Goal: Task Accomplishment & Management: Complete application form

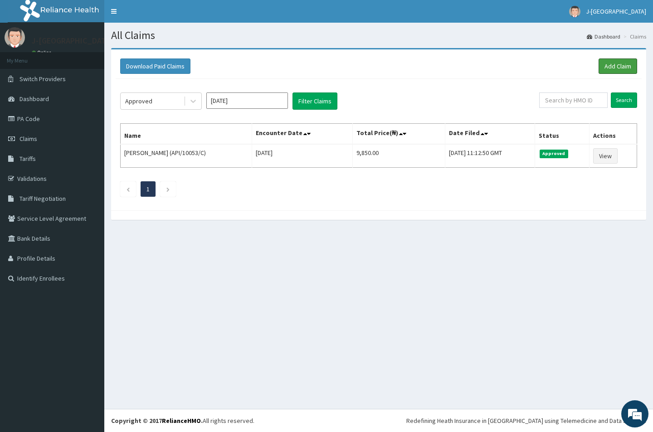
click at [612, 60] on link "Add Claim" at bounding box center [617, 65] width 39 height 15
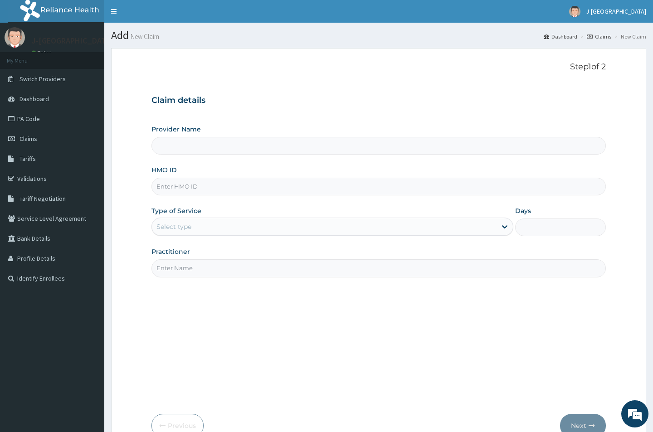
type input "J-[GEOGRAPHIC_DATA]"
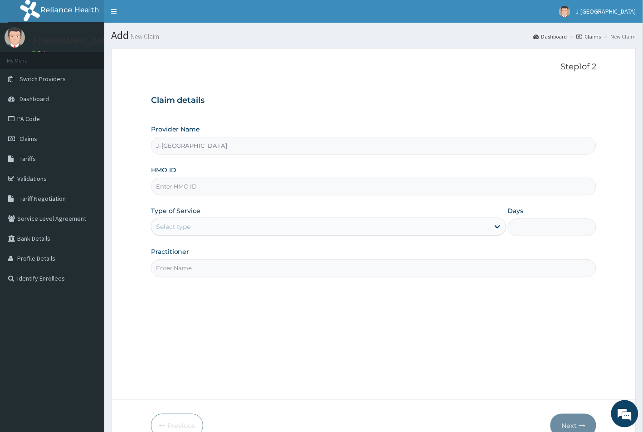
click at [177, 182] on input "HMO ID" at bounding box center [374, 187] width 446 height 18
paste input "API/10053/A"
type input "API/10053/A"
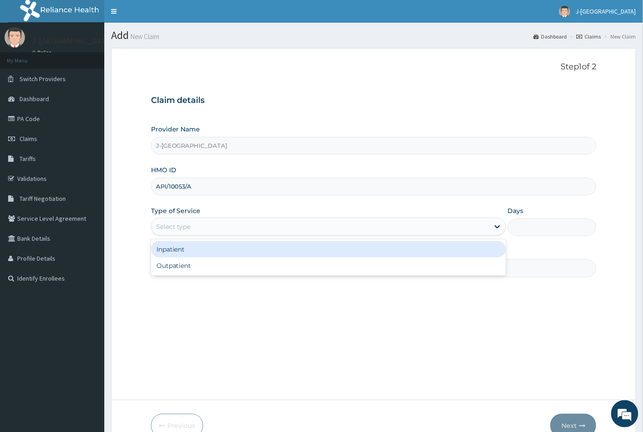
click at [170, 228] on div "Select type" at bounding box center [173, 226] width 35 height 9
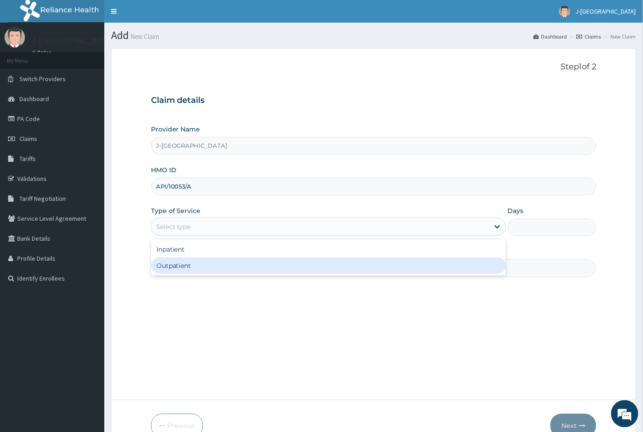
click at [171, 269] on div "Outpatient" at bounding box center [328, 265] width 355 height 16
type input "1"
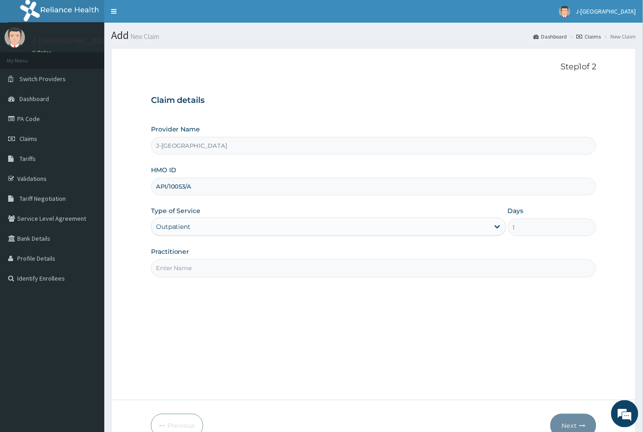
click at [173, 264] on input "Practitioner" at bounding box center [374, 268] width 446 height 18
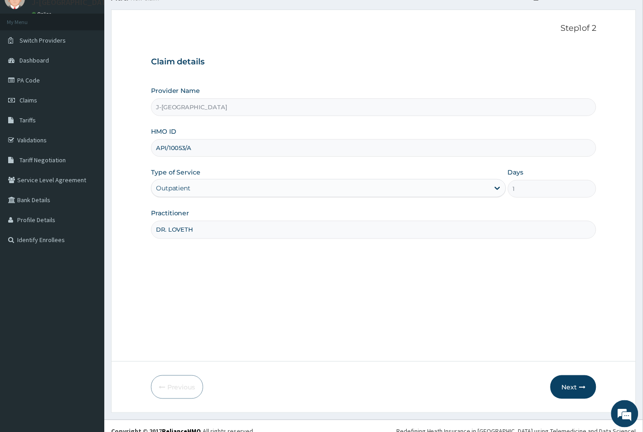
scroll to position [50, 0]
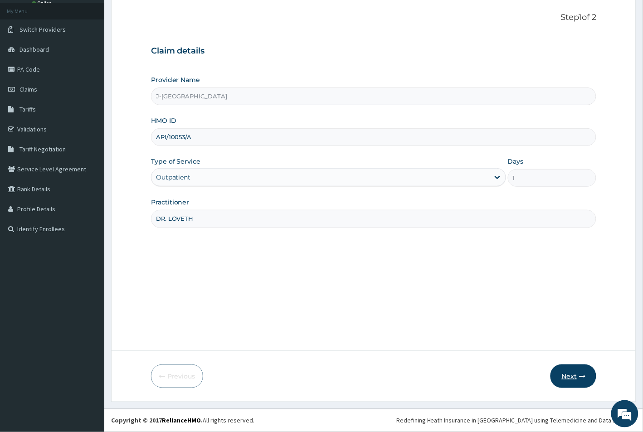
type input "DR. LOVETH"
click at [569, 379] on button "Next" at bounding box center [573, 376] width 46 height 24
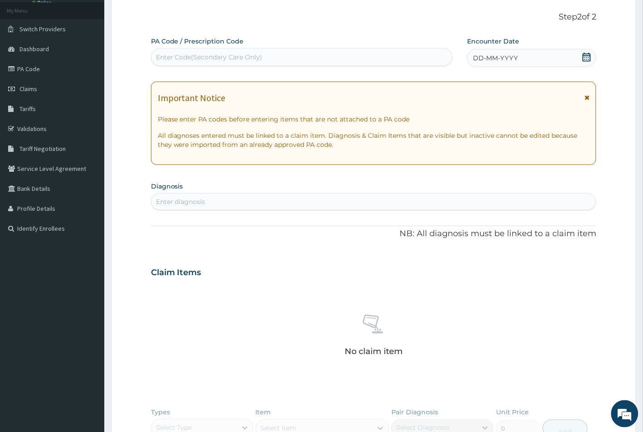
click at [500, 55] on span "DD-MM-YYYY" at bounding box center [495, 57] width 45 height 9
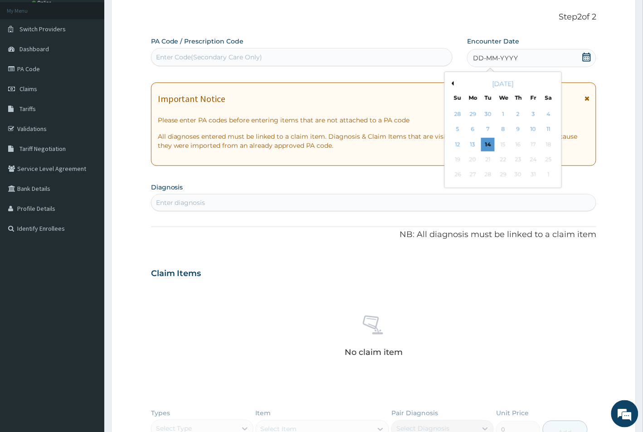
click at [489, 87] on div "October 2025" at bounding box center [502, 83] width 109 height 9
click at [452, 83] on button "Previous Month" at bounding box center [451, 83] width 5 height 5
click at [549, 160] on div "27" at bounding box center [549, 160] width 14 height 14
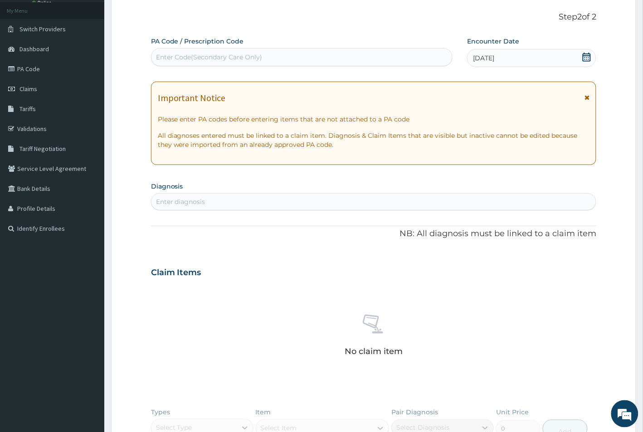
click at [199, 199] on div "Enter diagnosis" at bounding box center [180, 201] width 49 height 9
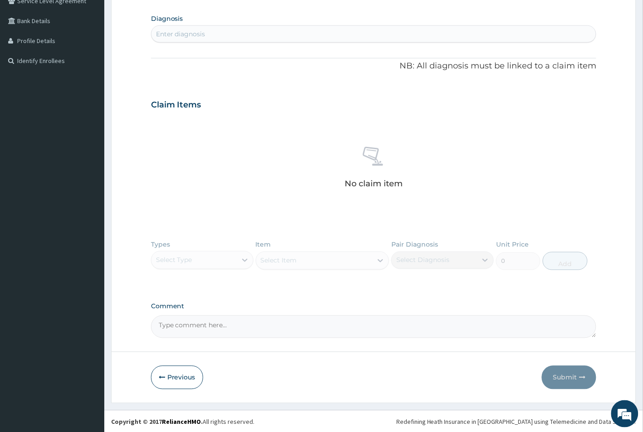
scroll to position [219, 0]
click at [181, 323] on textarea "Comment" at bounding box center [374, 325] width 446 height 23
paste textarea "Hyperbilirubinemia"
type textarea "Hyperbilirubinemia"
click at [198, 30] on div "Enter diagnosis" at bounding box center [180, 32] width 49 height 9
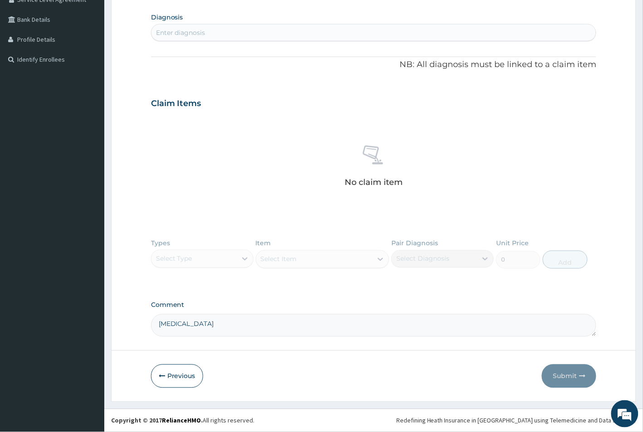
paste input "H"
click at [198, 30] on div "Enter diagnosis" at bounding box center [180, 32] width 49 height 9
type input "H"
type input "p"
type input "hyper"
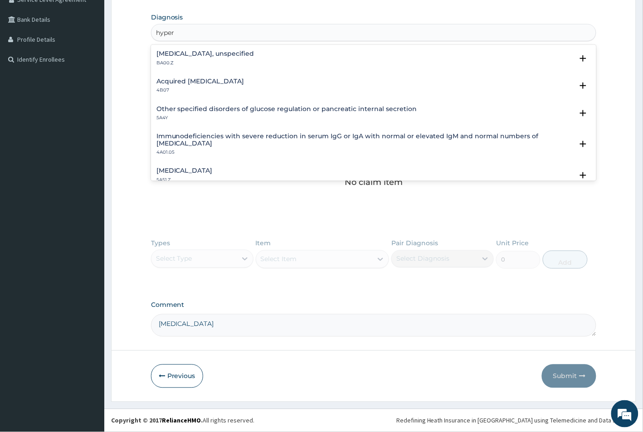
click at [186, 63] on p "BA00.Z" at bounding box center [205, 63] width 98 height 6
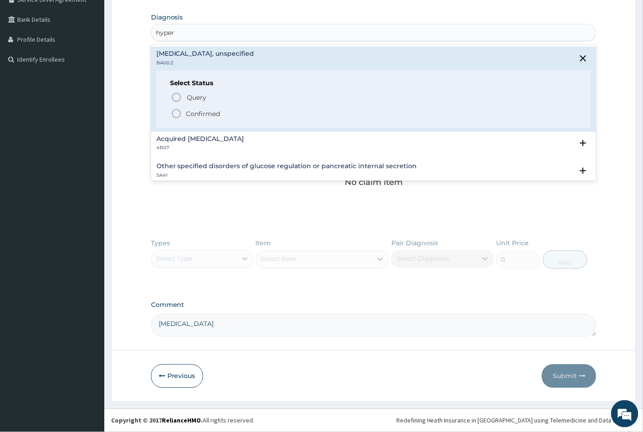
click at [178, 112] on icon "status option filled" at bounding box center [176, 113] width 11 height 11
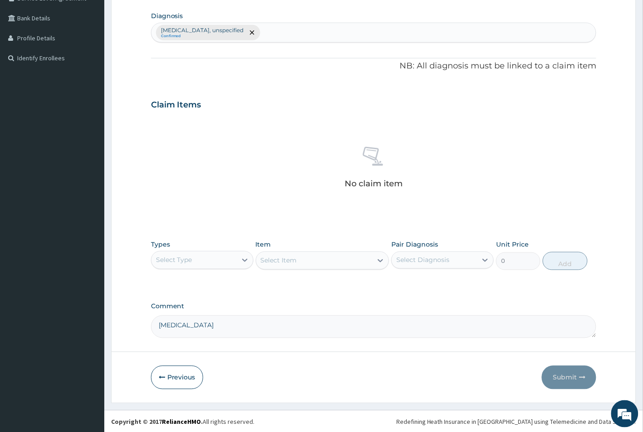
scroll to position [222, 0]
click at [207, 257] on div "Select Type" at bounding box center [193, 259] width 85 height 15
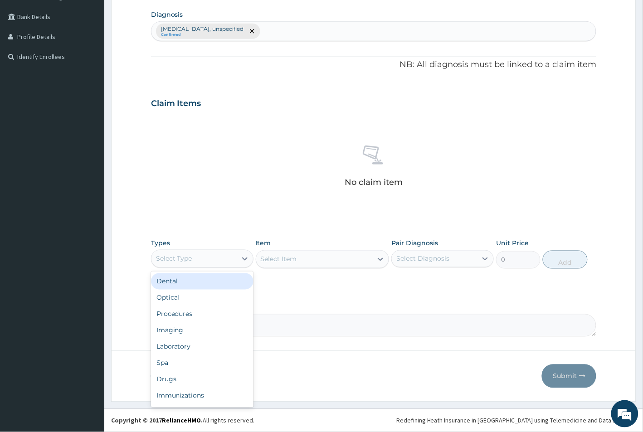
click at [184, 254] on div "Select Type" at bounding box center [193, 259] width 85 height 15
click at [175, 317] on div "Procedures" at bounding box center [202, 314] width 102 height 16
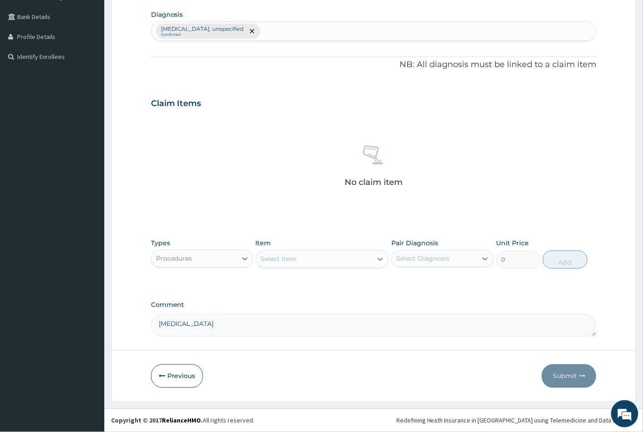
click at [277, 264] on div "Select Item" at bounding box center [314, 259] width 117 height 15
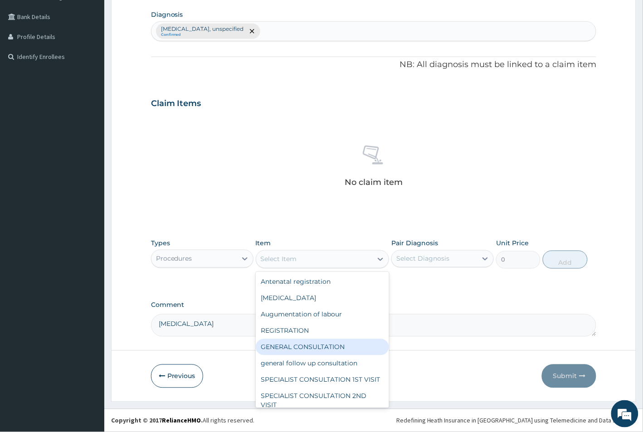
click at [287, 345] on div "GENERAL CONSULTATION" at bounding box center [323, 347] width 134 height 16
type input "1500"
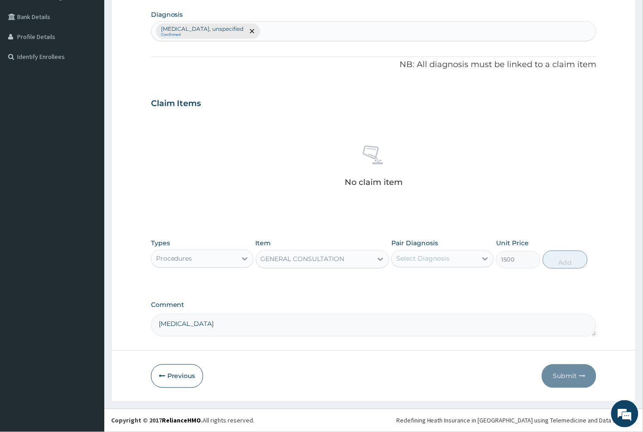
click at [420, 259] on div "Select Diagnosis" at bounding box center [422, 258] width 53 height 9
click at [399, 287] on input "checkbox" at bounding box center [400, 286] width 6 height 6
checkbox input "true"
click at [557, 262] on button "Add" at bounding box center [565, 260] width 44 height 18
type input "0"
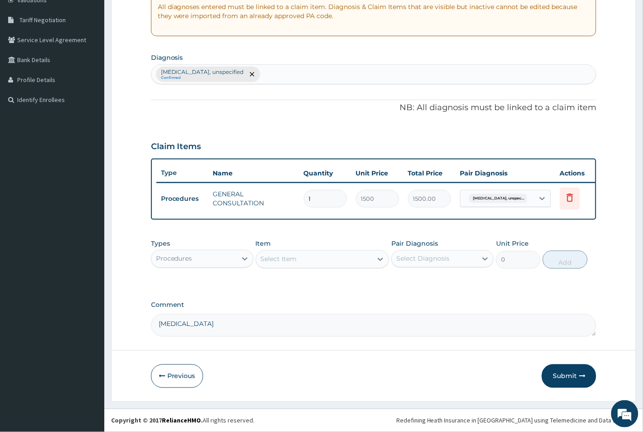
scroll to position [187, 0]
click at [567, 376] on button "Submit" at bounding box center [569, 376] width 54 height 24
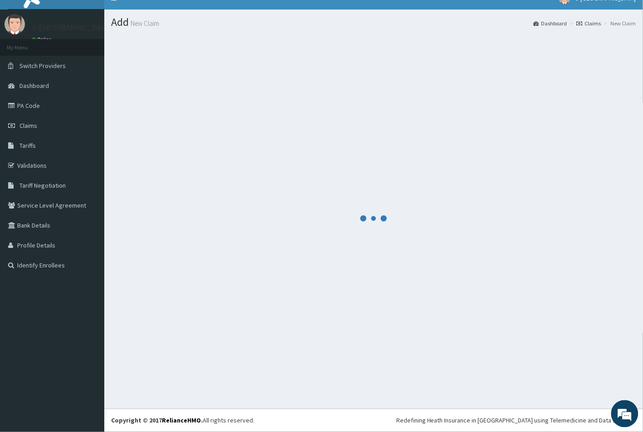
scroll to position [14, 0]
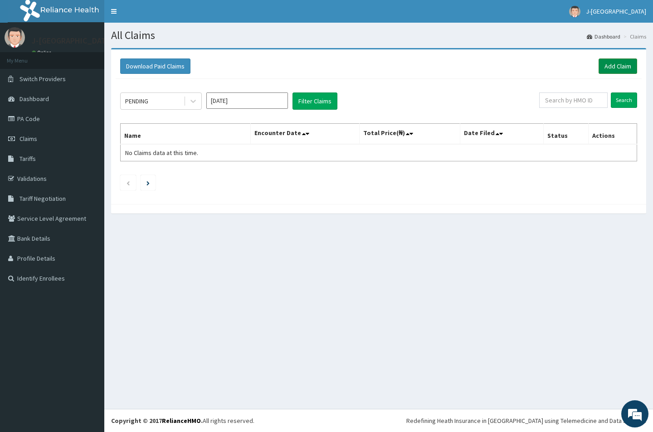
click at [615, 68] on link "Add Claim" at bounding box center [617, 65] width 39 height 15
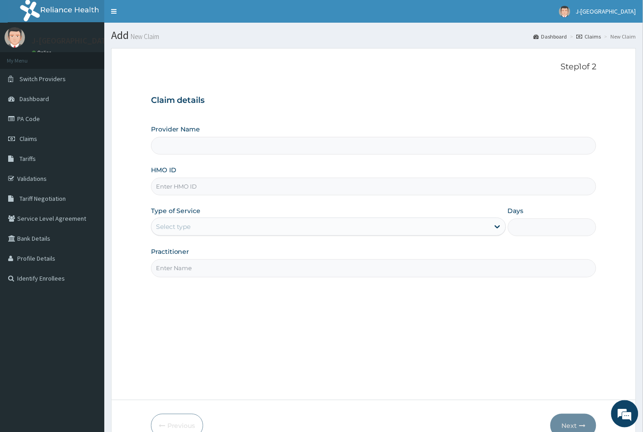
type input "J-[GEOGRAPHIC_DATA]"
click at [171, 189] on input "HMO ID" at bounding box center [374, 187] width 446 height 18
paste input "ZTE/10051/D"
type input "ZTE/10051/D"
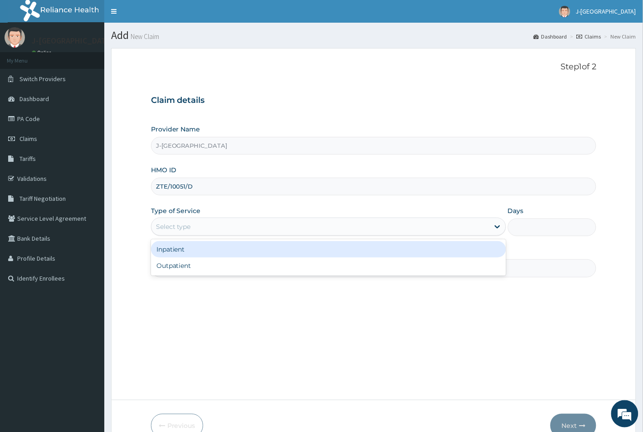
click at [180, 228] on div "Select type" at bounding box center [173, 226] width 35 height 9
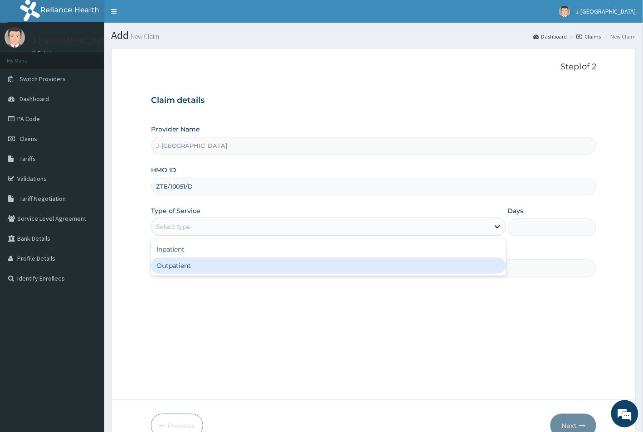
click at [176, 267] on div "Outpatient" at bounding box center [328, 265] width 355 height 16
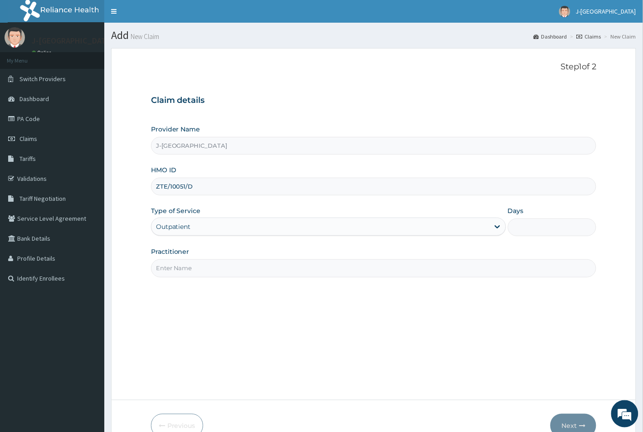
type input "1"
click at [176, 268] on input "Practitioner" at bounding box center [374, 268] width 446 height 18
type input "DR. LOVETH"
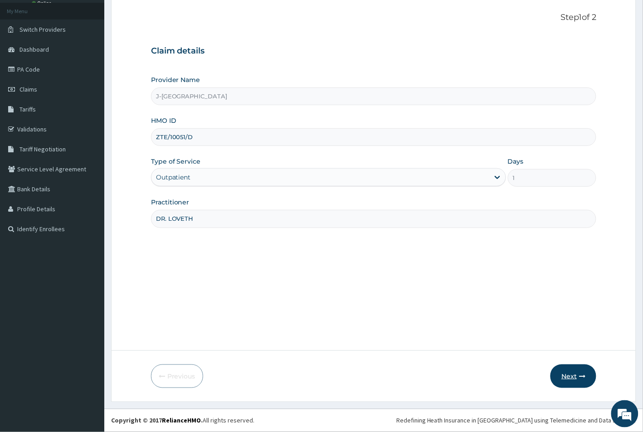
click at [567, 375] on button "Next" at bounding box center [573, 376] width 46 height 24
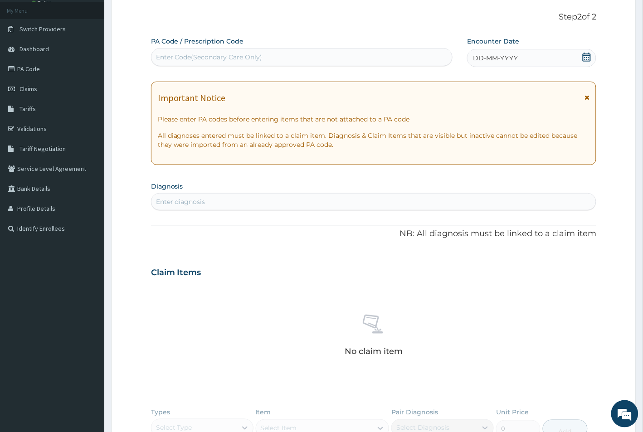
click at [486, 58] on span "DD-MM-YYYY" at bounding box center [495, 57] width 45 height 9
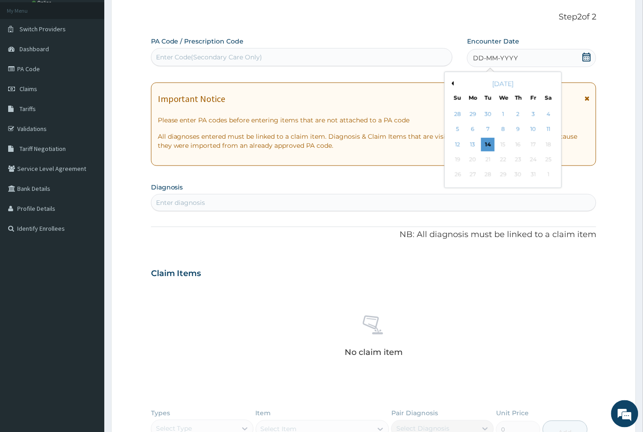
click at [453, 83] on button "Previous Month" at bounding box center [451, 83] width 5 height 5
click at [548, 158] on div "27" at bounding box center [549, 160] width 14 height 14
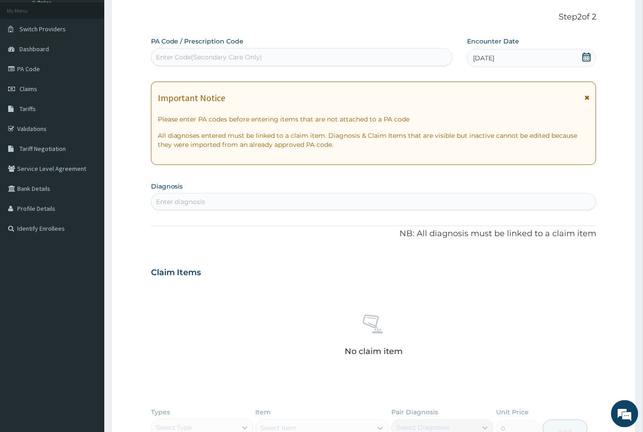
click at [212, 57] on div "Enter Code(Secondary Care Only)" at bounding box center [209, 57] width 107 height 9
type input "PA/30EC3A"
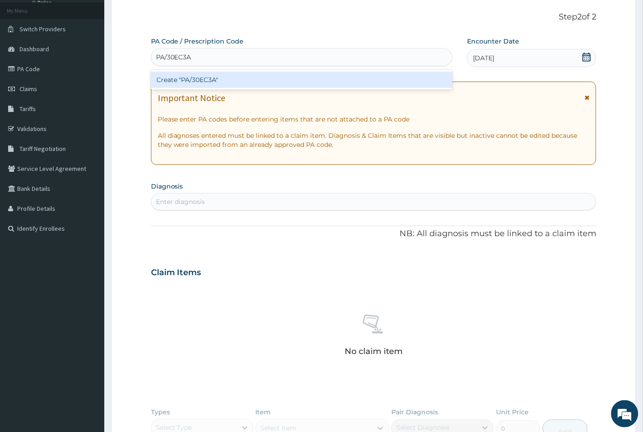
click at [194, 79] on div "Create "PA/30EC3A"" at bounding box center [301, 80] width 301 height 16
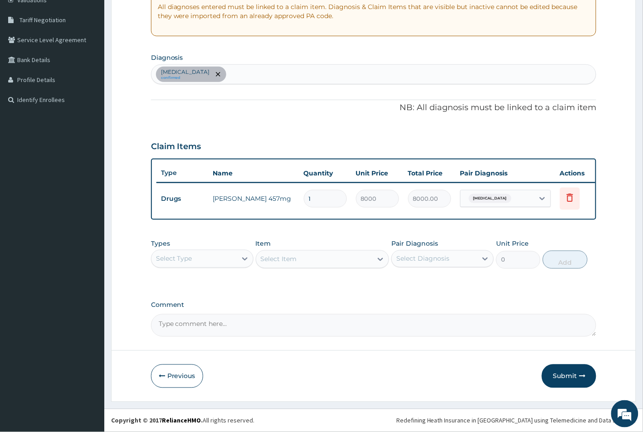
scroll to position [187, 0]
click at [181, 265] on div "Select Type" at bounding box center [193, 259] width 85 height 15
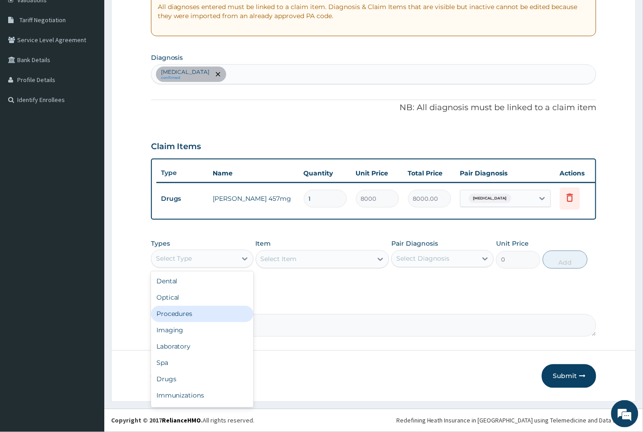
click at [181, 313] on div "Procedures" at bounding box center [202, 314] width 102 height 16
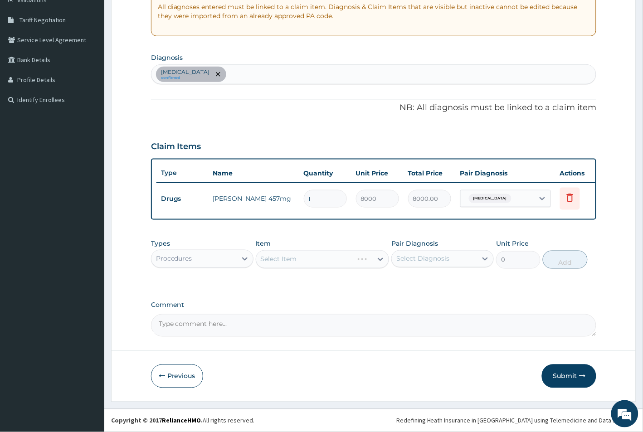
click at [284, 256] on div "Select Item" at bounding box center [323, 259] width 134 height 18
click at [309, 257] on div "Select Item" at bounding box center [323, 259] width 134 height 18
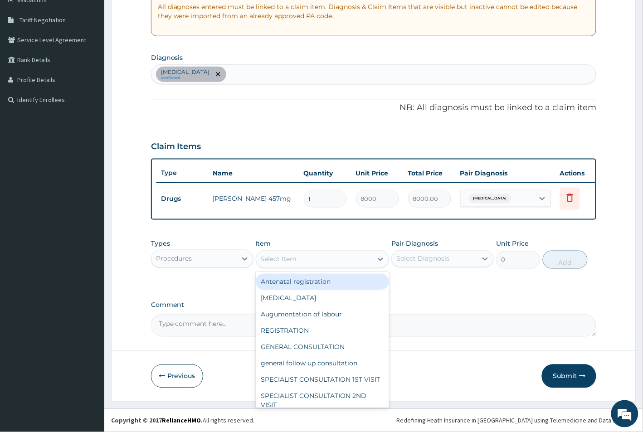
click at [309, 257] on div "Select Item" at bounding box center [314, 259] width 117 height 15
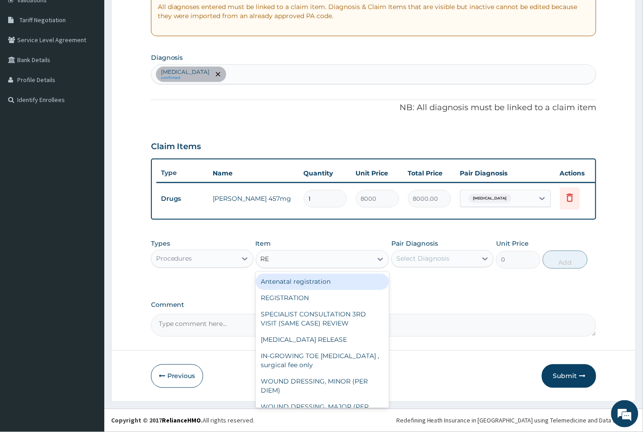
type input "REG"
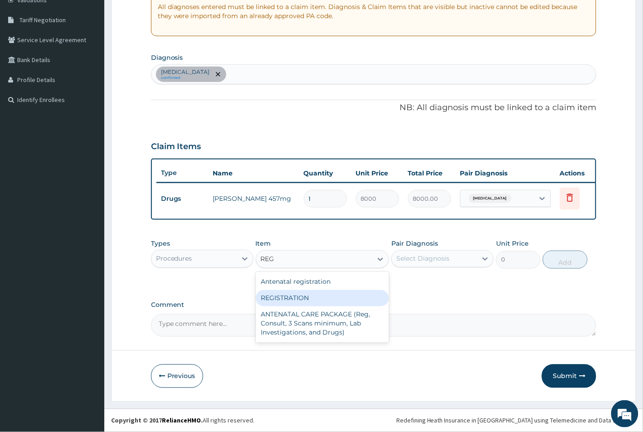
click at [299, 300] on div "REGISTRATION" at bounding box center [323, 298] width 134 height 16
type input "1000"
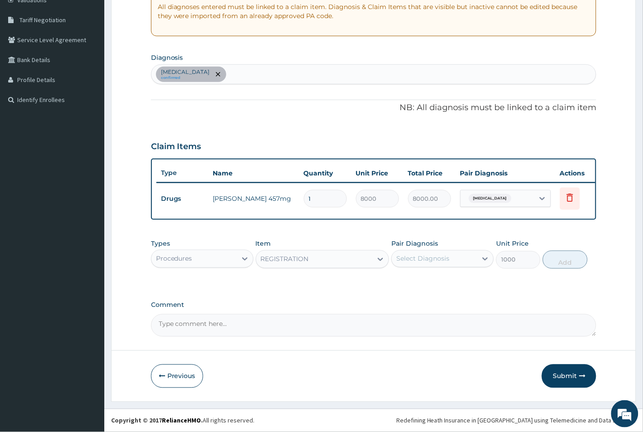
click at [407, 258] on div "Select Diagnosis" at bounding box center [422, 258] width 53 height 9
click at [399, 282] on input "checkbox" at bounding box center [400, 281] width 6 height 6
checkbox input "true"
click at [566, 265] on button "Add" at bounding box center [565, 260] width 44 height 18
type input "0"
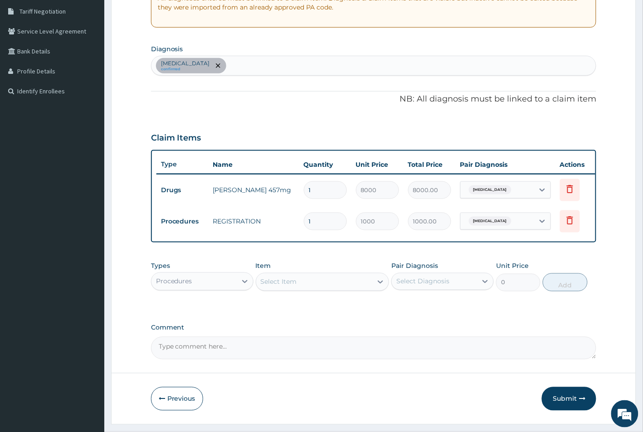
click at [278, 287] on div "Select Item" at bounding box center [279, 281] width 36 height 9
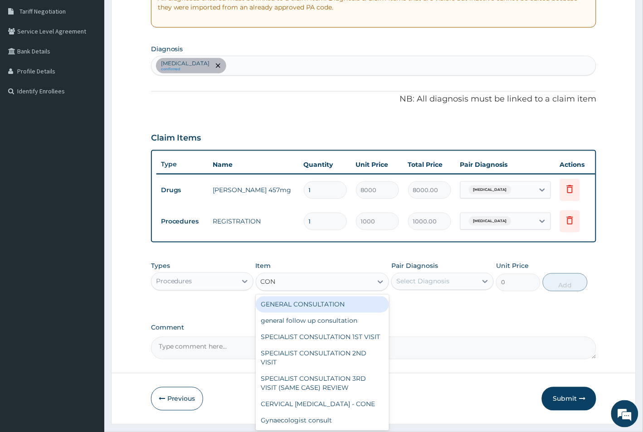
type input "CONS"
click at [292, 313] on div "GENERAL CONSULTATION" at bounding box center [323, 304] width 134 height 16
type input "1500"
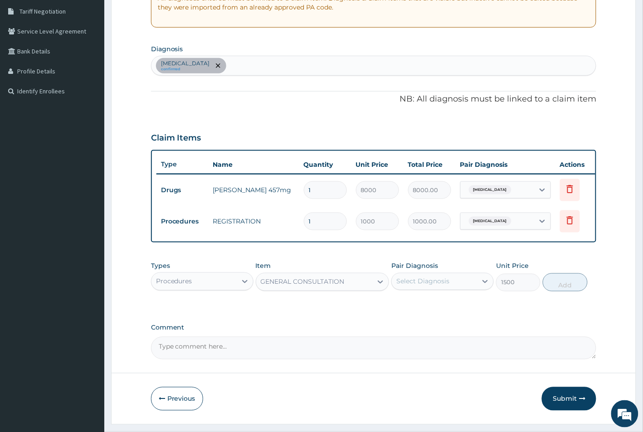
click at [425, 286] on div "Select Diagnosis" at bounding box center [422, 281] width 53 height 9
click at [401, 307] on input "checkbox" at bounding box center [400, 304] width 6 height 6
checkbox input "true"
click at [563, 291] on button "Add" at bounding box center [565, 282] width 44 height 18
type input "0"
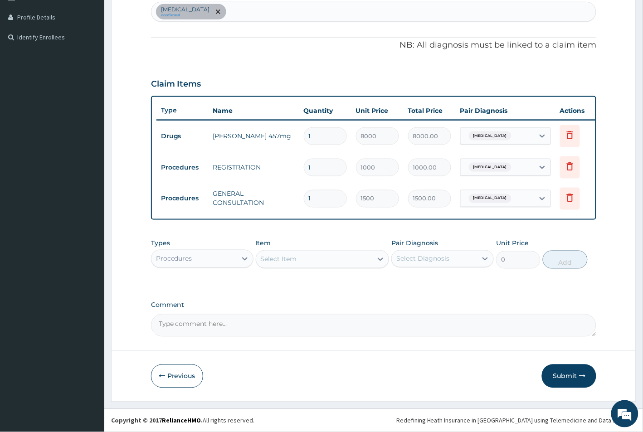
scroll to position [250, 0]
drag, startPoint x: 558, startPoint y: 375, endPoint x: 552, endPoint y: 367, distance: 9.7
click at [559, 375] on button "Submit" at bounding box center [569, 376] width 54 height 24
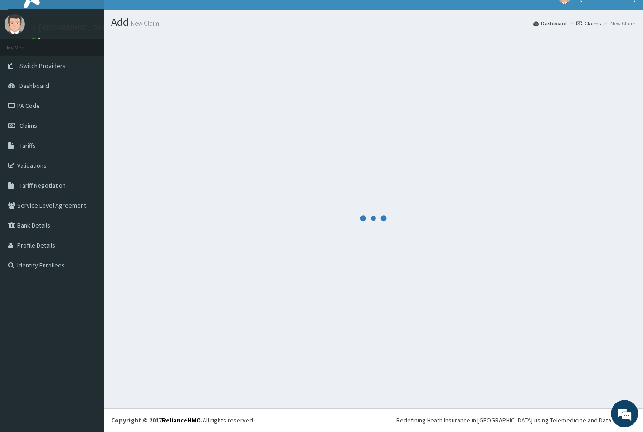
scroll to position [14, 0]
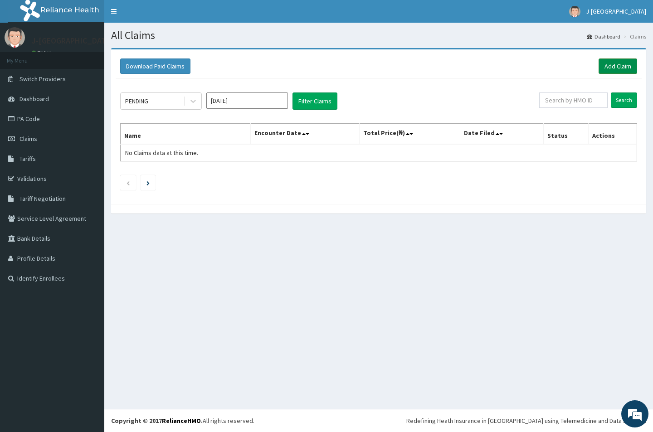
click at [619, 67] on link "Add Claim" at bounding box center [617, 65] width 39 height 15
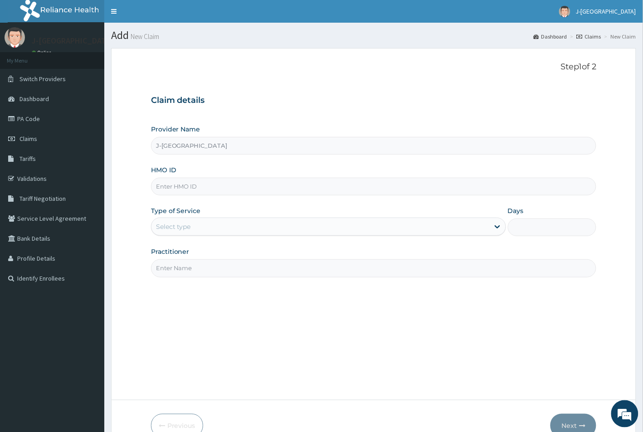
click at [187, 146] on input "J-[GEOGRAPHIC_DATA]" at bounding box center [374, 146] width 446 height 18
click at [177, 182] on input "HMO ID" at bounding box center [374, 187] width 446 height 18
paste input "ZTE/10051/C"
type input "ZTE/10051/C"
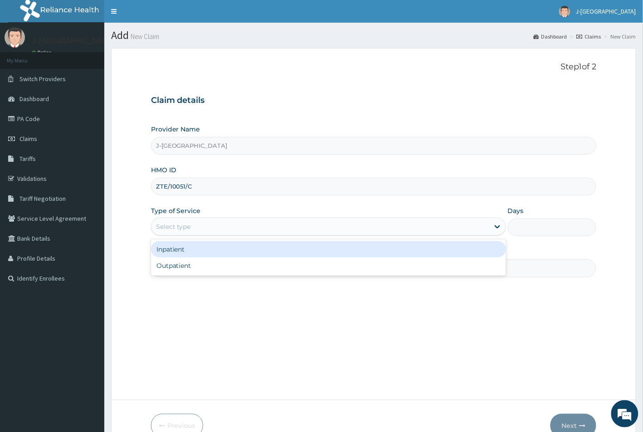
click at [177, 230] on div "Select type" at bounding box center [173, 226] width 35 height 9
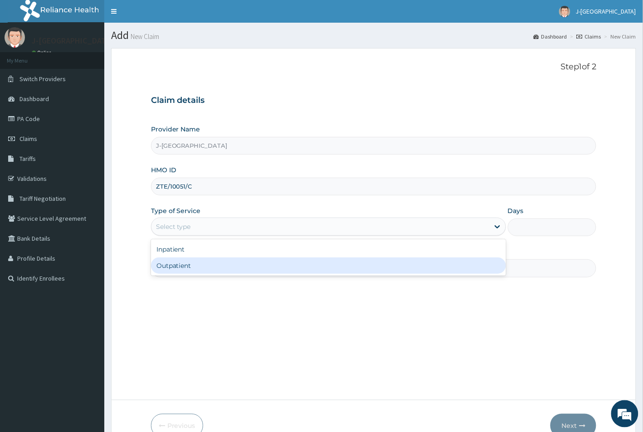
click at [178, 264] on div "Outpatient" at bounding box center [328, 265] width 355 height 16
type input "1"
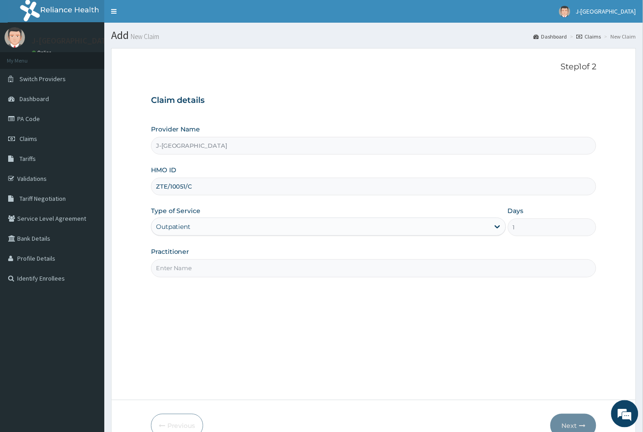
click at [211, 269] on input "Practitioner" at bounding box center [374, 268] width 446 height 18
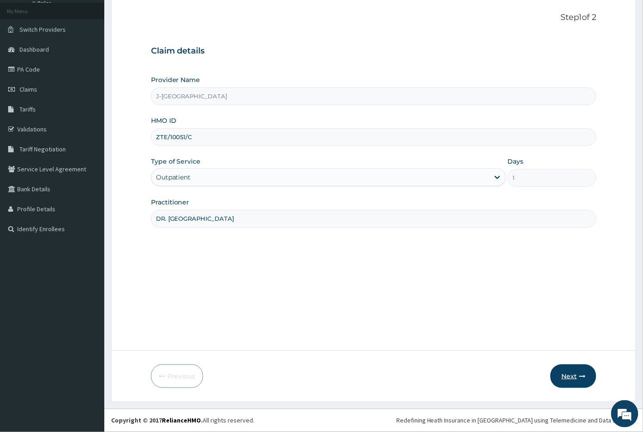
type input "DR. EDOKWE"
click at [570, 378] on button "Next" at bounding box center [573, 376] width 46 height 24
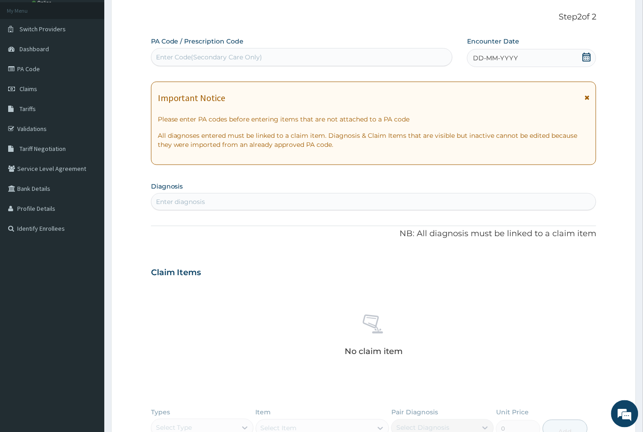
click at [477, 60] on span "DD-MM-YYYY" at bounding box center [495, 57] width 45 height 9
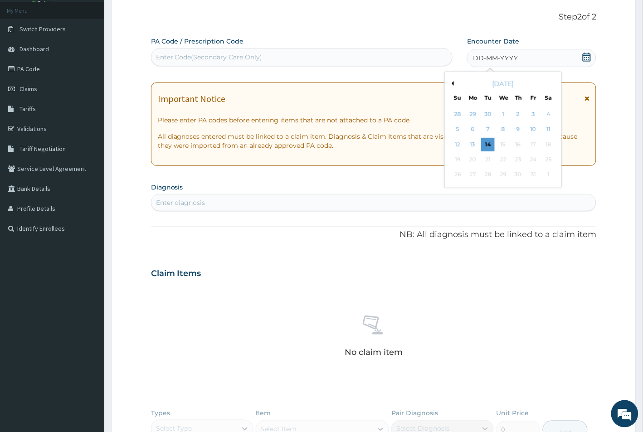
click at [453, 84] on button "Previous Month" at bounding box center [451, 83] width 5 height 5
click at [547, 160] on div "27" at bounding box center [549, 160] width 14 height 14
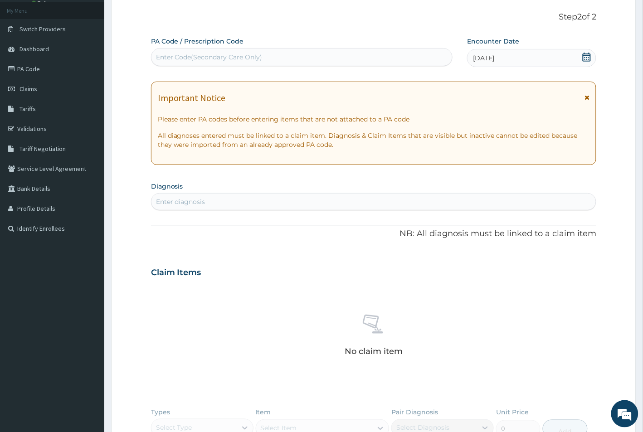
click at [179, 51] on div "Enter Code(Secondary Care Only)" at bounding box center [301, 57] width 301 height 15
paste input "PA/6AD68C"
type input "PA/6AD68C"
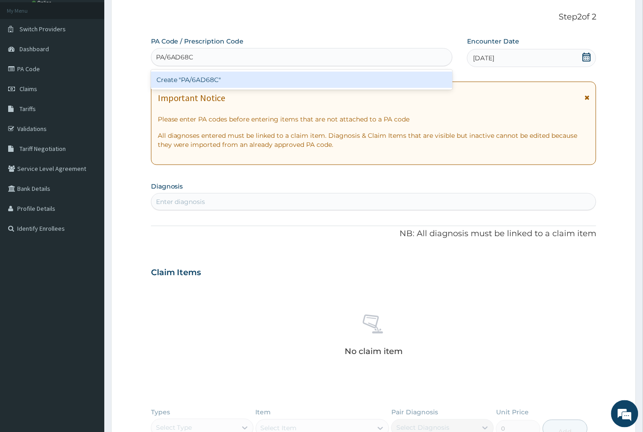
click at [184, 77] on div "Create "PA/6AD68C"" at bounding box center [301, 80] width 301 height 16
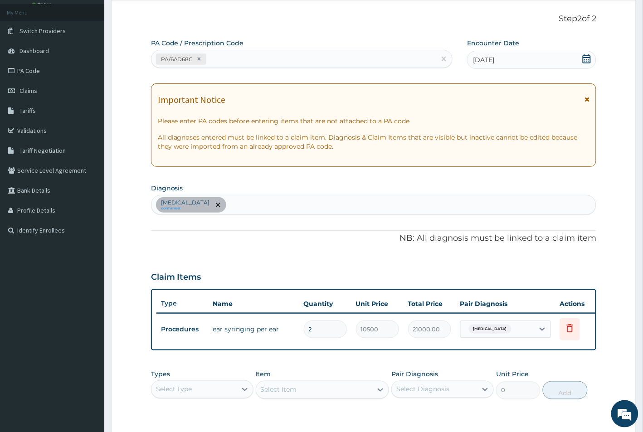
scroll to position [187, 0]
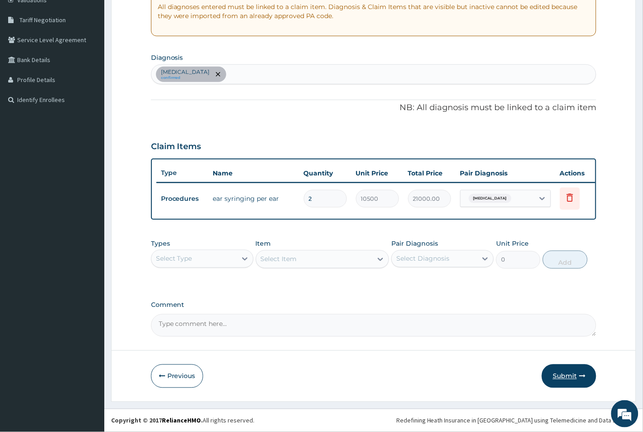
click at [567, 375] on button "Submit" at bounding box center [569, 376] width 54 height 24
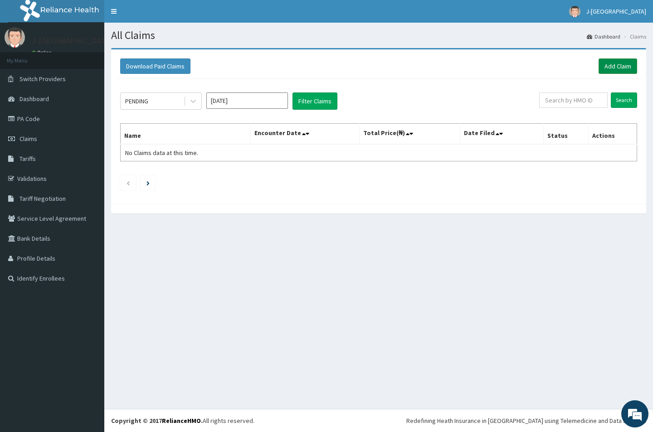
click at [614, 63] on link "Add Claim" at bounding box center [617, 65] width 39 height 15
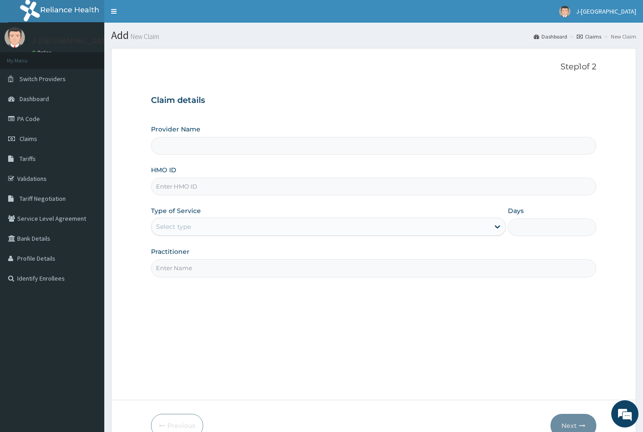
type input "J-[GEOGRAPHIC_DATA]"
click at [170, 181] on input "HMO ID" at bounding box center [374, 187] width 446 height 18
paste input "ZTE/10051/A"
type input "ZTE/10051/A"
click at [185, 221] on div "Select type" at bounding box center [320, 226] width 338 height 15
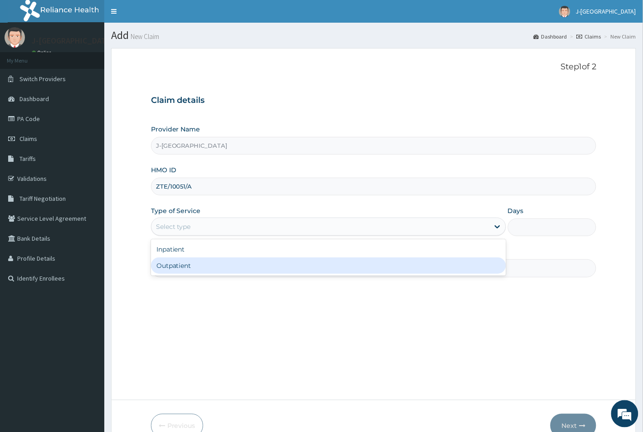
click at [175, 266] on div "Outpatient" at bounding box center [328, 265] width 355 height 16
type input "1"
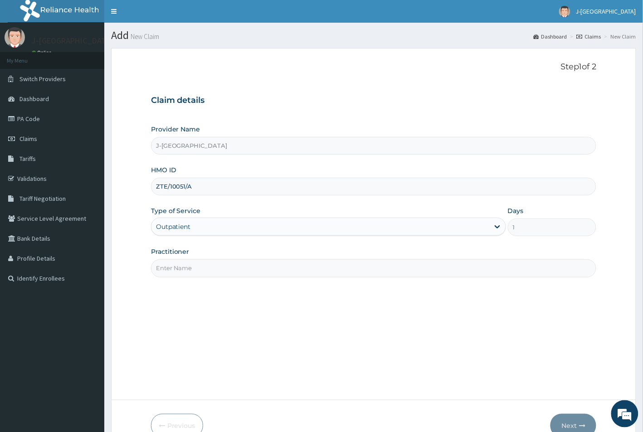
click at [175, 266] on input "Practitioner" at bounding box center [374, 268] width 446 height 18
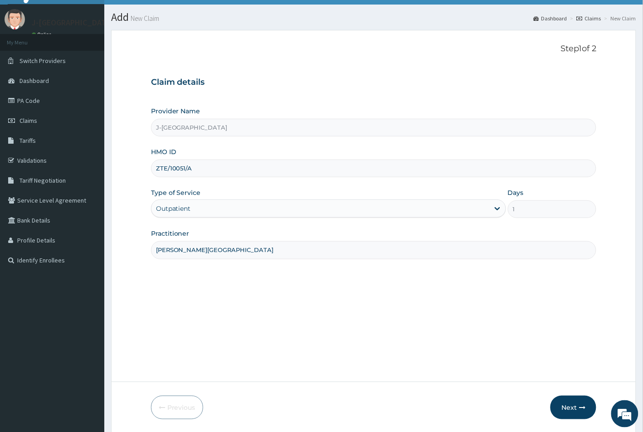
scroll to position [50, 0]
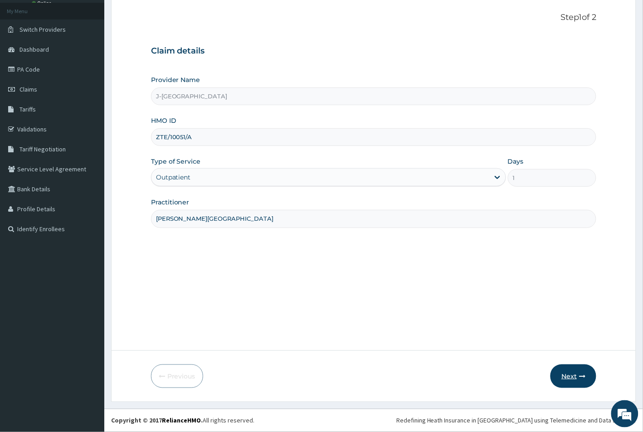
type input "[PERSON_NAME][GEOGRAPHIC_DATA]"
click at [565, 374] on button "Next" at bounding box center [573, 376] width 46 height 24
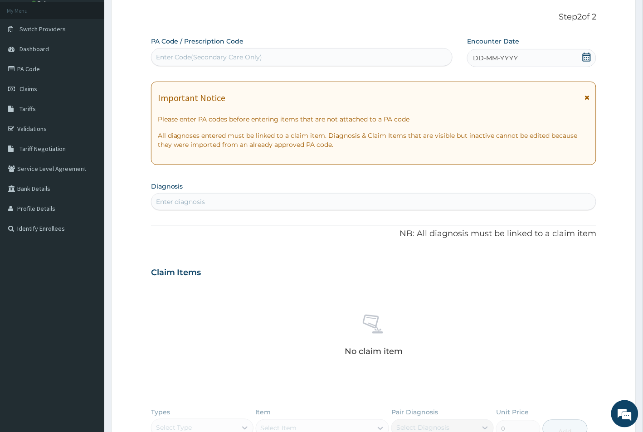
click at [191, 56] on div "Enter Code(Secondary Care Only)" at bounding box center [209, 57] width 107 height 9
paste input "PA/132CD1"
type input "PA/132CD1"
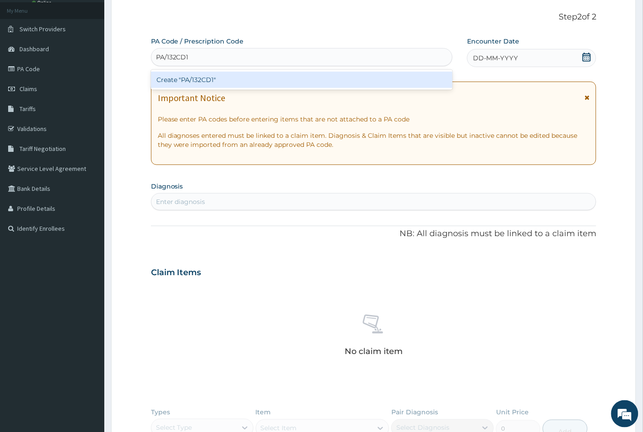
click at [202, 78] on div "Create "PA/132CD1"" at bounding box center [301, 80] width 301 height 16
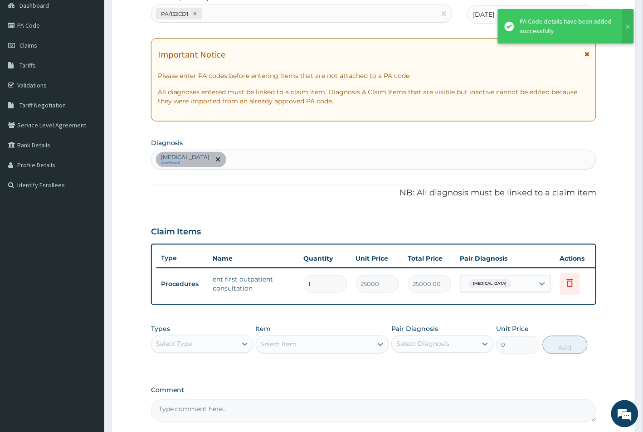
scroll to position [163, 0]
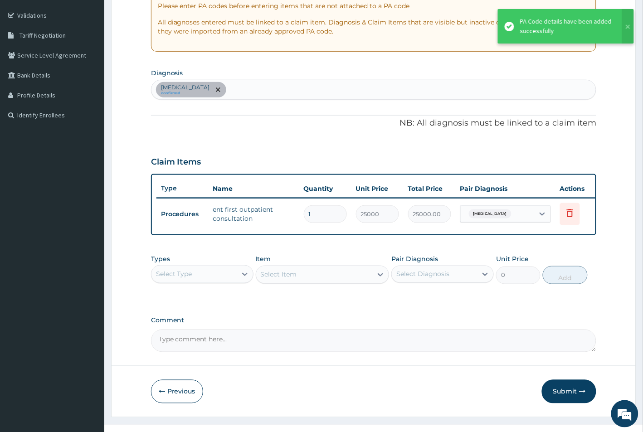
click at [180, 272] on div "Types Select Type" at bounding box center [202, 269] width 102 height 30
click at [183, 279] on div "Select Type" at bounding box center [174, 274] width 36 height 9
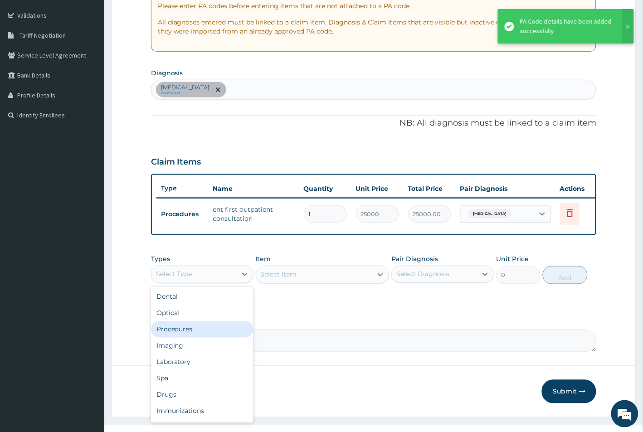
click at [179, 338] on div "Procedures" at bounding box center [202, 329] width 102 height 16
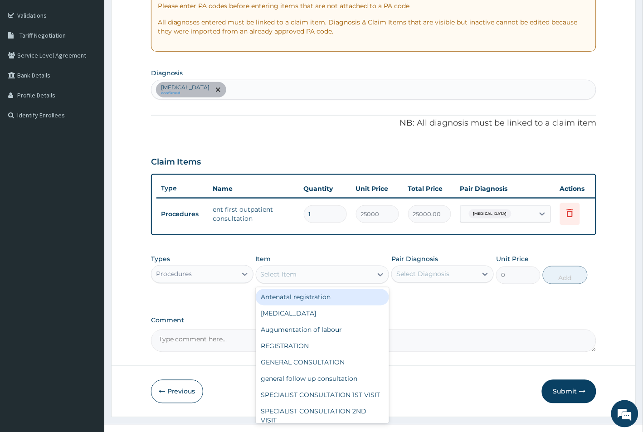
click at [321, 279] on div "Select Item" at bounding box center [314, 274] width 117 height 15
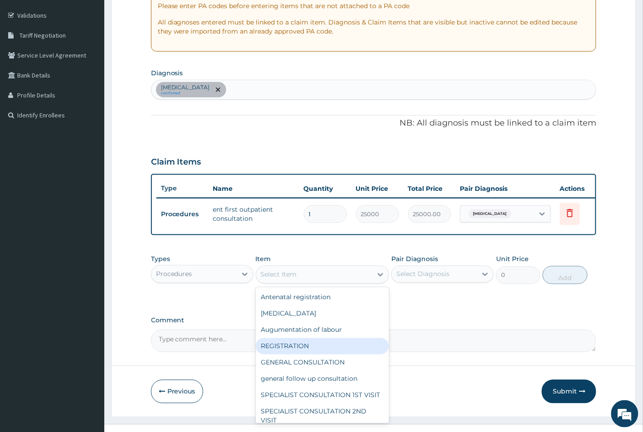
click at [289, 355] on div "REGISTRATION" at bounding box center [323, 346] width 134 height 16
type input "1000"
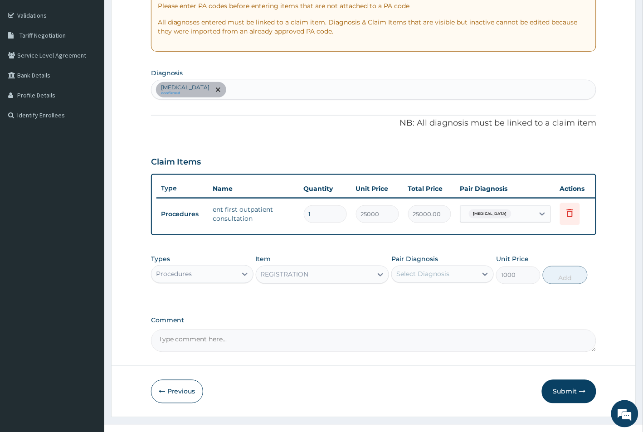
click at [433, 279] on div "Select Diagnosis" at bounding box center [422, 274] width 53 height 9
click at [398, 300] on input "checkbox" at bounding box center [400, 297] width 6 height 6
checkbox input "true"
click at [565, 284] on button "Add" at bounding box center [565, 275] width 44 height 18
type input "0"
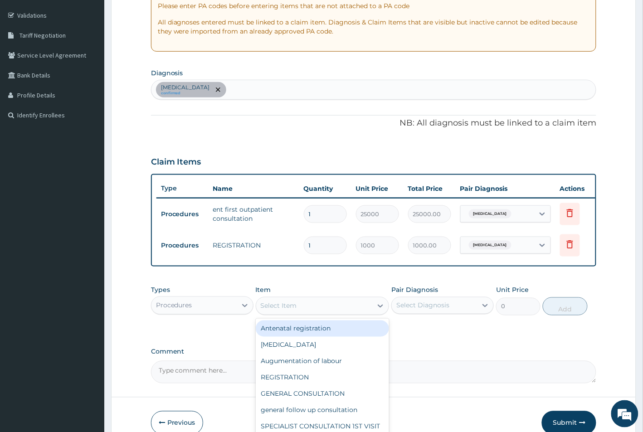
click at [284, 311] on div "Select Item" at bounding box center [279, 305] width 36 height 9
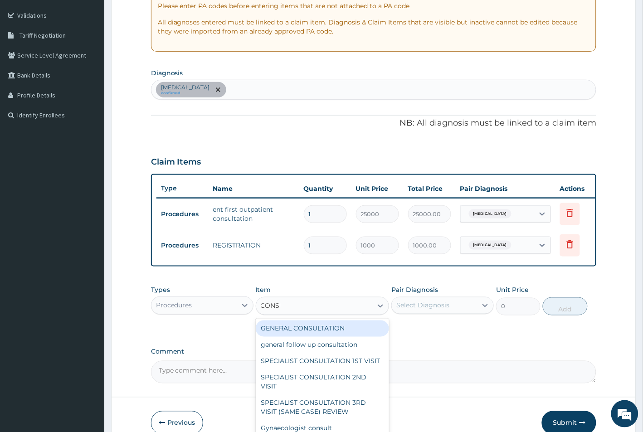
type input "CONSUL"
click at [283, 337] on div "GENERAL CONSULTATION" at bounding box center [323, 329] width 134 height 16
type input "1500"
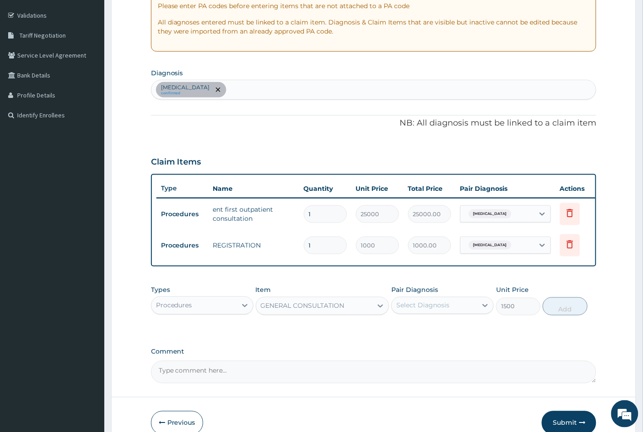
click at [417, 310] on div "Select Diagnosis" at bounding box center [422, 305] width 53 height 9
click at [402, 331] on input "checkbox" at bounding box center [400, 328] width 6 height 6
checkbox input "true"
click at [561, 316] on button "Add" at bounding box center [565, 306] width 44 height 18
type input "0"
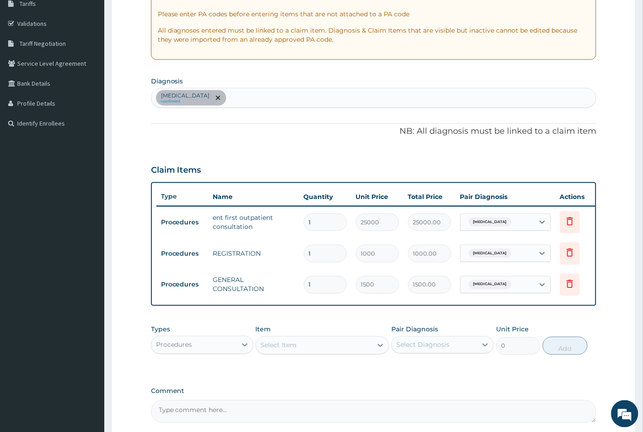
scroll to position [250, 0]
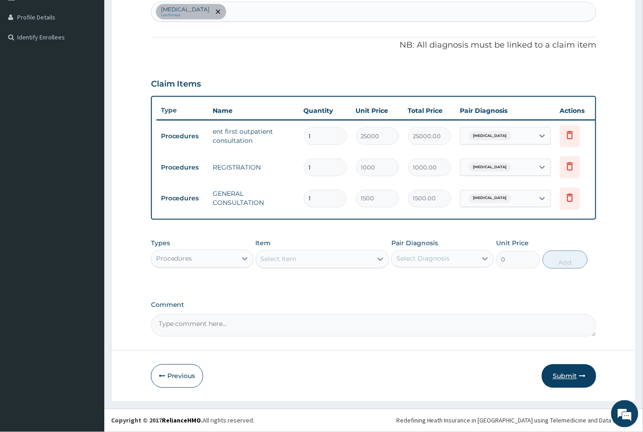
click at [567, 375] on button "Submit" at bounding box center [569, 376] width 54 height 24
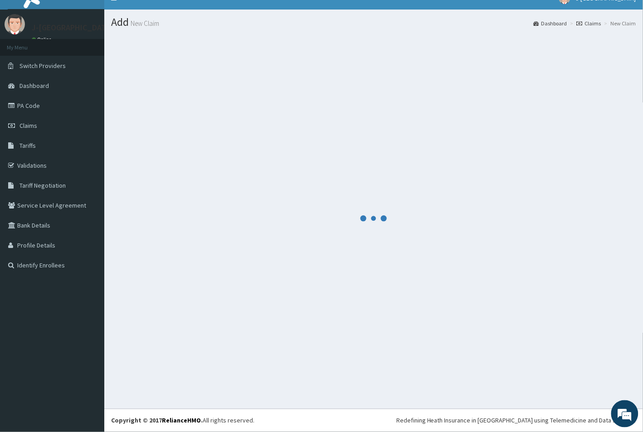
scroll to position [14, 0]
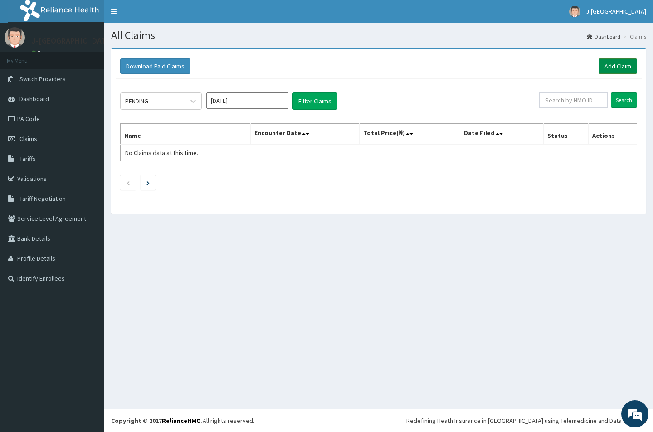
click at [626, 63] on link "Add Claim" at bounding box center [617, 65] width 39 height 15
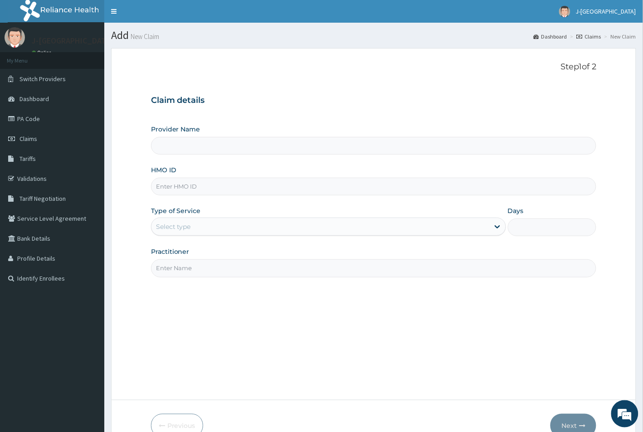
type input "J-[GEOGRAPHIC_DATA]"
click at [177, 189] on input "HMO ID" at bounding box center [374, 187] width 446 height 18
paste input "MHG/10275/A"
type input "MHG/10275/A"
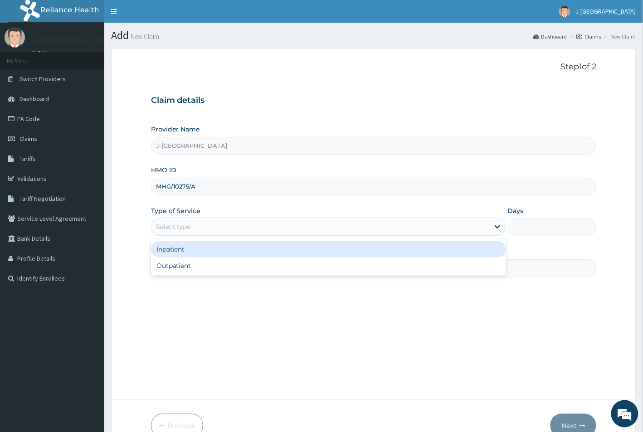
click at [180, 223] on div "Select type" at bounding box center [320, 226] width 338 height 15
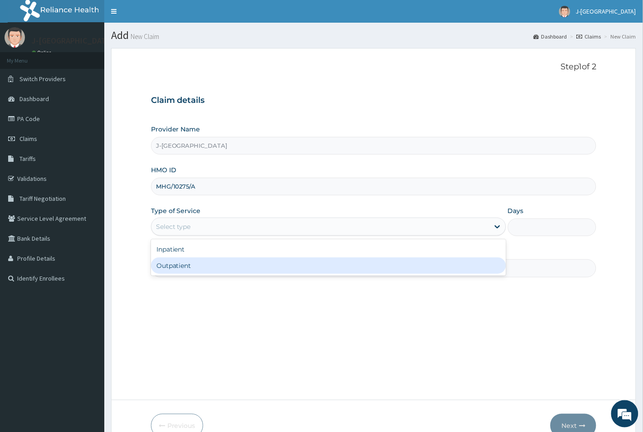
click at [175, 266] on div "Outpatient" at bounding box center [328, 265] width 355 height 16
type input "1"
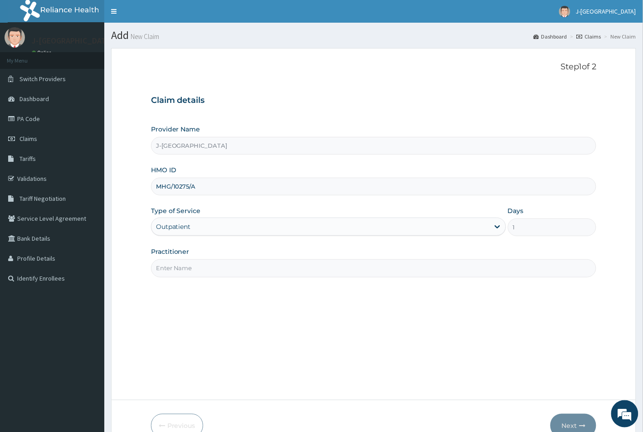
click at [176, 267] on input "Practitioner" at bounding box center [374, 268] width 446 height 18
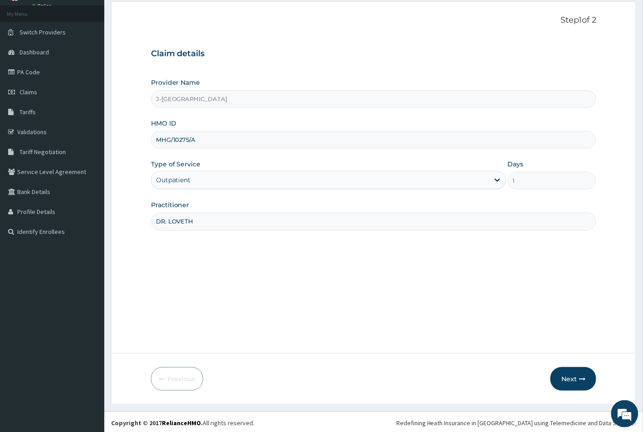
scroll to position [50, 0]
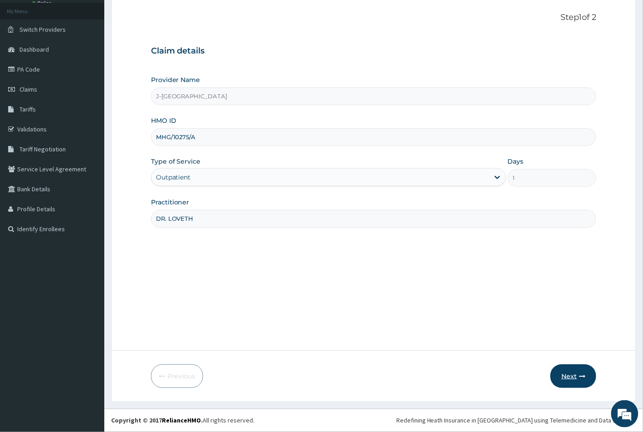
type input "DR. LOVETH"
click at [565, 374] on button "Next" at bounding box center [573, 376] width 46 height 24
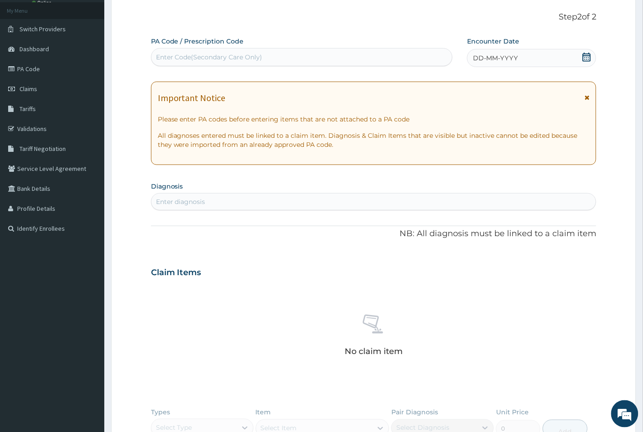
click at [476, 58] on span "DD-MM-YYYY" at bounding box center [495, 57] width 45 height 9
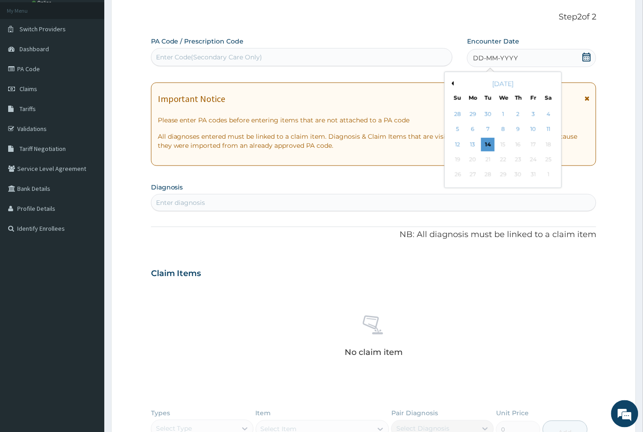
click at [452, 82] on button "Previous Month" at bounding box center [451, 83] width 5 height 5
click at [549, 160] on div "27" at bounding box center [549, 160] width 14 height 14
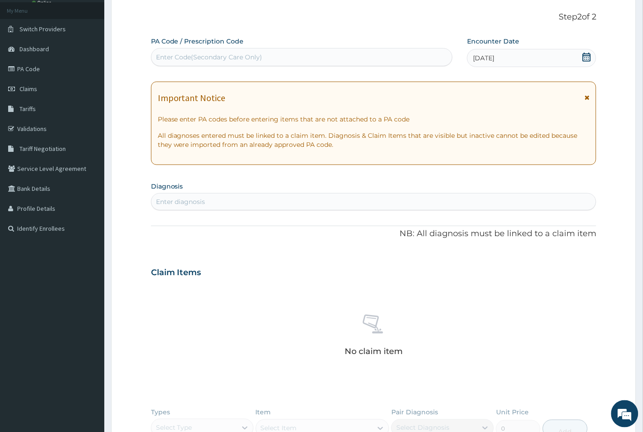
click at [184, 198] on div "Enter diagnosis" at bounding box center [180, 201] width 49 height 9
type input "PAIN"
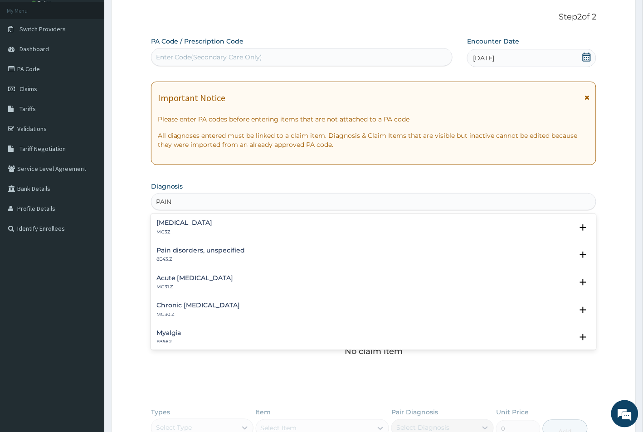
click at [175, 223] on h4 "Pain, unspecified" at bounding box center [184, 222] width 56 height 7
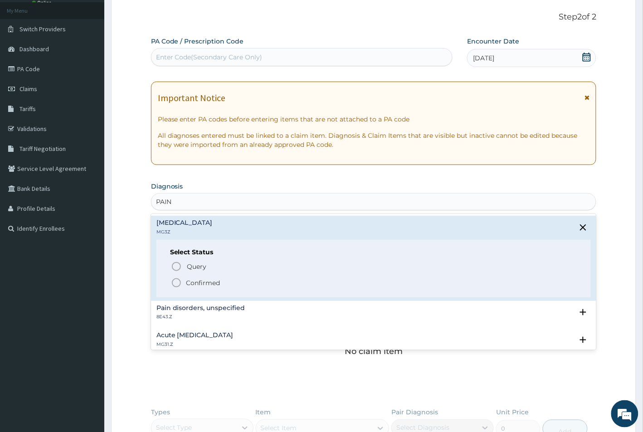
click at [176, 281] on icon "status option filled" at bounding box center [176, 282] width 11 height 11
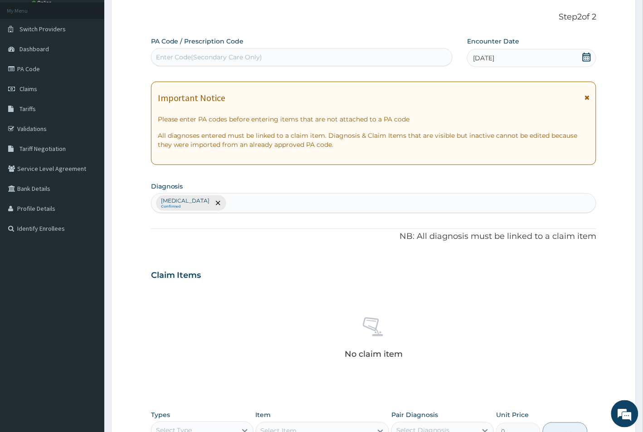
click at [607, 173] on form "Step 2 of 2 PA Code / Prescription Code Enter Code(Secondary Care Only) Encount…" at bounding box center [373, 285] width 525 height 575
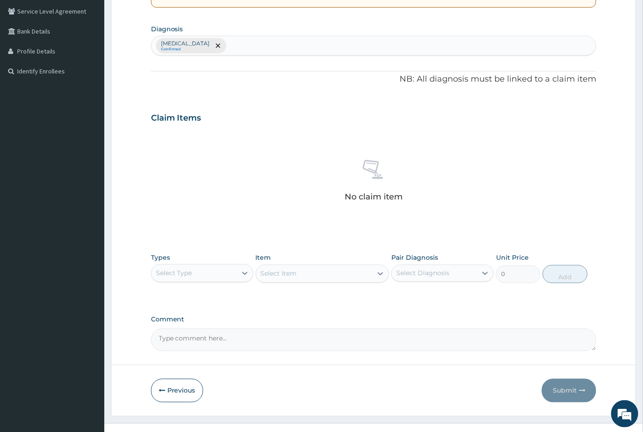
scroll to position [220, 0]
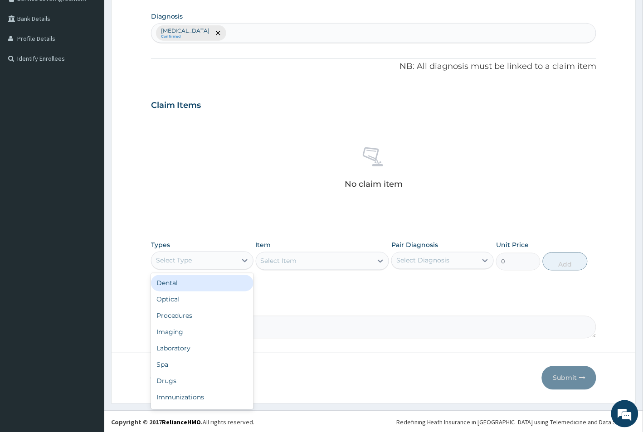
click at [195, 259] on div "Select Type" at bounding box center [193, 260] width 85 height 15
click at [177, 382] on div "Drugs" at bounding box center [202, 381] width 102 height 16
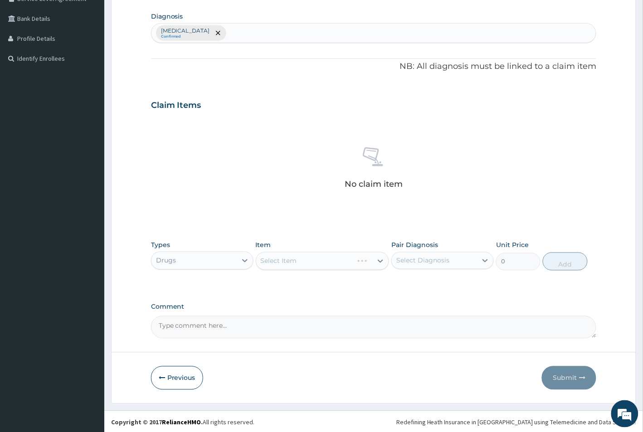
click at [314, 265] on div "Select Item" at bounding box center [323, 261] width 134 height 18
click at [303, 263] on div "Select Item" at bounding box center [323, 261] width 134 height 18
click at [311, 263] on div "Select Item" at bounding box center [323, 261] width 134 height 18
click at [312, 263] on div "Select Item" at bounding box center [323, 261] width 134 height 18
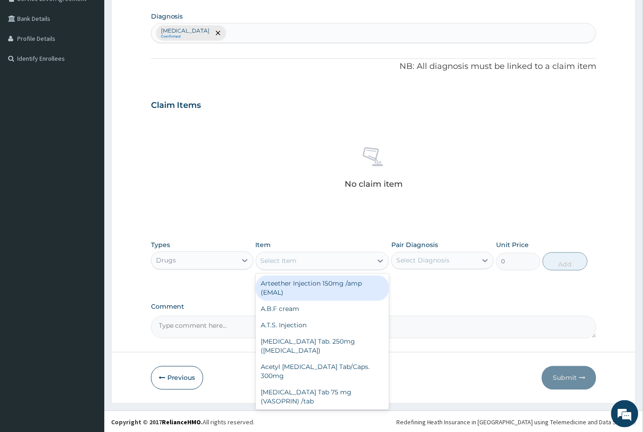
click at [312, 262] on div "Select Item" at bounding box center [314, 261] width 117 height 15
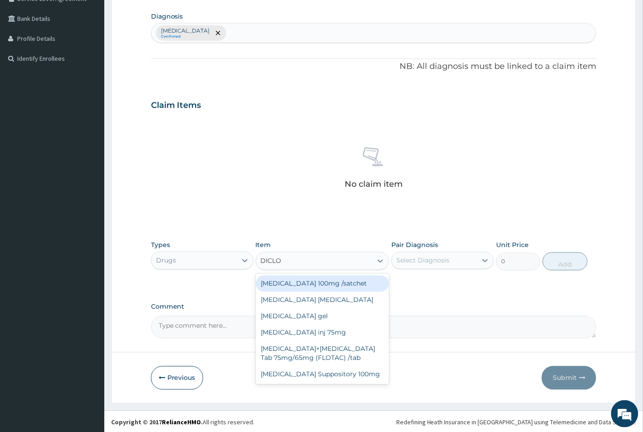
type input "DICLOF"
click at [331, 281] on div "[MEDICAL_DATA] 100mg /satchet" at bounding box center [323, 284] width 134 height 16
type input "500"
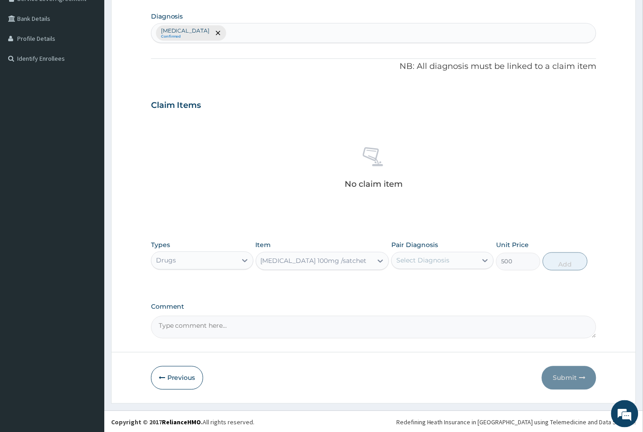
click at [416, 259] on div "Select Diagnosis" at bounding box center [422, 260] width 53 height 9
click at [400, 282] on input "checkbox" at bounding box center [400, 283] width 6 height 6
checkbox input "true"
click at [564, 264] on button "Add" at bounding box center [565, 262] width 44 height 18
type input "0"
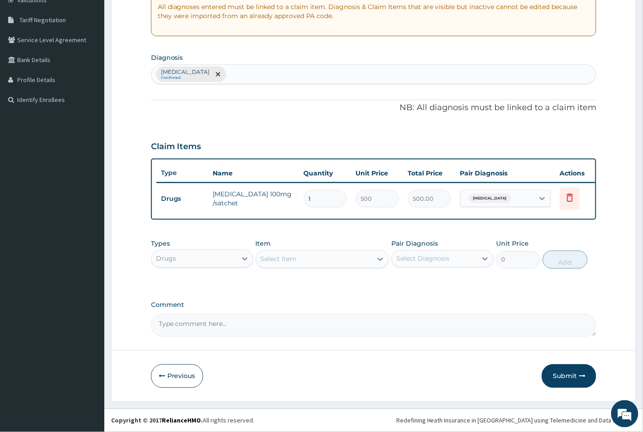
scroll to position [0, 0]
click at [562, 375] on button "Submit" at bounding box center [569, 376] width 54 height 24
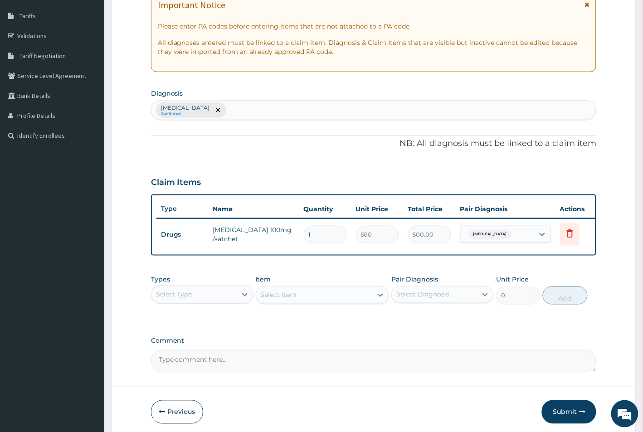
scroll to position [187, 0]
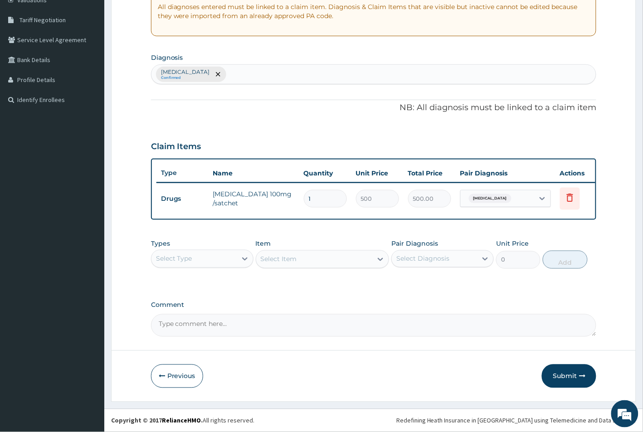
click at [560, 375] on button "Submit" at bounding box center [569, 376] width 54 height 24
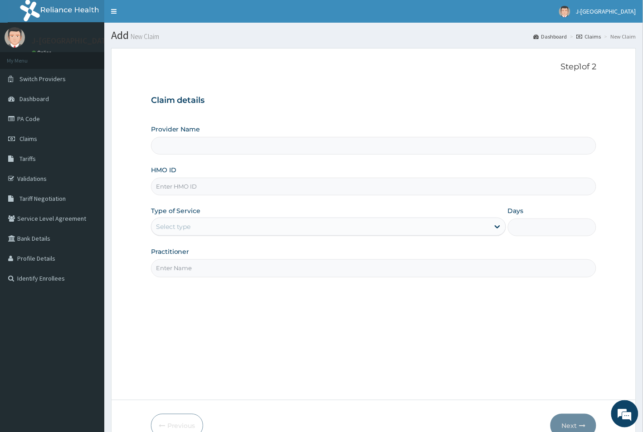
scroll to position [50, 0]
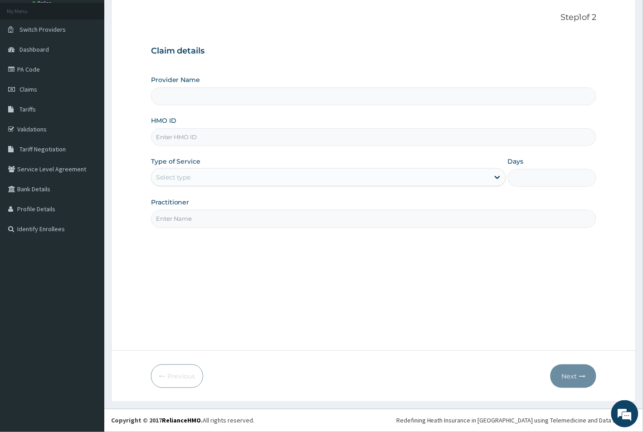
type input "J-[GEOGRAPHIC_DATA]"
click at [168, 137] on input "HMO ID" at bounding box center [374, 137] width 446 height 18
paste input "ZEL/10026/A"
type input "ZEL/10026/A"
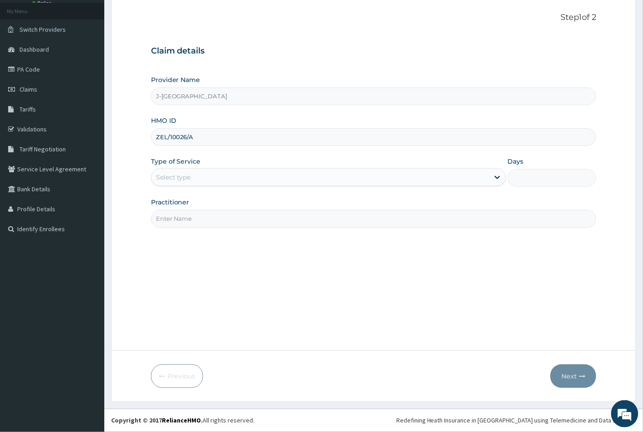
click at [190, 175] on div "Select type" at bounding box center [173, 177] width 35 height 9
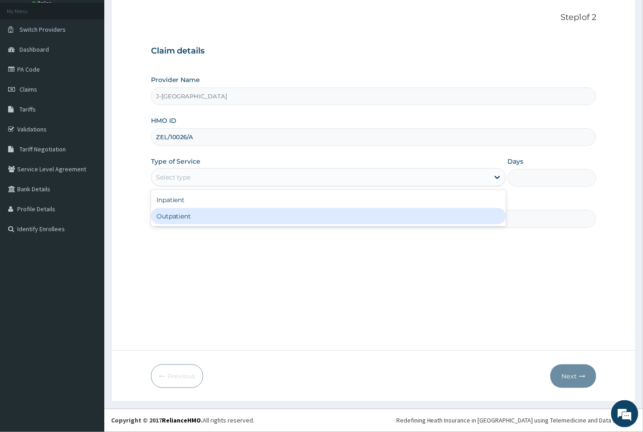
click at [175, 218] on div "Outpatient" at bounding box center [328, 216] width 355 height 16
type input "1"
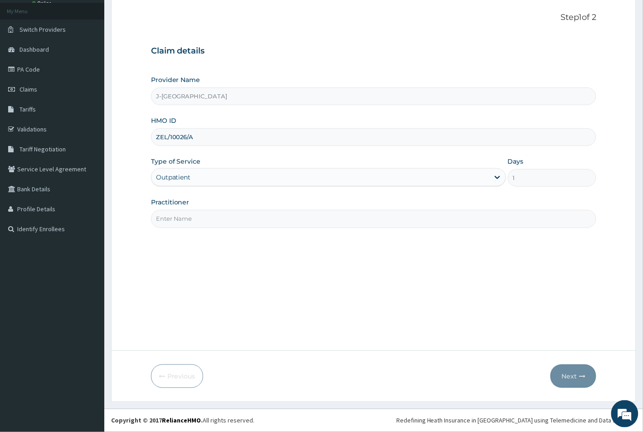
click at [175, 220] on input "Practitioner" at bounding box center [374, 219] width 446 height 18
type input "[PERSON_NAME][GEOGRAPHIC_DATA]"
click at [568, 378] on button "Next" at bounding box center [573, 376] width 46 height 24
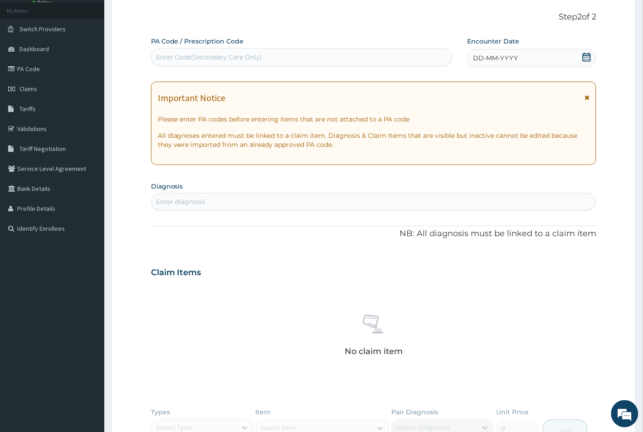
click at [203, 53] on div "Enter Code(Secondary Care Only)" at bounding box center [209, 57] width 107 height 9
click at [253, 59] on div "Enter Code(Secondary Care Only)" at bounding box center [209, 57] width 107 height 9
paste input "PA/15A7C8"
type input "PA/15A7C8"
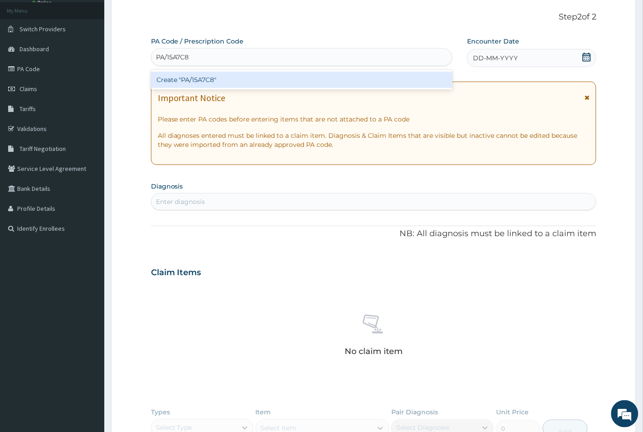
click at [227, 76] on div "Create "PA/15A7C8"" at bounding box center [301, 80] width 301 height 16
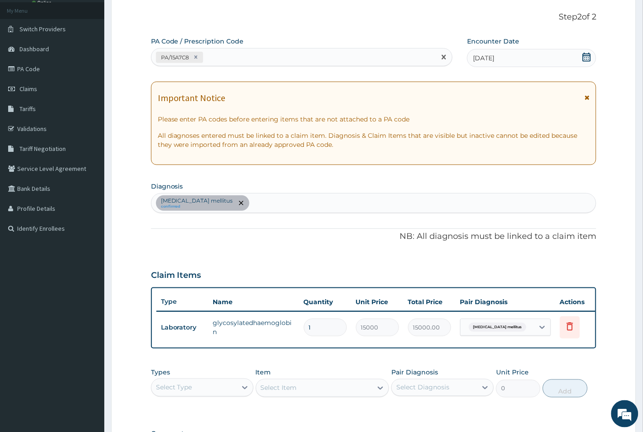
click at [242, 55] on div "PA/15A7C8" at bounding box center [293, 57] width 284 height 15
paste input "PA/6EBDF4"
type input "PA/6EBDF4"
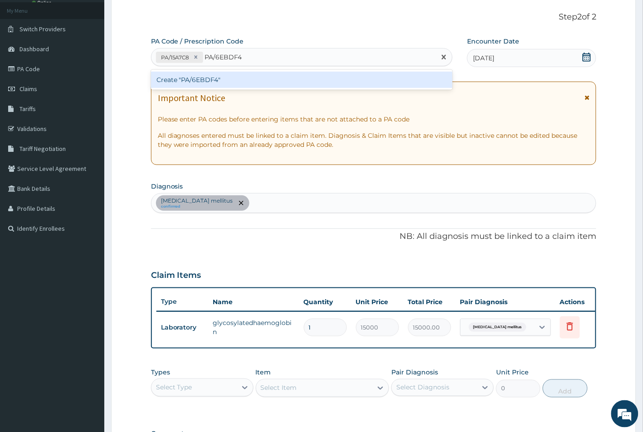
click at [209, 78] on div "Create "PA/6EBDF4"" at bounding box center [301, 80] width 301 height 16
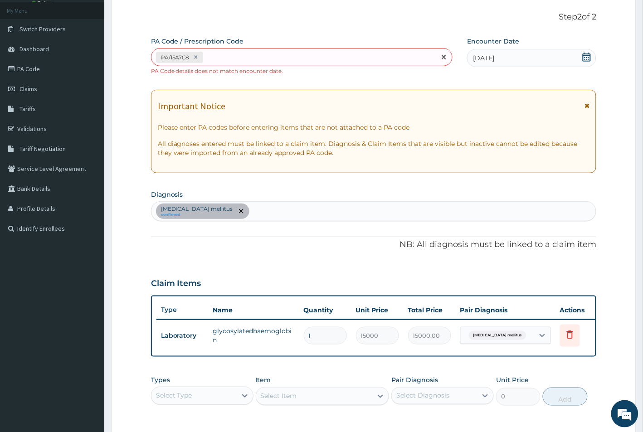
click at [228, 58] on div "PA/15A7C8" at bounding box center [293, 57] width 284 height 15
paste input "PA/6EBDF4"
type input "PA/6EBDF4"
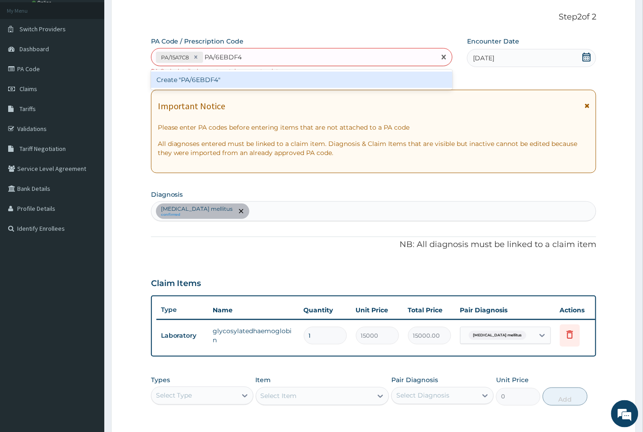
click at [251, 80] on div "Create "PA/6EBDF4"" at bounding box center [301, 80] width 301 height 16
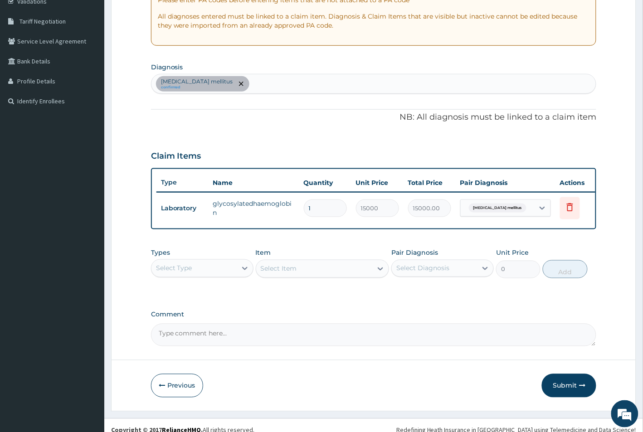
scroll to position [196, 0]
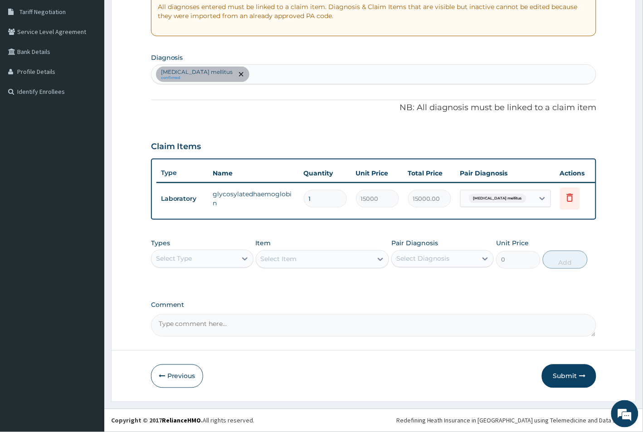
click at [212, 253] on div "Select Type" at bounding box center [193, 259] width 85 height 15
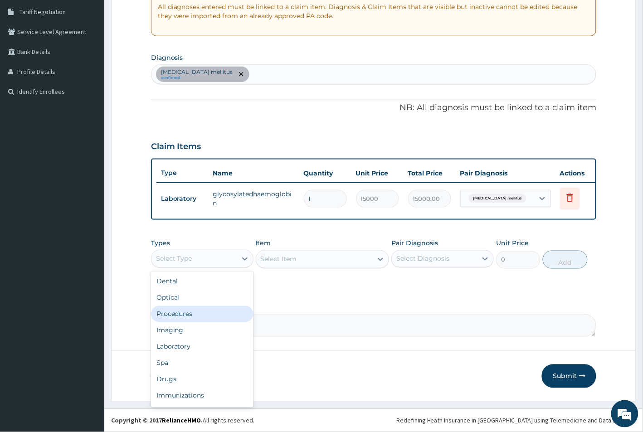
click at [190, 311] on div "Procedures" at bounding box center [202, 314] width 102 height 16
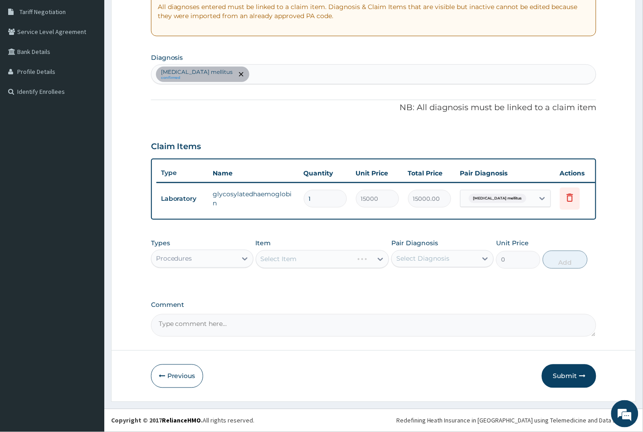
click at [313, 254] on div "Select Item" at bounding box center [323, 259] width 134 height 18
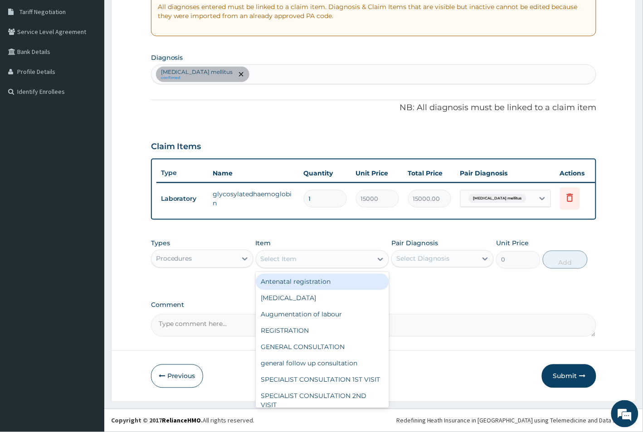
click at [313, 254] on div "Select Item" at bounding box center [314, 259] width 117 height 15
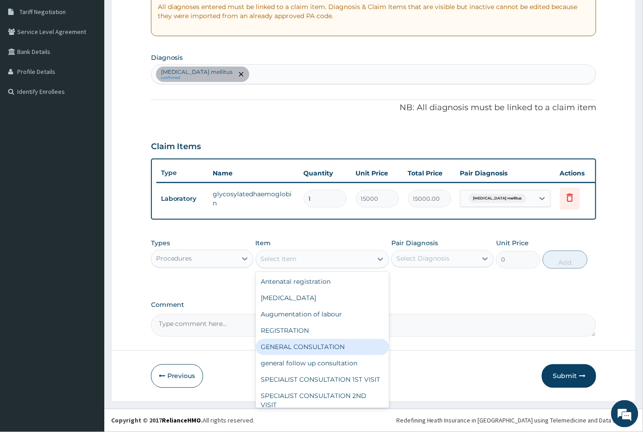
click at [291, 344] on div "GENERAL CONSULTATION" at bounding box center [323, 347] width 134 height 16
type input "1500"
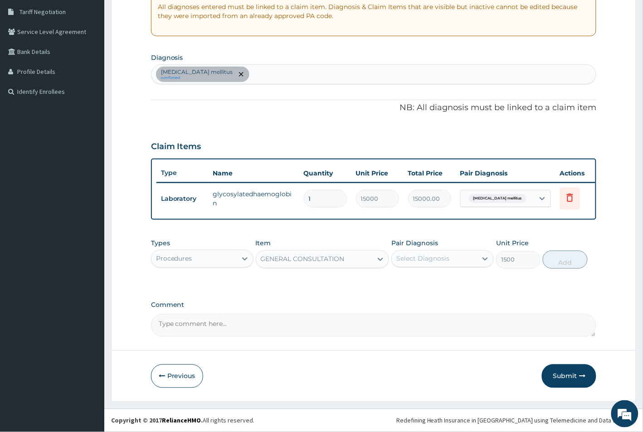
click at [415, 261] on div "Select Diagnosis" at bounding box center [422, 258] width 53 height 9
click at [400, 283] on input "checkbox" at bounding box center [400, 286] width 6 height 6
checkbox input "true"
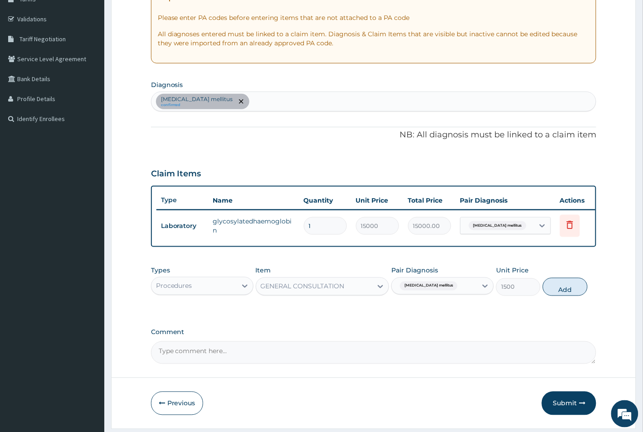
scroll to position [139, 0]
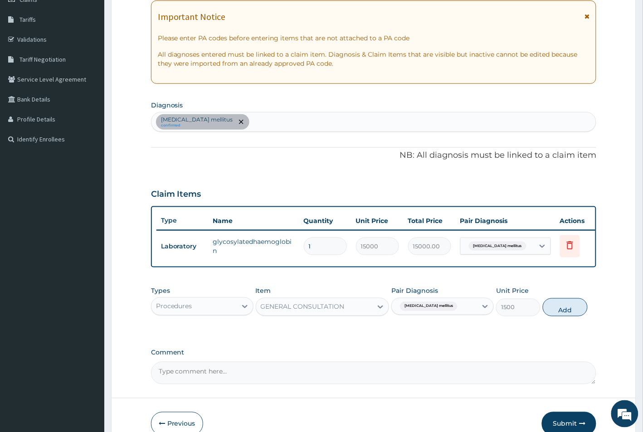
click at [252, 119] on div "Diabetes mellitus confirmed" at bounding box center [373, 121] width 445 height 19
type input "[MEDICAL_DATA]"
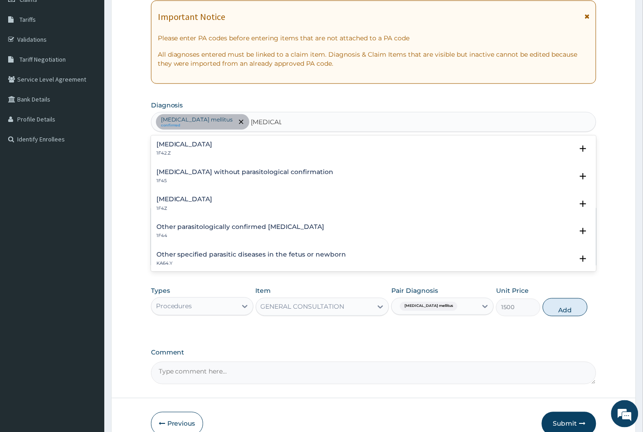
click at [212, 146] on h4 "[MEDICAL_DATA]" at bounding box center [184, 144] width 56 height 7
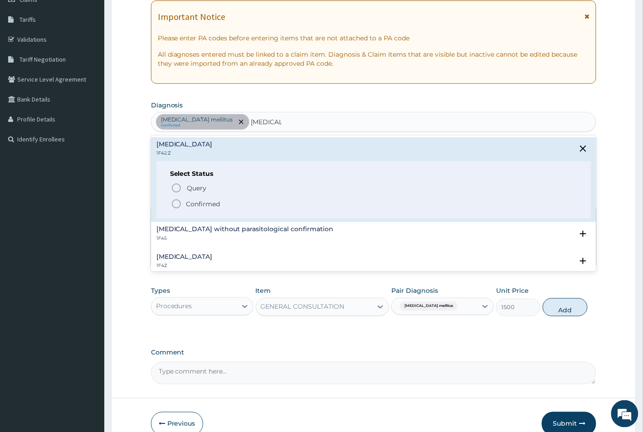
click at [175, 202] on icon "status option filled" at bounding box center [176, 204] width 11 height 11
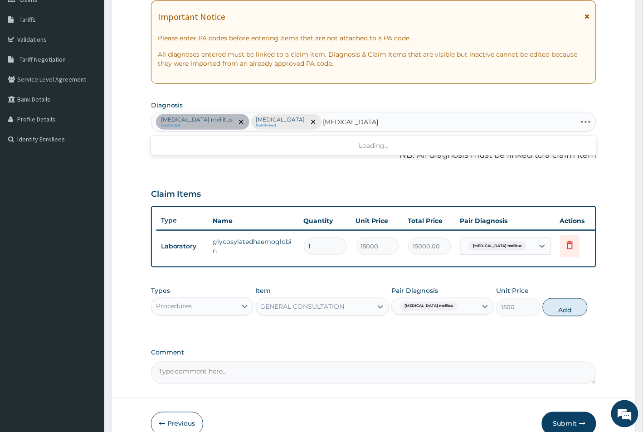
type input "URINARY TRACT INFECTION"
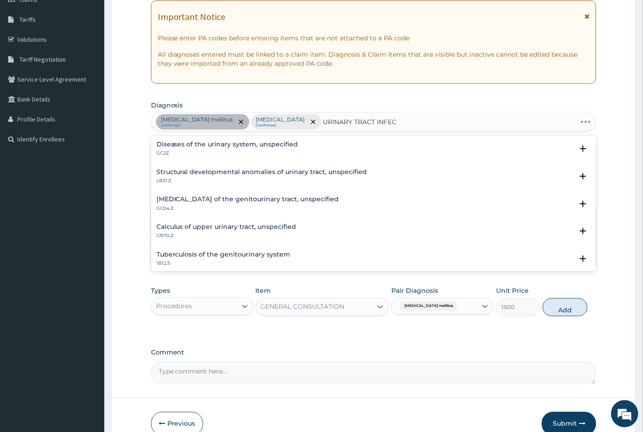
type input "URINARY TRACT INFECT"
click at [220, 150] on div "Urinary tract infection, site and agent not specified GC08.Z" at bounding box center [232, 149] width 152 height 16
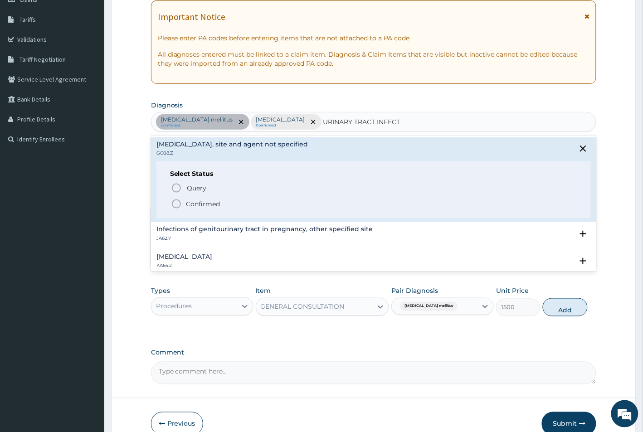
click at [175, 204] on icon "status option filled" at bounding box center [176, 204] width 11 height 11
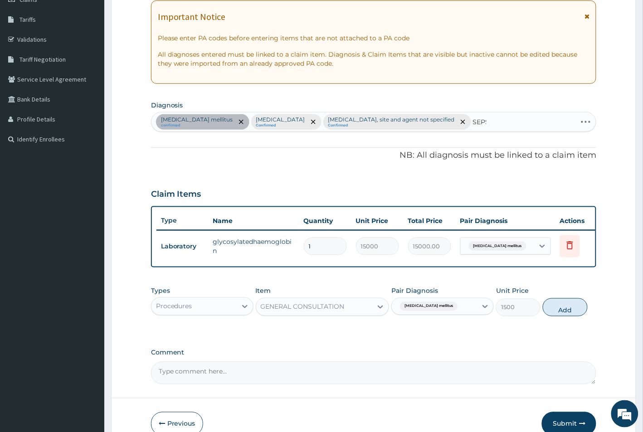
type input "SEPSIS"
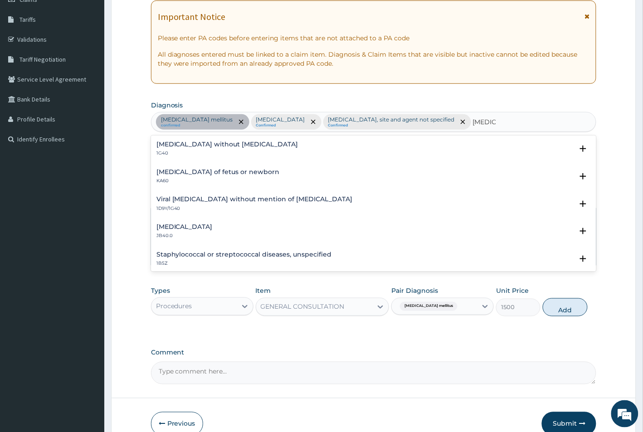
click at [171, 156] on p "1G40" at bounding box center [227, 153] width 142 height 6
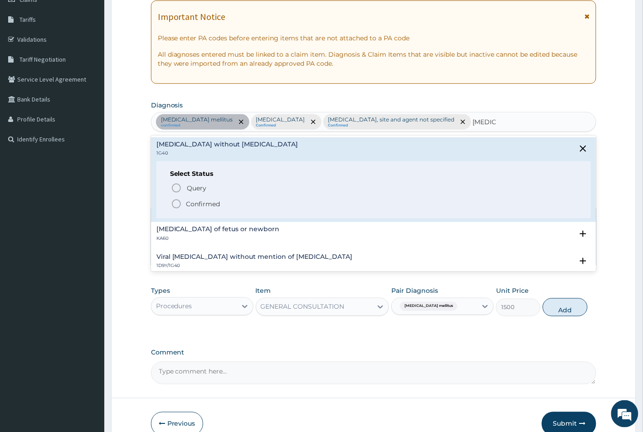
click at [176, 209] on icon "status option filled" at bounding box center [176, 204] width 11 height 11
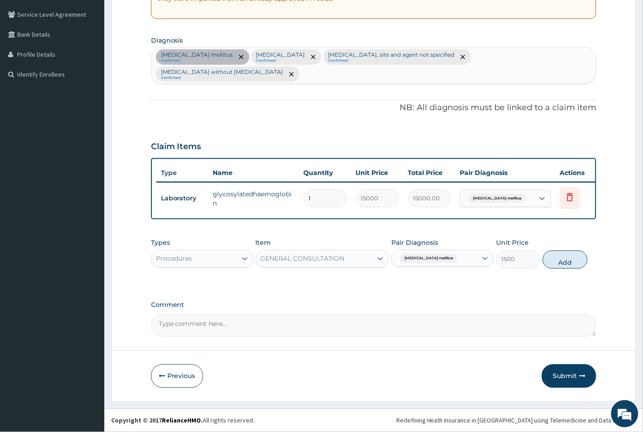
scroll to position [213, 0]
click at [189, 255] on div "Procedures" at bounding box center [174, 258] width 36 height 9
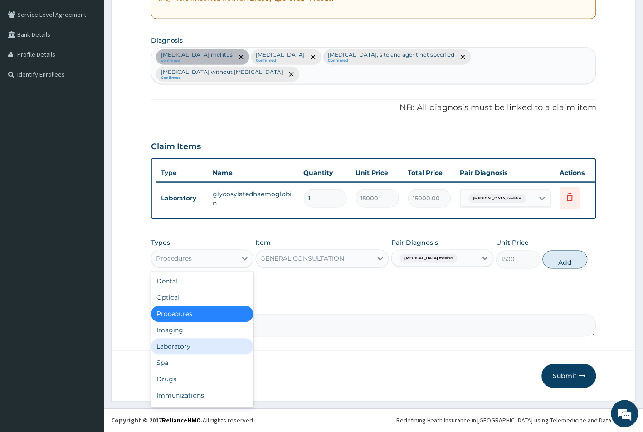
click at [169, 341] on div "Laboratory" at bounding box center [202, 347] width 102 height 16
type input "0"
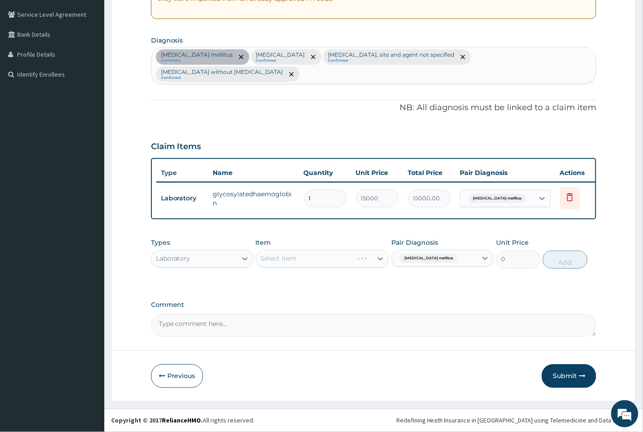
click at [318, 256] on div "Select Item" at bounding box center [323, 259] width 134 height 18
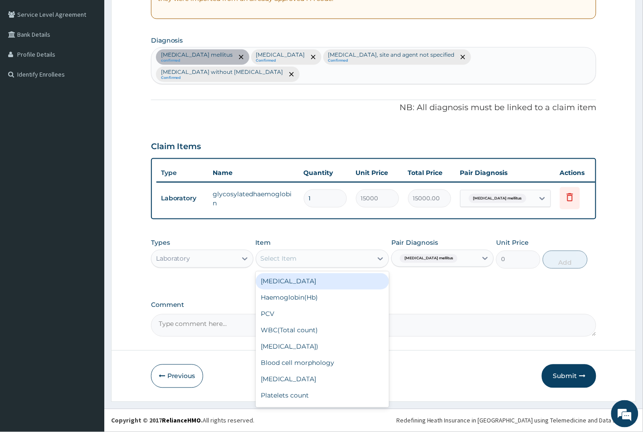
click at [318, 256] on div "Select Item" at bounding box center [314, 259] width 117 height 15
type input "MALA"
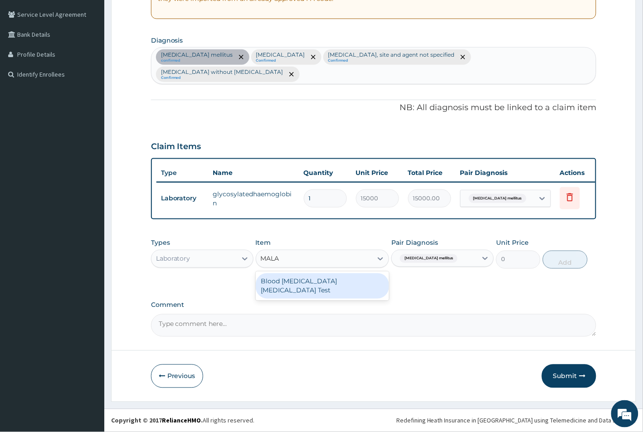
click at [326, 282] on div "Blood Malaria Parasite Test" at bounding box center [323, 285] width 134 height 25
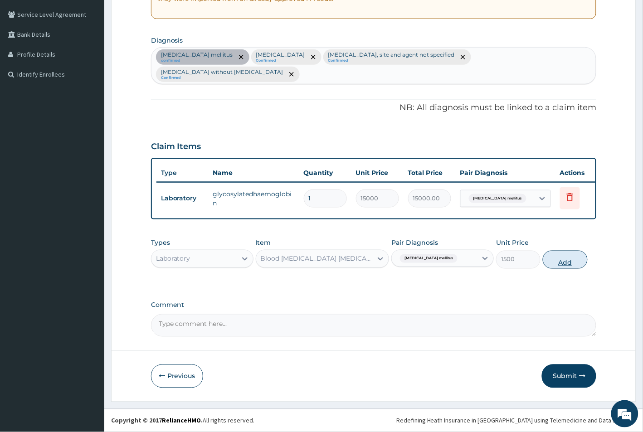
click at [567, 262] on button "Add" at bounding box center [565, 260] width 44 height 18
type input "0"
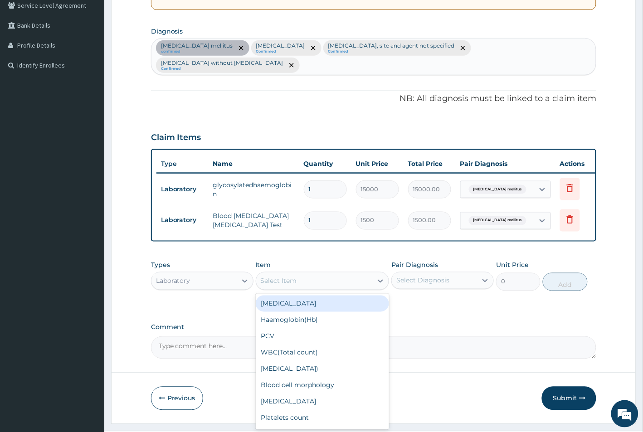
click at [281, 286] on div "Select Item" at bounding box center [279, 281] width 36 height 9
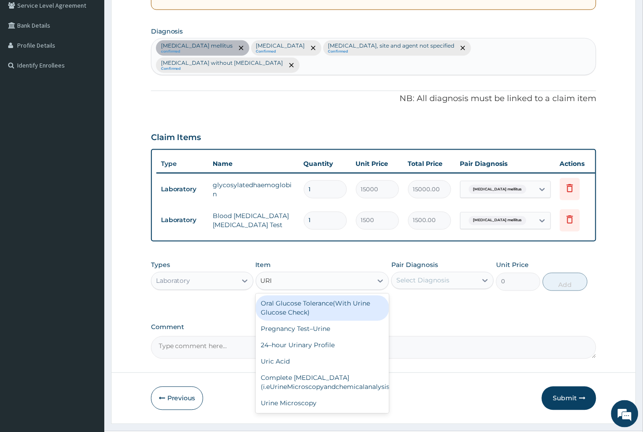
type input "URIN"
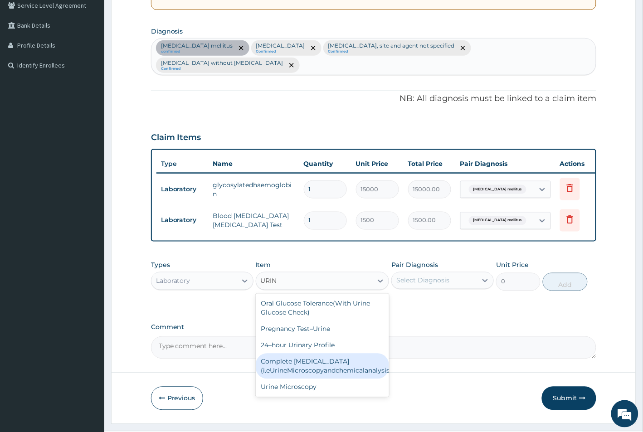
click at [282, 374] on div "Complete Urinalysis (i.eUrineMicroscopyandchemicalanalysis)" at bounding box center [323, 366] width 134 height 25
type input "1500"
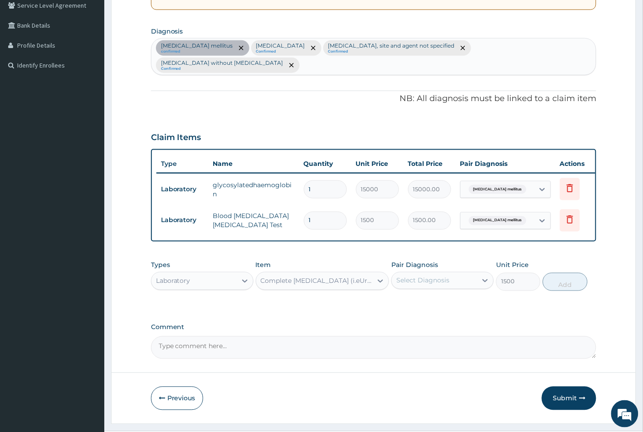
click at [447, 288] on div "Select Diagnosis" at bounding box center [434, 280] width 85 height 15
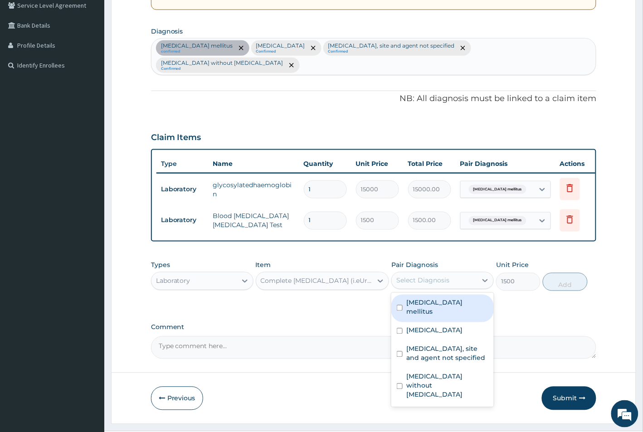
click at [402, 311] on input "checkbox" at bounding box center [400, 308] width 6 height 6
checkbox input "true"
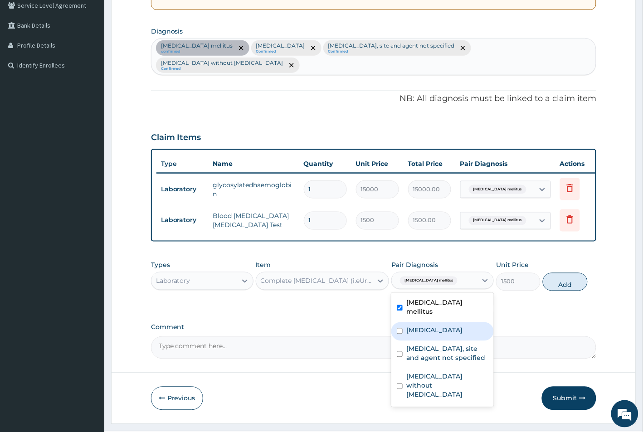
click at [397, 341] on div "Plasmodium malariae malaria without complication" at bounding box center [442, 331] width 102 height 19
checkbox input "true"
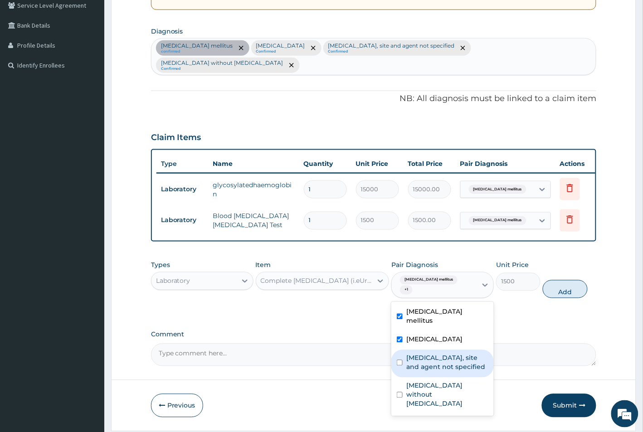
click at [399, 366] on input "checkbox" at bounding box center [400, 363] width 6 height 6
checkbox input "true"
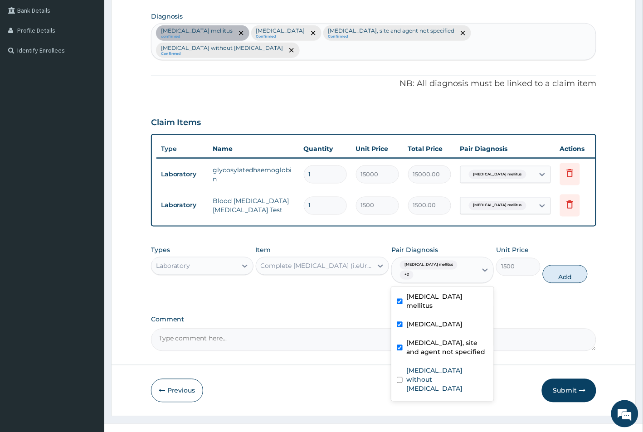
scroll to position [244, 0]
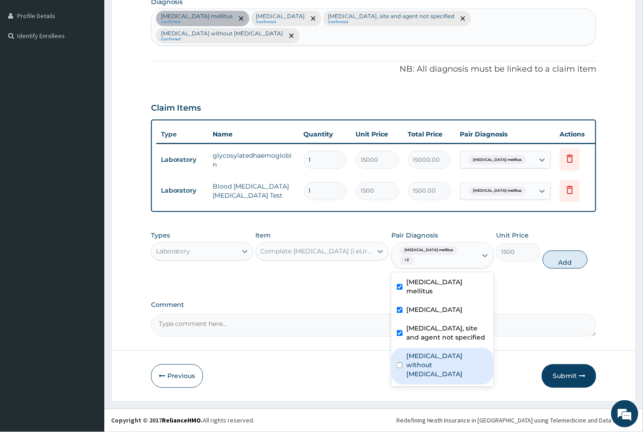
click at [399, 369] on input "checkbox" at bounding box center [400, 366] width 6 height 6
checkbox input "true"
click at [566, 262] on button "Add" at bounding box center [565, 260] width 44 height 18
type input "0"
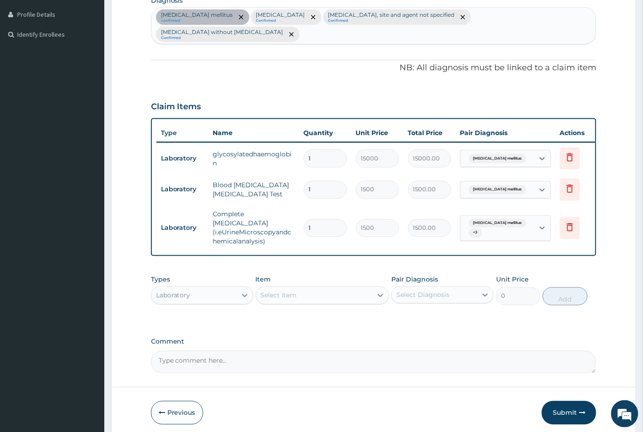
click at [510, 155] on div "Diabetes mellitus" at bounding box center [496, 159] width 62 height 12
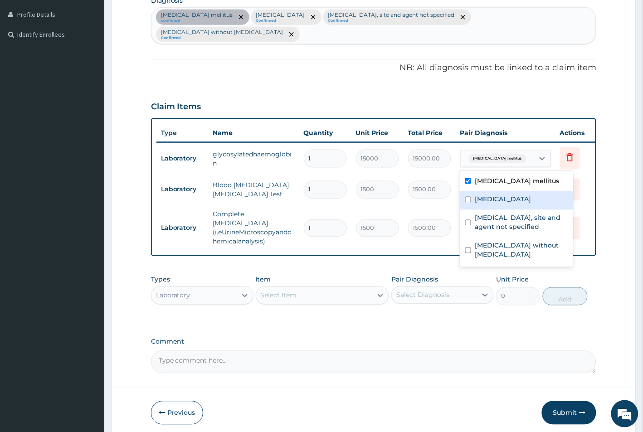
click at [468, 203] on input "checkbox" at bounding box center [468, 200] width 6 height 6
checkbox input "true"
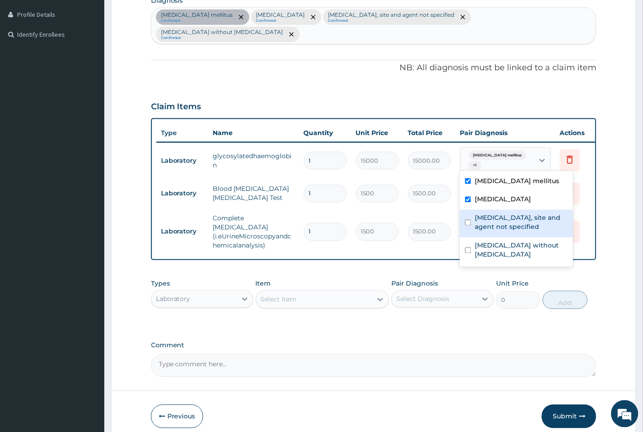
click at [467, 226] on input "checkbox" at bounding box center [468, 223] width 6 height 6
checkbox input "true"
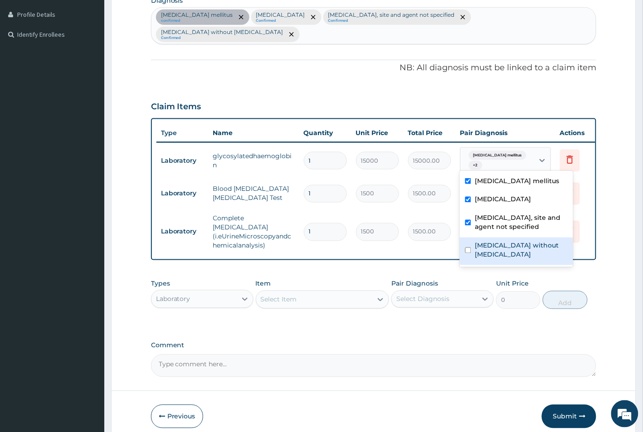
click at [467, 253] on input "checkbox" at bounding box center [468, 251] width 6 height 6
checkbox input "true"
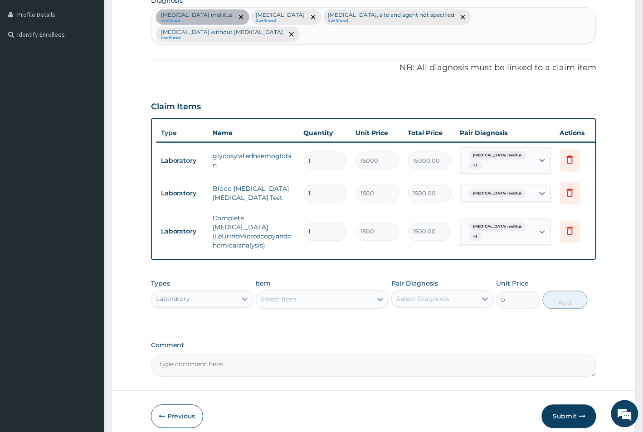
click at [612, 166] on form "Step 2 of 2 PA Code / Prescription Code PA/15A7C8 PA Code details does not matc…" at bounding box center [373, 123] width 525 height 638
click at [519, 192] on div "Diabetes mellitus" at bounding box center [497, 193] width 73 height 15
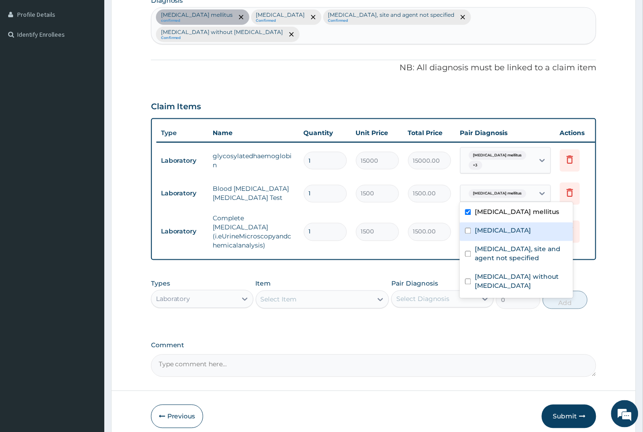
click at [467, 234] on input "checkbox" at bounding box center [468, 231] width 6 height 6
checkbox input "true"
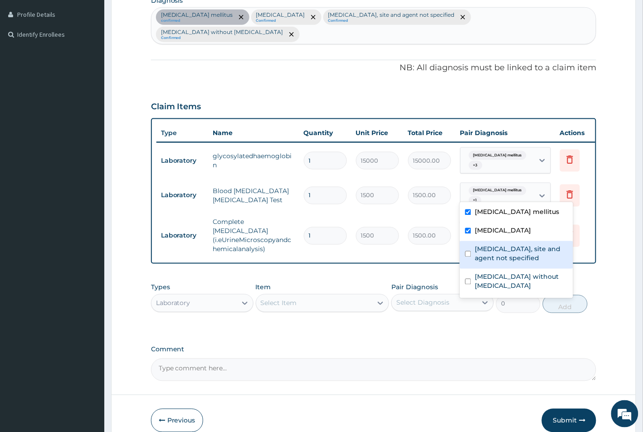
click at [468, 257] on input "checkbox" at bounding box center [468, 254] width 6 height 6
checkbox input "true"
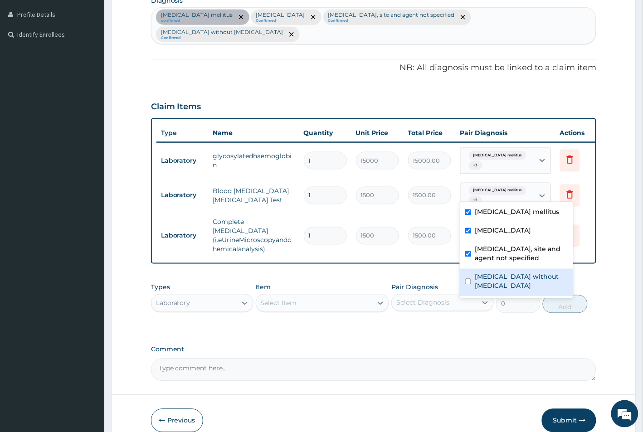
click at [467, 285] on input "checkbox" at bounding box center [468, 282] width 6 height 6
checkbox input "true"
click at [613, 187] on form "Step 2 of 2 PA Code / Prescription Code PA/15A7C8 PA Code details does not matc…" at bounding box center [373, 125] width 525 height 642
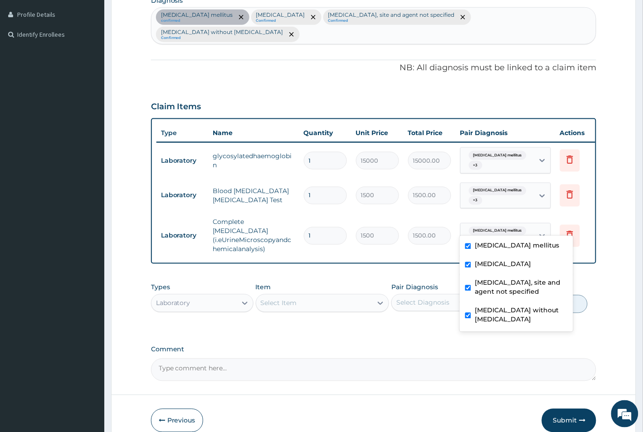
click at [506, 227] on span "Diabetes mellitus" at bounding box center [498, 231] width 58 height 9
click at [613, 189] on form "Step 2 of 2 PA Code / Prescription Code PA/15A7C8 PA Code details does not matc…" at bounding box center [373, 125] width 525 height 642
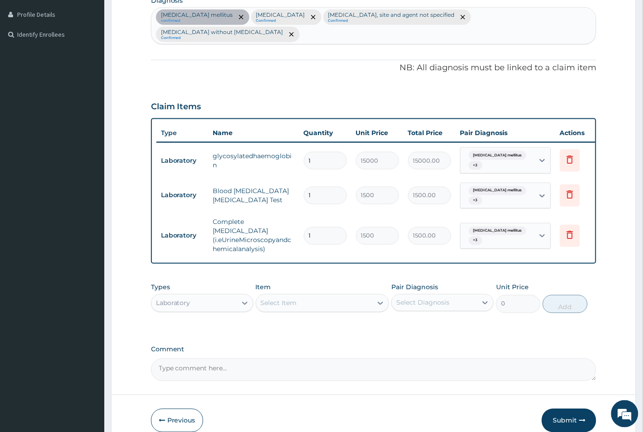
click at [423, 298] on div "Select Diagnosis" at bounding box center [422, 302] width 53 height 9
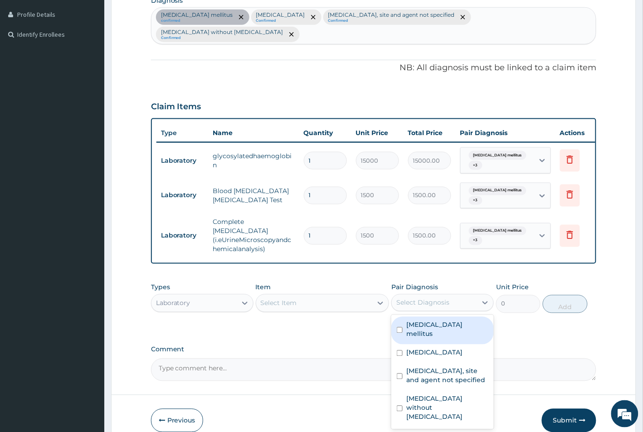
click at [400, 327] on input "checkbox" at bounding box center [400, 330] width 6 height 6
checkbox input "true"
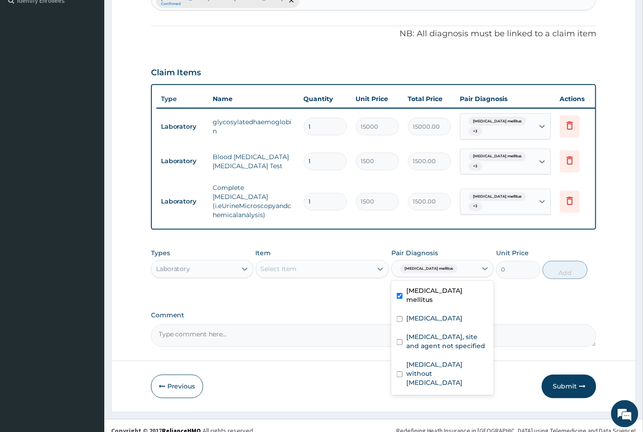
scroll to position [280, 0]
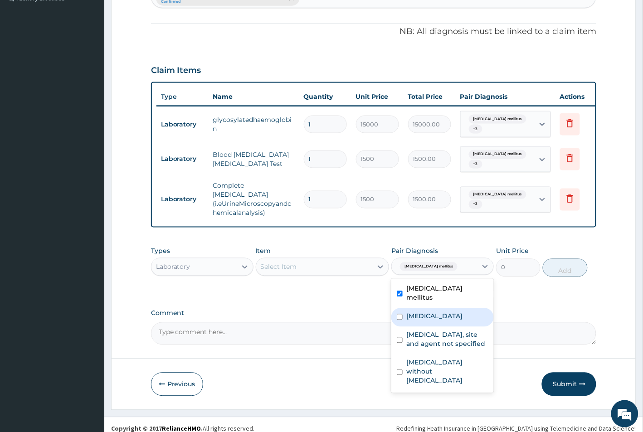
click at [400, 314] on input "checkbox" at bounding box center [400, 317] width 6 height 6
checkbox input "true"
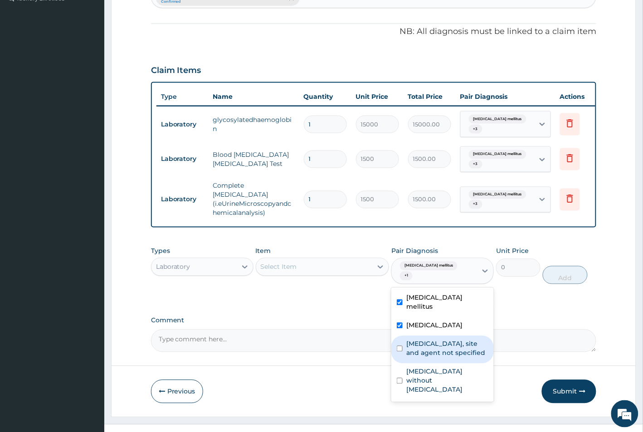
click at [399, 346] on input "checkbox" at bounding box center [400, 349] width 6 height 6
checkbox input "true"
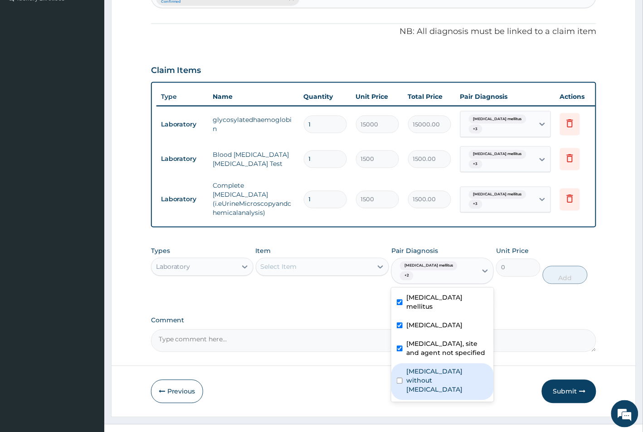
click at [398, 379] on input "checkbox" at bounding box center [400, 381] width 6 height 6
checkbox input "true"
click at [284, 263] on div "Select Item" at bounding box center [279, 266] width 36 height 9
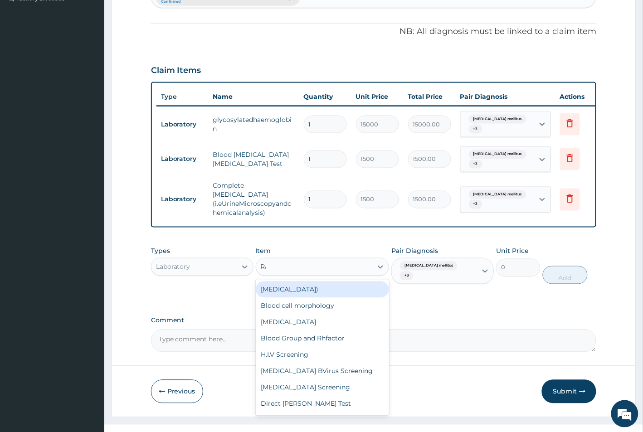
type input "RAN"
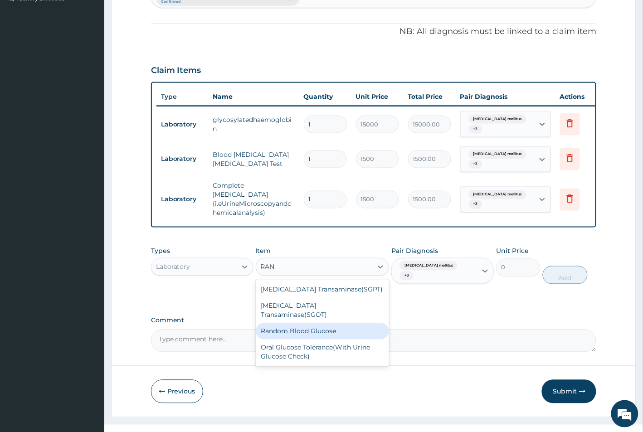
click at [283, 323] on div "Random Blood Glucose" at bounding box center [323, 331] width 134 height 16
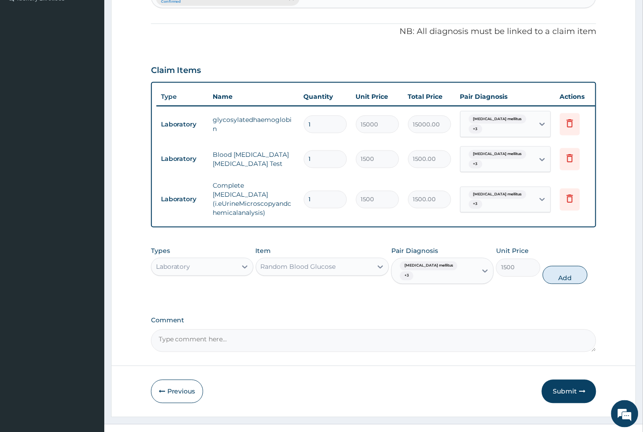
click at [471, 267] on input "text" at bounding box center [471, 271] width 1 height 9
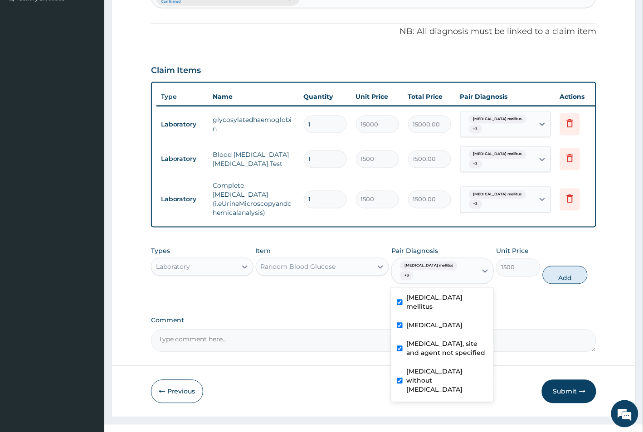
click at [563, 266] on button "Add" at bounding box center [565, 275] width 44 height 18
type input "0"
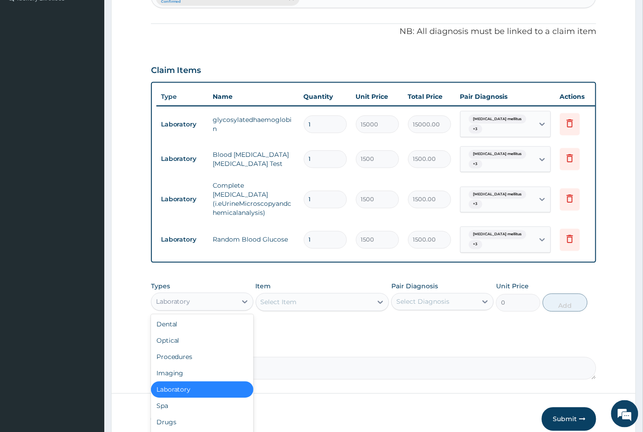
click at [182, 297] on div "Laboratory" at bounding box center [173, 301] width 34 height 9
click at [165, 414] on div "Drugs" at bounding box center [202, 422] width 102 height 16
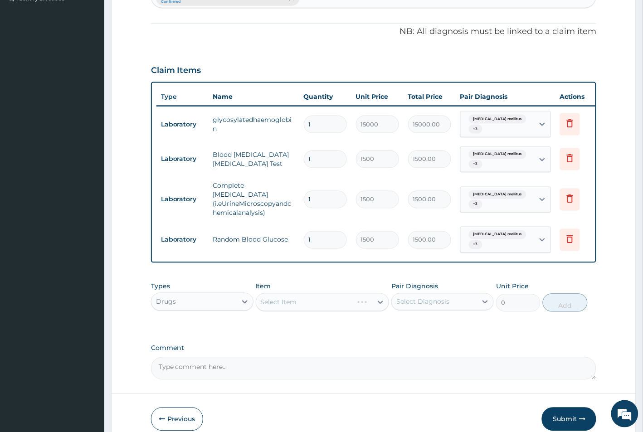
click at [293, 293] on div "Select Item" at bounding box center [323, 302] width 134 height 18
click at [294, 293] on div "Select Item" at bounding box center [323, 302] width 134 height 18
click at [294, 298] on div "Select Item" at bounding box center [279, 302] width 36 height 9
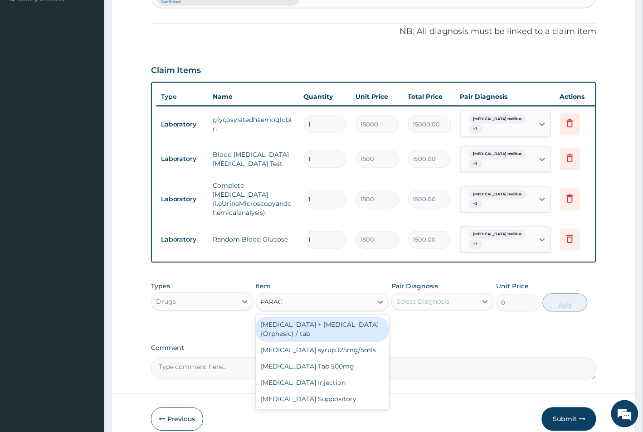
type input "PARACE"
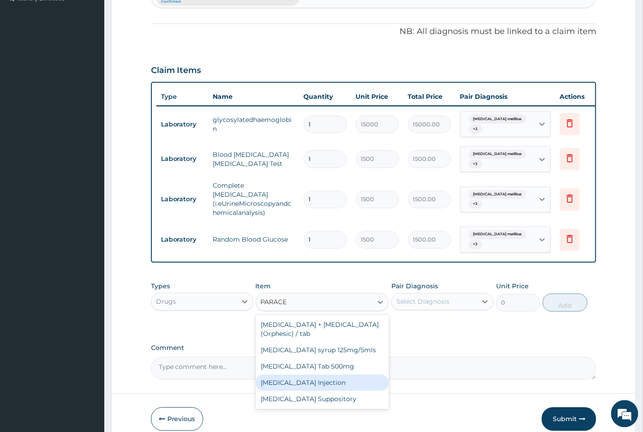
click at [293, 359] on div "Paracetamol Tab 500mg" at bounding box center [323, 367] width 134 height 16
type input "20"
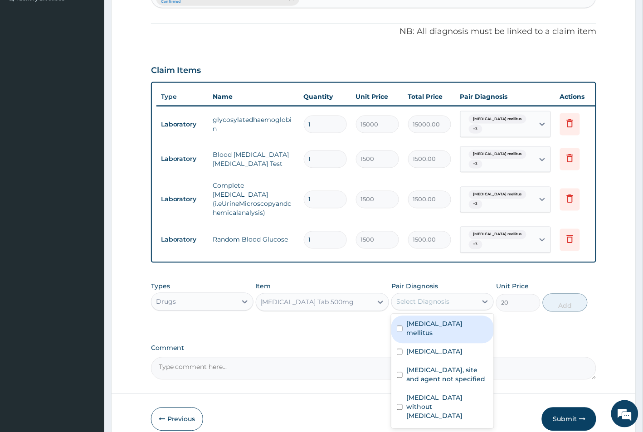
click at [425, 297] on div "Select Diagnosis" at bounding box center [422, 301] width 53 height 9
click at [402, 326] on input "checkbox" at bounding box center [400, 329] width 6 height 6
checkbox input "true"
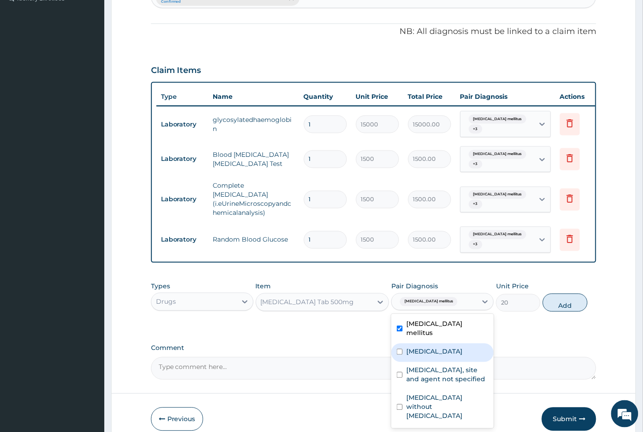
click at [401, 349] on input "checkbox" at bounding box center [400, 352] width 6 height 6
checkbox input "true"
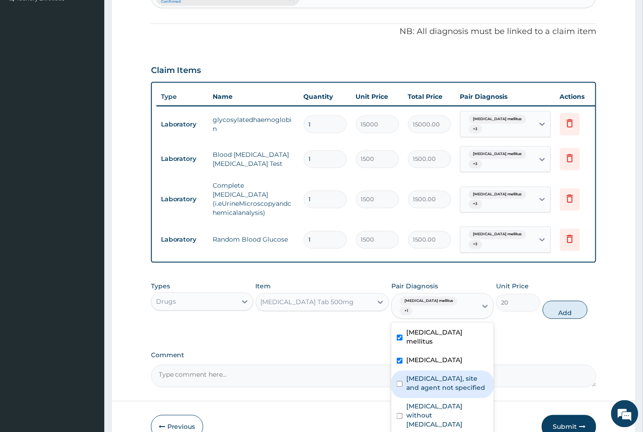
click at [400, 381] on input "checkbox" at bounding box center [400, 384] width 6 height 6
checkbox input "true"
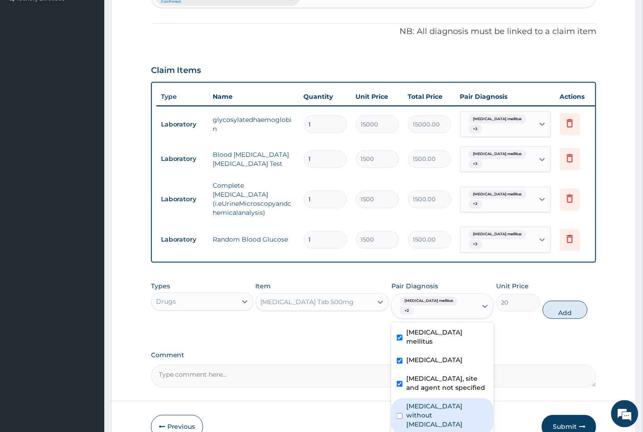
click at [400, 413] on input "checkbox" at bounding box center [400, 416] width 6 height 6
checkbox input "true"
click at [559, 301] on button "Add" at bounding box center [565, 310] width 44 height 18
type input "0"
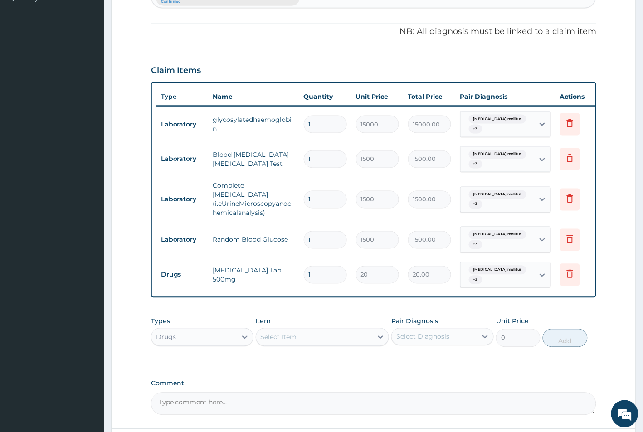
type input "18"
type input "360.00"
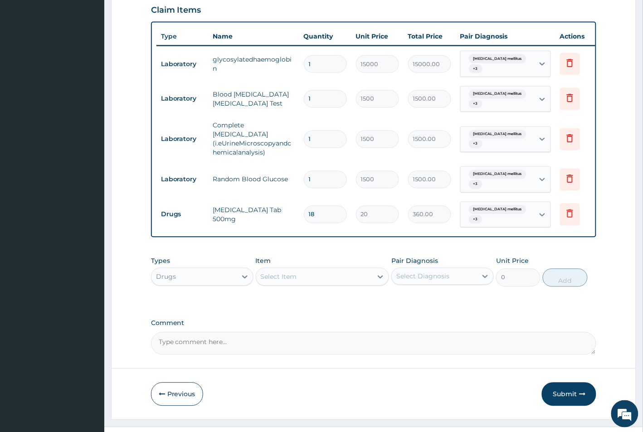
scroll to position [343, 0]
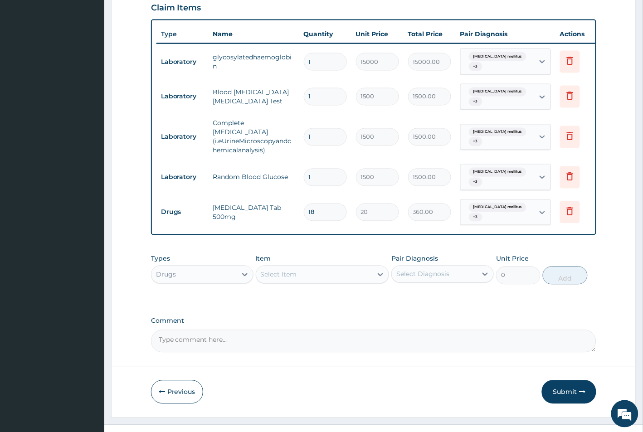
type input "18"
click at [274, 267] on div "Select Item" at bounding box center [314, 274] width 117 height 15
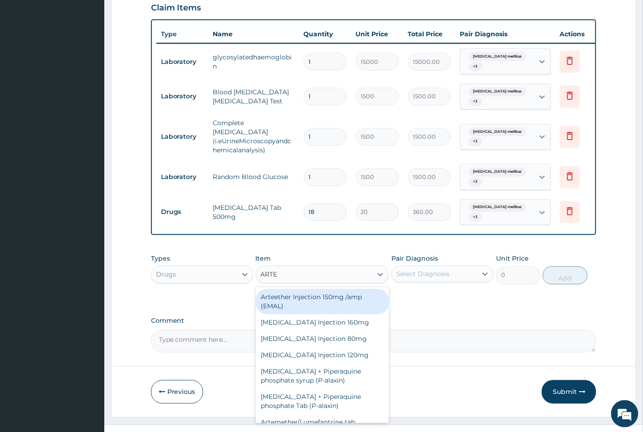
type input "ARTEM"
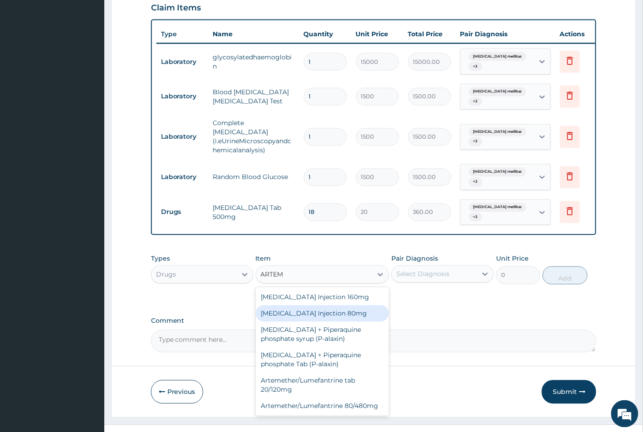
click at [272, 306] on div "Artemether Injection 80mg" at bounding box center [323, 314] width 134 height 16
type input "500"
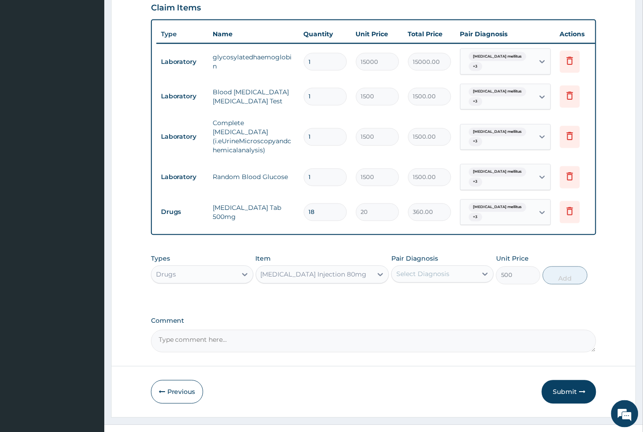
click at [418, 270] on div "Select Diagnosis" at bounding box center [422, 274] width 53 height 9
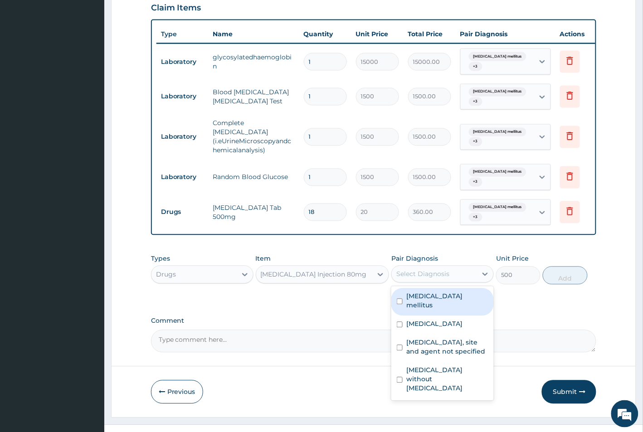
click at [398, 299] on input "checkbox" at bounding box center [400, 302] width 6 height 6
checkbox input "true"
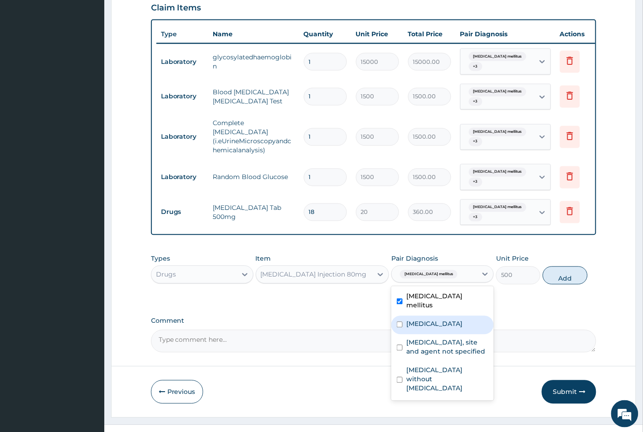
click at [400, 316] on div "Plasmodium malariae malaria without complication" at bounding box center [442, 325] width 102 height 19
checkbox input "true"
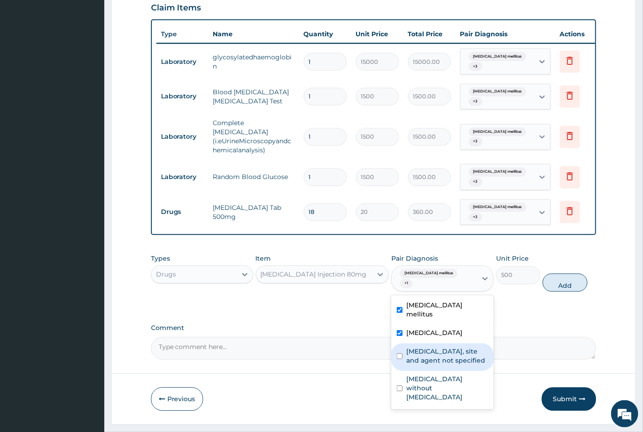
click at [400, 354] on input "checkbox" at bounding box center [400, 357] width 6 height 6
checkbox input "true"
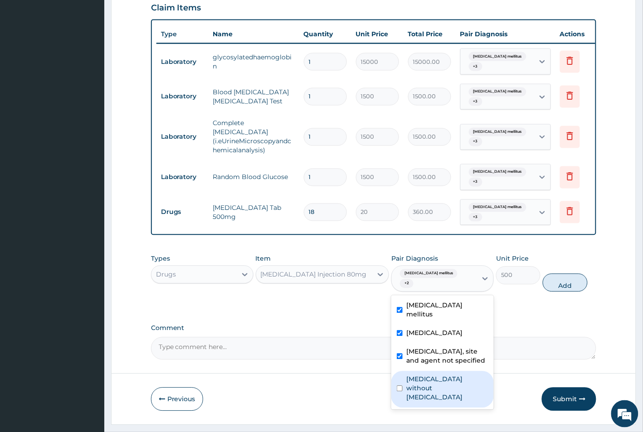
click at [400, 386] on input "checkbox" at bounding box center [400, 389] width 6 height 6
checkbox input "true"
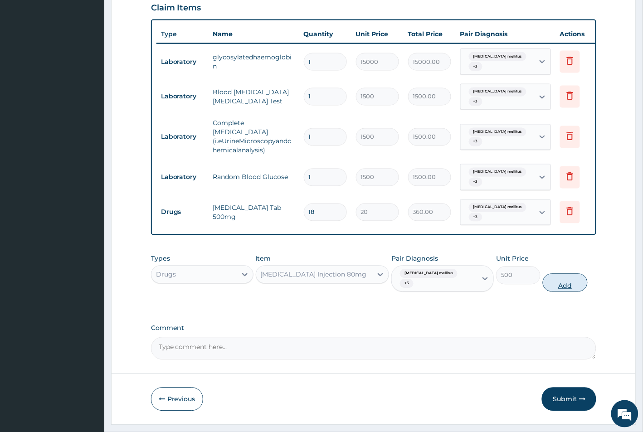
click at [564, 274] on button "Add" at bounding box center [565, 283] width 44 height 18
type input "0"
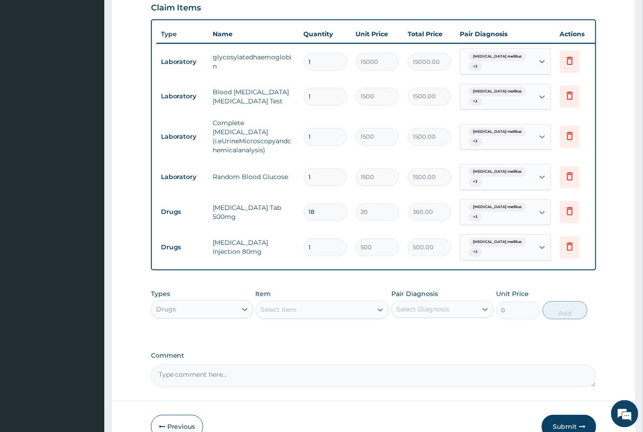
drag, startPoint x: 309, startPoint y: 220, endPoint x: 304, endPoint y: 221, distance: 5.1
click at [304, 239] on input "1" at bounding box center [325, 248] width 43 height 18
type input "6"
type input "3000.00"
type input "6"
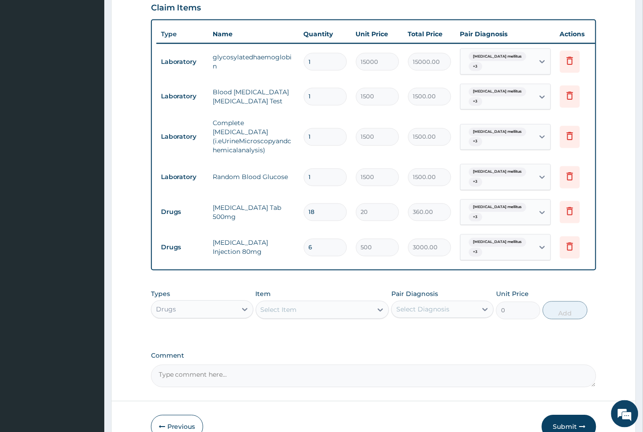
click at [282, 306] on div "Select Item" at bounding box center [279, 310] width 36 height 9
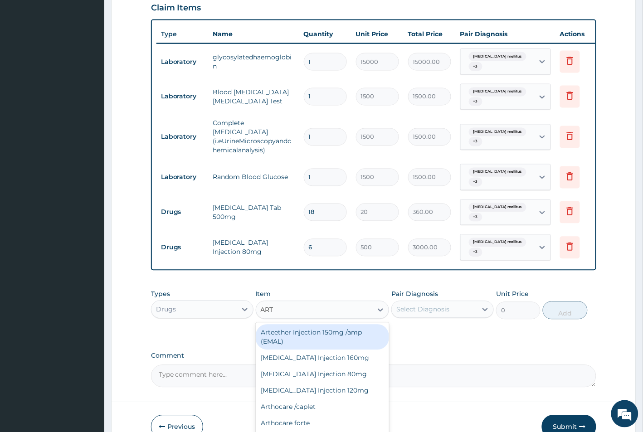
type input "ARTE"
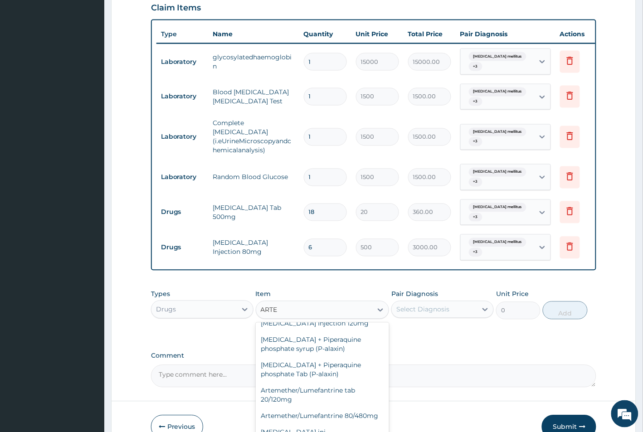
scroll to position [76, 0]
click at [325, 408] on div "Artemether/Lumefantrine 80/480mg" at bounding box center [323, 416] width 134 height 16
type input "2500"
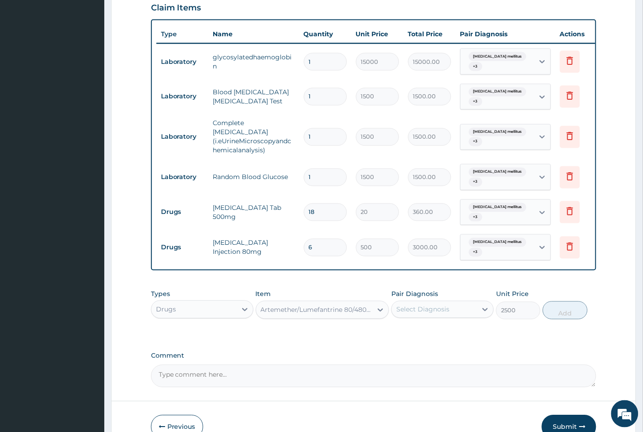
click at [410, 305] on div "Select Diagnosis" at bounding box center [422, 309] width 53 height 9
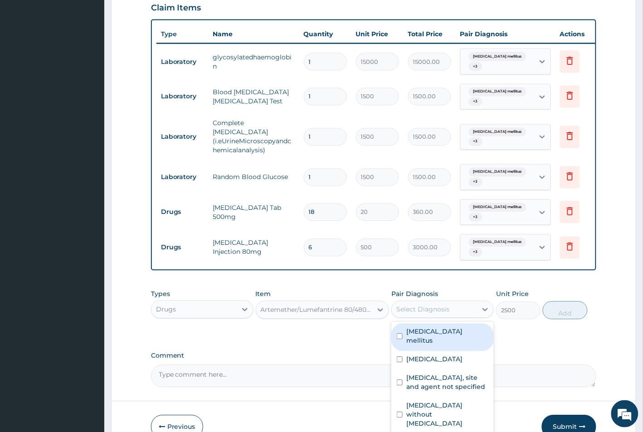
click at [400, 334] on input "checkbox" at bounding box center [400, 337] width 6 height 6
checkbox input "true"
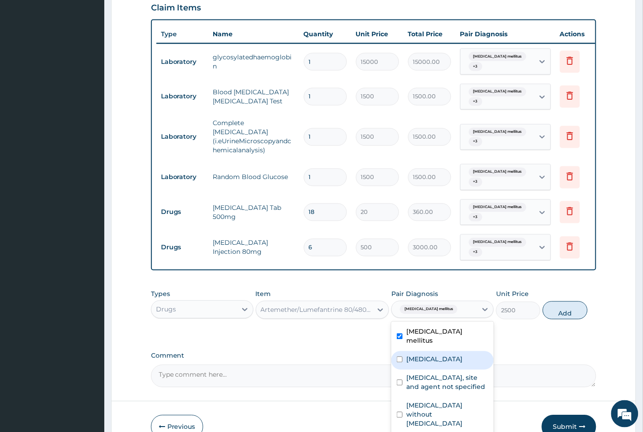
click at [400, 357] on input "checkbox" at bounding box center [400, 360] width 6 height 6
checkbox input "true"
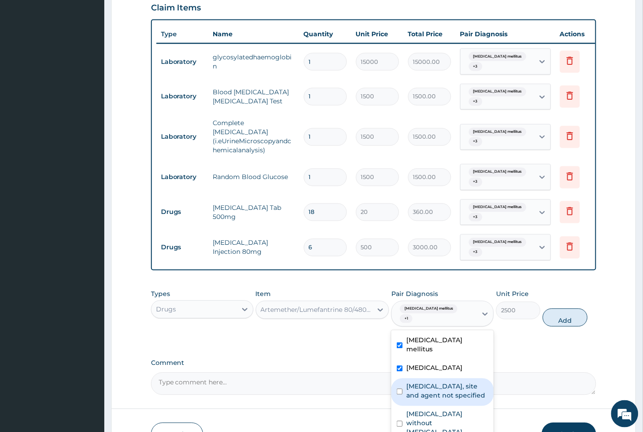
click at [399, 389] on input "checkbox" at bounding box center [400, 392] width 6 height 6
checkbox input "true"
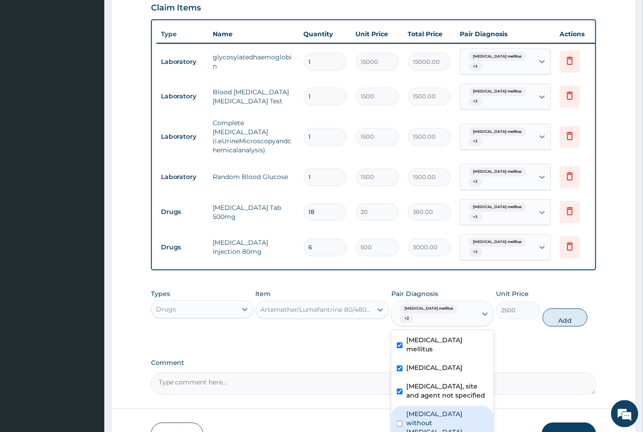
click at [400, 421] on input "checkbox" at bounding box center [400, 424] width 6 height 6
checkbox input "true"
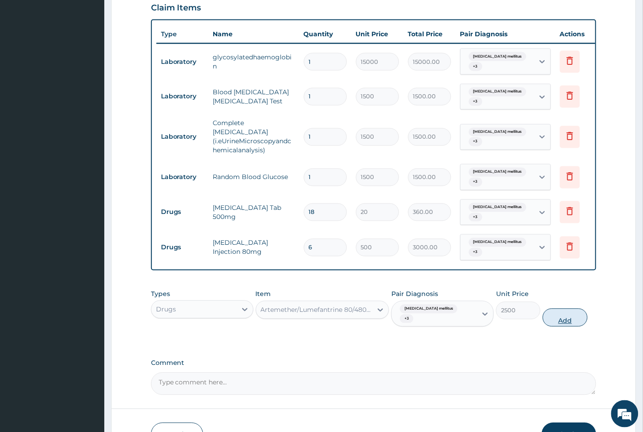
click at [564, 309] on button "Add" at bounding box center [565, 318] width 44 height 18
type input "0"
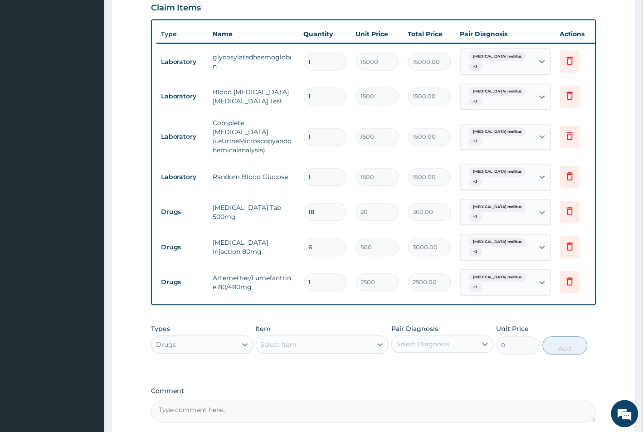
click at [185, 338] on div "Drugs" at bounding box center [193, 345] width 85 height 15
click at [182, 392] on div "Procedures" at bounding box center [202, 400] width 102 height 16
click at [297, 338] on div "Select Item" at bounding box center [304, 345] width 97 height 15
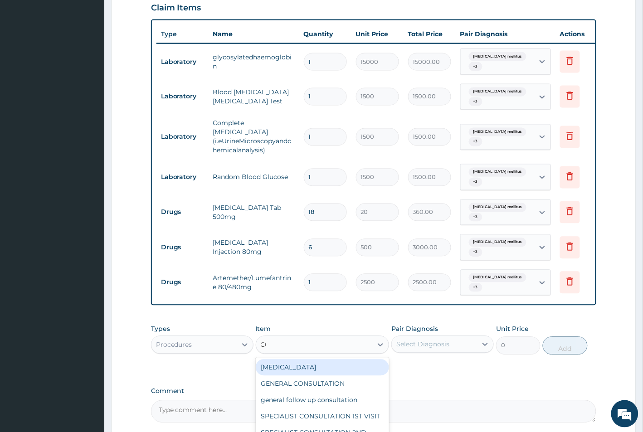
type input "CON"
click at [296, 359] on div "GENERAL CONSULTATION" at bounding box center [323, 367] width 134 height 16
type input "1500"
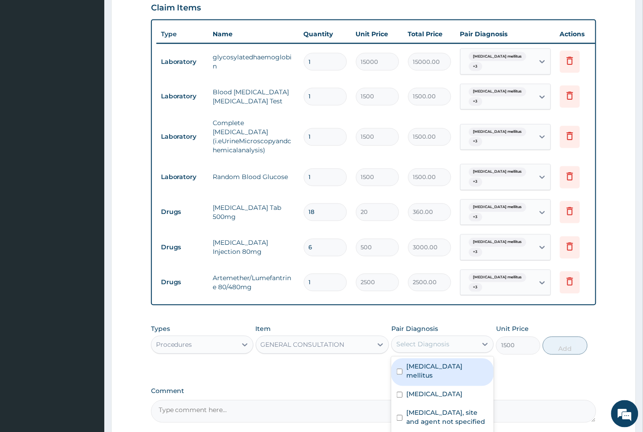
click at [403, 340] on div "Select Diagnosis" at bounding box center [422, 344] width 53 height 9
click at [402, 369] on input "checkbox" at bounding box center [400, 372] width 6 height 6
checkbox input "true"
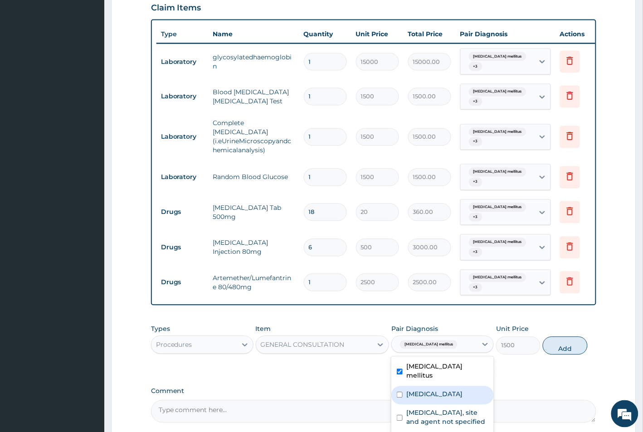
click at [400, 392] on input "checkbox" at bounding box center [400, 395] width 6 height 6
checkbox input "true"
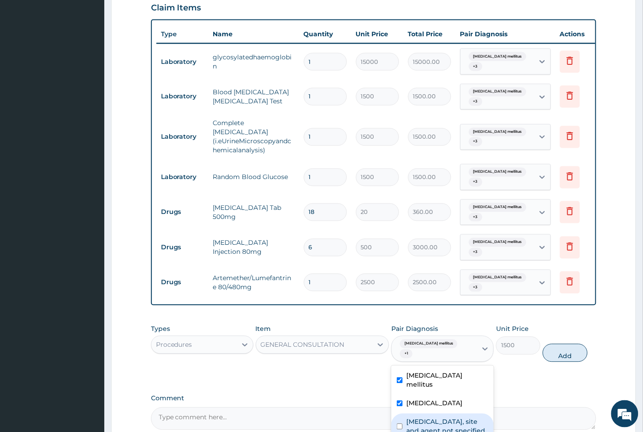
click at [402, 424] on input "checkbox" at bounding box center [400, 427] width 6 height 6
checkbox input "true"
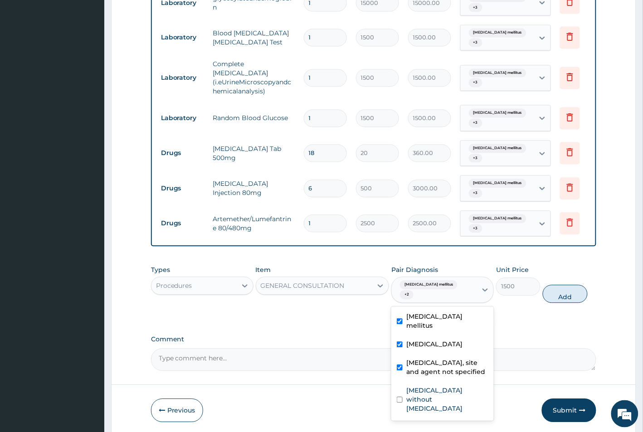
scroll to position [406, 0]
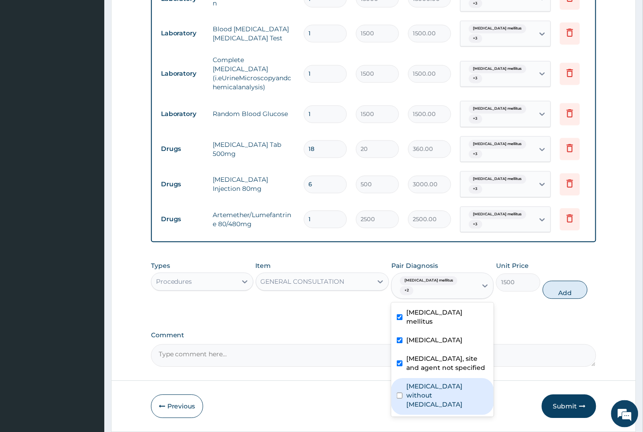
click at [399, 393] on input "checkbox" at bounding box center [400, 396] width 6 height 6
checkbox input "true"
click at [325, 297] on div "PA Code / Prescription Code PA/15A7C8 PA Code details does not match encounter …" at bounding box center [374, 24] width 446 height 686
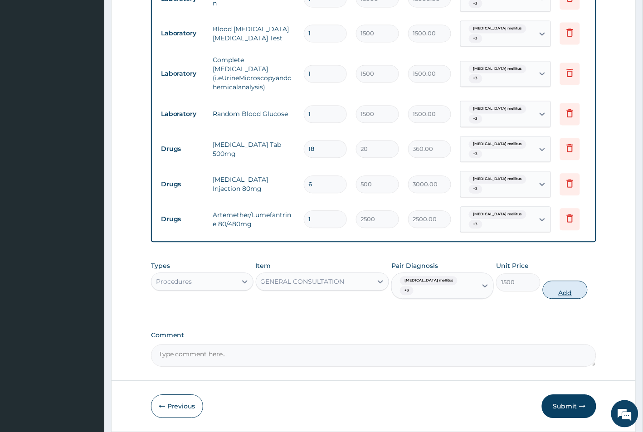
click at [563, 281] on button "Add" at bounding box center [565, 290] width 44 height 18
type input "0"
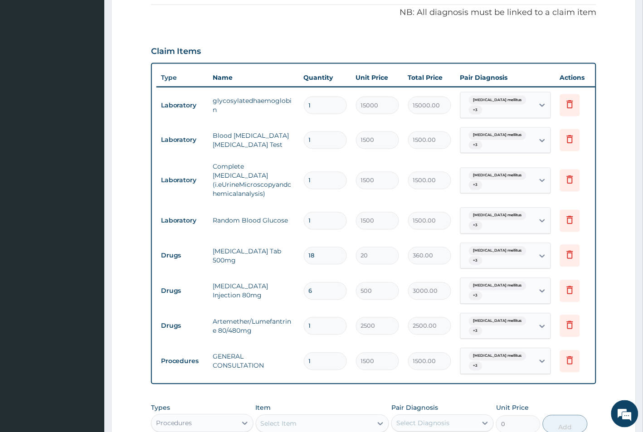
scroll to position [437, 0]
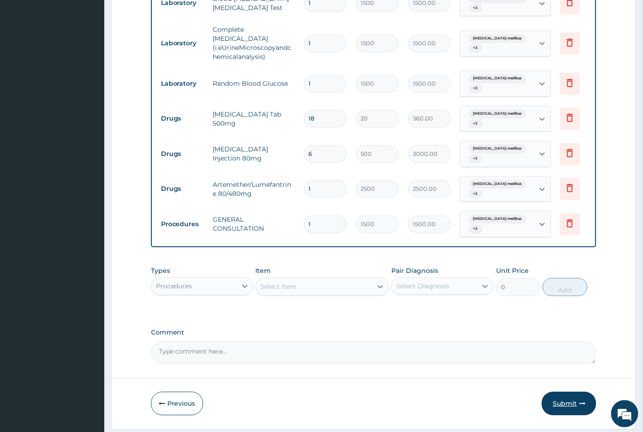
click at [566, 392] on button "Submit" at bounding box center [569, 404] width 54 height 24
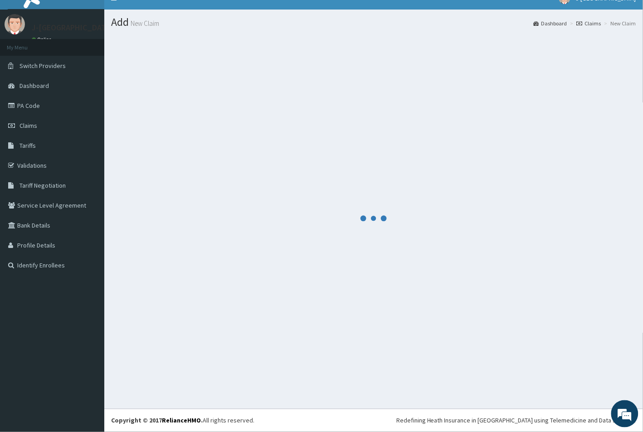
scroll to position [14, 0]
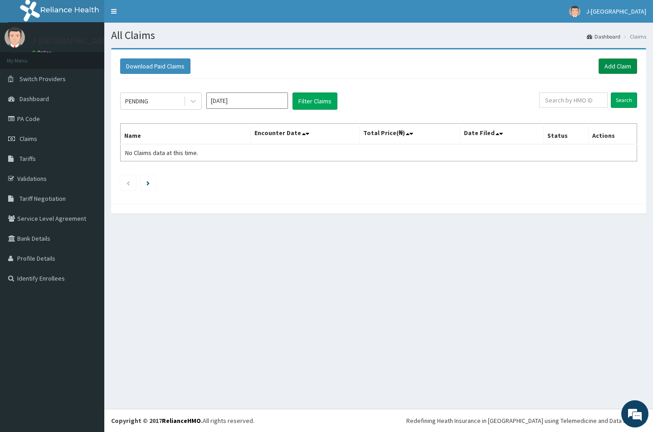
click at [615, 66] on link "Add Claim" at bounding box center [617, 65] width 39 height 15
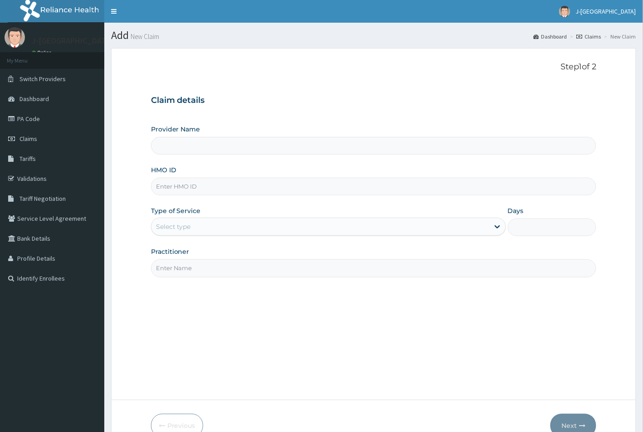
click at [176, 190] on input "HMO ID" at bounding box center [374, 187] width 446 height 18
paste input "ZEL/10026/A"
type input "ZEL/10026/A"
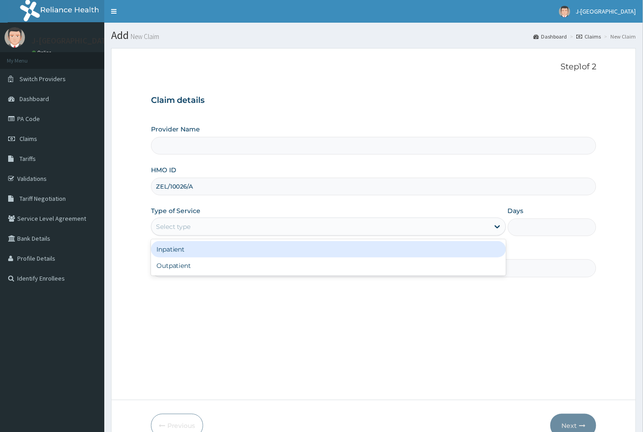
click at [174, 226] on div "Select type" at bounding box center [173, 226] width 35 height 9
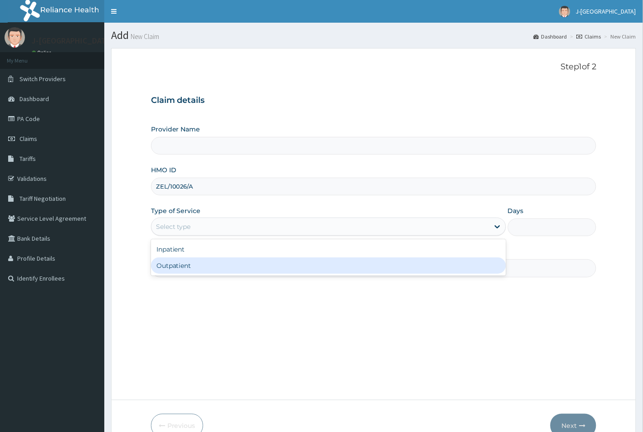
click at [168, 266] on div "Outpatient" at bounding box center [328, 265] width 355 height 16
type input "1"
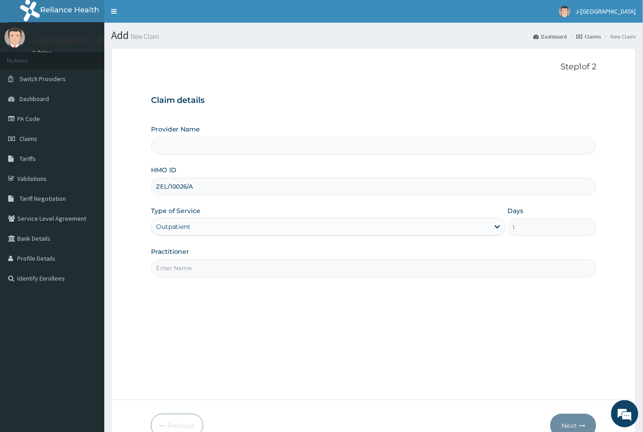
type input "J-[GEOGRAPHIC_DATA]"
click at [168, 267] on input "Practitioner" at bounding box center [374, 268] width 446 height 18
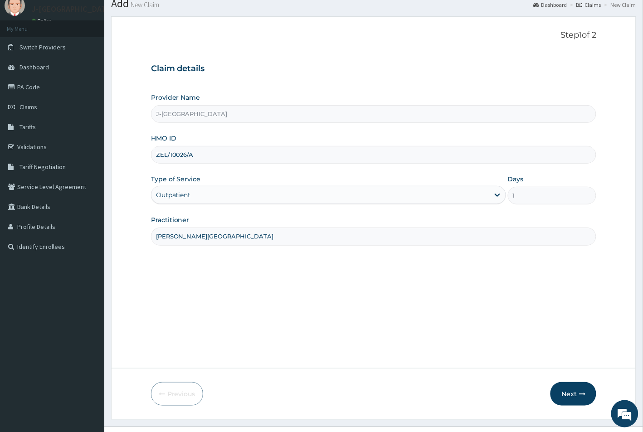
scroll to position [50, 0]
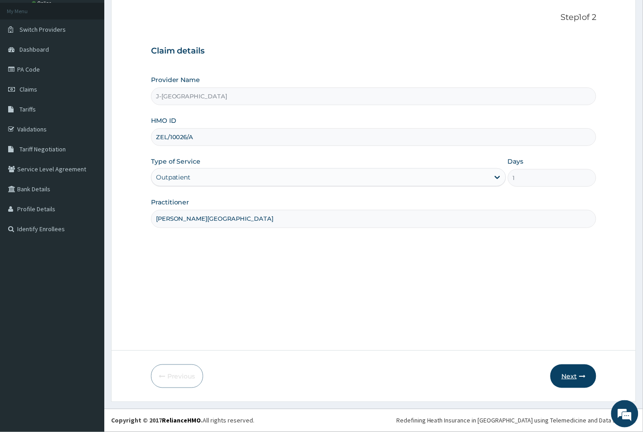
type input "DR. BOLARINWA"
click at [568, 373] on button "Next" at bounding box center [573, 376] width 46 height 24
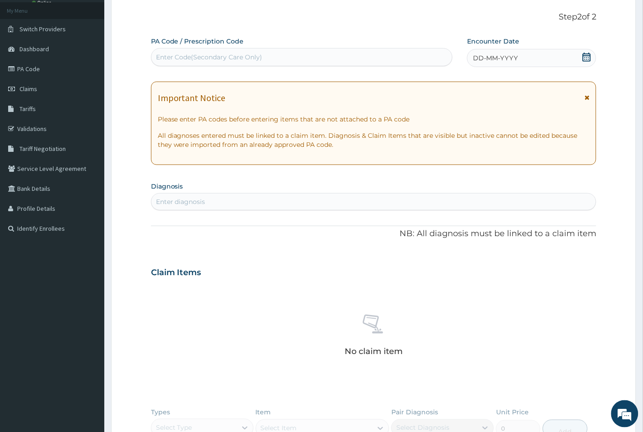
scroll to position [0, 0]
click at [186, 57] on div "Enter Code(Secondary Care Only)" at bounding box center [209, 57] width 107 height 9
paste input "PA/6EBDF4"
type input "PA/6EBDF4"
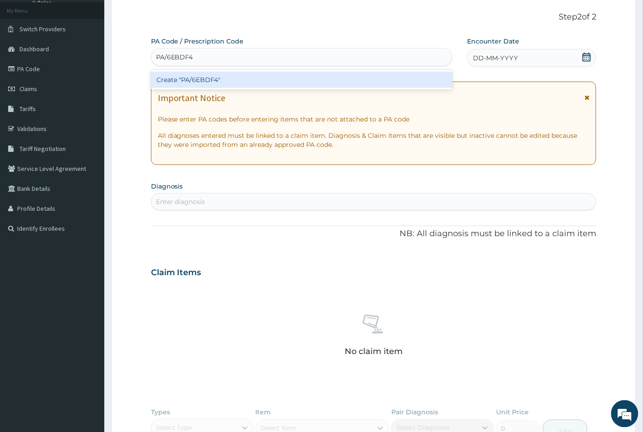
click at [209, 82] on div "Create "PA/6EBDF4"" at bounding box center [301, 80] width 301 height 16
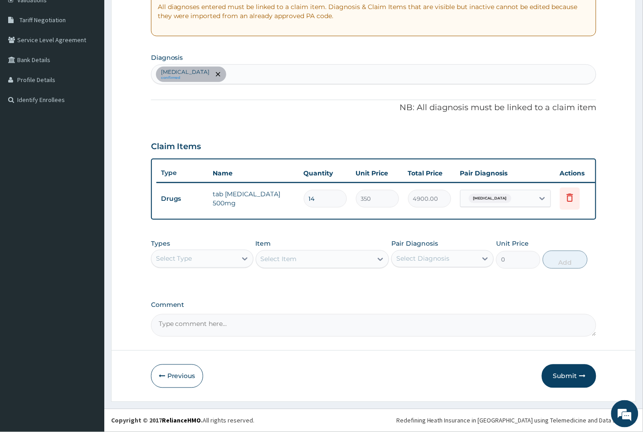
scroll to position [187, 0]
click at [556, 377] on button "Submit" at bounding box center [569, 376] width 54 height 24
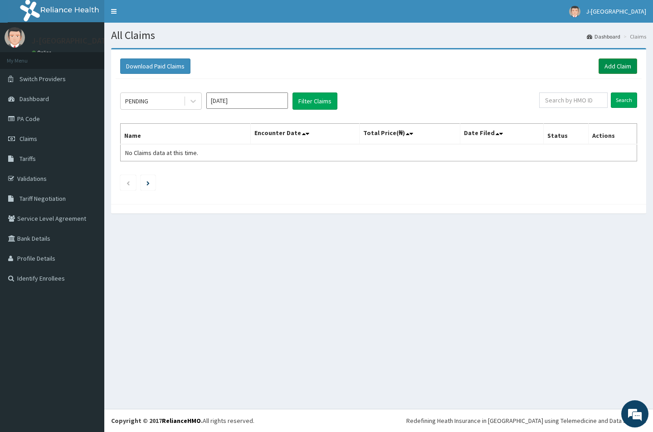
click at [619, 64] on link "Add Claim" at bounding box center [617, 65] width 39 height 15
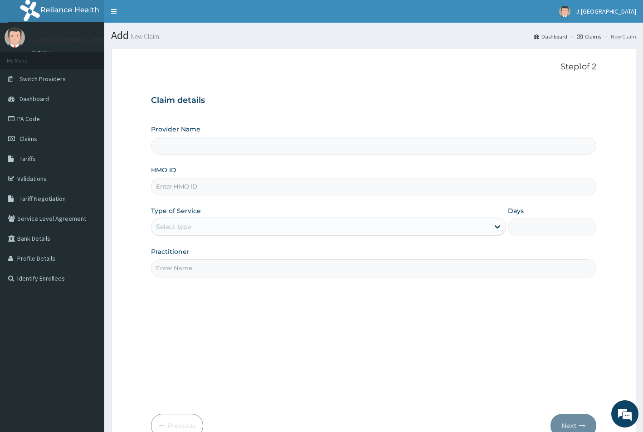
type input "J-[GEOGRAPHIC_DATA]"
click at [175, 189] on input "HMO ID" at bounding box center [374, 187] width 446 height 18
paste input "API/10171/D"
type input "API/10171/D"
click at [180, 224] on div "Select type" at bounding box center [173, 226] width 35 height 9
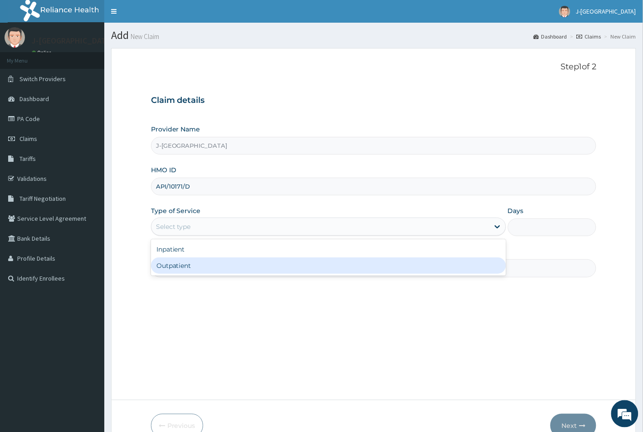
click at [179, 263] on div "Outpatient" at bounding box center [328, 265] width 355 height 16
type input "1"
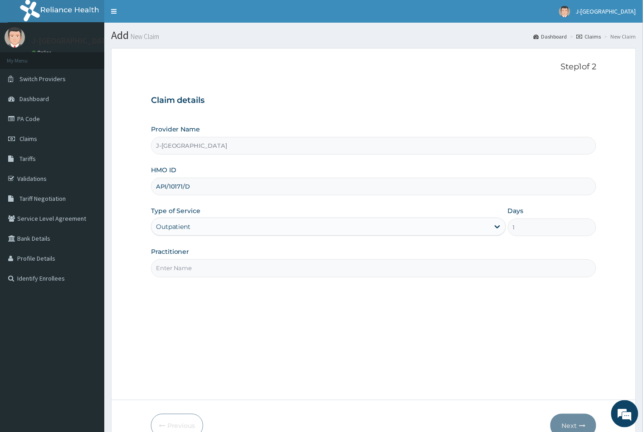
click at [180, 265] on input "Practitioner" at bounding box center [374, 268] width 446 height 18
type input "R"
type input "DR. LOVETH"
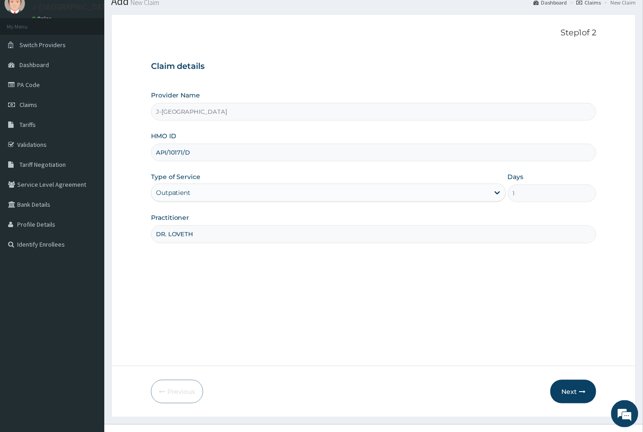
scroll to position [50, 0]
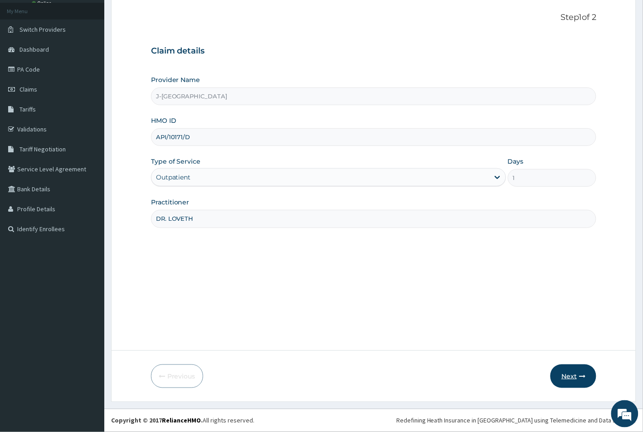
click at [568, 375] on button "Next" at bounding box center [573, 376] width 46 height 24
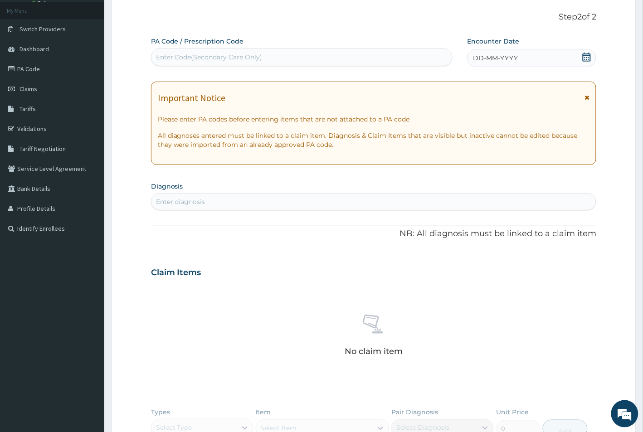
click at [196, 51] on div "Enter Code(Secondary Care Only)" at bounding box center [301, 57] width 301 height 15
paste input "PA/5D1CFD"
type input "PA/5D1CFD"
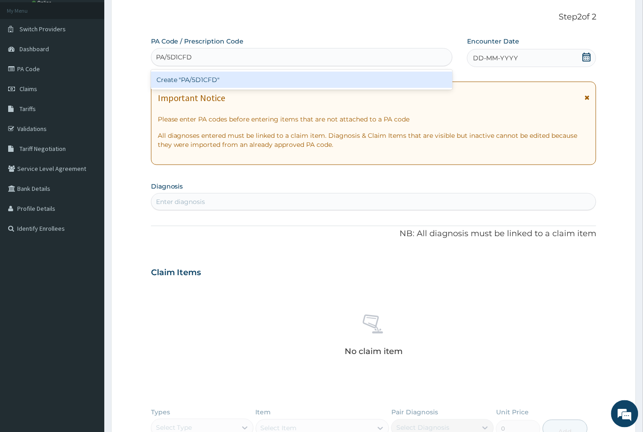
click at [197, 78] on div "Create "PA/5D1CFD"" at bounding box center [301, 80] width 301 height 16
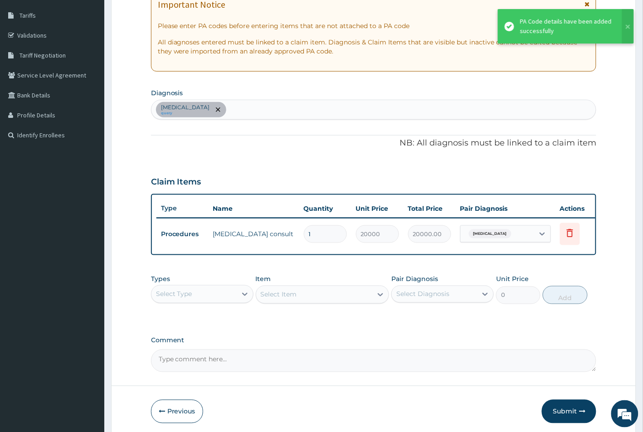
scroll to position [163, 0]
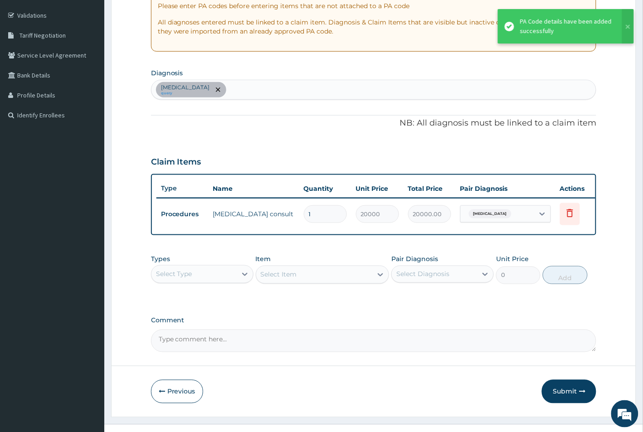
click at [271, 94] on div "Hypertrophy of adenoids query" at bounding box center [373, 89] width 445 height 19
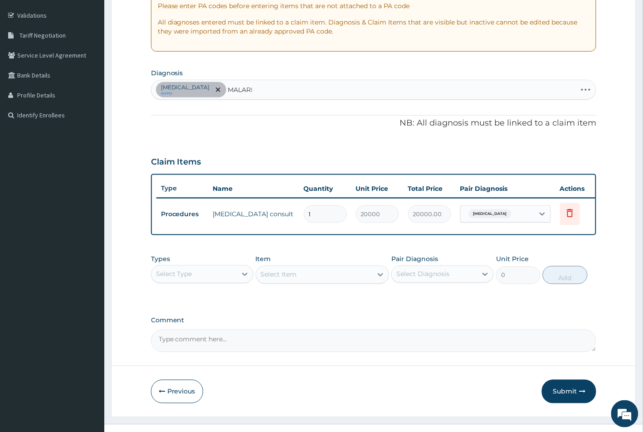
type input "MALARIA"
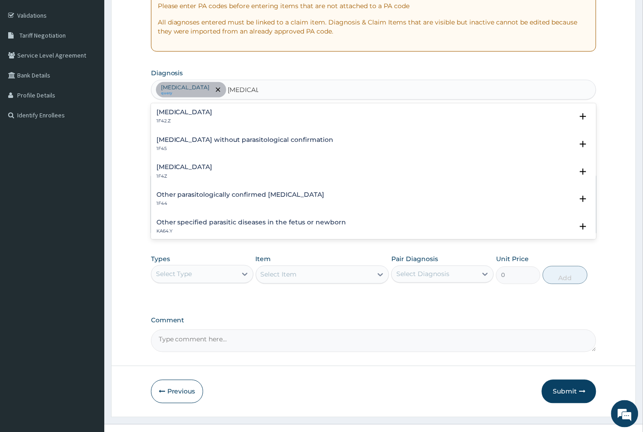
click at [189, 115] on h4 "Plasmodium malariae malaria without complication" at bounding box center [184, 112] width 56 height 7
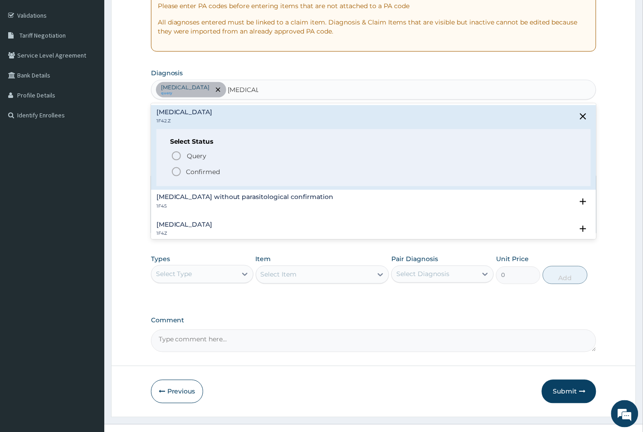
click at [175, 173] on icon "status option filled" at bounding box center [176, 171] width 11 height 11
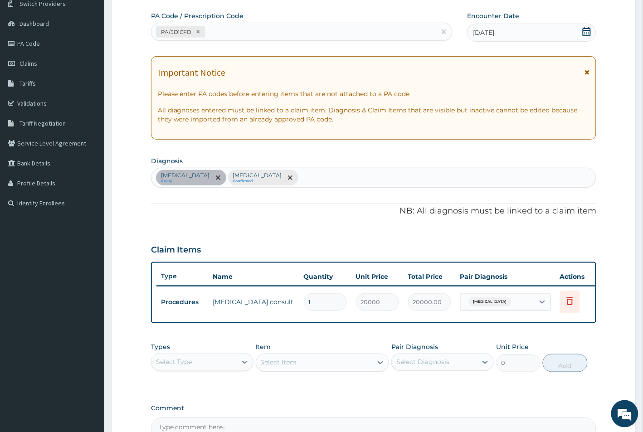
scroll to position [0, 0]
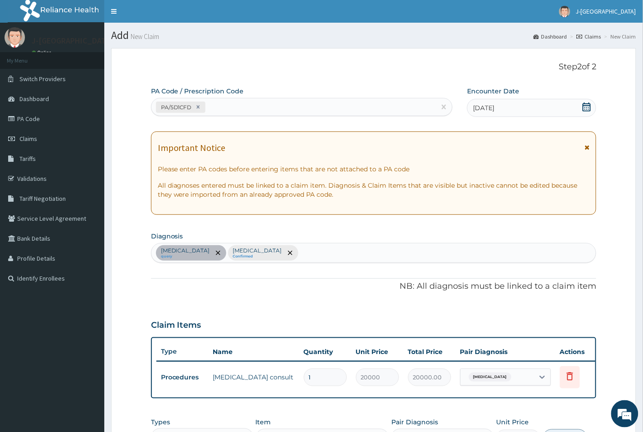
click at [250, 109] on div "PA/5D1CFD" at bounding box center [293, 107] width 284 height 15
paste input "PA/180773"
type input "PA/180773"
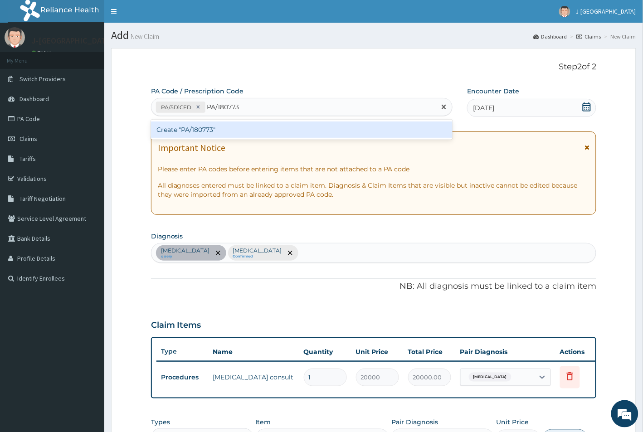
click at [205, 126] on div "Create "PA/180773"" at bounding box center [301, 129] width 301 height 16
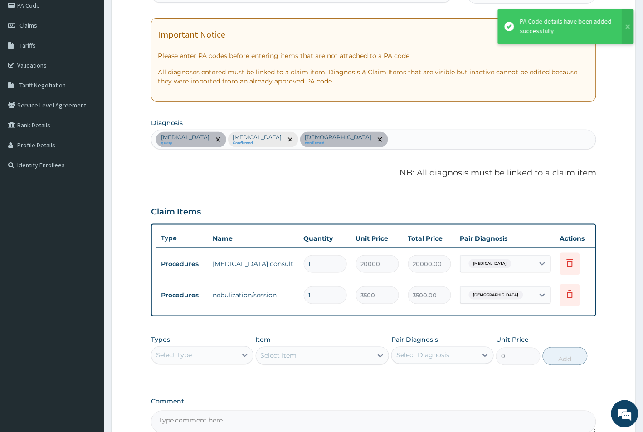
scroll to position [170, 0]
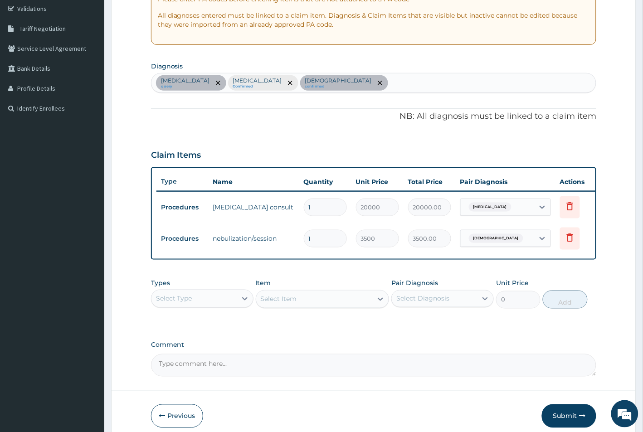
click at [486, 82] on div "Hypertrophy of adenoids query Plasmodium malariae malaria without complication …" at bounding box center [373, 82] width 445 height 19
type input "SEPSIS"
click at [506, 209] on span "Hypertrophy of adenoids" at bounding box center [490, 207] width 43 height 9
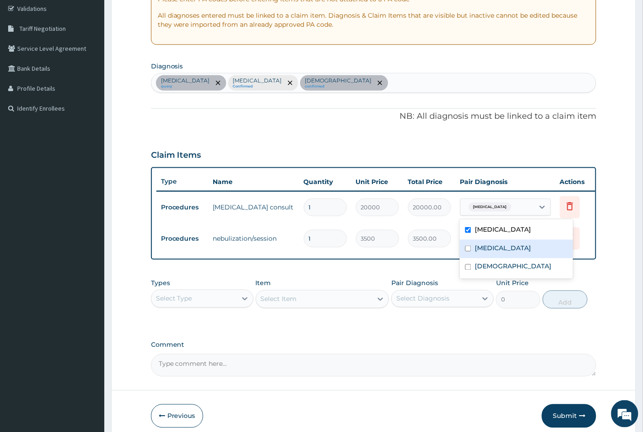
click at [467, 252] on input "checkbox" at bounding box center [468, 249] width 6 height 6
checkbox input "true"
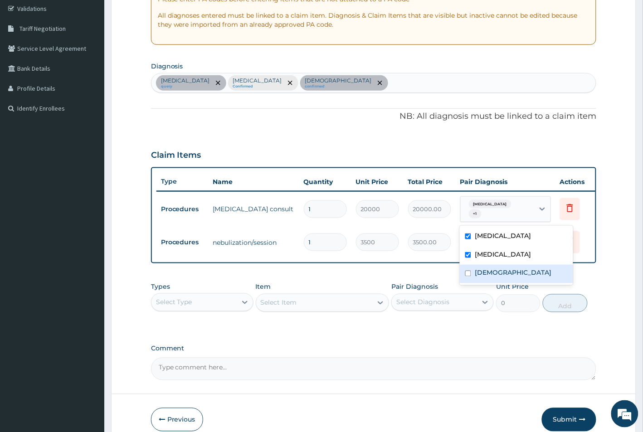
click at [469, 277] on input "checkbox" at bounding box center [468, 274] width 6 height 6
checkbox input "true"
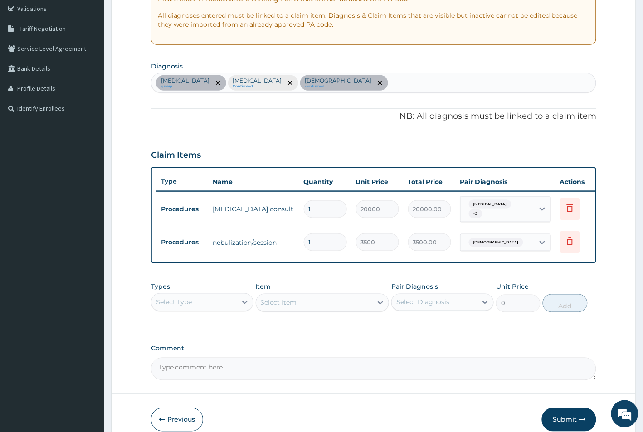
click at [385, 312] on div "Select Item" at bounding box center [323, 303] width 134 height 18
click at [484, 243] on span "Asthma" at bounding box center [496, 242] width 54 height 9
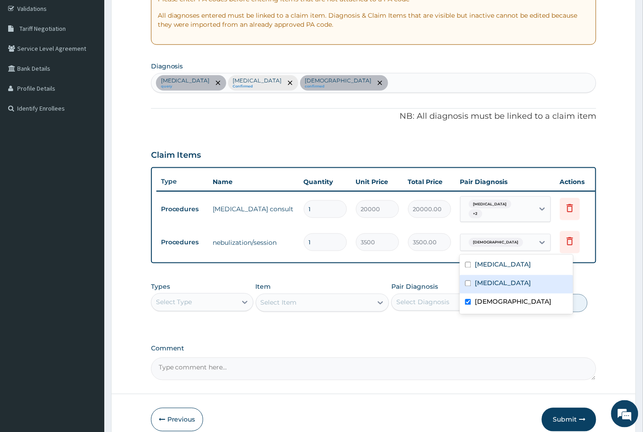
click at [466, 287] on input "checkbox" at bounding box center [468, 284] width 6 height 6
checkbox input "true"
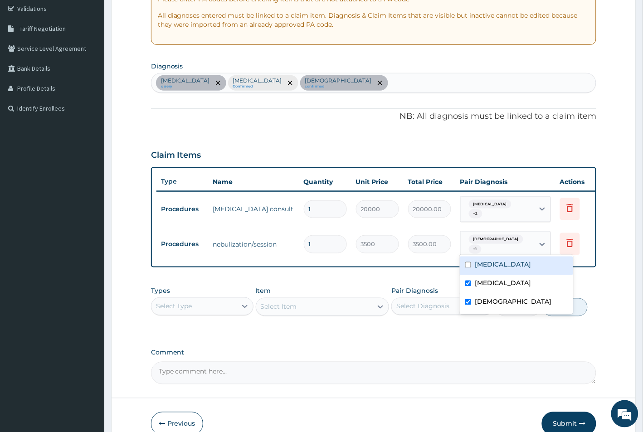
click at [467, 263] on input "checkbox" at bounding box center [468, 265] width 6 height 6
checkbox input "true"
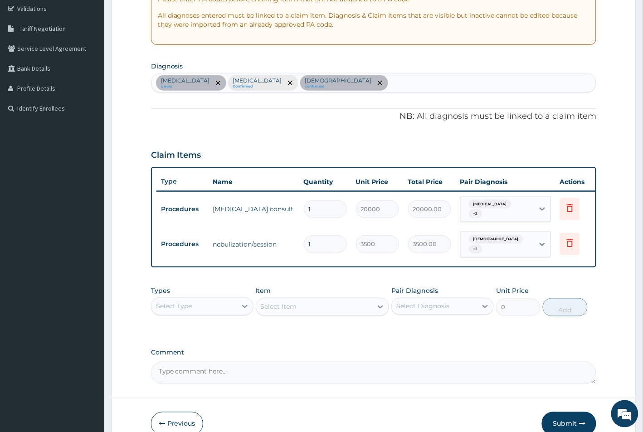
click at [609, 209] on form "Step 2 of 2 PA Code / Prescription Code PA/5D1CFD PA/180773 Encounter Date 30-0…" at bounding box center [373, 163] width 525 height 571
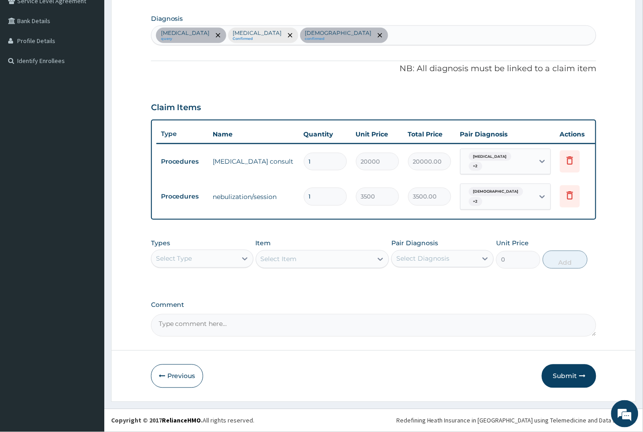
click at [195, 263] on div "Select Type" at bounding box center [193, 259] width 85 height 15
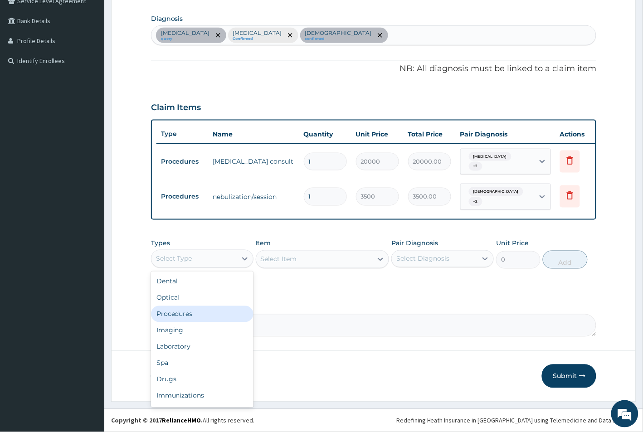
click at [180, 315] on div "Procedures" at bounding box center [202, 314] width 102 height 16
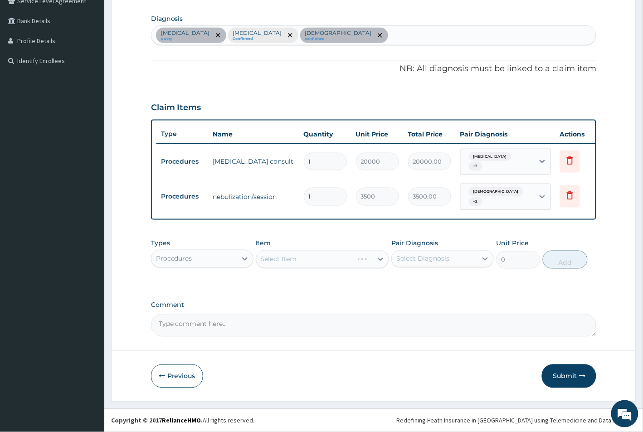
click at [325, 262] on div "Select Item" at bounding box center [323, 259] width 134 height 18
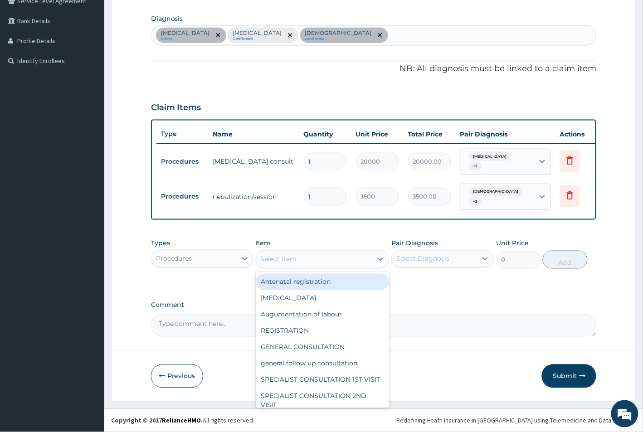
click at [318, 261] on div "Select Item" at bounding box center [314, 259] width 117 height 15
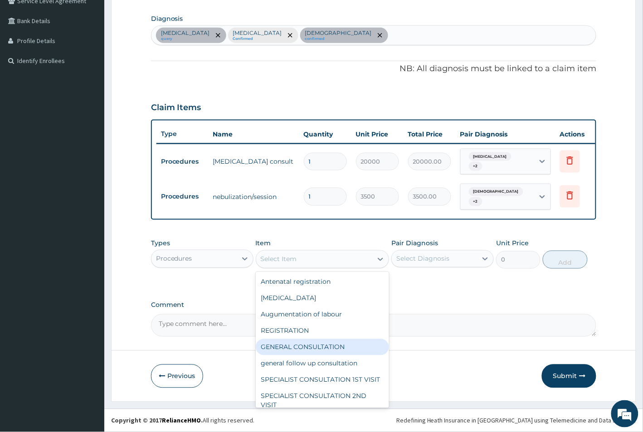
click at [277, 347] on div "GENERAL CONSULTATION" at bounding box center [323, 347] width 134 height 16
type input "1500"
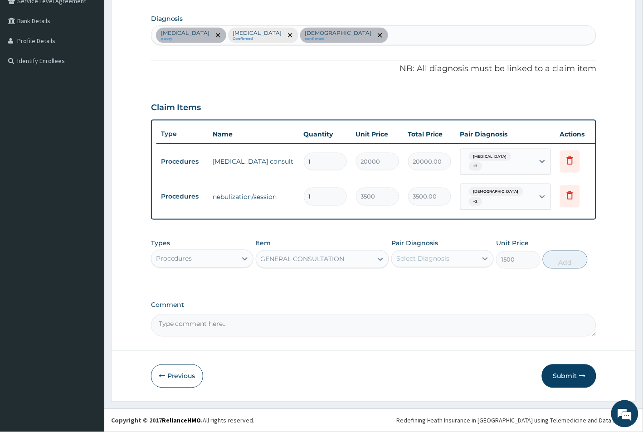
click at [436, 257] on div "Select Diagnosis" at bounding box center [422, 258] width 53 height 9
click at [398, 282] on input "checkbox" at bounding box center [400, 281] width 6 height 6
checkbox input "true"
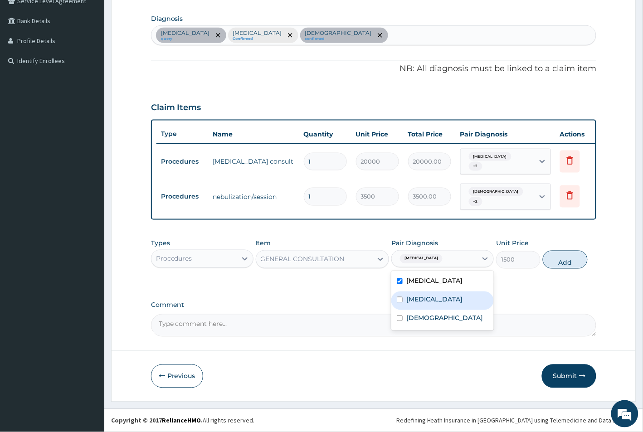
click at [398, 303] on input "checkbox" at bounding box center [400, 300] width 6 height 6
checkbox input "true"
click at [494, 30] on div "Hypertrophy of adenoids query Plasmodium malariae malaria without complication …" at bounding box center [373, 35] width 445 height 19
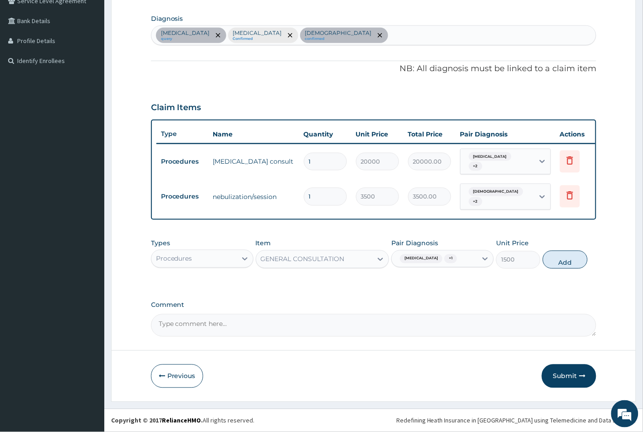
click at [518, 157] on div "Hypertrophy of adenoids + 2" at bounding box center [496, 162] width 62 height 22
click at [410, 289] on div "PA Code / Prescription Code PA/5D1CFD PA/180773 Encounter Date 30-09-2025 Impor…" at bounding box center [374, 103] width 446 height 468
click at [434, 255] on span "Hypertrophy of adenoids" at bounding box center [421, 258] width 43 height 9
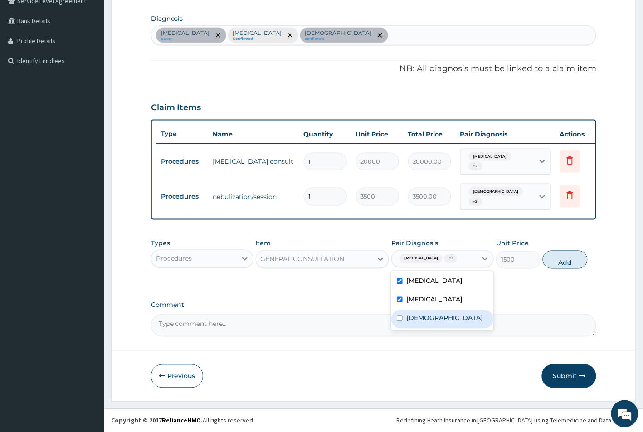
click at [398, 321] on input "checkbox" at bounding box center [400, 319] width 6 height 6
checkbox input "true"
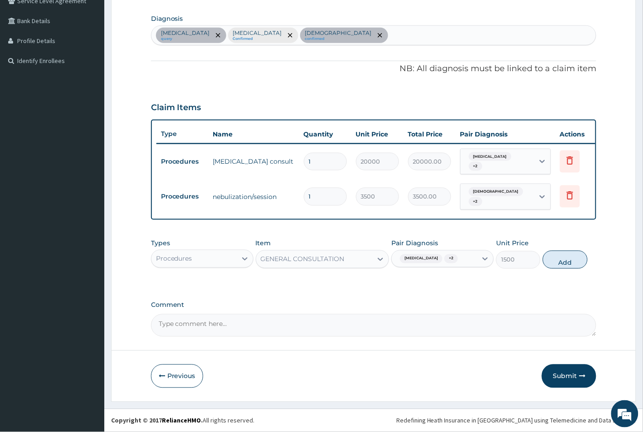
click at [491, 28] on div "Hypertrophy of adenoids query Plasmodium malariae malaria without complication …" at bounding box center [373, 35] width 445 height 19
type input "SEPSIS"
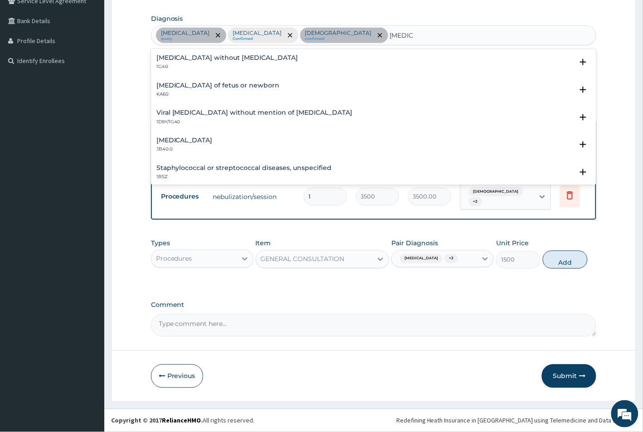
click at [189, 54] on h4 "Sepsis without septic shock" at bounding box center [227, 57] width 142 height 7
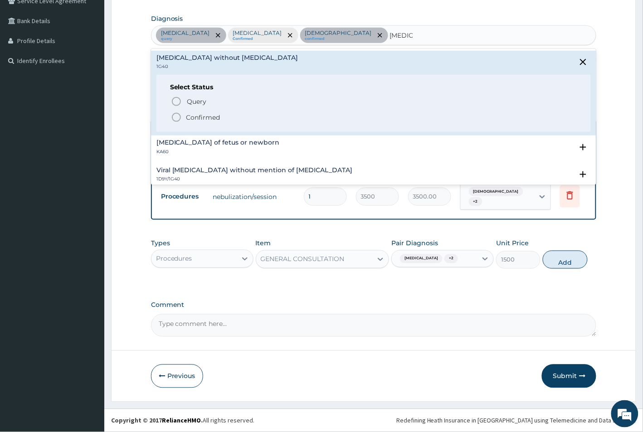
click at [175, 112] on icon "status option filled" at bounding box center [176, 117] width 11 height 11
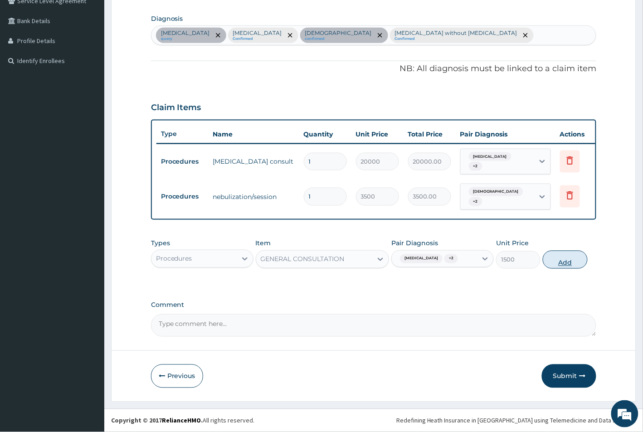
click at [564, 268] on button "Add" at bounding box center [565, 260] width 44 height 18
type input "0"
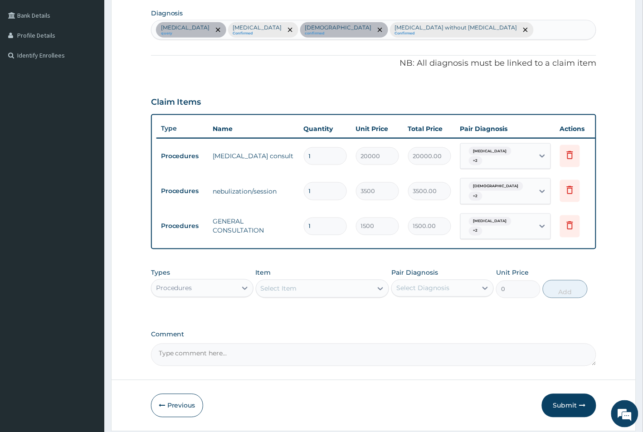
click at [583, 29] on div "Hypertrophy of adenoids query Plasmodium malariae malaria without complication …" at bounding box center [373, 29] width 445 height 19
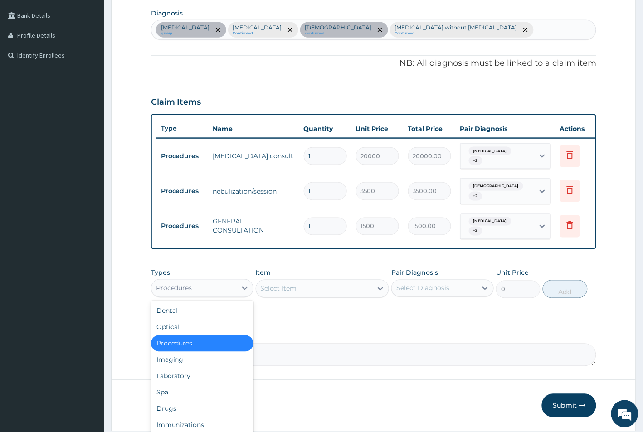
click at [183, 291] on div "Procedures" at bounding box center [174, 288] width 36 height 9
click at [167, 410] on div "Drugs" at bounding box center [202, 409] width 102 height 16
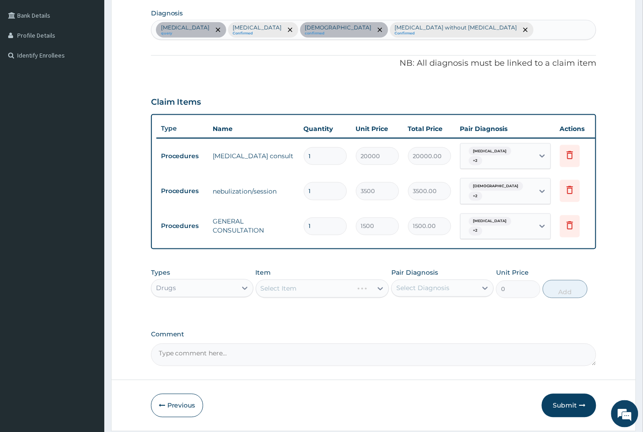
click at [313, 297] on div "Select Item" at bounding box center [323, 289] width 134 height 18
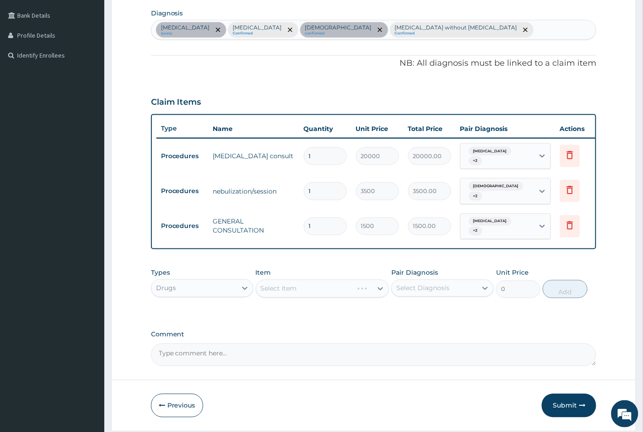
click at [313, 297] on div "Select Item" at bounding box center [323, 289] width 134 height 18
click at [313, 296] on div "Select Item" at bounding box center [314, 289] width 117 height 15
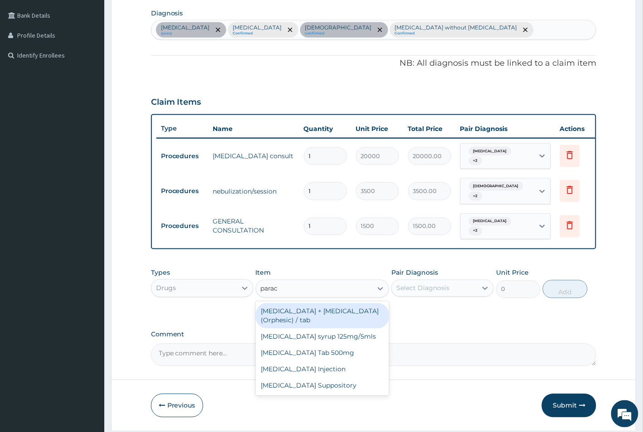
type input "parace"
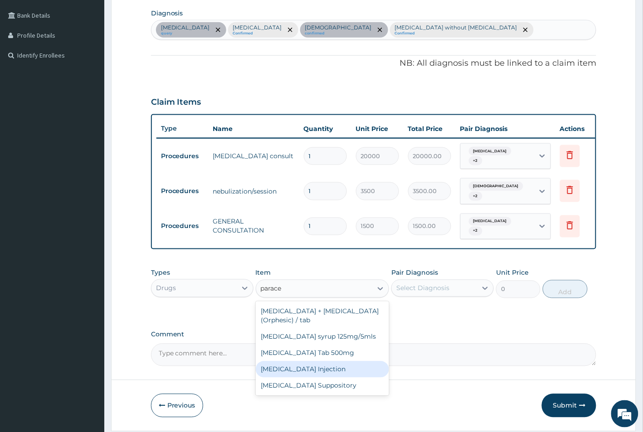
drag, startPoint x: 285, startPoint y: 375, endPoint x: 334, endPoint y: 340, distance: 60.4
click at [286, 375] on div "Paracetamol Injection" at bounding box center [323, 369] width 134 height 16
type input "200"
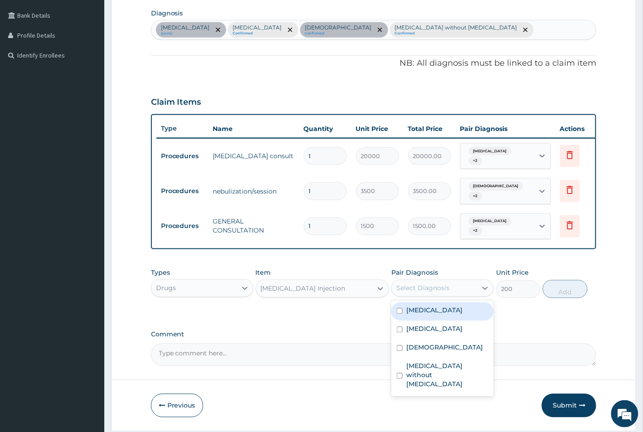
click at [431, 293] on div "Select Diagnosis" at bounding box center [422, 288] width 53 height 9
click at [401, 314] on input "checkbox" at bounding box center [400, 311] width 6 height 6
checkbox input "true"
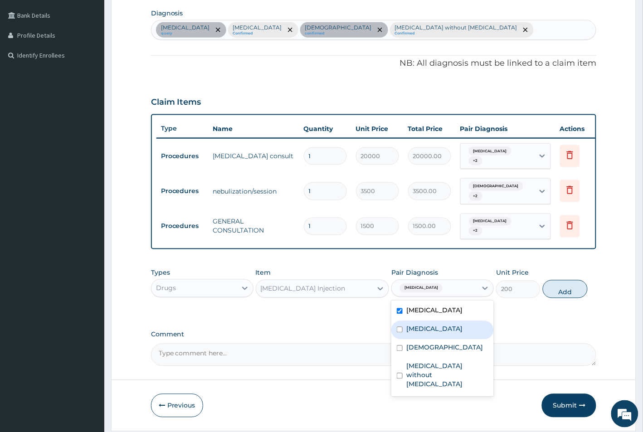
click at [399, 333] on input "checkbox" at bounding box center [400, 330] width 6 height 6
checkbox input "true"
click at [400, 351] on input "checkbox" at bounding box center [400, 348] width 6 height 6
checkbox input "true"
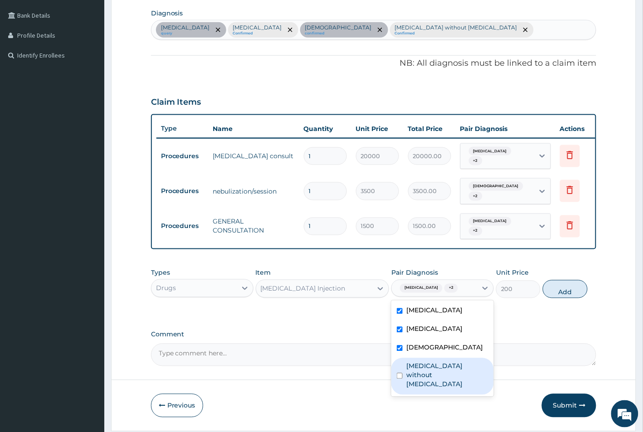
click at [400, 379] on input "checkbox" at bounding box center [400, 376] width 6 height 6
checkbox input "true"
click at [568, 298] on button "Add" at bounding box center [565, 289] width 44 height 18
type input "0"
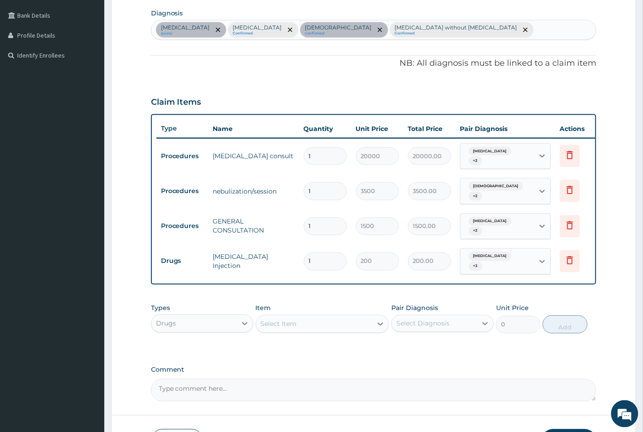
click at [271, 328] on div "Select Item" at bounding box center [279, 324] width 36 height 9
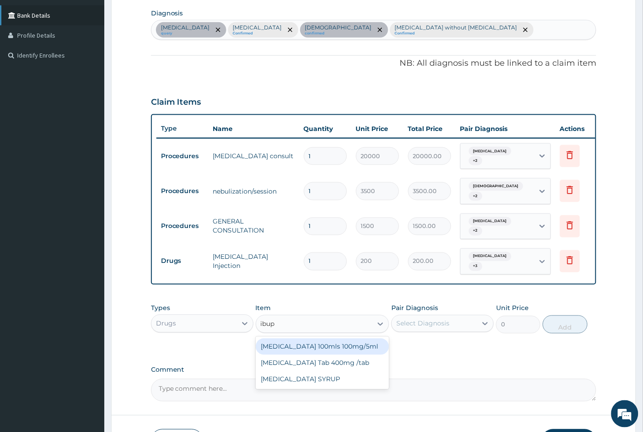
type input "ibup"
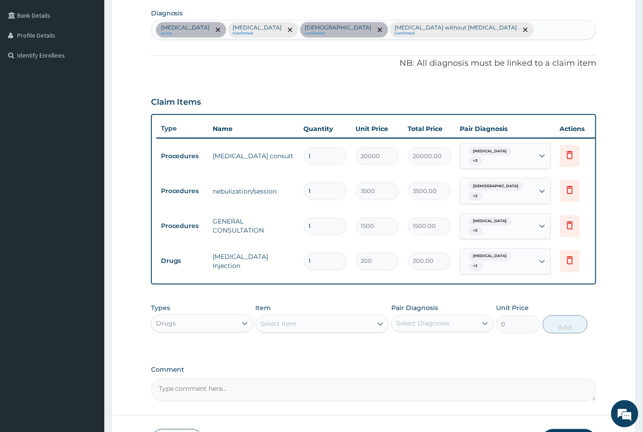
click at [287, 325] on div "Select Item" at bounding box center [279, 324] width 36 height 9
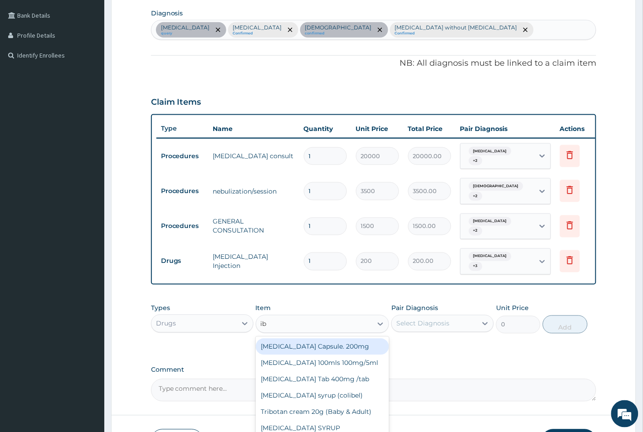
type input "ibu"
click at [293, 350] on div "Ibuprofen 100mls 100mg/5ml" at bounding box center [323, 347] width 134 height 16
type input "500"
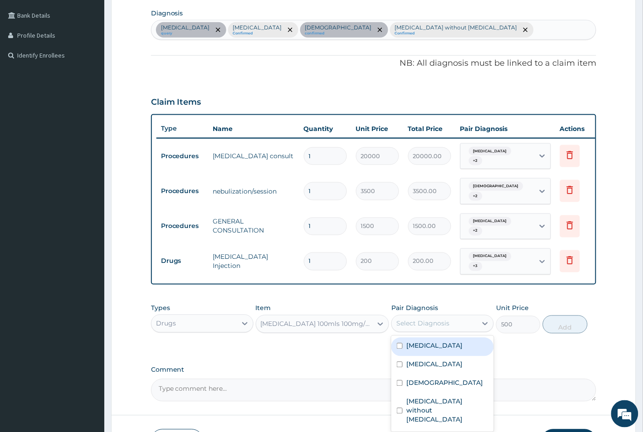
click at [429, 328] on div "Select Diagnosis" at bounding box center [422, 323] width 53 height 9
click at [400, 349] on input "checkbox" at bounding box center [400, 346] width 6 height 6
checkbox input "true"
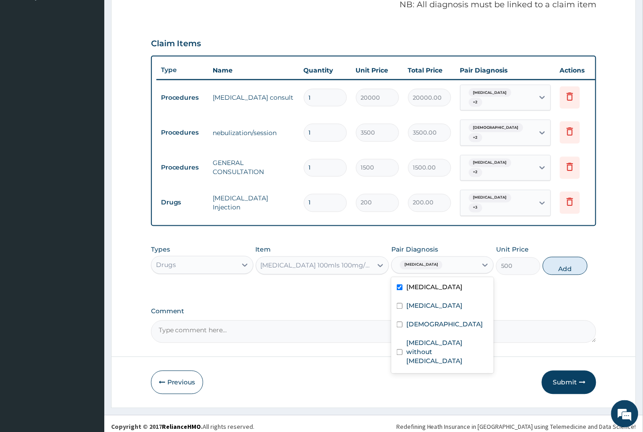
scroll to position [293, 0]
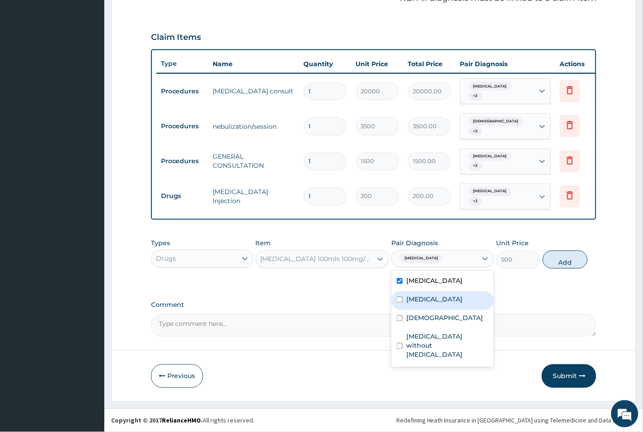
click at [400, 303] on input "checkbox" at bounding box center [400, 300] width 6 height 6
checkbox input "true"
drag, startPoint x: 400, startPoint y: 336, endPoint x: 397, endPoint y: 350, distance: 14.1
click at [400, 321] on input "checkbox" at bounding box center [400, 319] width 6 height 6
checkbox input "true"
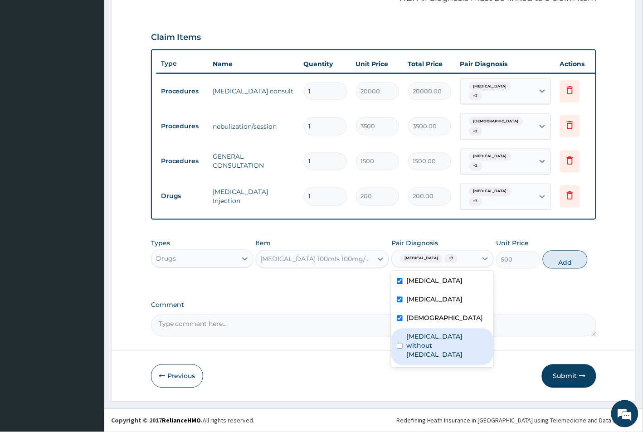
drag, startPoint x: 400, startPoint y: 369, endPoint x: 388, endPoint y: 365, distance: 12.9
click at [399, 349] on input "checkbox" at bounding box center [400, 346] width 6 height 6
checkbox input "true"
click at [316, 263] on div "Ibuprofen 100mls 100mg/5ml" at bounding box center [317, 259] width 113 height 9
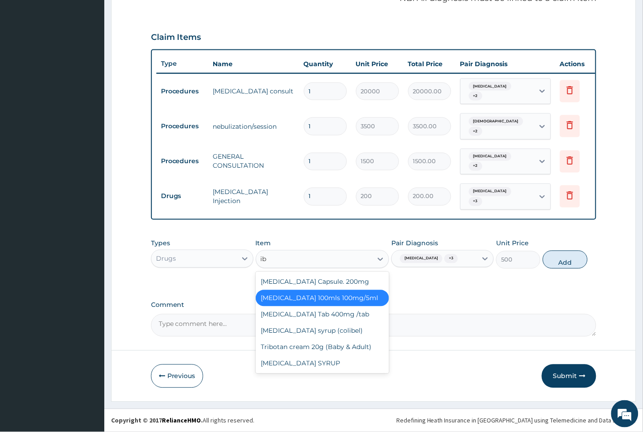
scroll to position [0, 0]
type input "ibu"
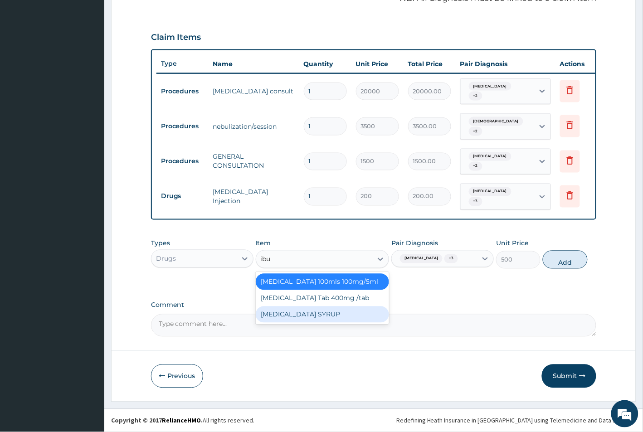
click at [303, 315] on div "IBUPROFEN SYRUP" at bounding box center [323, 314] width 134 height 16
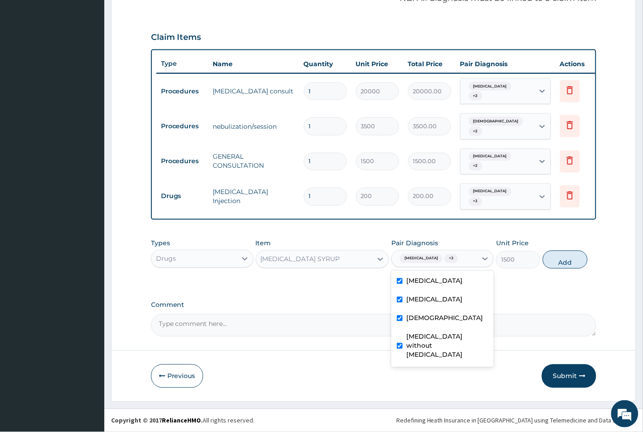
click at [420, 265] on div "Hypertrophy of adenoids + 3" at bounding box center [427, 259] width 63 height 12
click at [563, 269] on button "Add" at bounding box center [565, 260] width 44 height 18
type input "0"
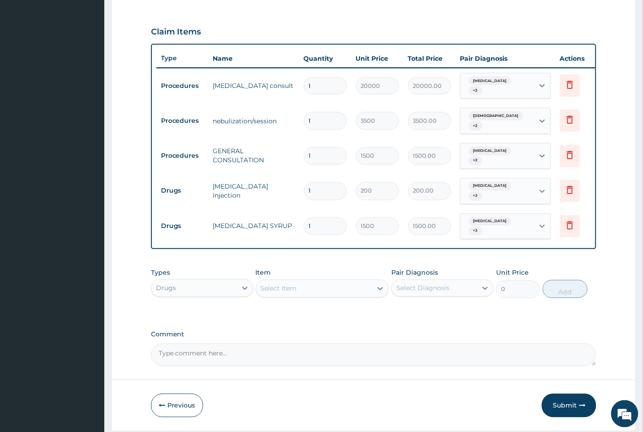
click at [290, 293] on div "Select Item" at bounding box center [279, 288] width 36 height 9
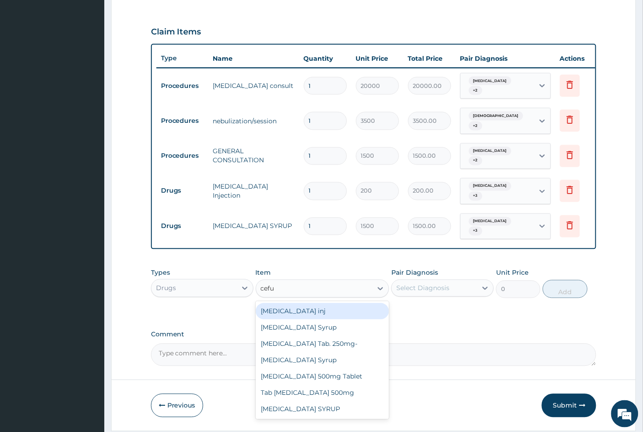
type input "cefur"
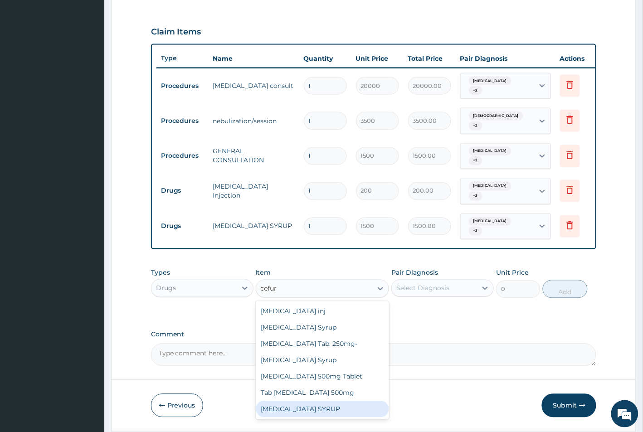
click at [293, 414] on div "CEFUROXIME SYRUP" at bounding box center [323, 409] width 134 height 16
type input "2800"
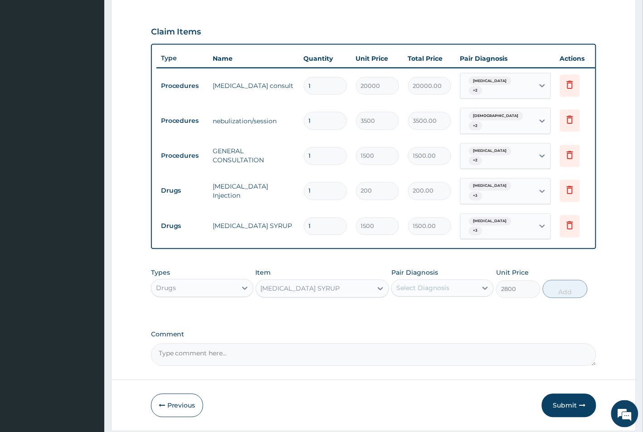
click at [429, 293] on div "Select Diagnosis" at bounding box center [422, 288] width 53 height 9
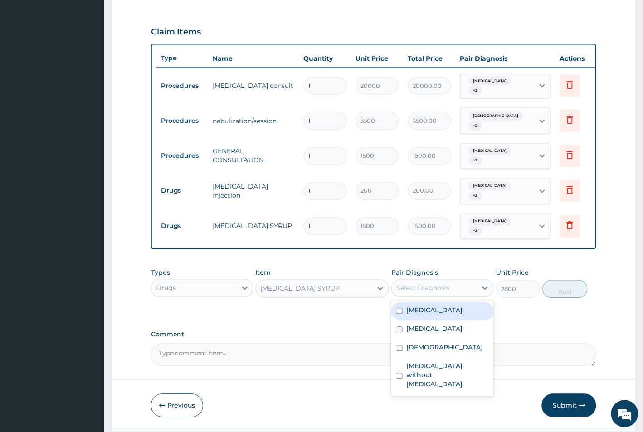
click at [402, 314] on input "checkbox" at bounding box center [400, 311] width 6 height 6
checkbox input "true"
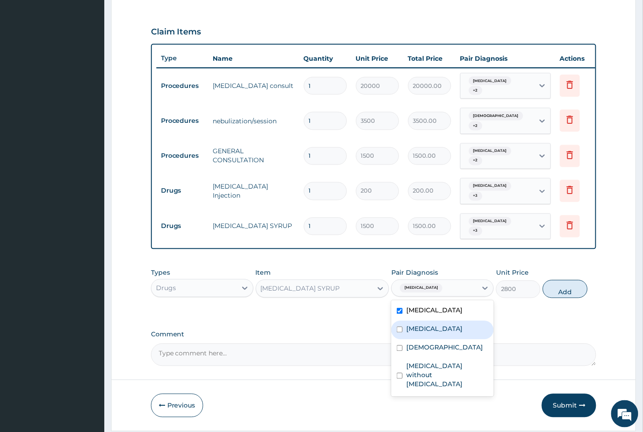
click at [399, 333] on input "checkbox" at bounding box center [400, 330] width 6 height 6
checkbox input "true"
click at [400, 351] on input "checkbox" at bounding box center [400, 348] width 6 height 6
checkbox input "true"
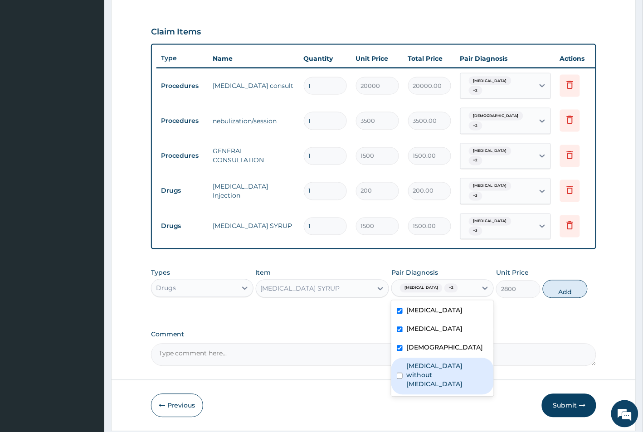
drag, startPoint x: 400, startPoint y: 403, endPoint x: 410, endPoint y: 391, distance: 15.4
click at [400, 379] on input "checkbox" at bounding box center [400, 376] width 6 height 6
checkbox input "true"
click at [561, 298] on button "Add" at bounding box center [565, 289] width 44 height 18
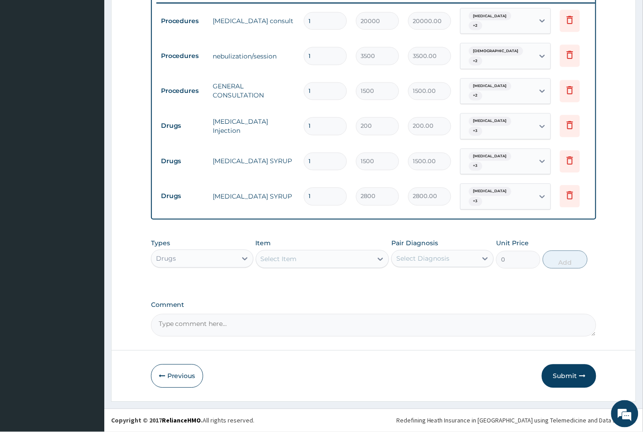
scroll to position [364, 0]
click at [185, 263] on div "Drugs" at bounding box center [193, 259] width 85 height 15
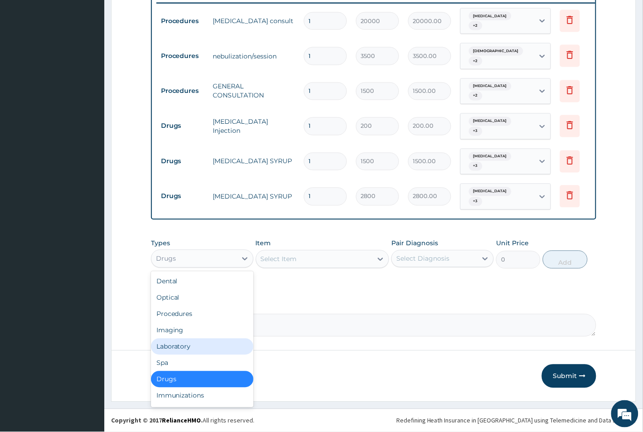
click at [175, 345] on div "Laboratory" at bounding box center [202, 347] width 102 height 16
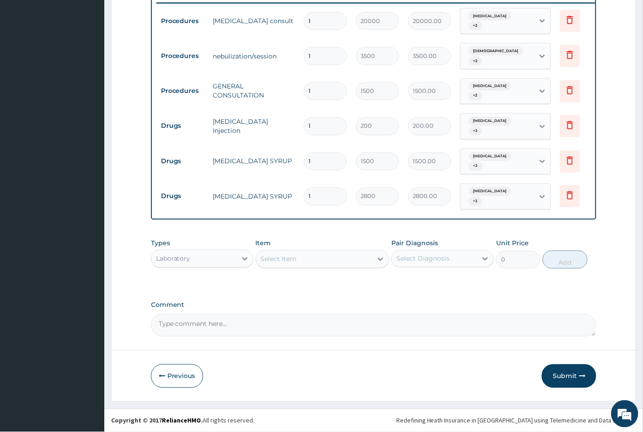
click at [304, 263] on div "Select Item" at bounding box center [314, 259] width 117 height 15
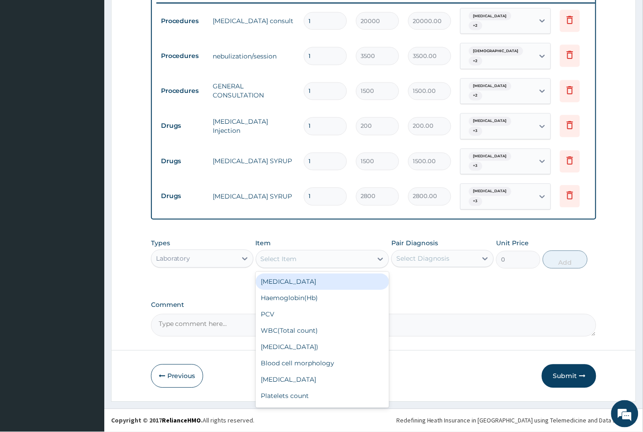
click at [298, 282] on div "Full Blood Count" at bounding box center [323, 282] width 134 height 16
type input "2500"
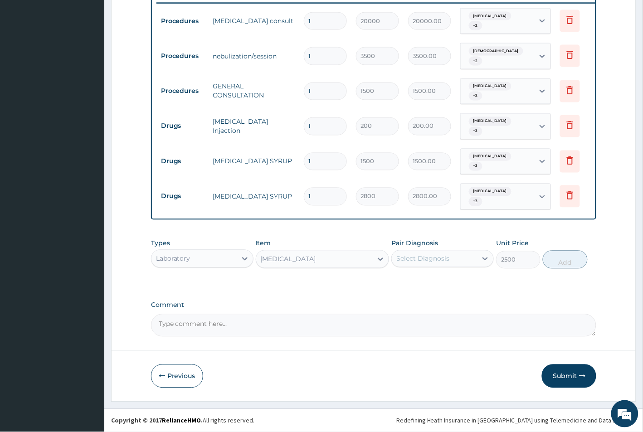
click at [422, 257] on div "Select Diagnosis" at bounding box center [422, 258] width 53 height 9
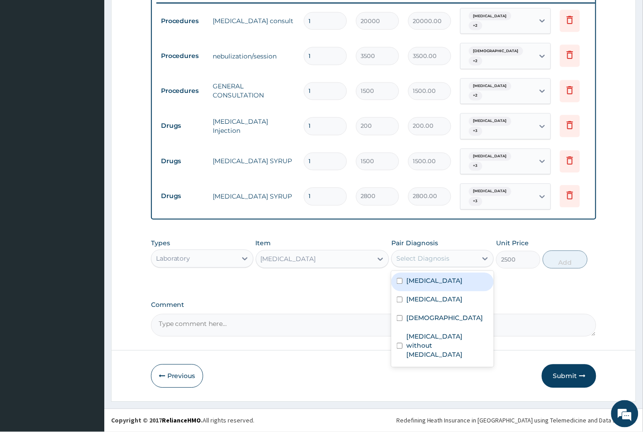
click at [399, 282] on input "checkbox" at bounding box center [400, 281] width 6 height 6
checkbox input "true"
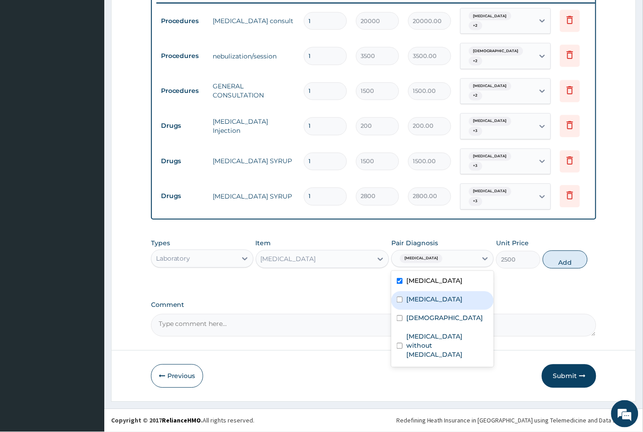
click at [399, 303] on input "checkbox" at bounding box center [400, 300] width 6 height 6
checkbox input "true"
click at [400, 321] on input "checkbox" at bounding box center [400, 319] width 6 height 6
checkbox input "true"
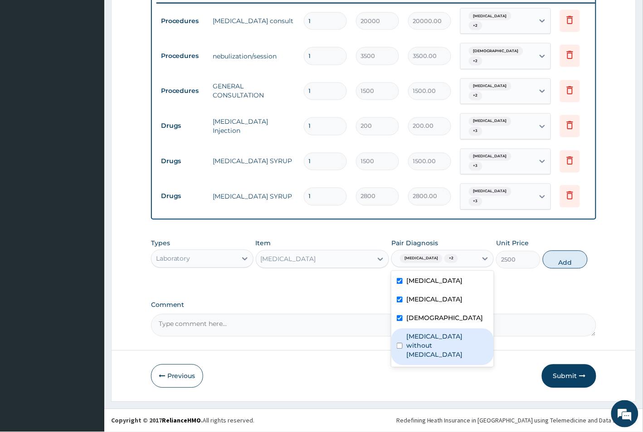
click at [397, 349] on input "checkbox" at bounding box center [400, 346] width 6 height 6
checkbox input "true"
click at [560, 269] on button "Add" at bounding box center [565, 260] width 44 height 18
type input "0"
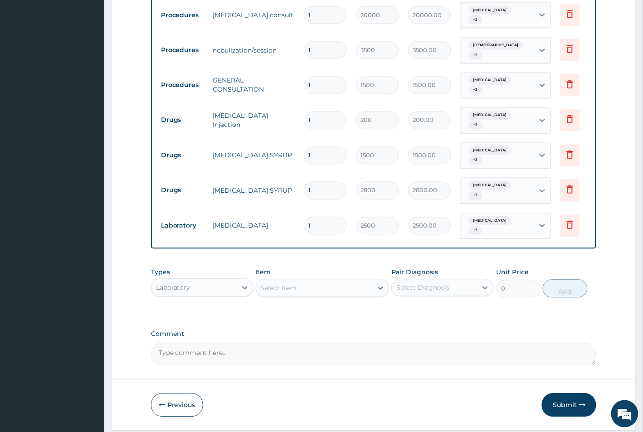
click at [273, 293] on div "Select Item" at bounding box center [279, 288] width 36 height 9
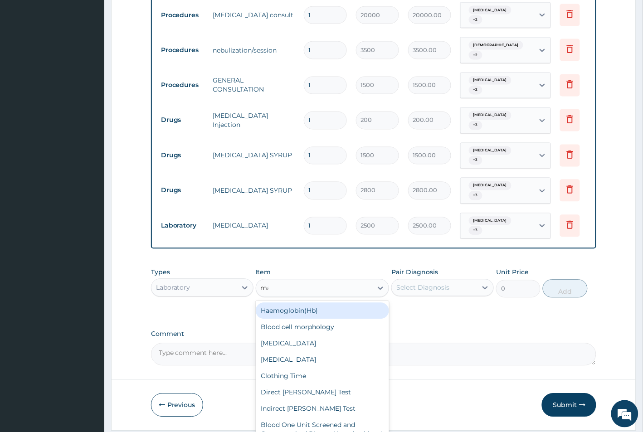
type input "mala"
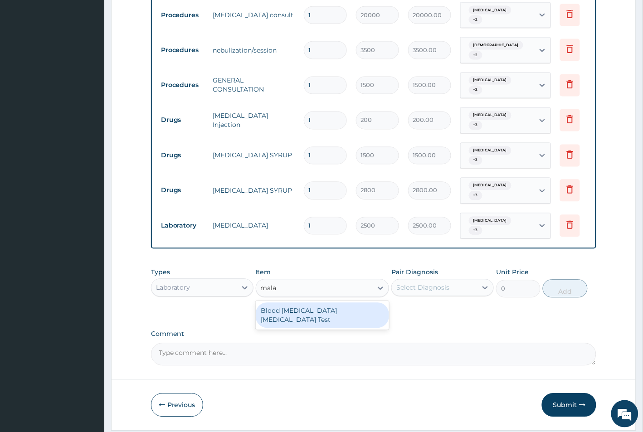
click at [300, 321] on div "Blood Malaria Parasite Test" at bounding box center [323, 315] width 134 height 25
type input "1500"
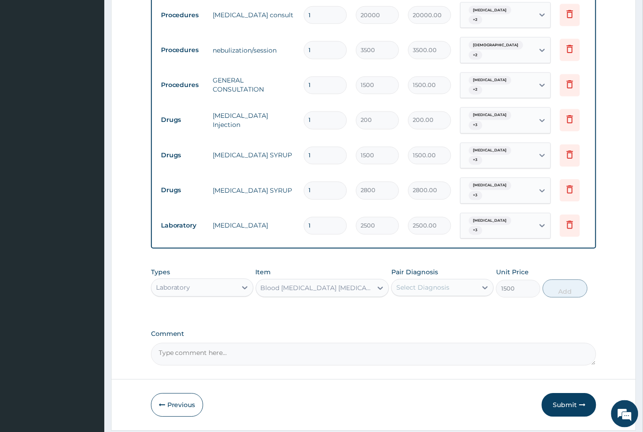
click at [420, 292] on div "Select Diagnosis" at bounding box center [422, 287] width 53 height 9
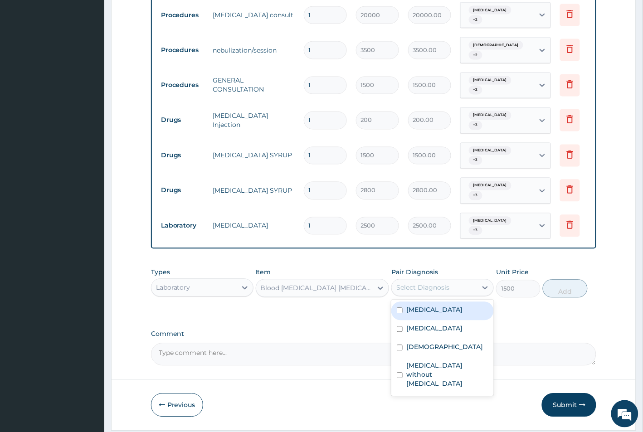
click at [400, 314] on input "checkbox" at bounding box center [400, 311] width 6 height 6
checkbox input "true"
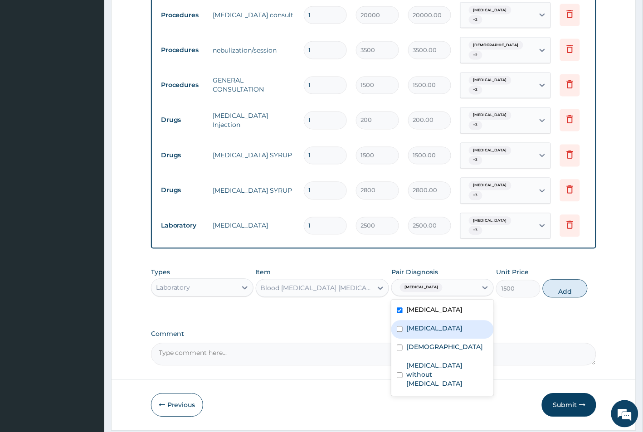
click at [402, 332] on input "checkbox" at bounding box center [400, 329] width 6 height 6
checkbox input "true"
click at [400, 351] on input "checkbox" at bounding box center [400, 348] width 6 height 6
checkbox input "true"
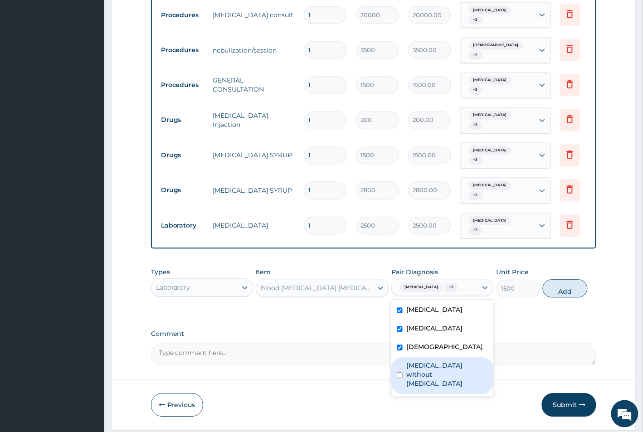
click at [399, 379] on input "checkbox" at bounding box center [400, 376] width 6 height 6
checkbox input "true"
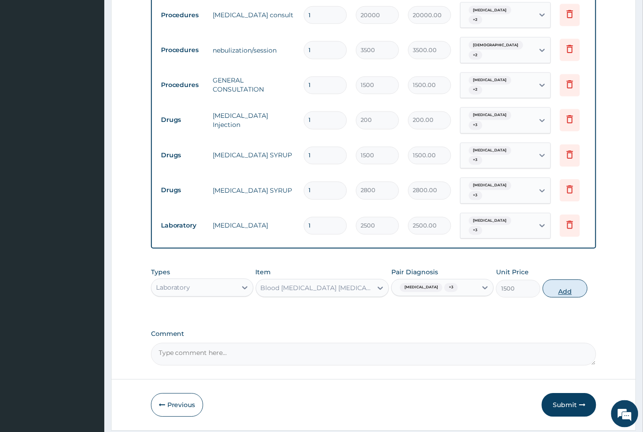
click at [565, 298] on button "Add" at bounding box center [565, 289] width 44 height 18
type input "0"
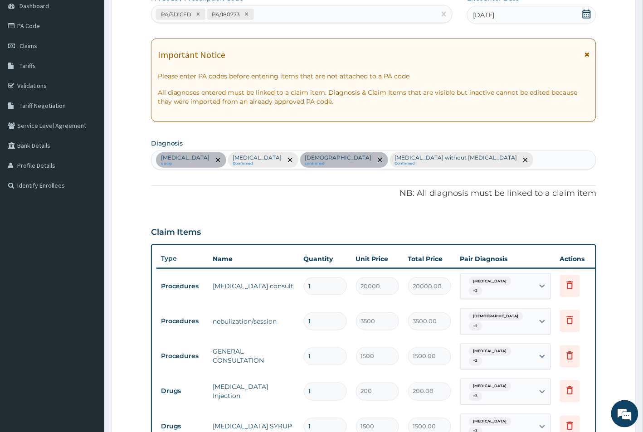
scroll to position [24, 0]
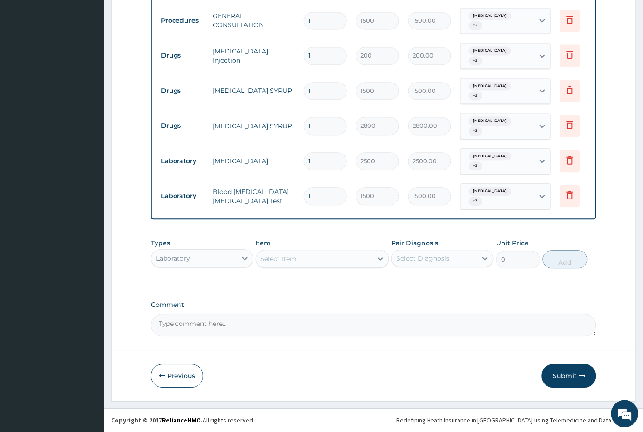
click at [574, 382] on button "Submit" at bounding box center [569, 376] width 54 height 24
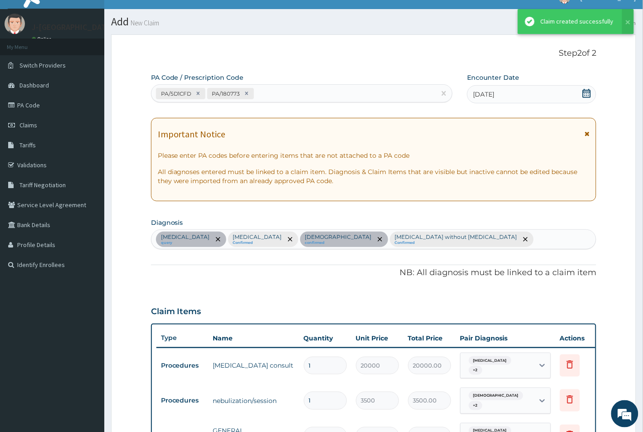
scroll to position [435, 0]
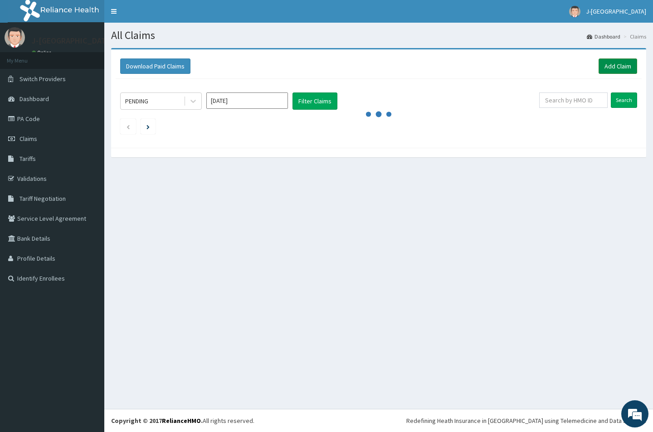
click at [610, 65] on link "Add Claim" at bounding box center [617, 65] width 39 height 15
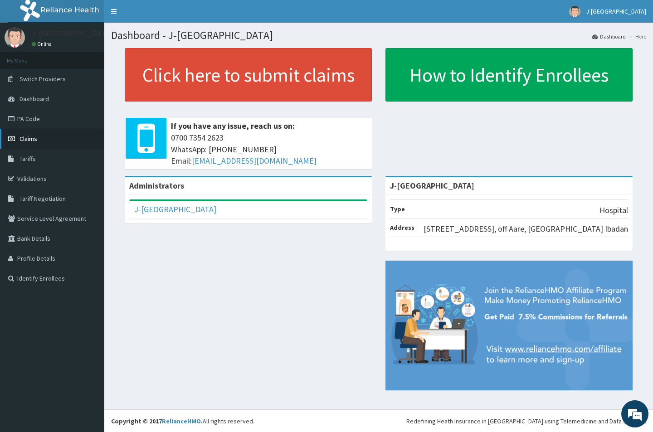
click at [37, 135] on link "Claims" at bounding box center [52, 139] width 104 height 20
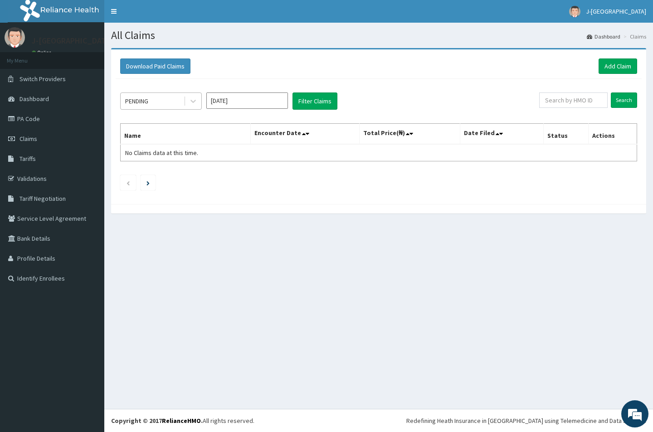
click at [152, 102] on div "PENDING" at bounding box center [152, 101] width 63 height 15
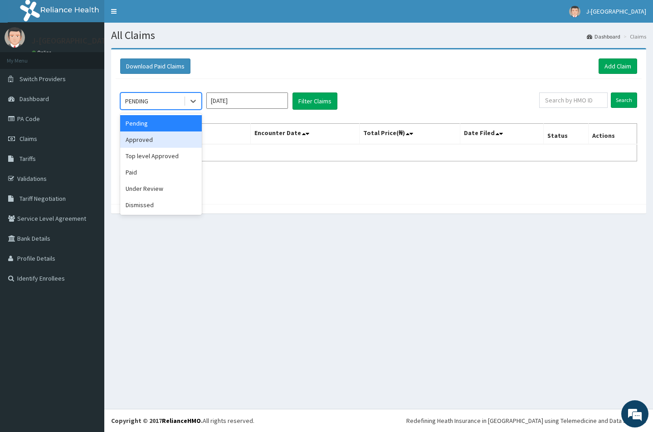
click at [143, 137] on div "Approved" at bounding box center [161, 139] width 82 height 16
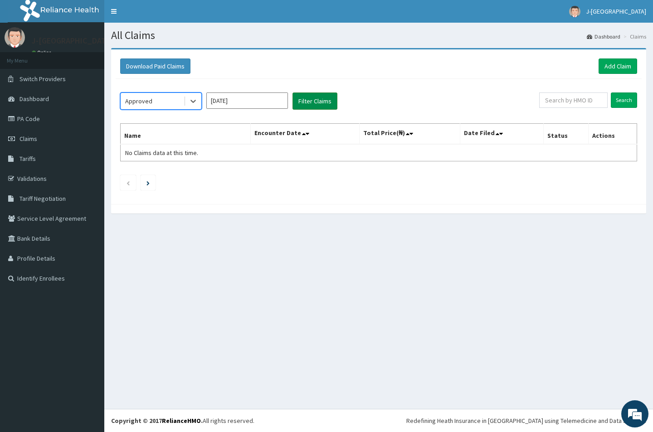
click at [316, 100] on button "Filter Claims" at bounding box center [314, 100] width 45 height 17
click at [241, 106] on input "[DATE]" at bounding box center [247, 100] width 82 height 16
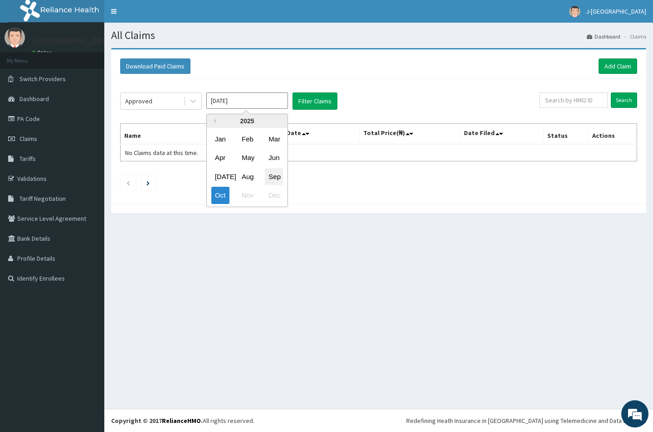
click at [274, 175] on div "Sep" at bounding box center [274, 176] width 18 height 17
type input "[DATE]"
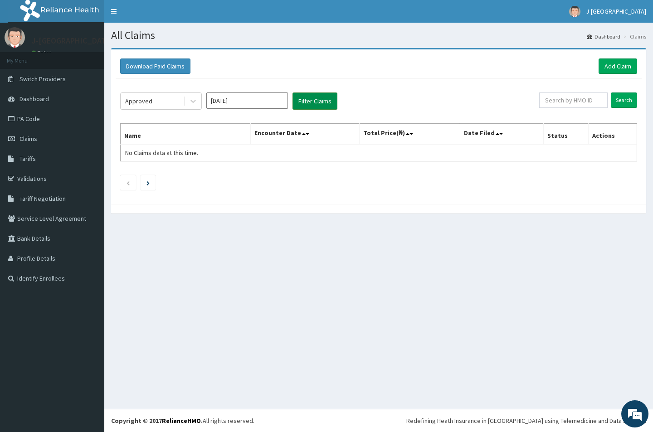
click at [320, 100] on button "Filter Claims" at bounding box center [314, 100] width 45 height 17
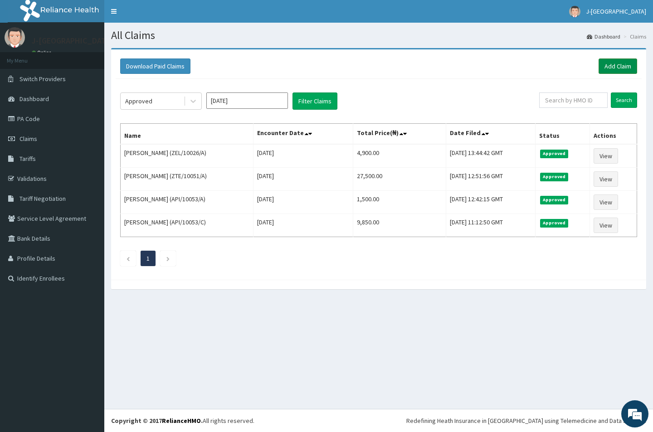
click at [617, 69] on link "Add Claim" at bounding box center [617, 65] width 39 height 15
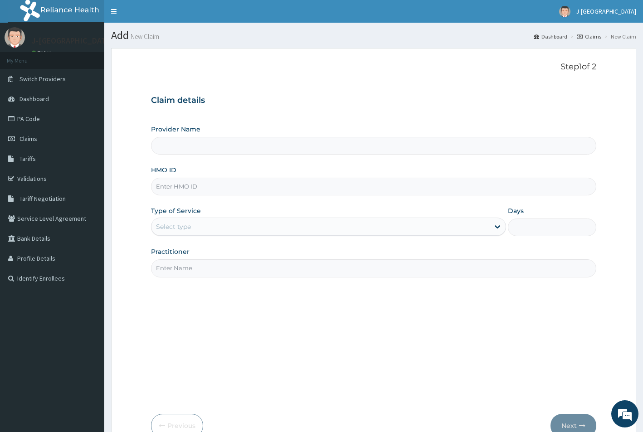
type input "J-[GEOGRAPHIC_DATA]"
click at [170, 187] on input "HMO ID" at bounding box center [374, 187] width 446 height 18
paste input "API/10171/D"
type input "API/10171/D"
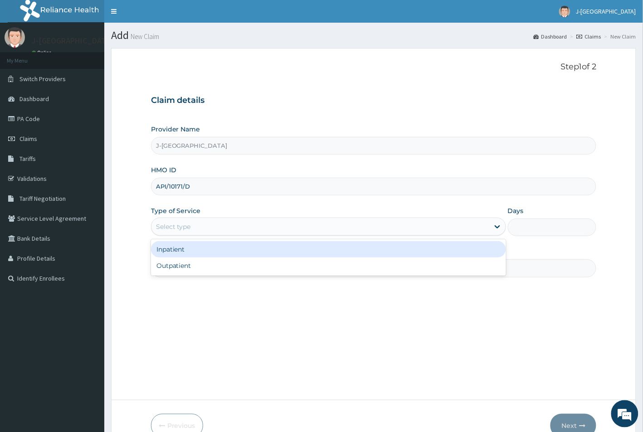
click at [181, 229] on div "Select type" at bounding box center [173, 226] width 35 height 9
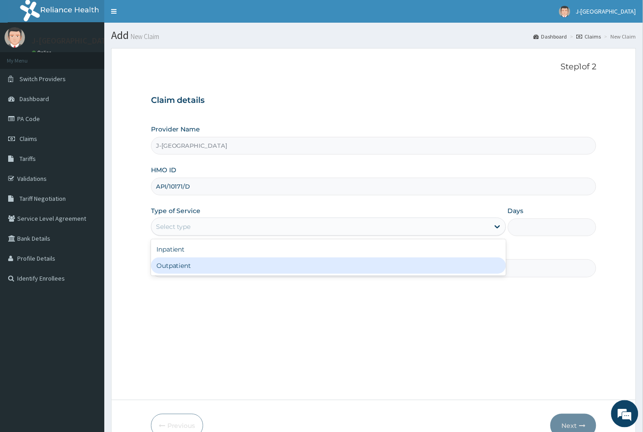
click at [176, 267] on div "Outpatient" at bounding box center [328, 265] width 355 height 16
type input "1"
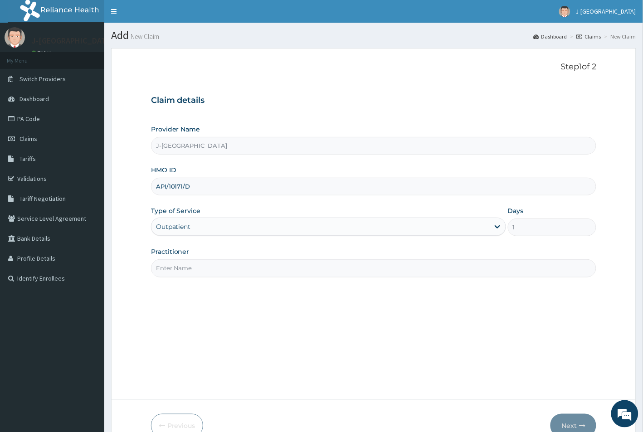
click at [176, 267] on input "Practitioner" at bounding box center [374, 268] width 446 height 18
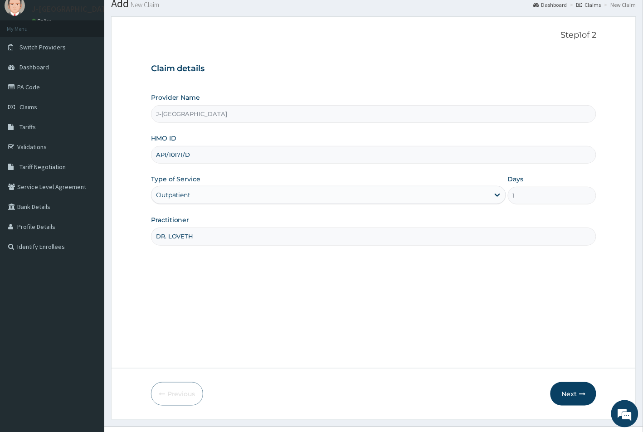
scroll to position [50, 0]
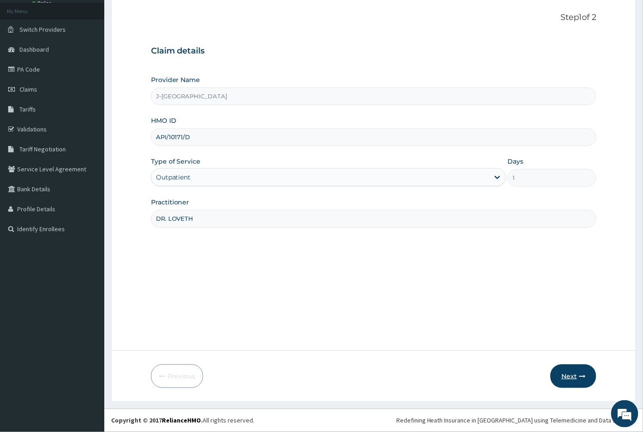
type input "DR. LOVETH"
click at [563, 375] on button "Next" at bounding box center [573, 376] width 46 height 24
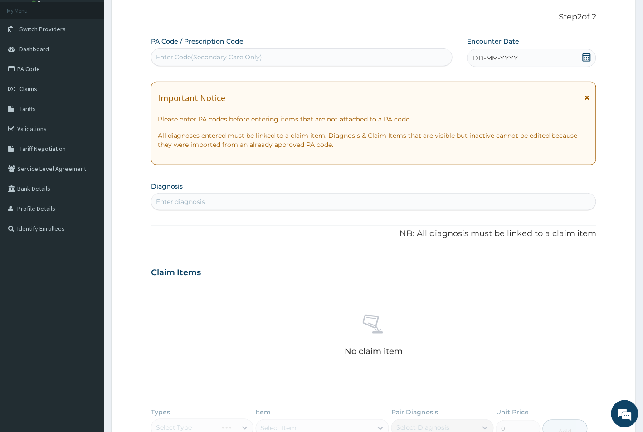
click at [484, 58] on span "DD-MM-YYYY" at bounding box center [495, 57] width 45 height 9
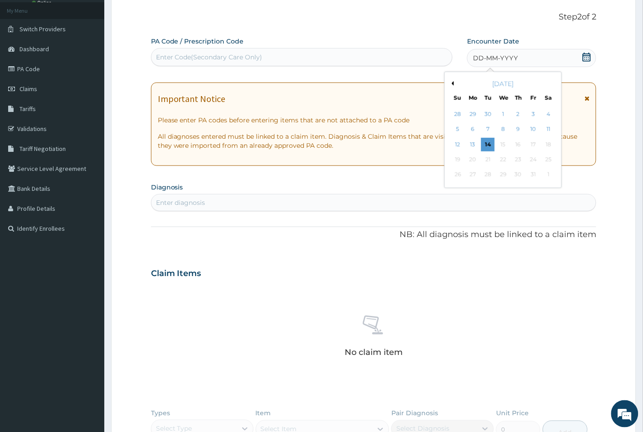
click at [452, 84] on button "Previous Month" at bounding box center [451, 83] width 5 height 5
click at [486, 175] on div "30" at bounding box center [488, 175] width 14 height 14
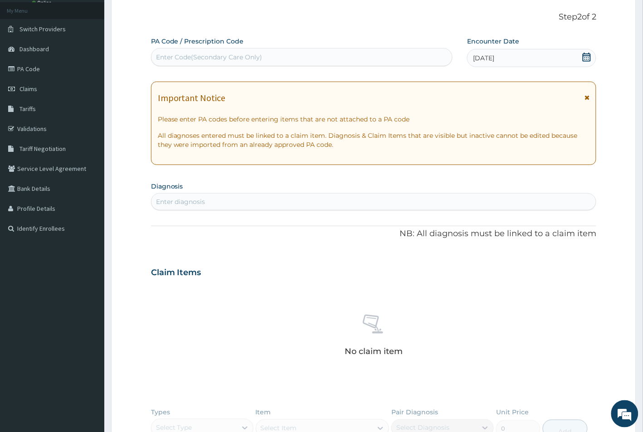
click at [176, 53] on div "Enter Code(Secondary Care Only)" at bounding box center [209, 57] width 107 height 9
paste input "PA/5D1CFD"
type input "PA/5D1CFD"
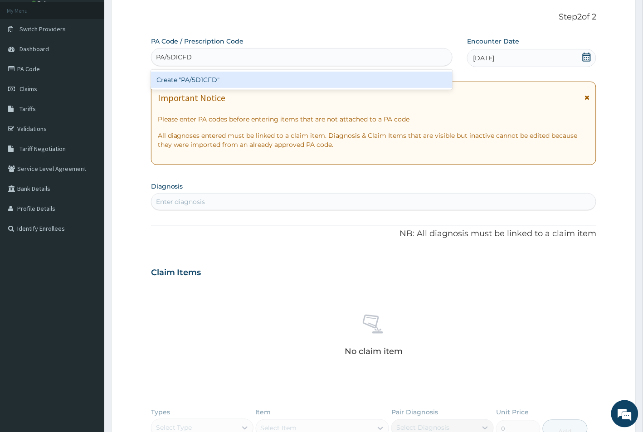
click at [202, 78] on div "Create "PA/5D1CFD"" at bounding box center [301, 80] width 301 height 16
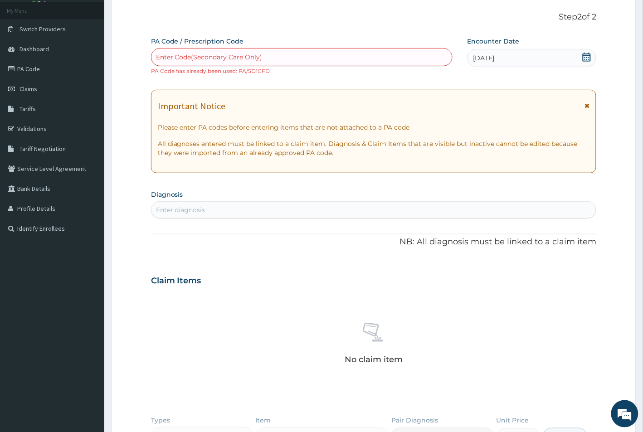
paste input "PA/180773"
type input "PA/180773"
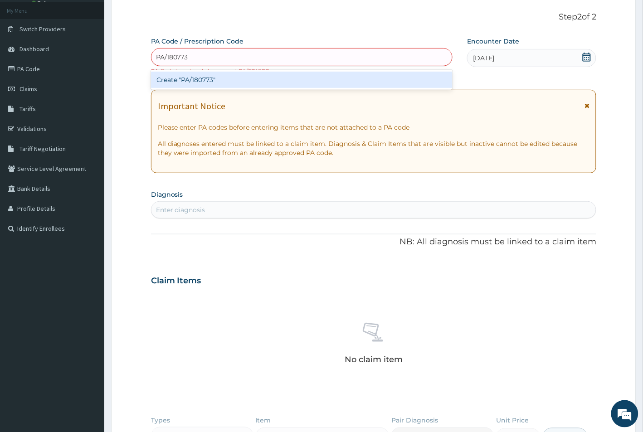
click at [204, 78] on div "Create "PA/180773"" at bounding box center [301, 80] width 301 height 16
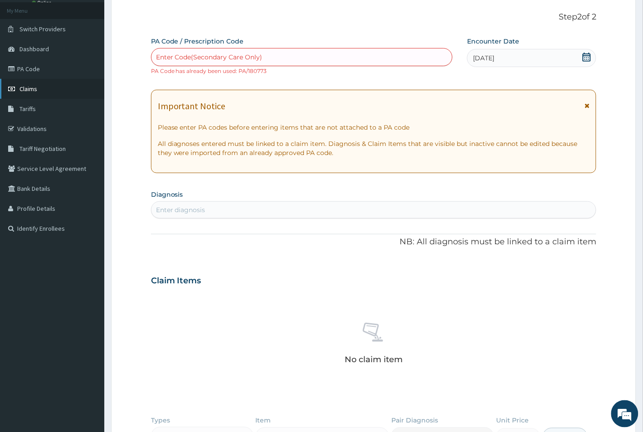
click at [26, 87] on span "Claims" at bounding box center [28, 89] width 18 height 8
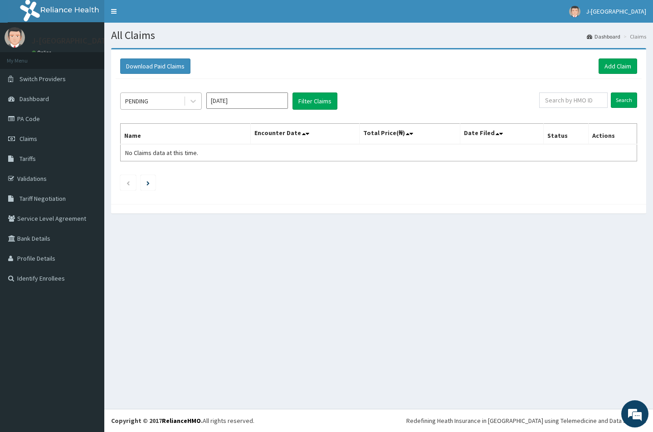
click at [162, 103] on div "PENDING" at bounding box center [152, 101] width 63 height 15
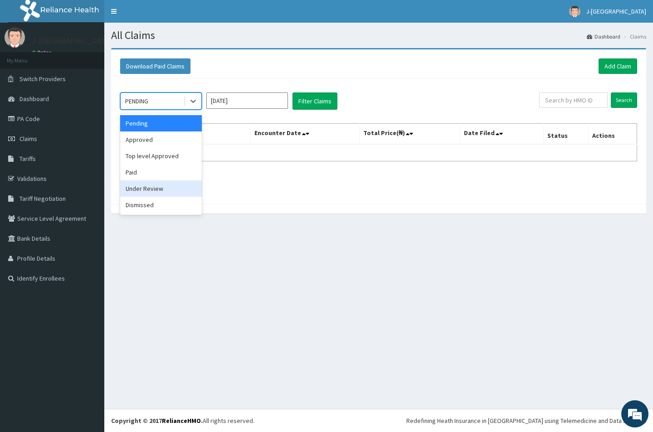
click at [141, 191] on div "Under Review" at bounding box center [161, 188] width 82 height 16
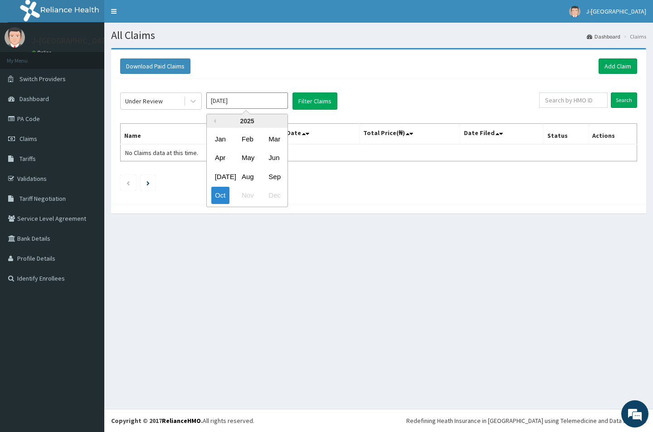
click at [250, 100] on input "[DATE]" at bounding box center [247, 100] width 82 height 16
click at [274, 176] on div "Sep" at bounding box center [274, 176] width 18 height 17
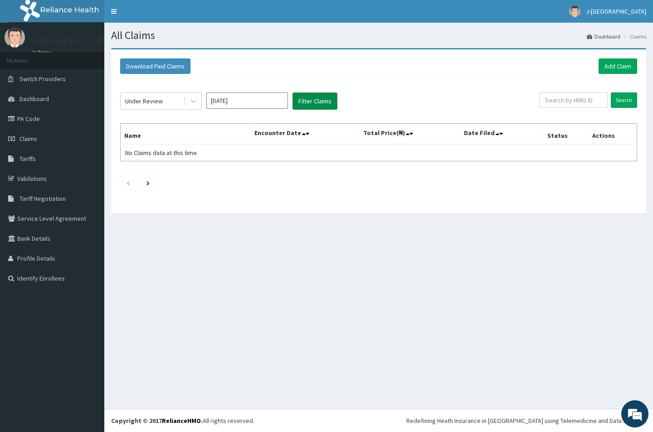
click at [309, 100] on button "Filter Claims" at bounding box center [314, 100] width 45 height 17
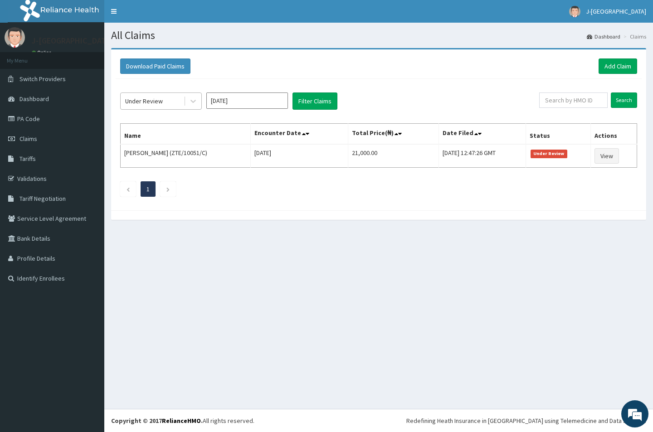
click at [161, 101] on div "Under Review" at bounding box center [144, 101] width 38 height 9
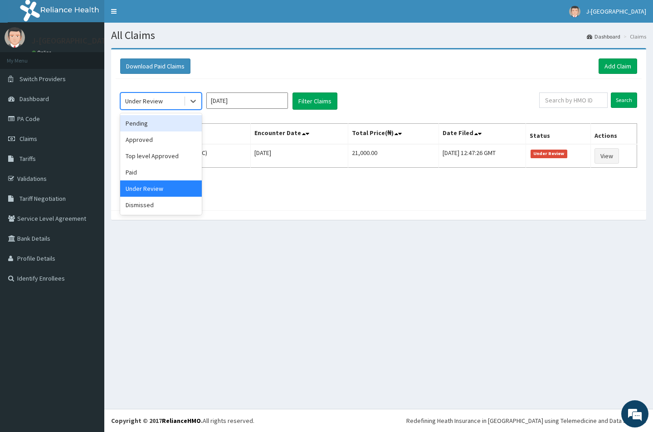
click at [146, 124] on div "Pending" at bounding box center [161, 123] width 82 height 16
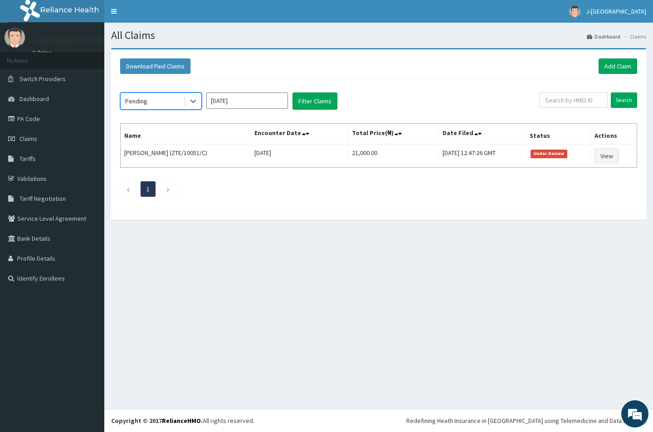
click at [223, 99] on input "[DATE]" at bounding box center [247, 100] width 82 height 16
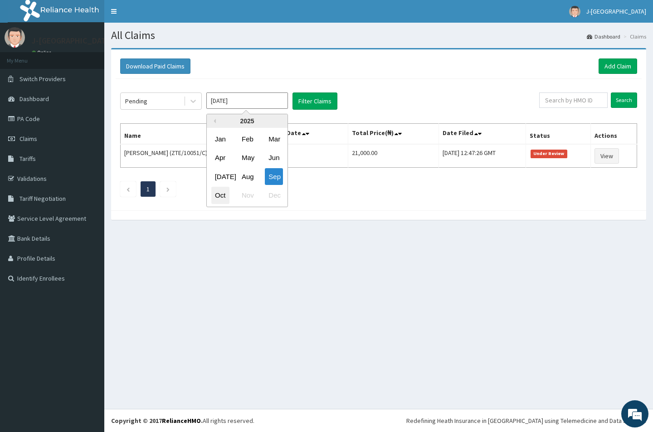
click at [219, 193] on div "Oct" at bounding box center [220, 195] width 18 height 17
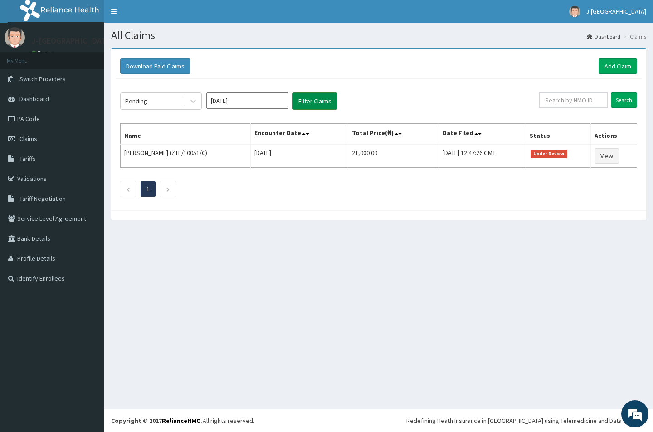
click at [313, 105] on button "Filter Claims" at bounding box center [314, 100] width 45 height 17
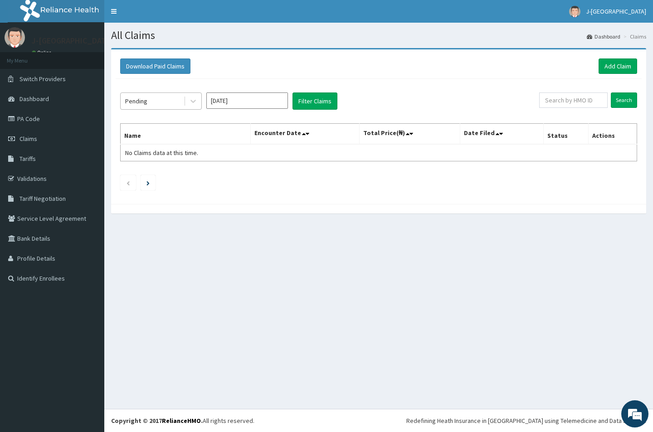
click at [157, 102] on div "Pending" at bounding box center [152, 101] width 63 height 15
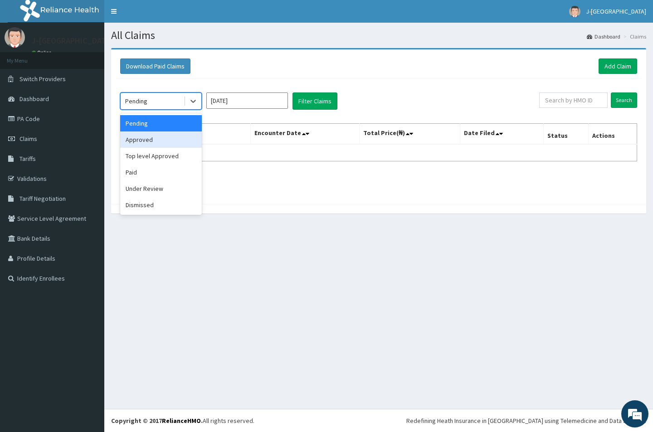
click at [143, 137] on div "Approved" at bounding box center [161, 139] width 82 height 16
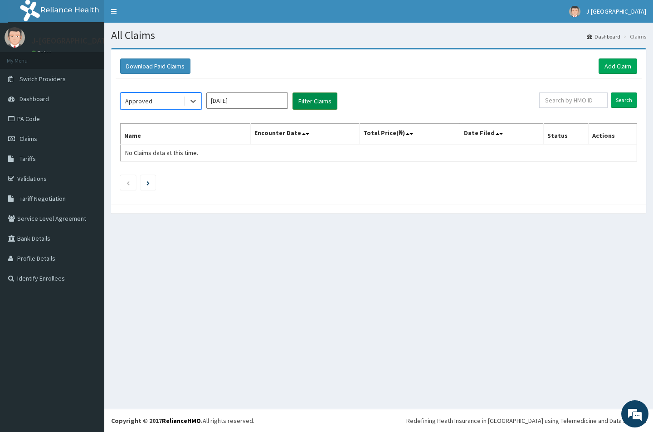
click at [309, 101] on button "Filter Claims" at bounding box center [314, 100] width 45 height 17
click at [314, 102] on button "Filter Claims" at bounding box center [314, 100] width 45 height 17
click at [161, 100] on div "Approved" at bounding box center [152, 101] width 63 height 15
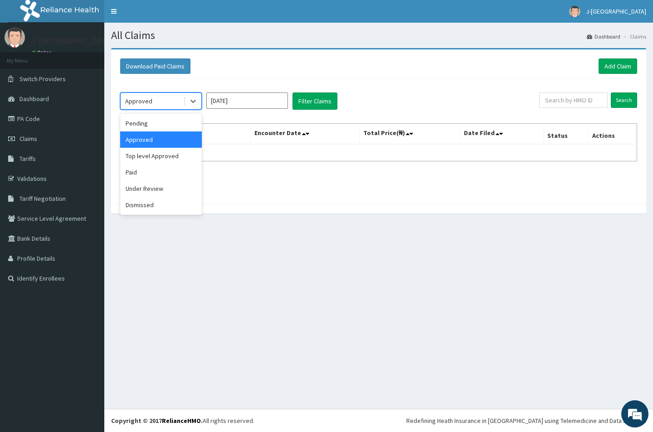
click at [232, 100] on input "[DATE]" at bounding box center [247, 100] width 82 height 16
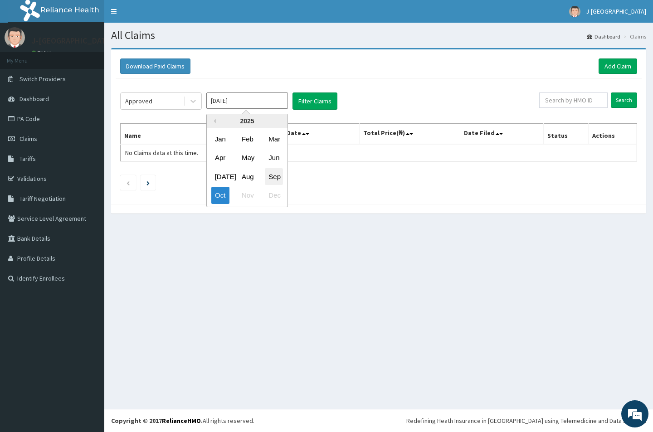
click at [270, 175] on div "Sep" at bounding box center [274, 176] width 18 height 17
type input "[DATE]"
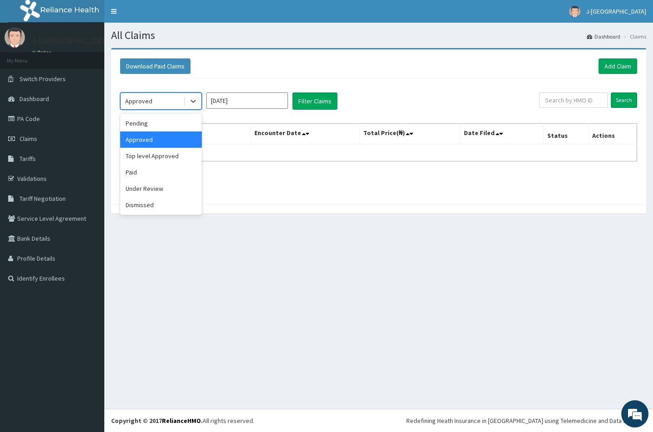
click at [155, 100] on div "Approved" at bounding box center [152, 101] width 63 height 15
drag, startPoint x: 143, startPoint y: 189, endPoint x: 155, endPoint y: 182, distance: 13.6
click at [144, 188] on div "Under Review" at bounding box center [161, 188] width 82 height 16
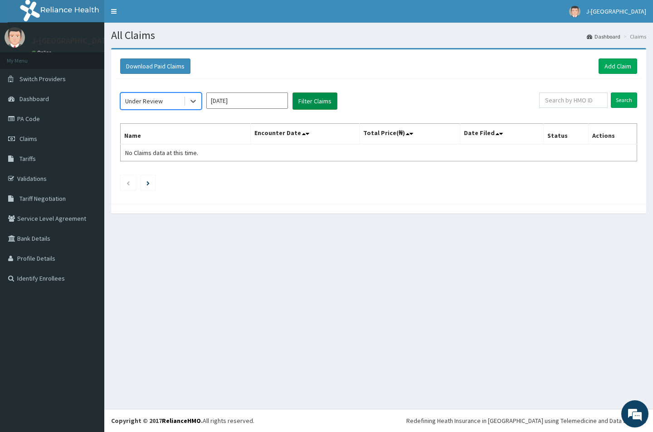
click at [304, 104] on button "Filter Claims" at bounding box center [314, 100] width 45 height 17
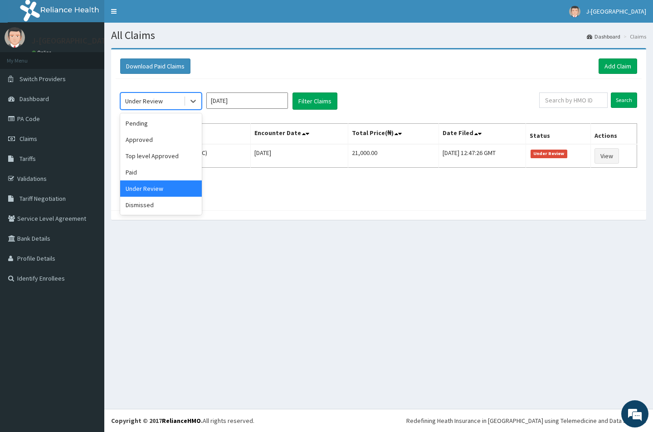
click at [146, 103] on div "Under Review" at bounding box center [144, 101] width 38 height 9
click at [135, 172] on div "Paid" at bounding box center [161, 172] width 82 height 16
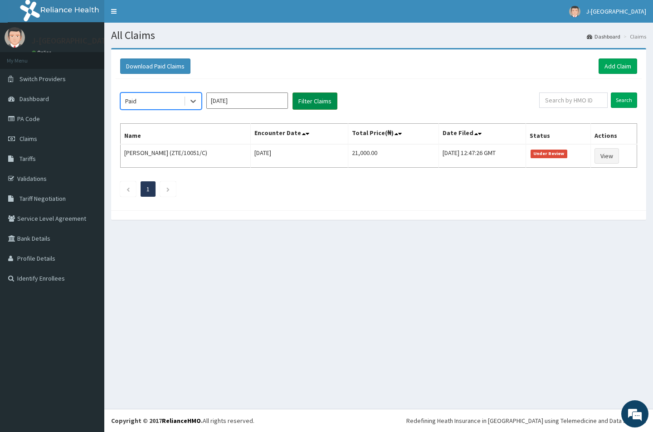
click at [306, 102] on button "Filter Claims" at bounding box center [314, 100] width 45 height 17
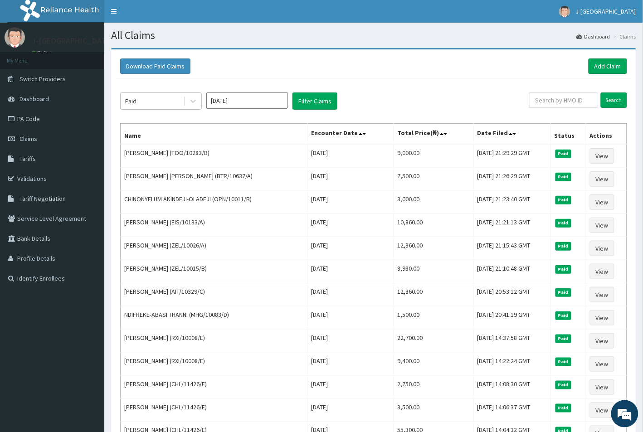
click at [148, 98] on div "Paid" at bounding box center [152, 101] width 63 height 15
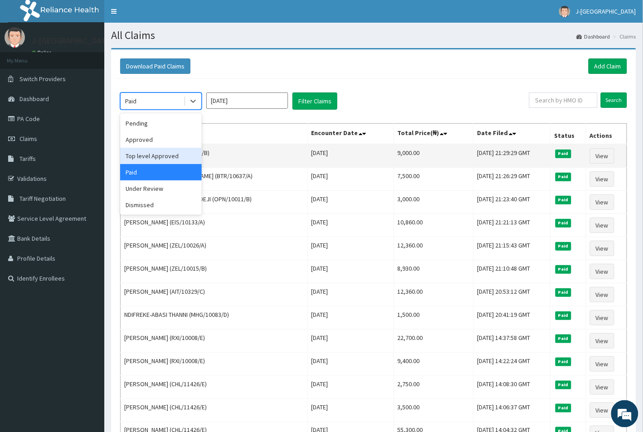
click at [152, 155] on div "Top level Approved" at bounding box center [161, 156] width 82 height 16
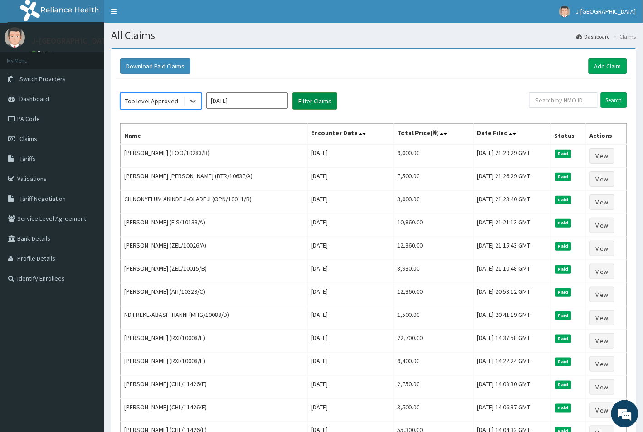
click at [314, 103] on button "Filter Claims" at bounding box center [314, 100] width 45 height 17
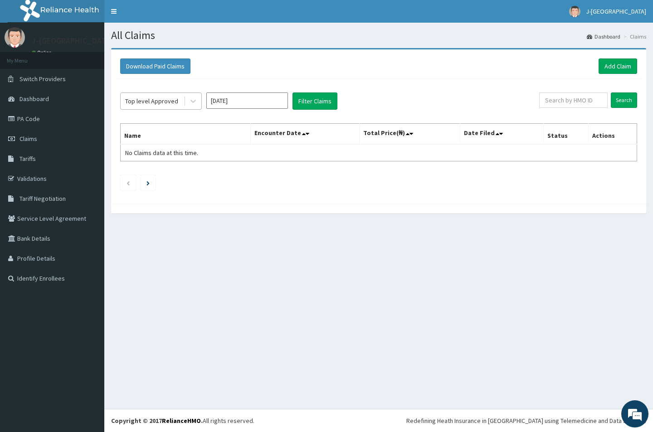
click at [161, 101] on div "Top level Approved" at bounding box center [151, 101] width 53 height 9
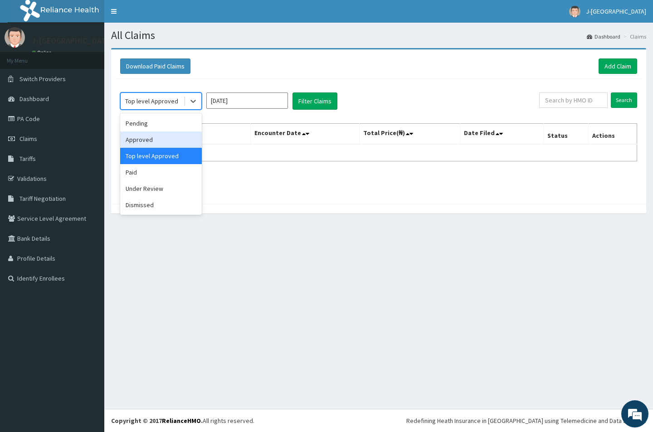
click at [144, 143] on div "Approved" at bounding box center [161, 139] width 82 height 16
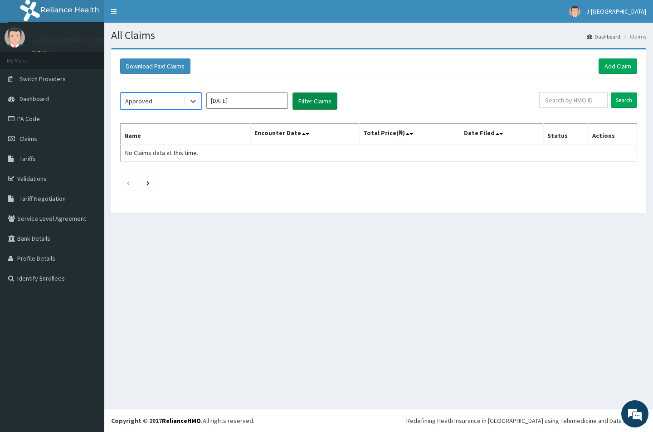
click at [309, 98] on button "Filter Claims" at bounding box center [314, 100] width 45 height 17
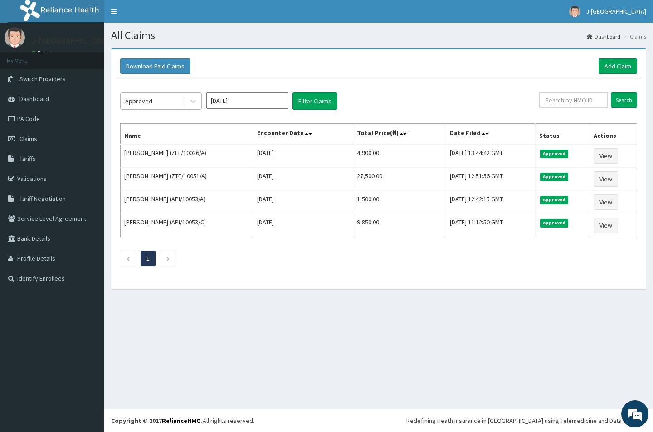
click at [159, 96] on div "Approved" at bounding box center [152, 101] width 63 height 15
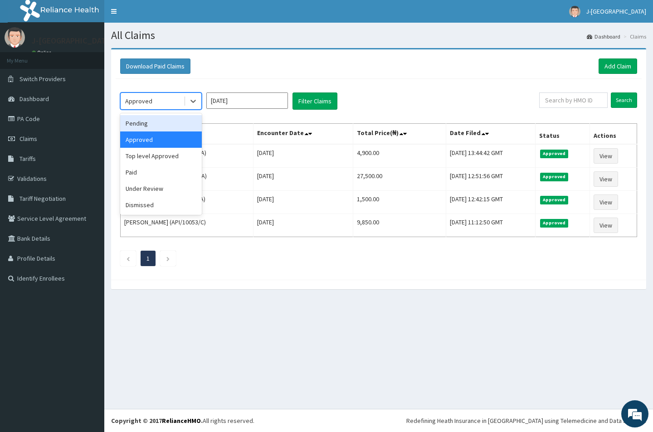
click at [144, 123] on div "Pending" at bounding box center [161, 123] width 82 height 16
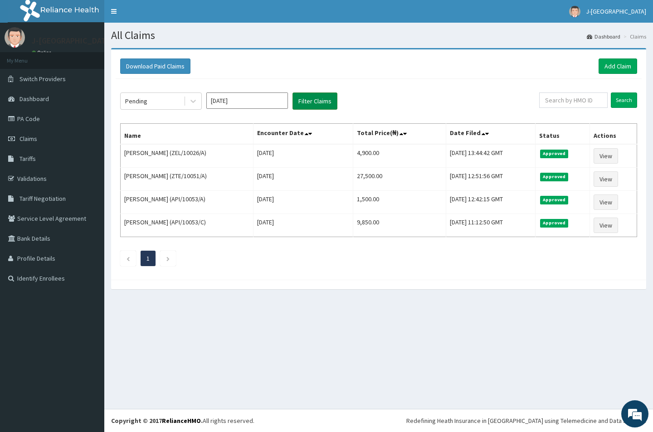
click at [310, 101] on button "Filter Claims" at bounding box center [314, 100] width 45 height 17
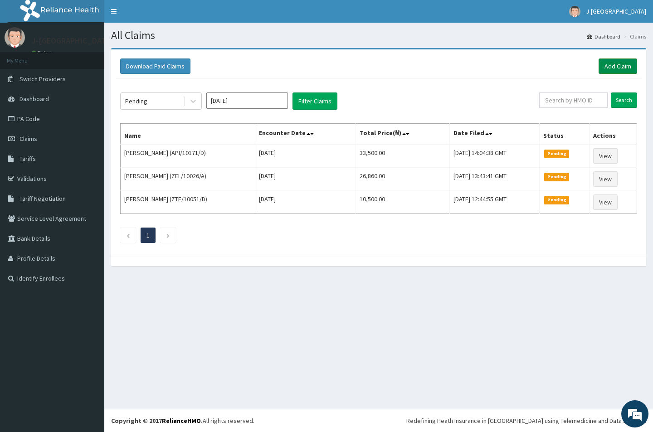
click at [605, 64] on link "Add Claim" at bounding box center [617, 65] width 39 height 15
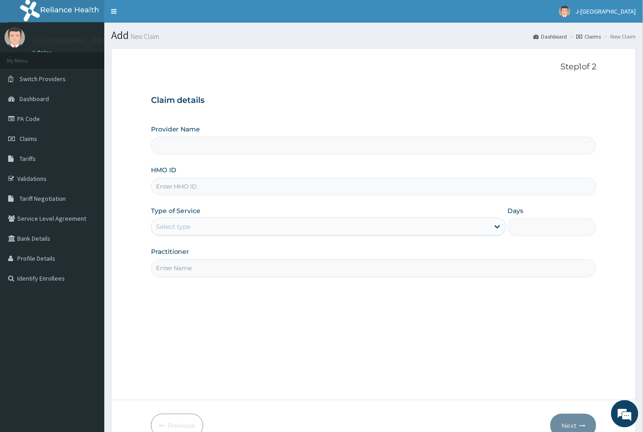
type input "J-[GEOGRAPHIC_DATA]"
click at [182, 188] on input "HMO ID" at bounding box center [374, 187] width 446 height 18
paste input "API/10053/C"
type input "API/10053/C"
click at [180, 228] on div "Select type" at bounding box center [173, 226] width 35 height 9
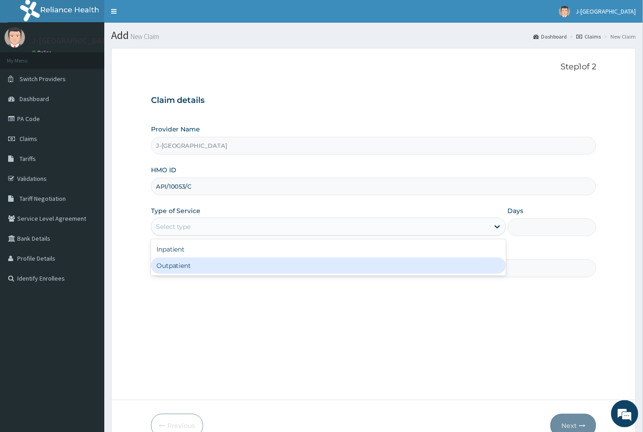
click at [177, 270] on div "Outpatient" at bounding box center [328, 265] width 355 height 16
type input "1"
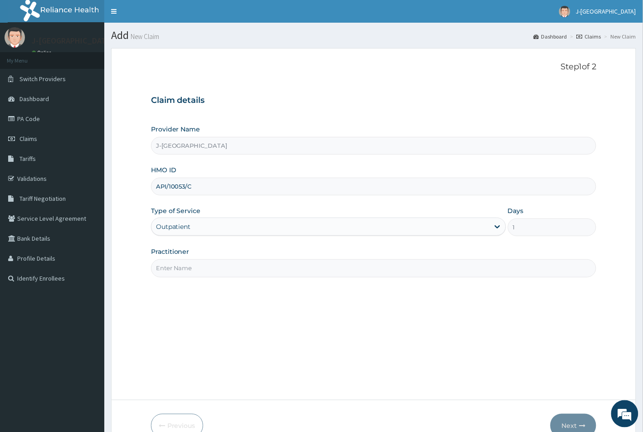
click at [180, 269] on input "Practitioner" at bounding box center [374, 268] width 446 height 18
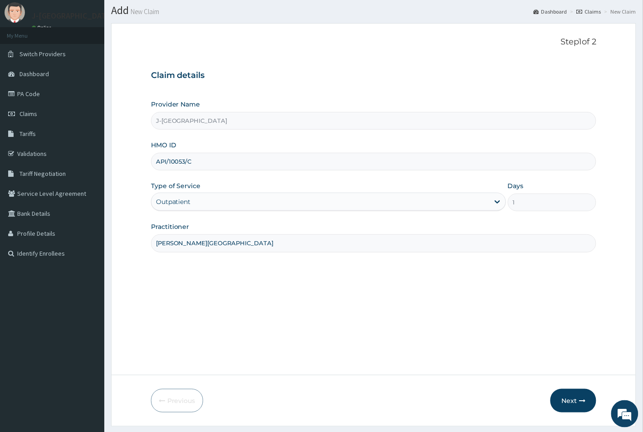
scroll to position [50, 0]
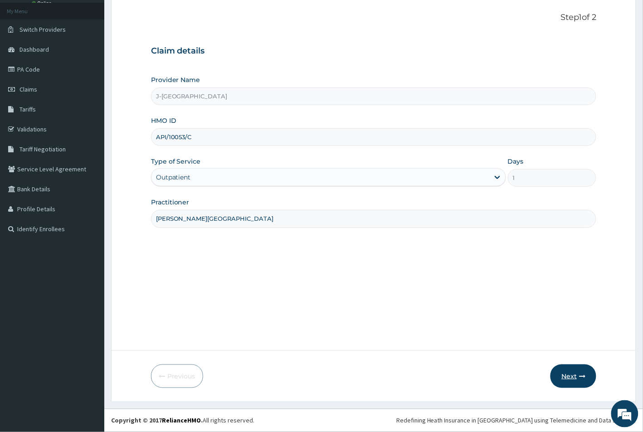
type input "DR. BOLARINWA"
click at [566, 372] on button "Next" at bounding box center [573, 376] width 46 height 24
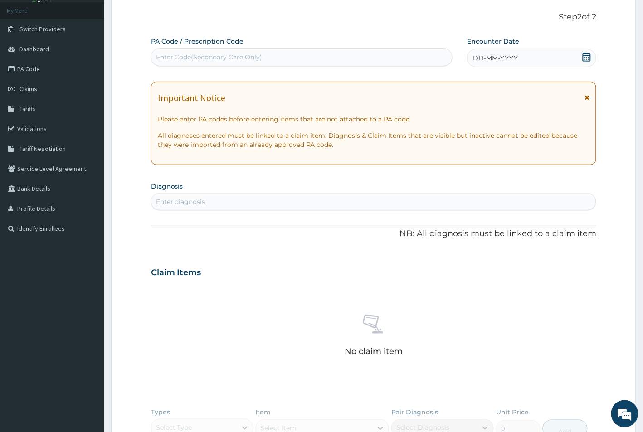
click at [196, 55] on div "Enter Code(Secondary Care Only)" at bounding box center [209, 57] width 107 height 9
paste input "PA/0D51DD"
type input "PA/0D51DD"
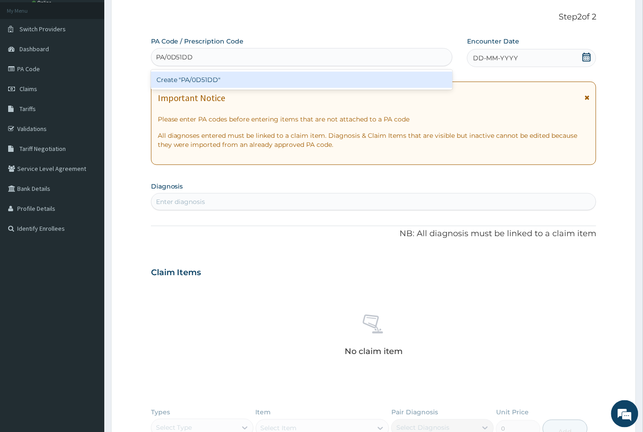
click at [198, 82] on div "Create "PA/0D51DD"" at bounding box center [301, 80] width 301 height 16
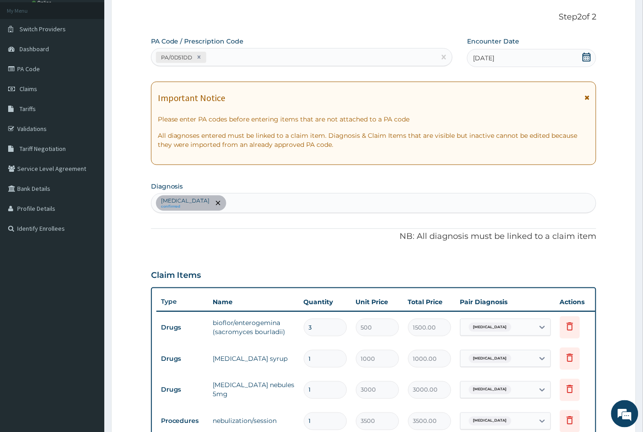
click at [270, 205] on div "Upper respiratory infection confirmed" at bounding box center [373, 203] width 445 height 19
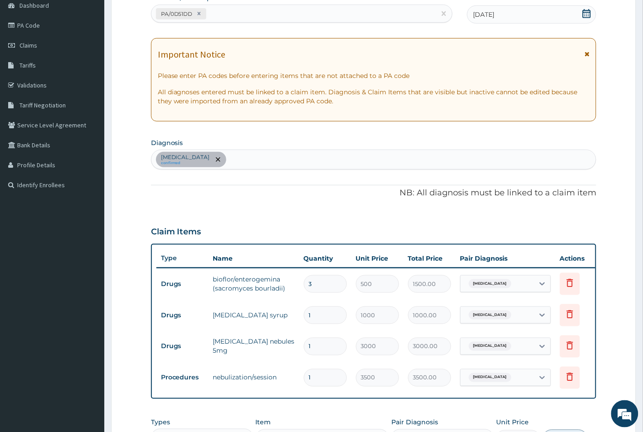
scroll to position [107, 0]
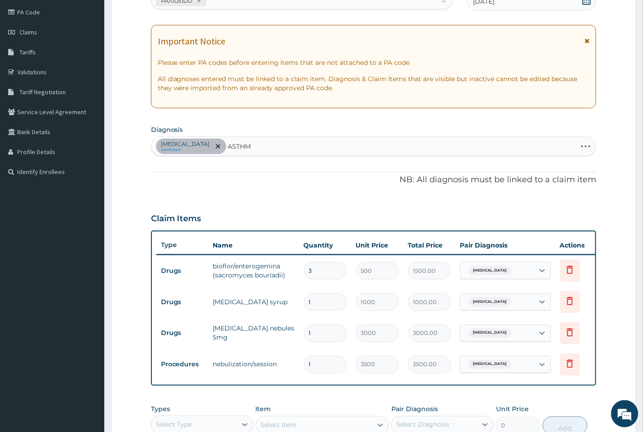
type input "ASTHMA"
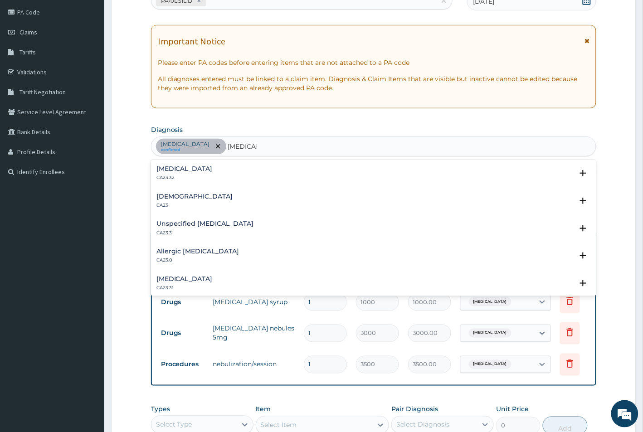
click at [184, 164] on div "Unspecified asthma, uncomplicated CA23.32 Select Status Query Query covers susp…" at bounding box center [374, 176] width 446 height 28
click at [177, 174] on div "Unspecified asthma, uncomplicated CA23.32" at bounding box center [184, 173] width 56 height 16
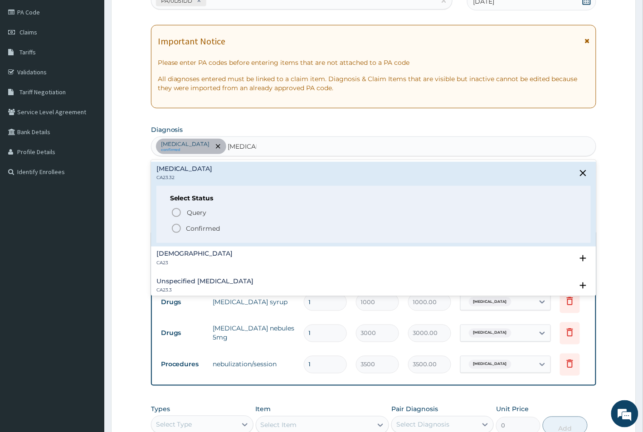
click at [176, 229] on icon "status option filled" at bounding box center [176, 228] width 11 height 11
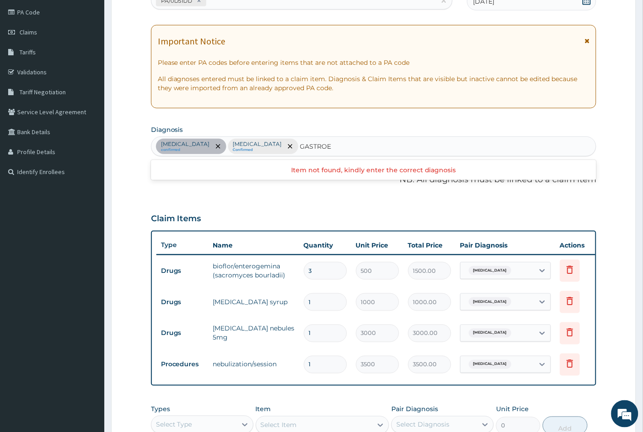
type input "GASTRO"
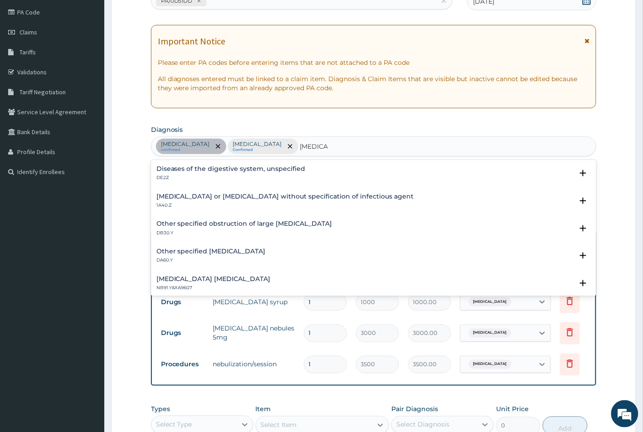
click at [178, 200] on h4 "Infectious gastroenteritis or colitis without specification of infectious agent" at bounding box center [284, 196] width 257 height 7
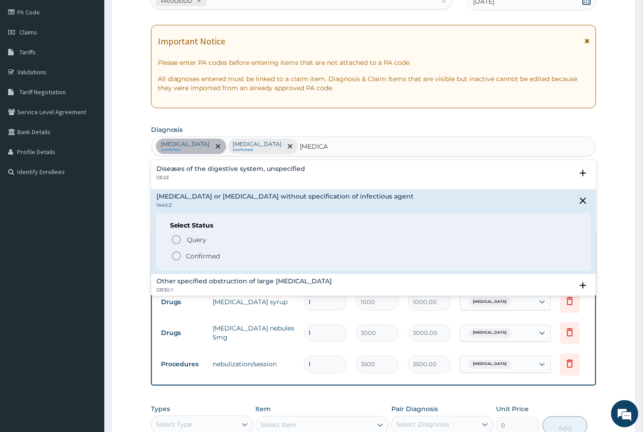
click at [175, 257] on icon "status option filled" at bounding box center [176, 256] width 11 height 11
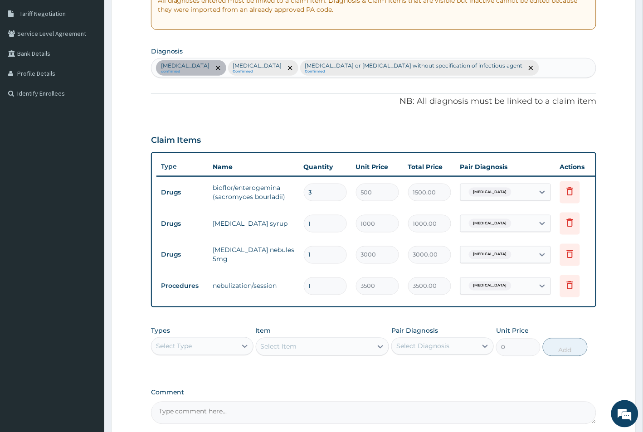
scroll to position [283, 0]
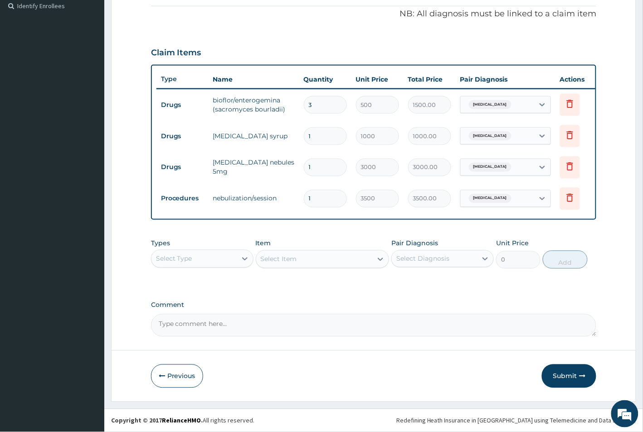
click at [198, 266] on div "Select Type" at bounding box center [193, 259] width 85 height 15
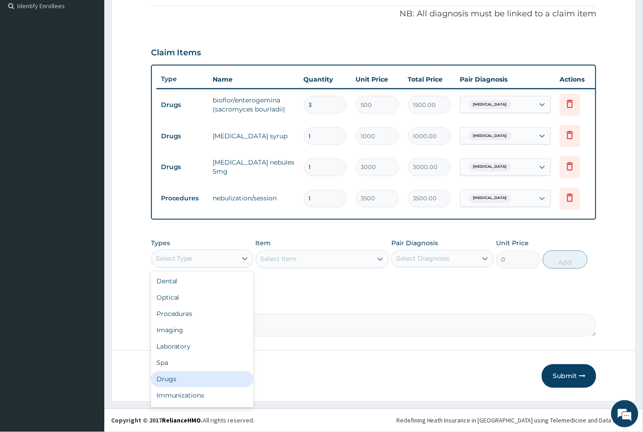
click at [172, 388] on div "Drugs" at bounding box center [202, 379] width 102 height 16
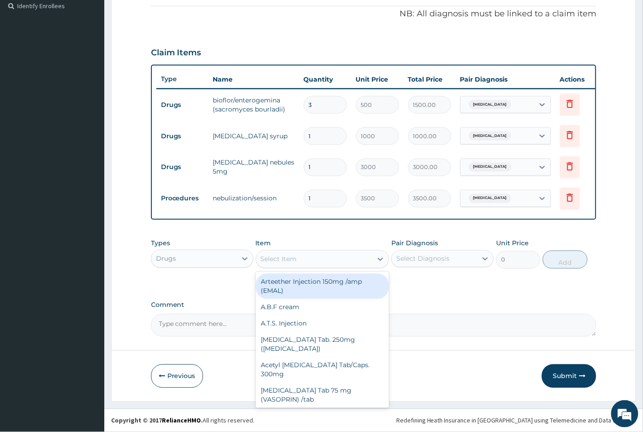
click at [309, 267] on div "Select Item" at bounding box center [314, 259] width 117 height 15
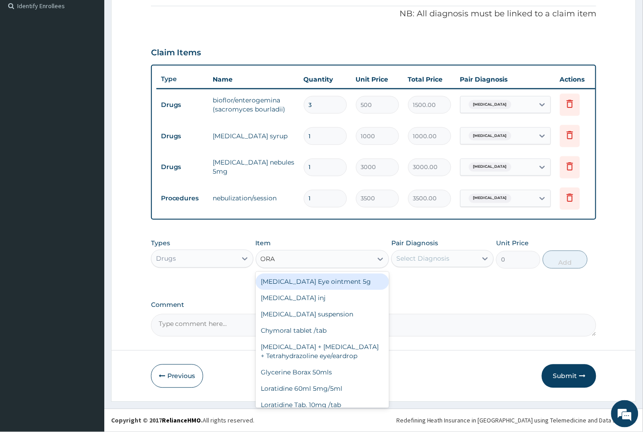
type input "ORAL"
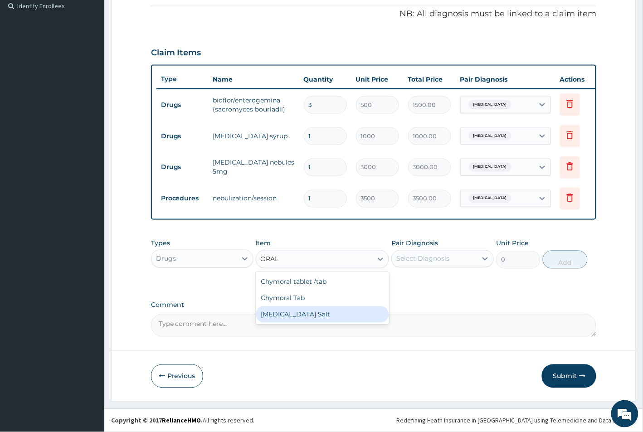
click at [286, 323] on div "Oral Rehydration Salt" at bounding box center [323, 314] width 134 height 16
type input "250"
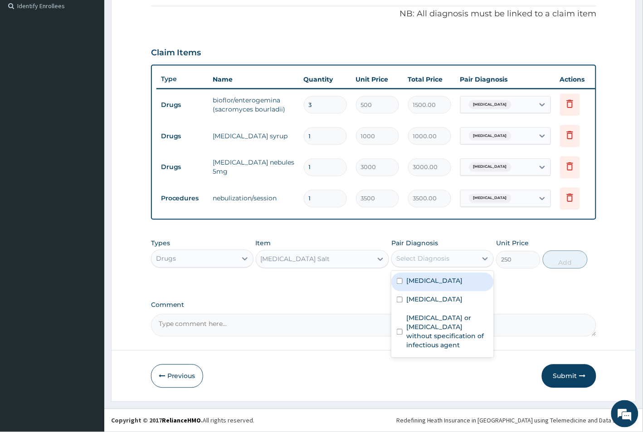
click at [424, 263] on div "Select Diagnosis" at bounding box center [422, 258] width 53 height 9
click at [407, 286] on label "Upper respiratory infection" at bounding box center [434, 281] width 56 height 9
checkbox input "true"
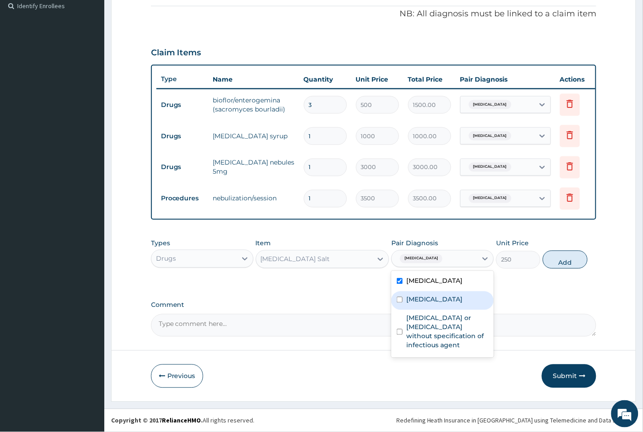
click at [408, 304] on label "Unspecified asthma, uncomplicated" at bounding box center [434, 299] width 56 height 9
checkbox input "true"
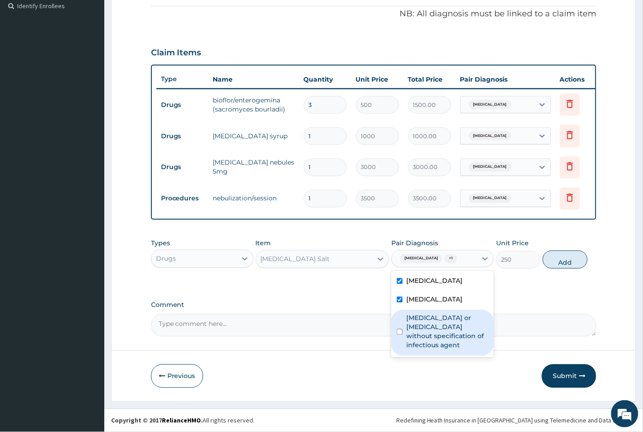
click at [405, 356] on div "Infectious gastroenteritis or colitis without specification of infectious agent" at bounding box center [442, 333] width 102 height 46
checkbox input "true"
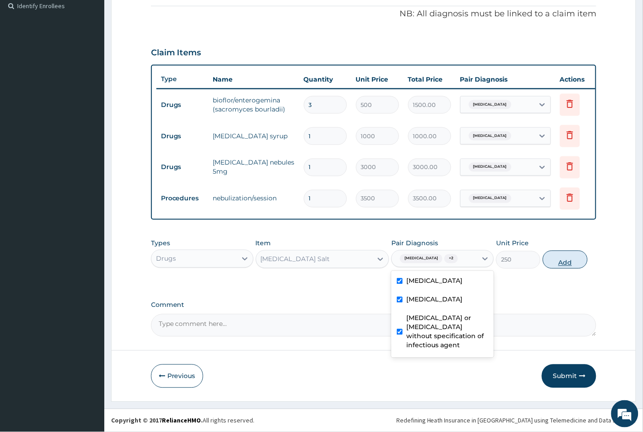
click at [563, 269] on button "Add" at bounding box center [565, 260] width 44 height 18
type input "0"
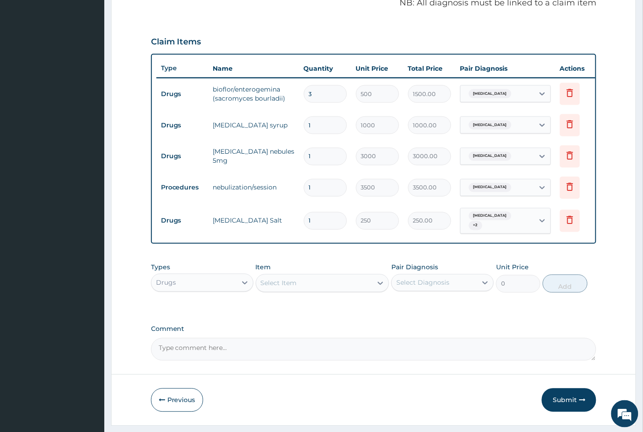
click at [214, 290] on div "Drugs" at bounding box center [193, 283] width 85 height 15
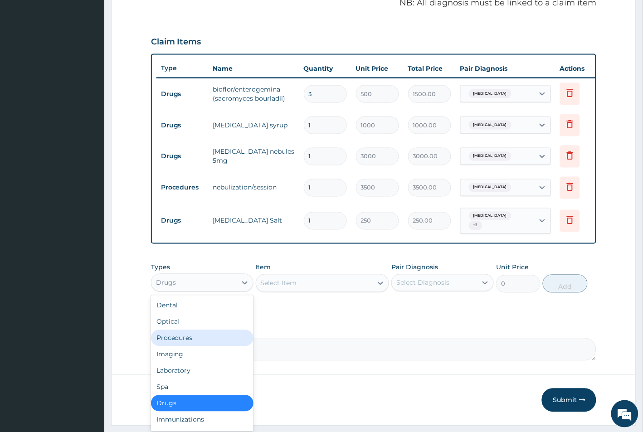
click at [180, 346] on div "Procedures" at bounding box center [202, 338] width 102 height 16
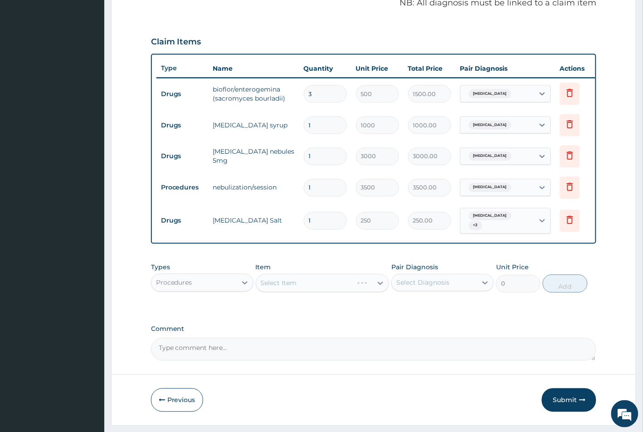
scroll to position [334, 0]
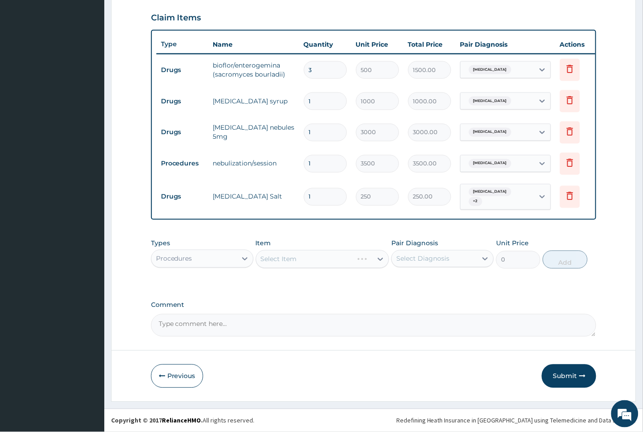
click at [300, 262] on div "Select Item" at bounding box center [323, 259] width 134 height 18
click at [300, 262] on div "Select Item" at bounding box center [314, 259] width 117 height 15
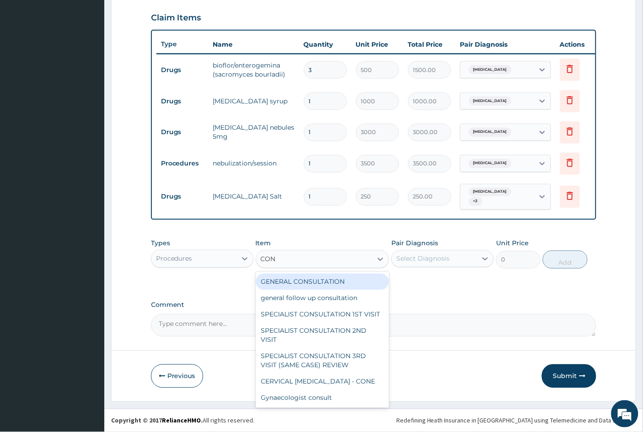
type input "CONS"
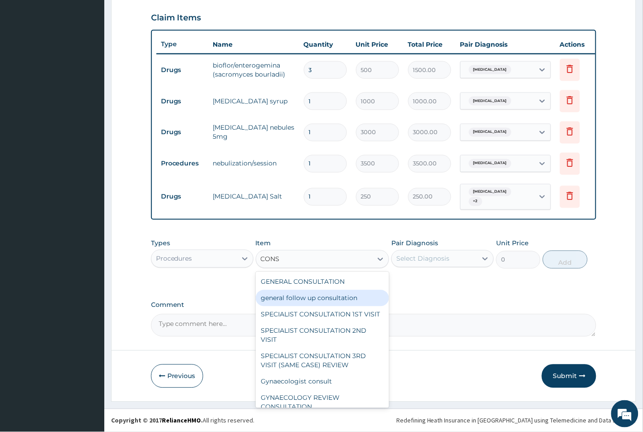
click at [280, 298] on div "general follow up consultation" at bounding box center [323, 298] width 134 height 16
type input "800"
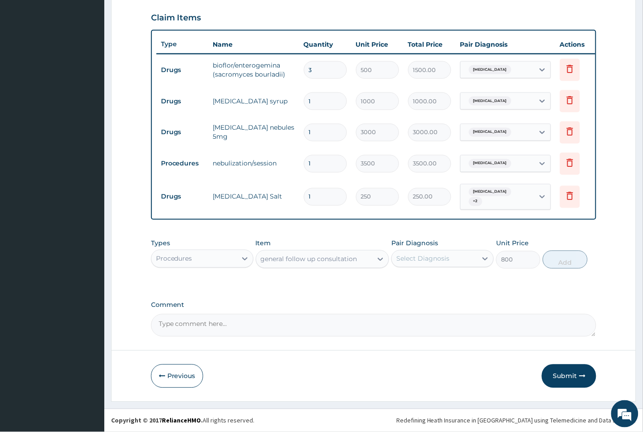
click at [420, 259] on div "Select Diagnosis" at bounding box center [422, 258] width 53 height 9
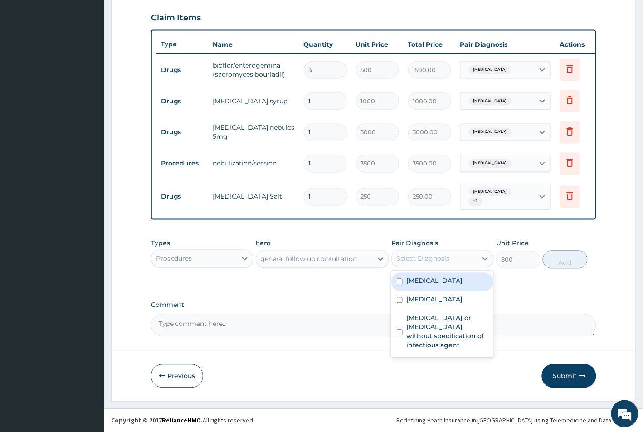
click at [400, 285] on input "checkbox" at bounding box center [400, 282] width 6 height 6
checkbox input "true"
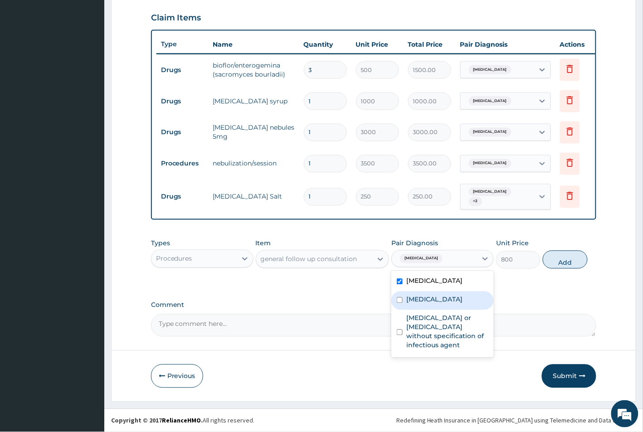
click at [399, 303] on input "checkbox" at bounding box center [400, 300] width 6 height 6
checkbox input "true"
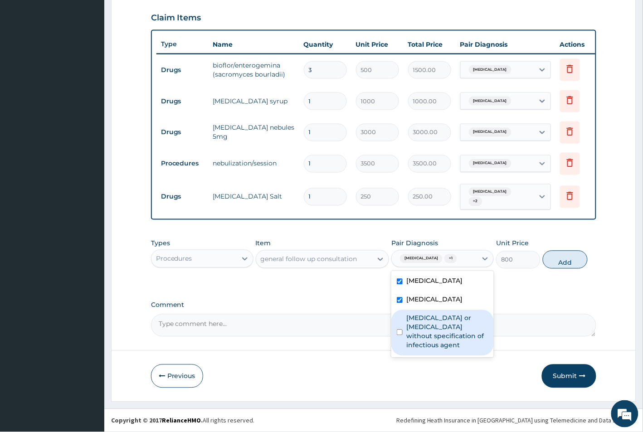
click at [399, 335] on input "checkbox" at bounding box center [400, 333] width 6 height 6
checkbox input "true"
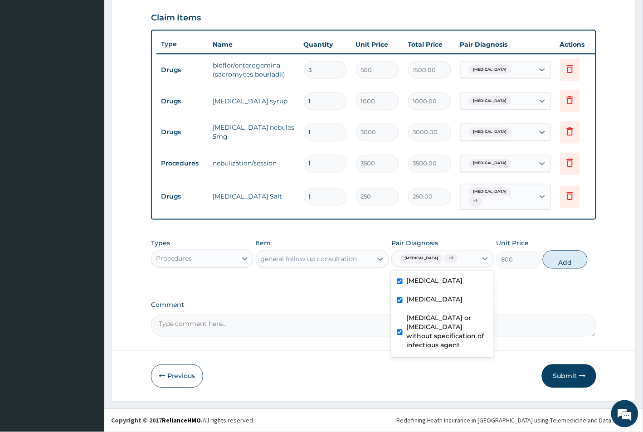
scroll to position [341, 0]
click at [554, 284] on div "Types Procedures Item general follow up consultation Pair Diagnosis option Infe…" at bounding box center [374, 260] width 446 height 53
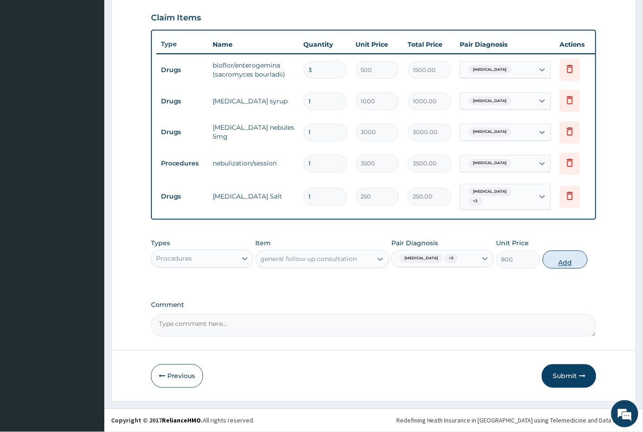
click at [560, 263] on button "Add" at bounding box center [565, 260] width 44 height 18
type input "0"
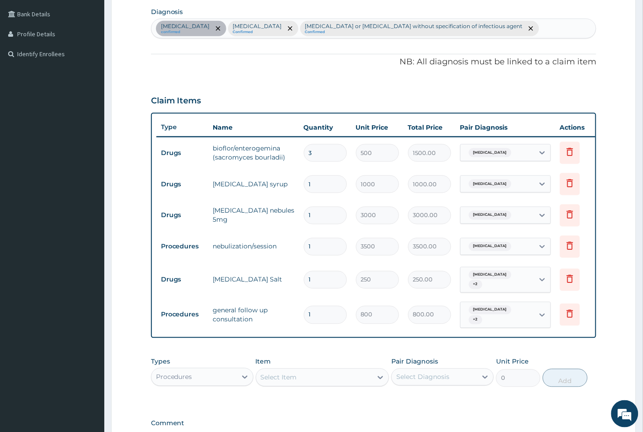
scroll to position [369, 0]
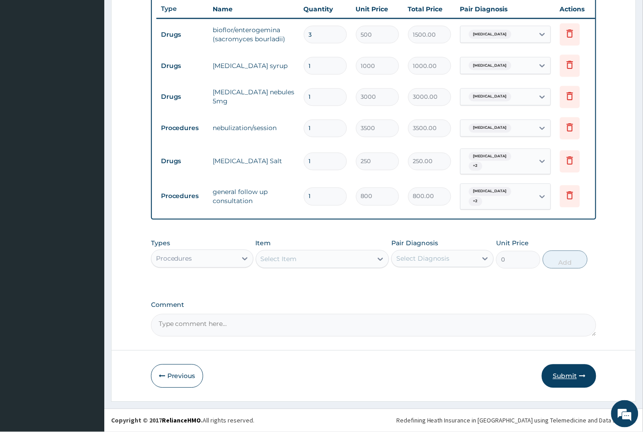
click at [557, 376] on button "Submit" at bounding box center [569, 376] width 54 height 24
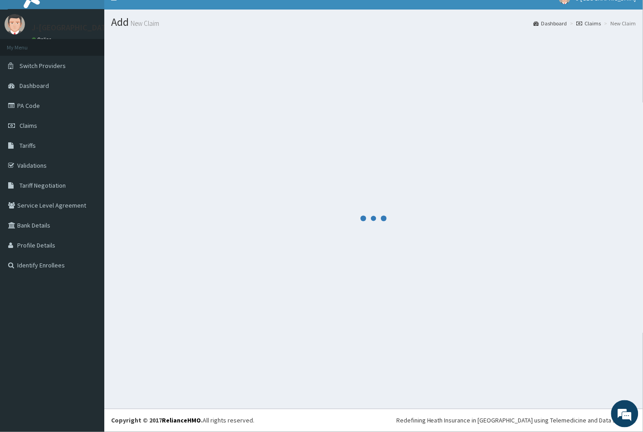
scroll to position [14, 0]
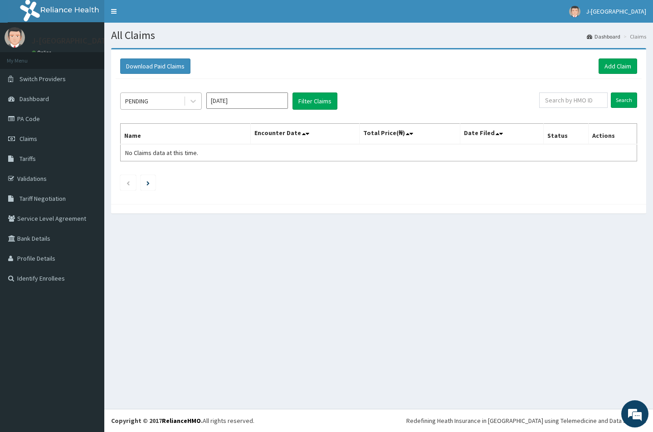
click at [154, 98] on div "PENDING" at bounding box center [152, 101] width 63 height 15
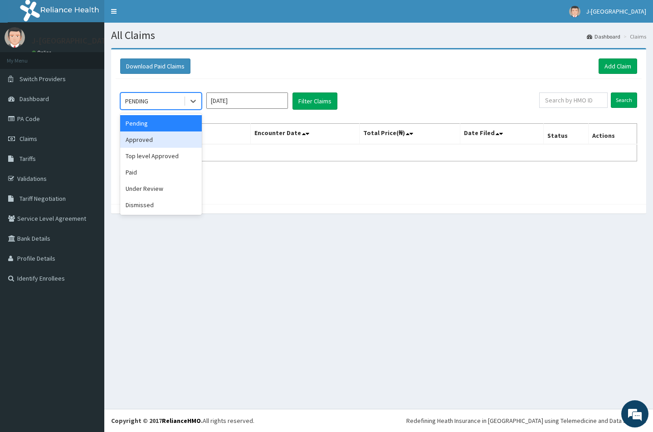
click at [144, 136] on div "Approved" at bounding box center [161, 139] width 82 height 16
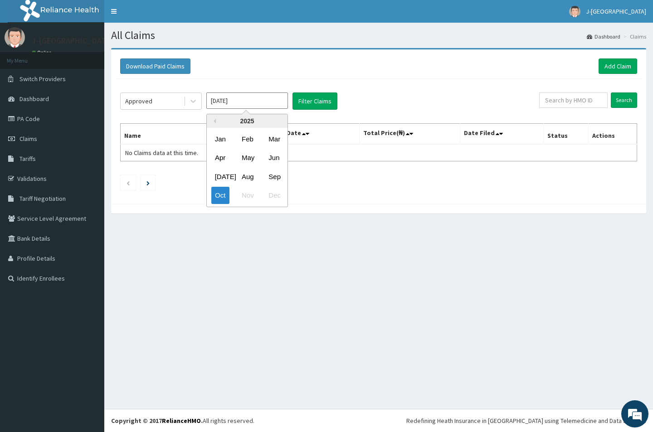
click at [243, 101] on input "[DATE]" at bounding box center [247, 100] width 82 height 16
click at [272, 175] on div "Sep" at bounding box center [274, 176] width 18 height 17
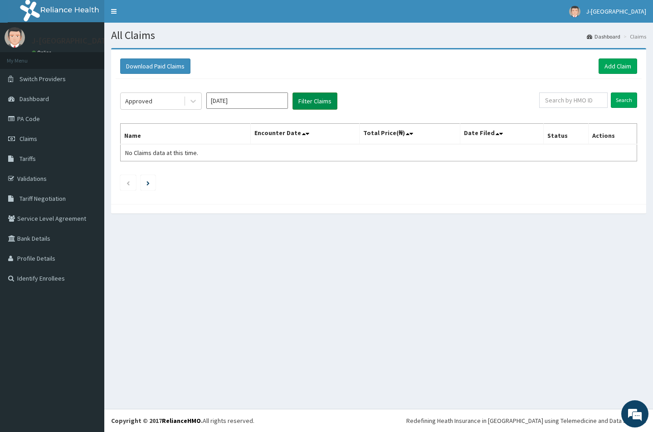
click at [321, 100] on button "Filter Claims" at bounding box center [314, 100] width 45 height 17
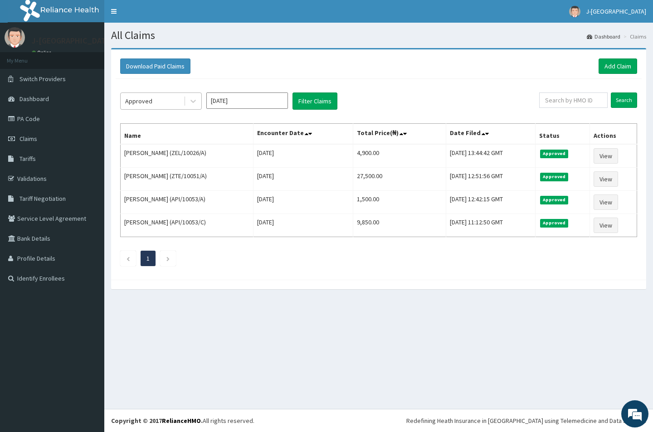
click at [141, 98] on div "Approved" at bounding box center [138, 101] width 27 height 9
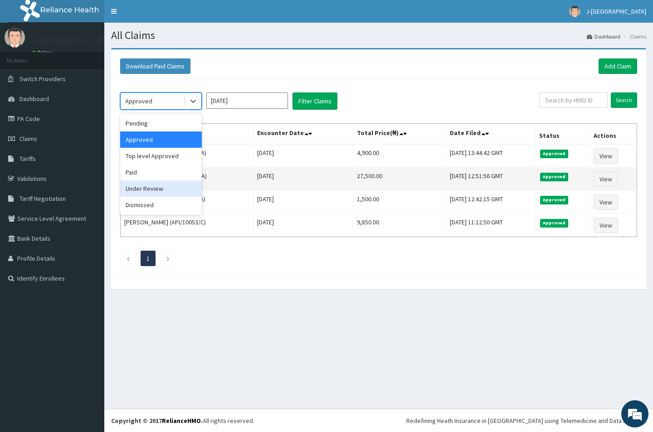
click at [140, 190] on div "Under Review" at bounding box center [161, 188] width 82 height 16
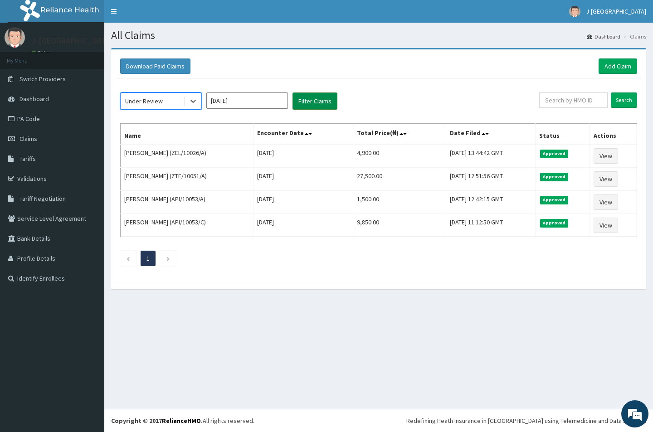
click at [308, 103] on button "Filter Claims" at bounding box center [314, 100] width 45 height 17
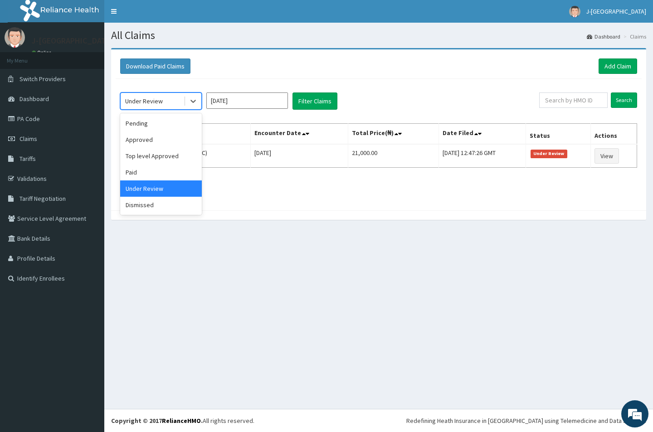
click at [155, 101] on div "Under Review" at bounding box center [144, 101] width 38 height 9
click at [148, 123] on div "Pending" at bounding box center [161, 123] width 82 height 16
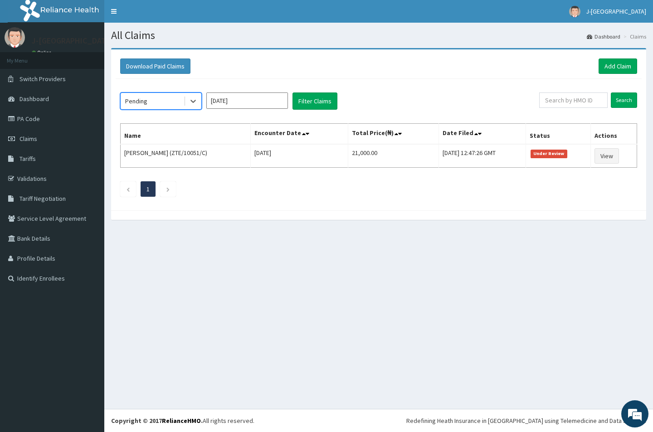
click at [233, 103] on input "[DATE]" at bounding box center [247, 100] width 82 height 16
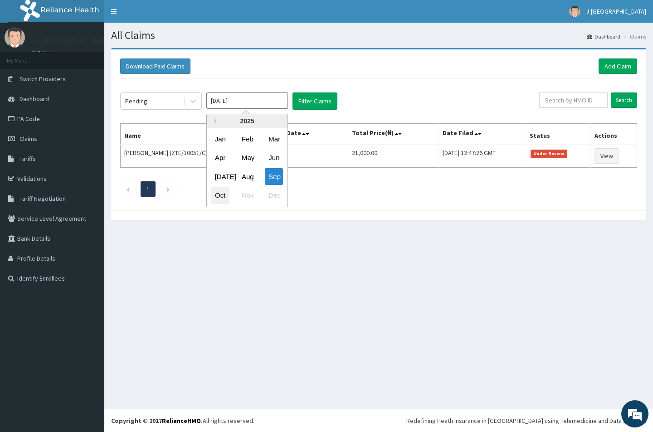
click at [219, 200] on div "Oct" at bounding box center [220, 195] width 18 height 17
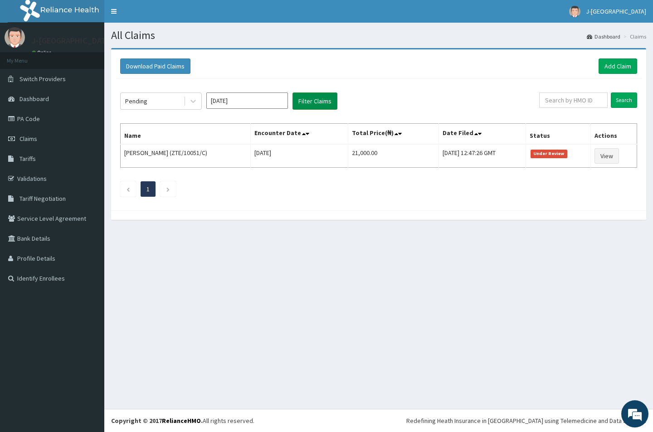
click at [316, 103] on button "Filter Claims" at bounding box center [314, 100] width 45 height 17
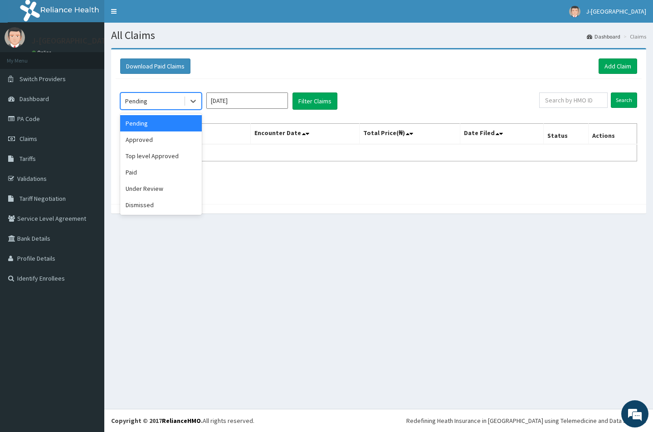
click at [146, 102] on div "Pending" at bounding box center [136, 101] width 22 height 9
click at [149, 143] on div "Approved" at bounding box center [161, 139] width 82 height 16
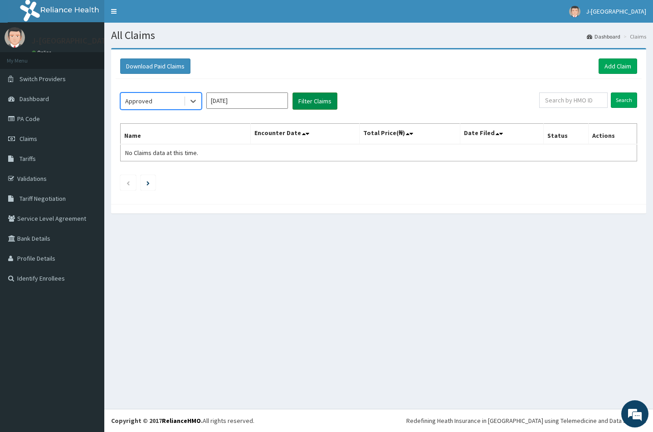
click at [311, 100] on button "Filter Claims" at bounding box center [314, 100] width 45 height 17
click at [238, 103] on input "Oct 2025" at bounding box center [247, 100] width 82 height 16
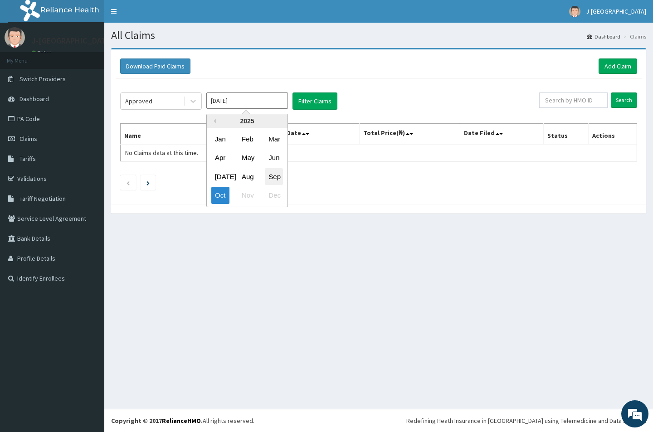
click at [273, 177] on div "Sep" at bounding box center [274, 176] width 18 height 17
type input "Sep 2025"
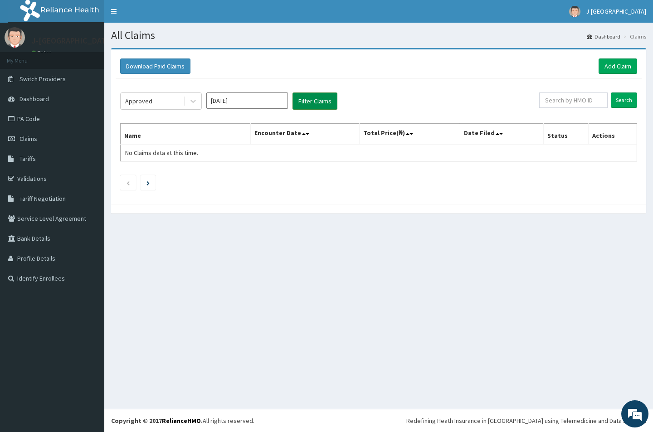
click at [320, 101] on button "Filter Claims" at bounding box center [314, 100] width 45 height 17
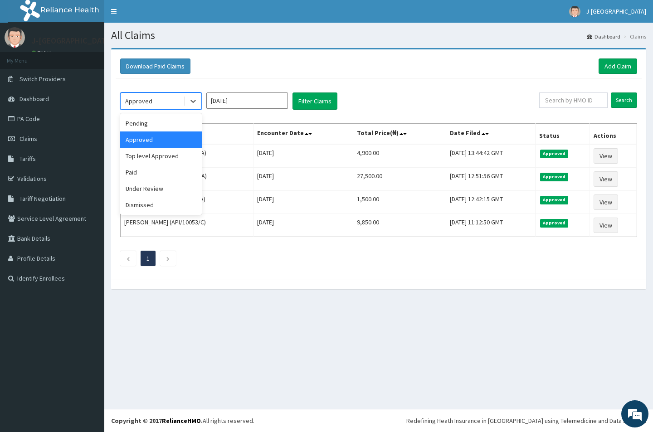
click at [164, 100] on div "Approved" at bounding box center [152, 101] width 63 height 15
click at [148, 196] on div "Under Review" at bounding box center [161, 188] width 82 height 16
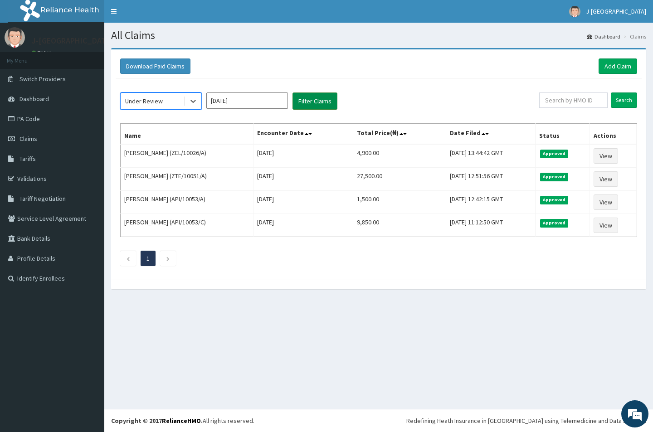
click at [307, 101] on button "Filter Claims" at bounding box center [314, 100] width 45 height 17
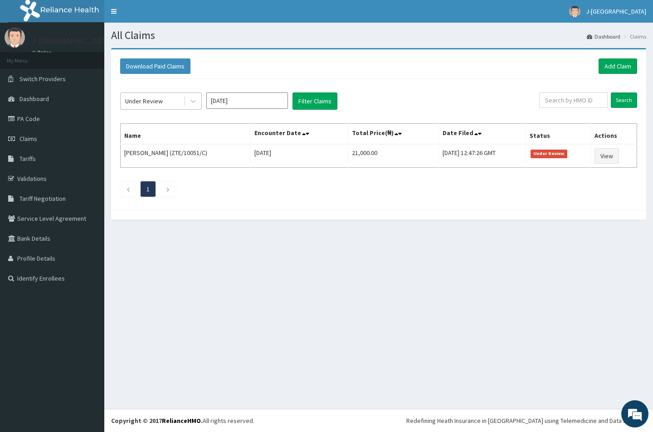
click at [149, 97] on div "Under Review" at bounding box center [144, 101] width 38 height 9
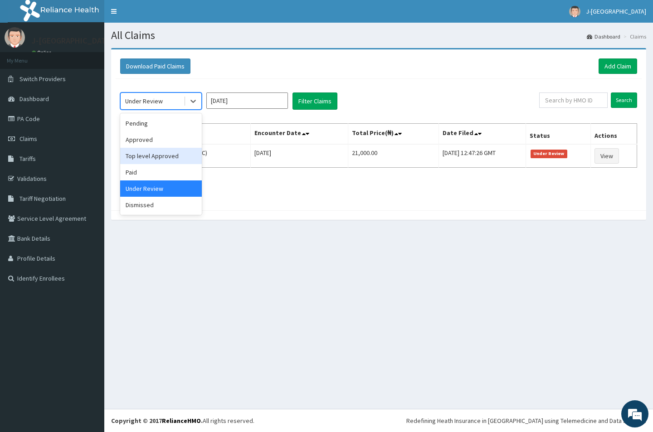
click at [143, 161] on div "Top level Approved" at bounding box center [161, 156] width 82 height 16
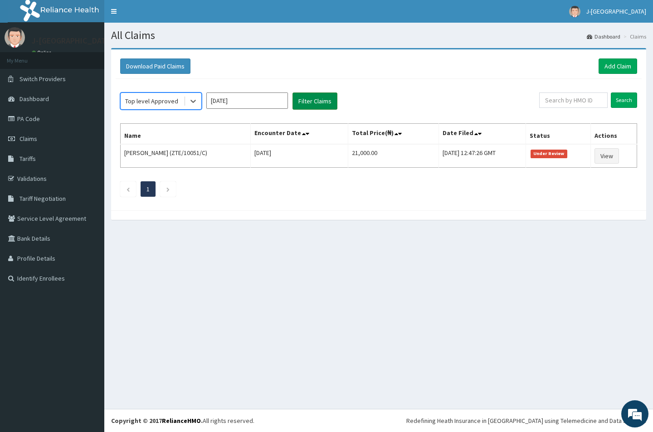
click at [310, 102] on button "Filter Claims" at bounding box center [314, 100] width 45 height 17
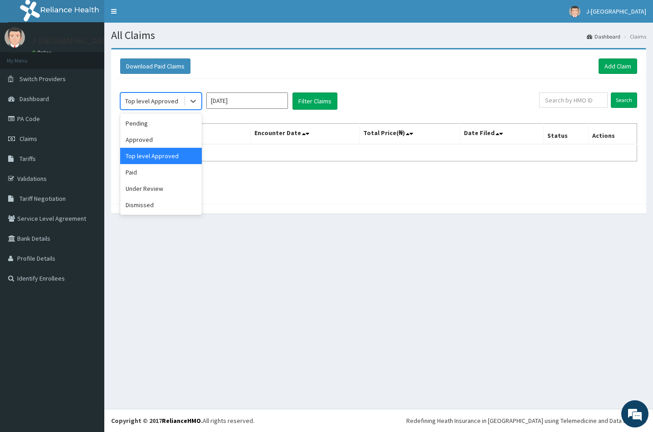
click at [150, 100] on div "Top level Approved" at bounding box center [151, 101] width 53 height 9
click at [150, 124] on div "Pending" at bounding box center [161, 123] width 82 height 16
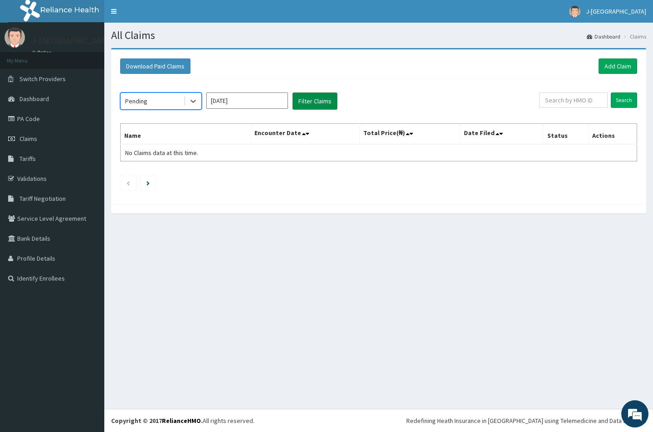
click at [313, 96] on button "Filter Claims" at bounding box center [314, 100] width 45 height 17
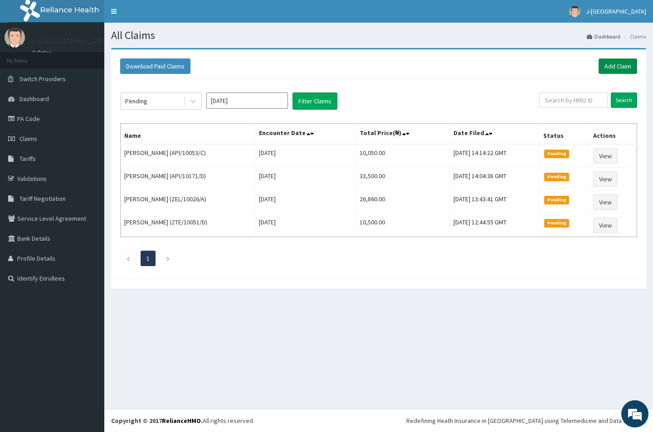
click at [616, 71] on link "Add Claim" at bounding box center [617, 65] width 39 height 15
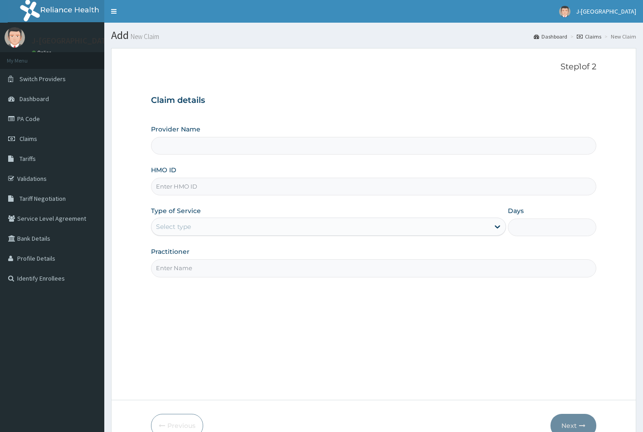
type input "J-[GEOGRAPHIC_DATA]"
click at [185, 188] on input "HMO ID" at bounding box center [374, 187] width 446 height 18
paste input "MLS/10020/A"
type input "MLS/10020/A"
click at [180, 230] on div "Select type" at bounding box center [173, 226] width 35 height 9
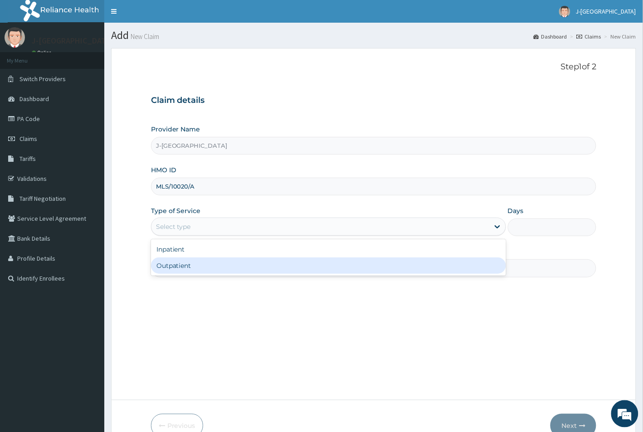
click at [176, 267] on div "Outpatient" at bounding box center [328, 265] width 355 height 16
type input "1"
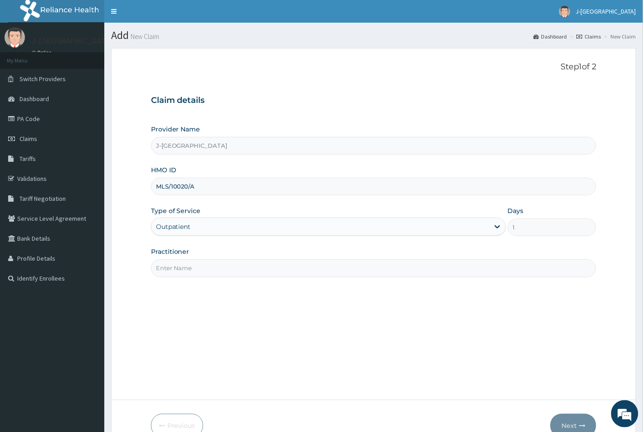
click at [177, 267] on input "Practitioner" at bounding box center [374, 268] width 446 height 18
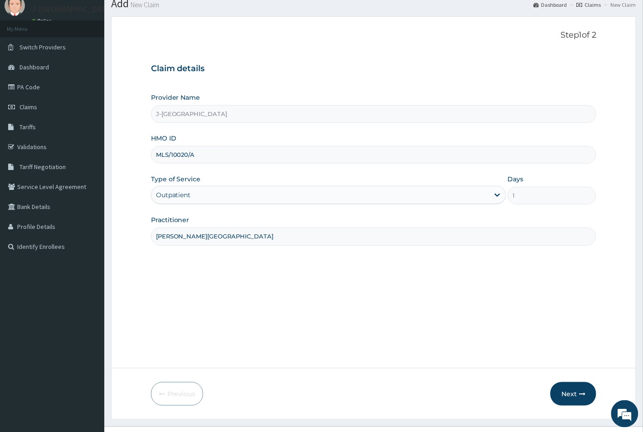
scroll to position [50, 0]
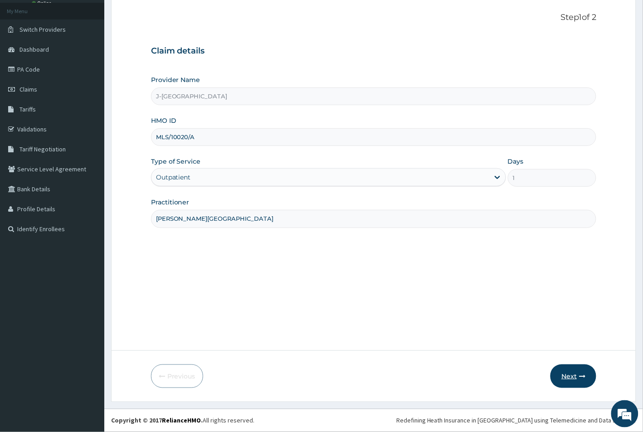
type input "[PERSON_NAME][GEOGRAPHIC_DATA]"
click at [570, 377] on button "Next" at bounding box center [573, 376] width 46 height 24
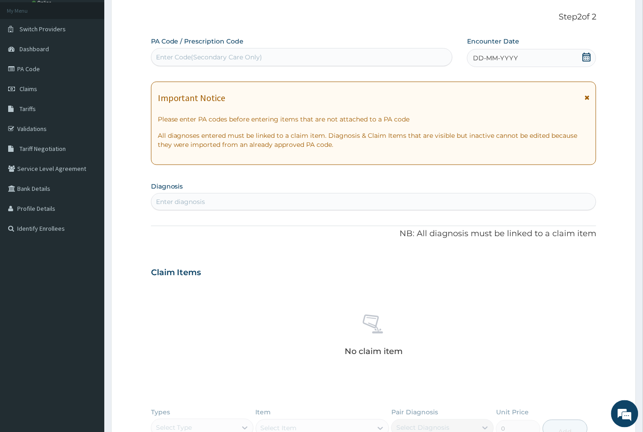
click at [178, 58] on div "Enter Code(Secondary Care Only)" at bounding box center [209, 57] width 107 height 9
paste input "PA/592FC3"
type input "PA/592FC3"
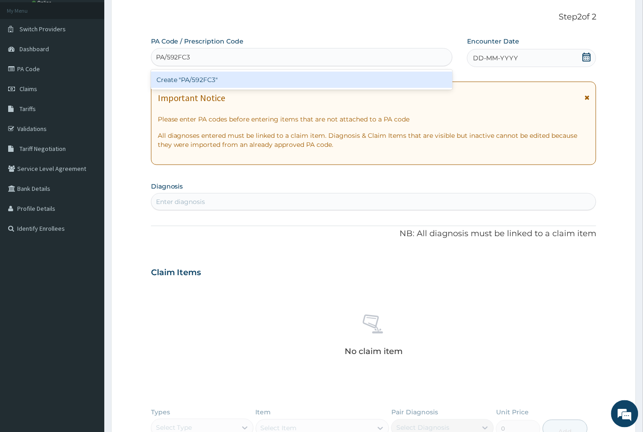
click at [203, 80] on div "Create "PA/592FC3"" at bounding box center [301, 80] width 301 height 16
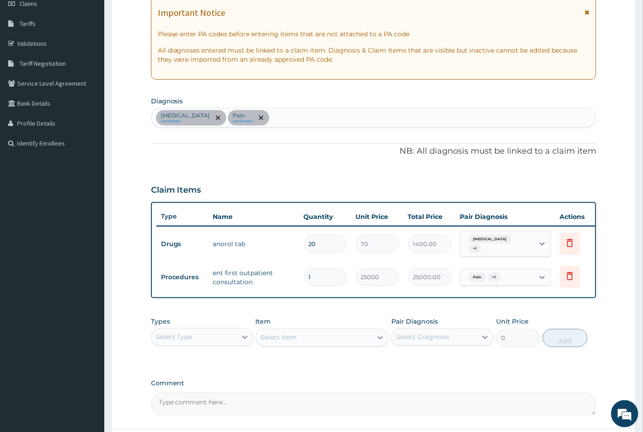
scroll to position [163, 0]
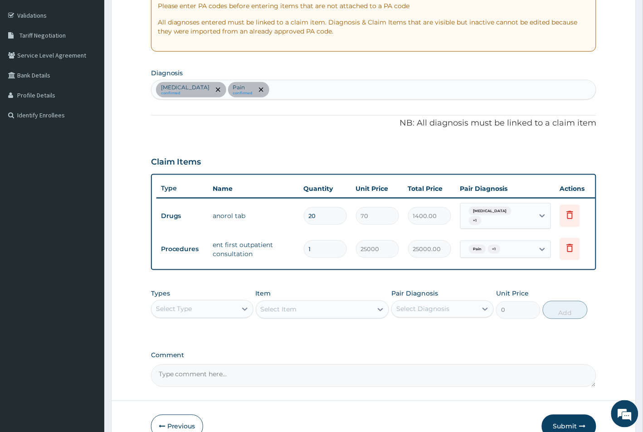
click at [189, 314] on div "Select Type" at bounding box center [174, 309] width 36 height 9
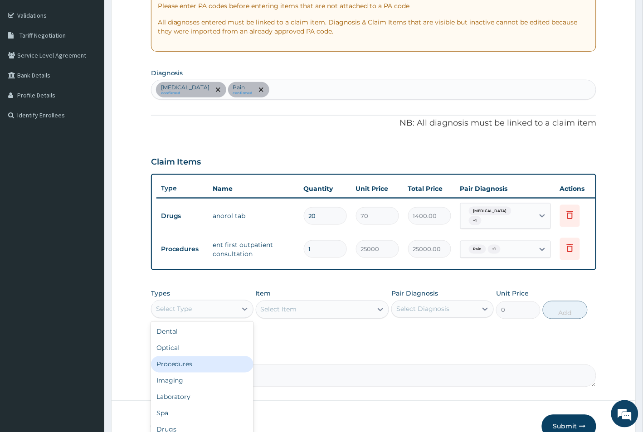
click at [183, 366] on div "Procedures" at bounding box center [202, 364] width 102 height 16
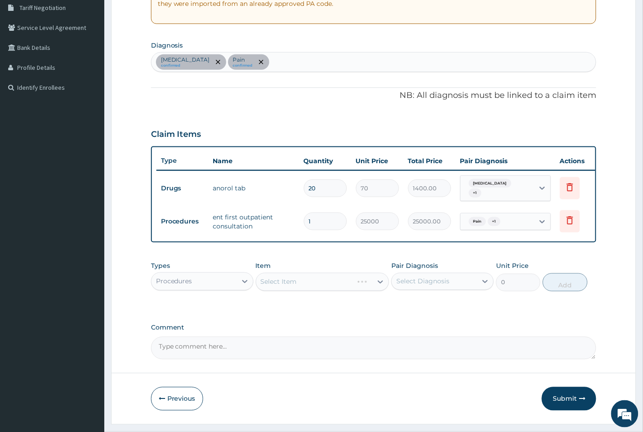
scroll to position [219, 0]
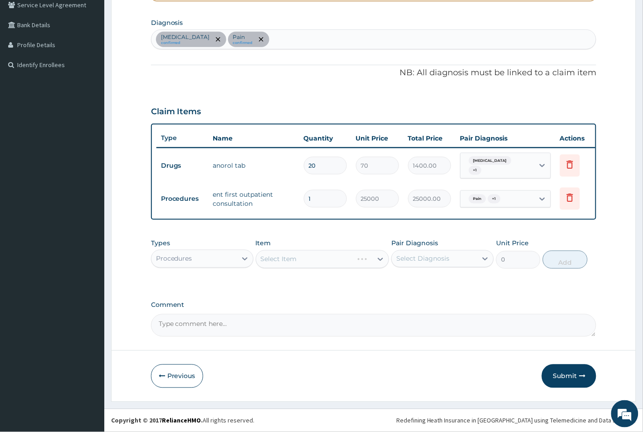
click at [295, 257] on div "Select Item" at bounding box center [279, 259] width 36 height 9
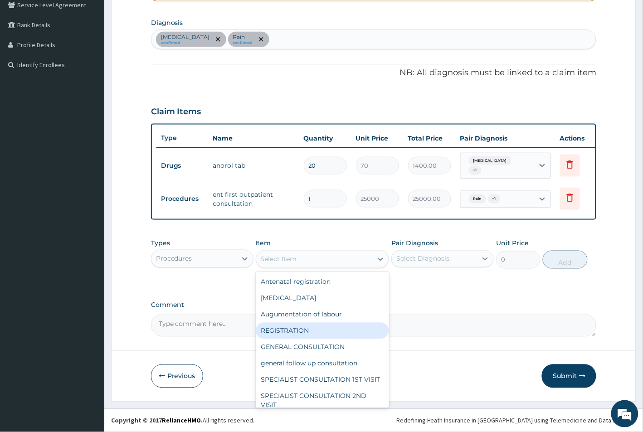
click at [283, 327] on div "REGISTRATION" at bounding box center [323, 331] width 134 height 16
type input "1000"
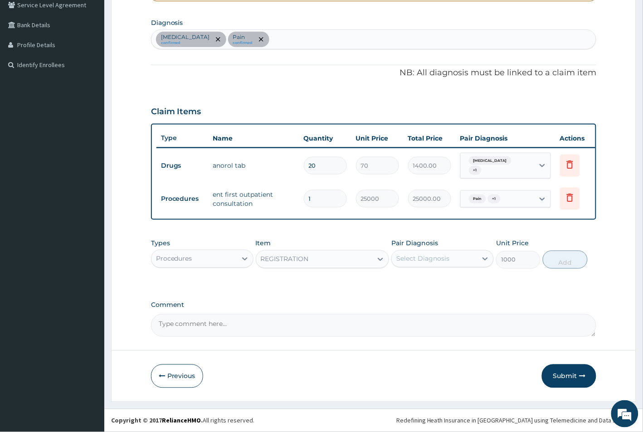
click at [418, 257] on div "Select Diagnosis" at bounding box center [422, 258] width 53 height 9
click at [399, 283] on input "checkbox" at bounding box center [400, 282] width 6 height 6
checkbox input "true"
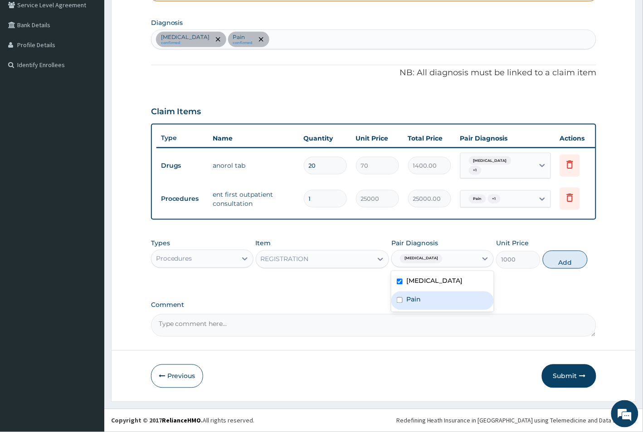
click at [399, 302] on input "checkbox" at bounding box center [400, 300] width 6 height 6
checkbox input "true"
click at [560, 264] on button "Add" at bounding box center [565, 260] width 44 height 18
type input "0"
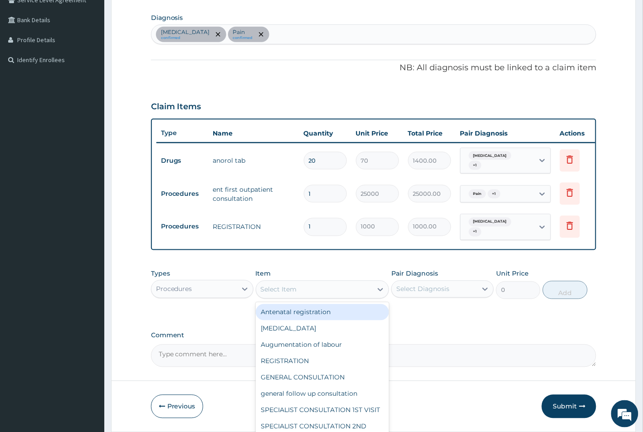
click at [286, 291] on div "Select Item" at bounding box center [279, 289] width 36 height 9
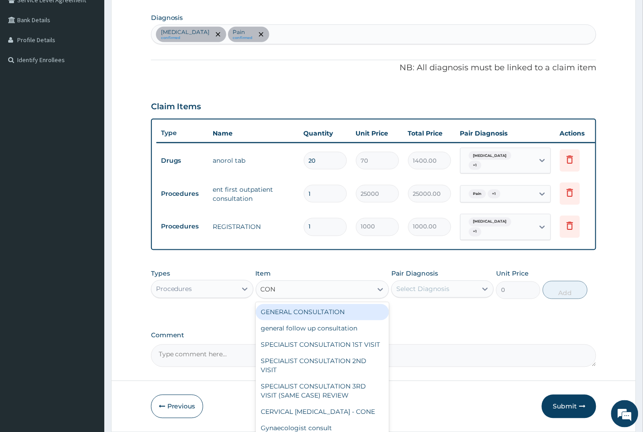
type input "CONS"
click at [293, 311] on div "GENERAL CONSULTATION" at bounding box center [323, 312] width 134 height 16
type input "1500"
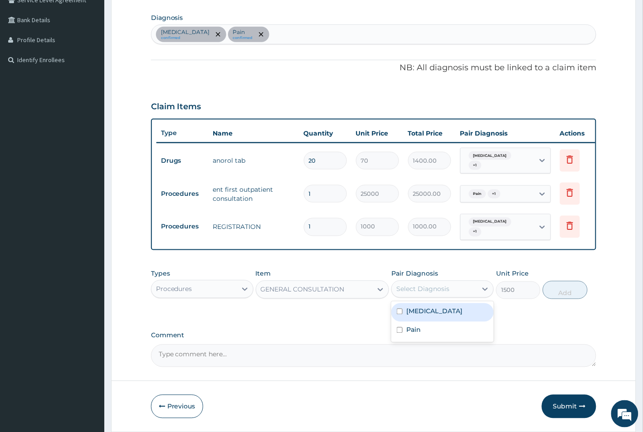
click at [423, 293] on div "Select Diagnosis" at bounding box center [422, 289] width 53 height 9
click at [399, 313] on input "checkbox" at bounding box center [400, 312] width 6 height 6
checkbox input "true"
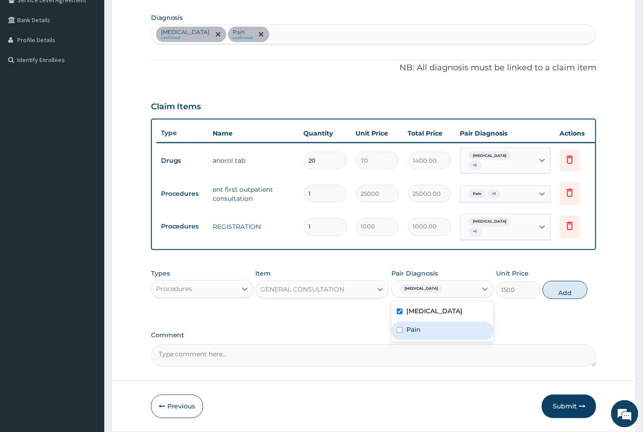
click at [400, 333] on input "checkbox" at bounding box center [400, 330] width 6 height 6
checkbox input "true"
click at [570, 293] on button "Add" at bounding box center [565, 290] width 44 height 18
type input "0"
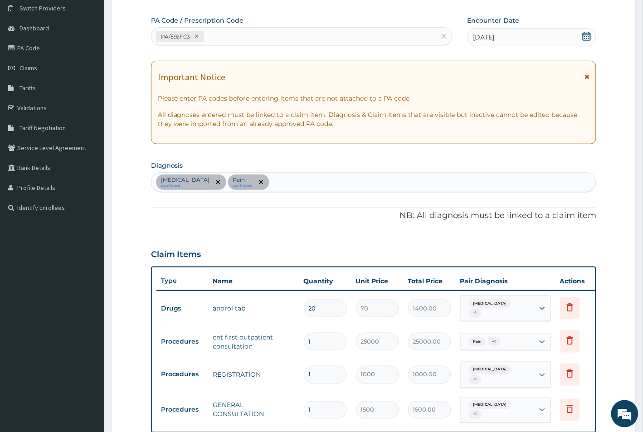
scroll to position [282, 0]
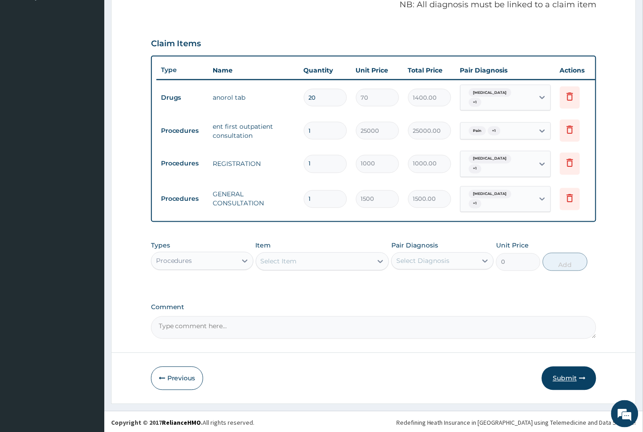
click at [569, 377] on button "Submit" at bounding box center [569, 379] width 54 height 24
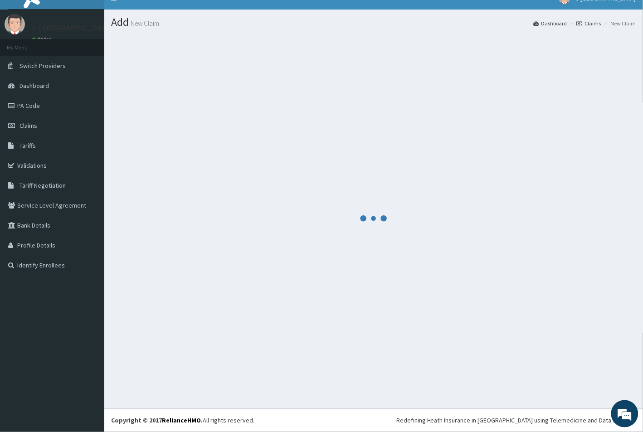
scroll to position [14, 0]
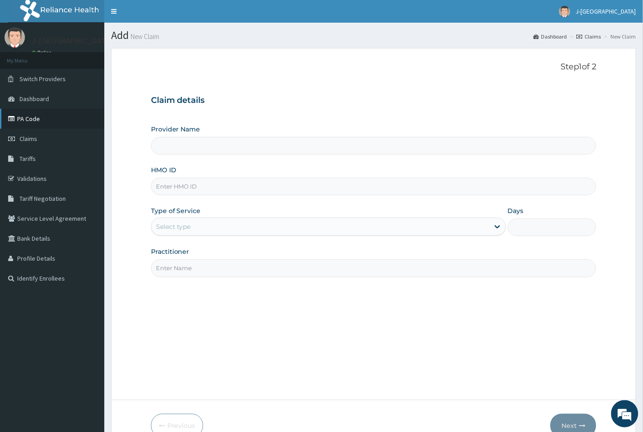
type input "J-[GEOGRAPHIC_DATA]"
click at [40, 120] on link "PA Code" at bounding box center [52, 119] width 104 height 20
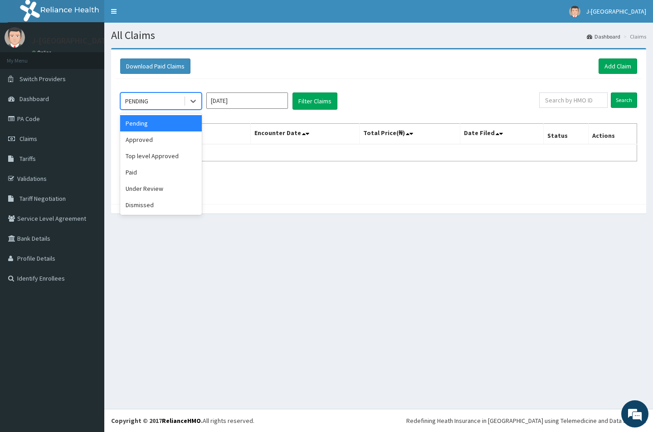
click at [137, 94] on div "PENDING" at bounding box center [152, 101] width 63 height 15
click at [141, 144] on div "Approved" at bounding box center [161, 139] width 82 height 16
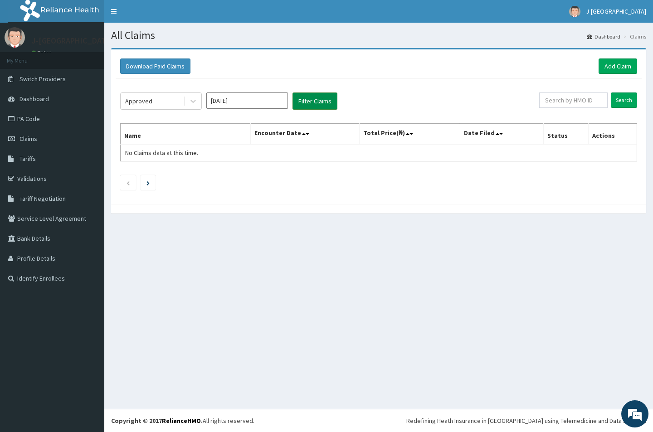
click at [309, 102] on button "Filter Claims" at bounding box center [314, 100] width 45 height 17
click at [238, 102] on input "[DATE]" at bounding box center [247, 100] width 82 height 16
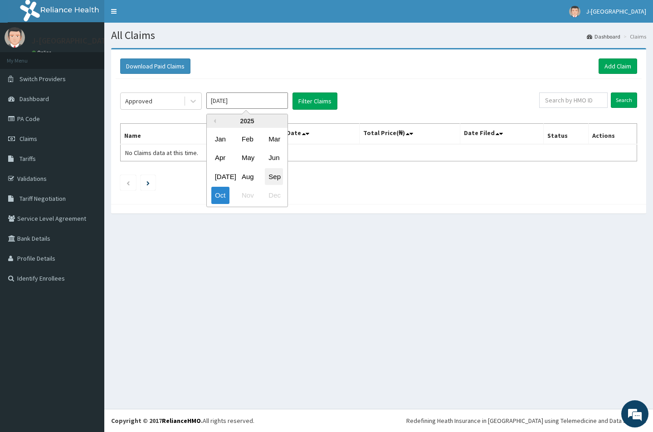
click at [273, 177] on div "Sep" at bounding box center [274, 176] width 18 height 17
type input "[DATE]"
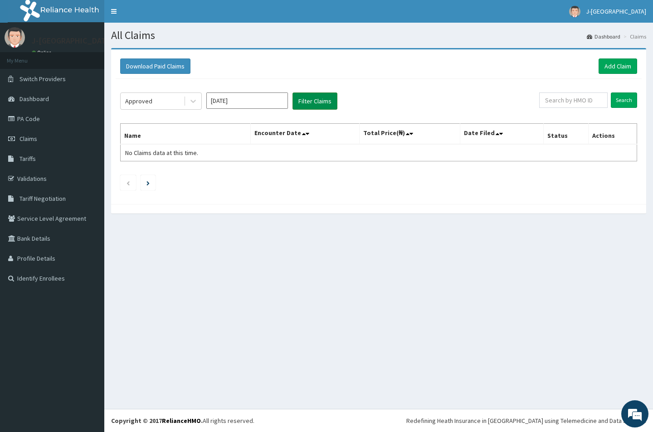
click at [304, 97] on button "Filter Claims" at bounding box center [314, 100] width 45 height 17
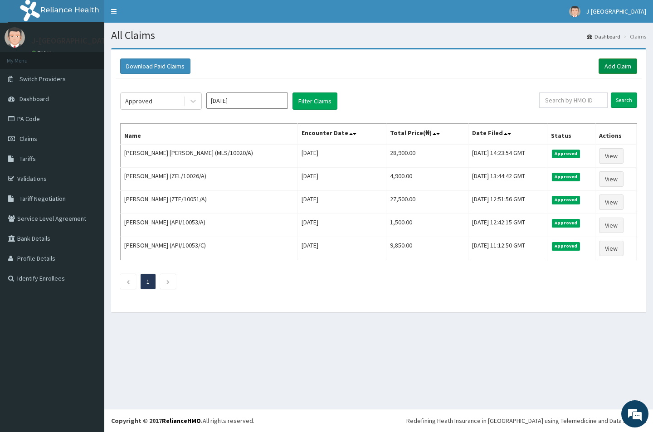
click at [621, 68] on link "Add Claim" at bounding box center [617, 65] width 39 height 15
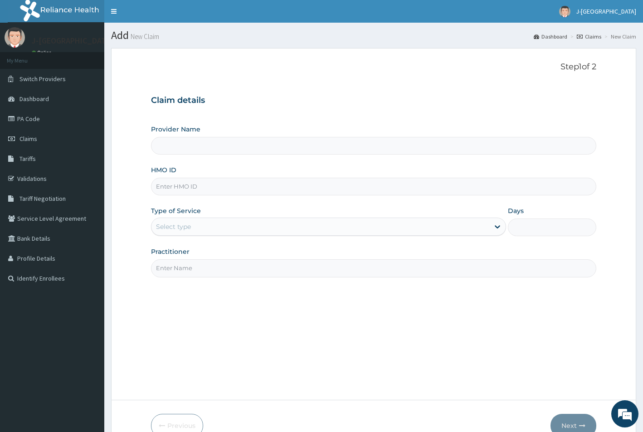
type input "J-[GEOGRAPHIC_DATA]"
click at [169, 183] on input "HMO ID" at bounding box center [374, 187] width 446 height 18
paste input "PGL/10152/A"
type input "PGL/10152/A"
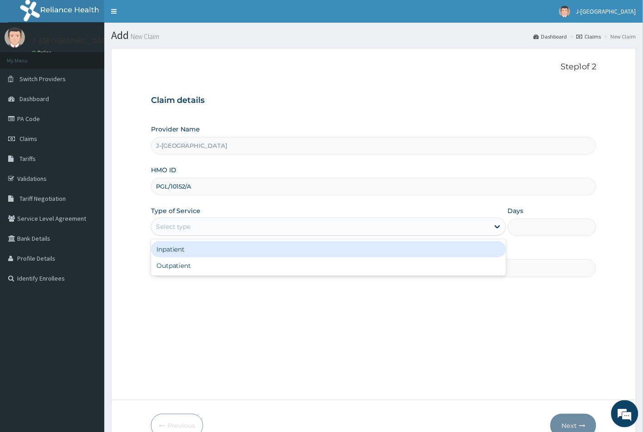
click at [177, 226] on div "Select type" at bounding box center [173, 226] width 35 height 9
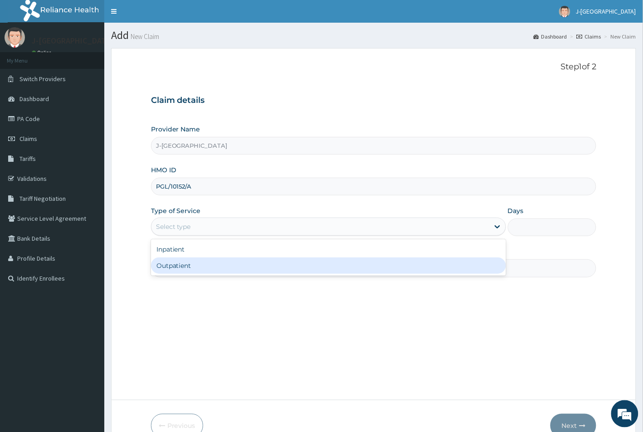
click at [177, 266] on div "Outpatient" at bounding box center [328, 265] width 355 height 16
type input "1"
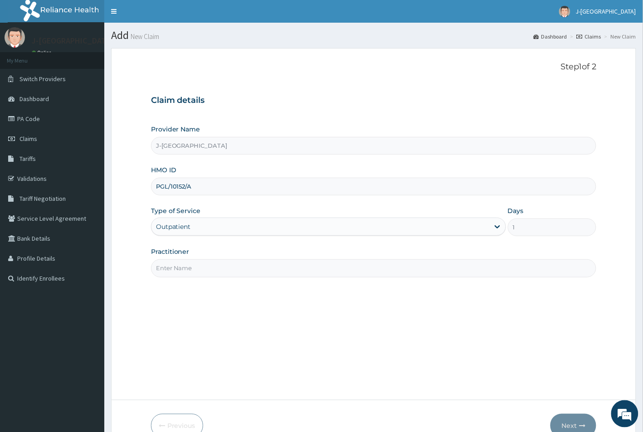
click at [177, 266] on input "Practitioner" at bounding box center [374, 268] width 446 height 18
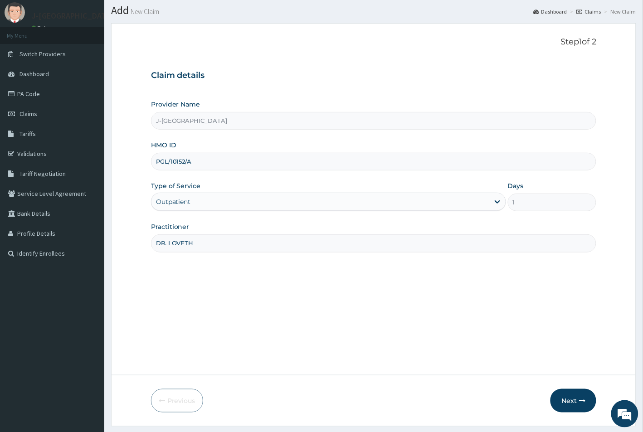
scroll to position [50, 0]
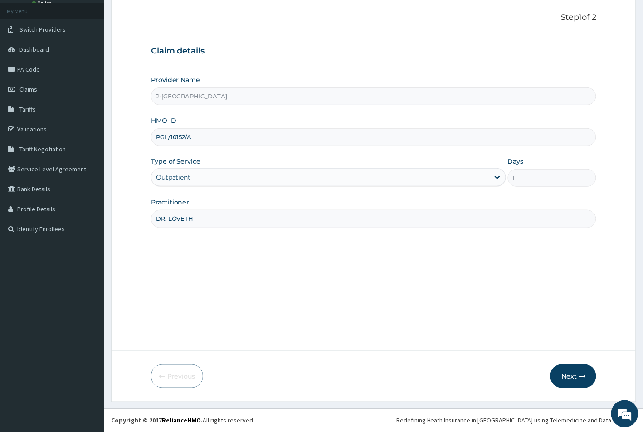
type input "DR. LOVETH"
click at [570, 381] on button "Next" at bounding box center [573, 376] width 46 height 24
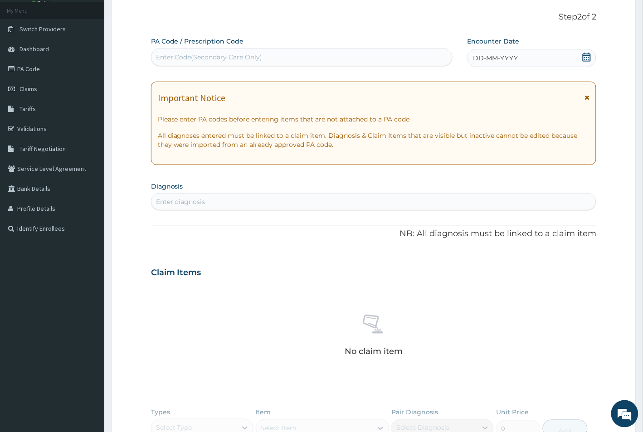
click at [475, 55] on span "DD-MM-YYYY" at bounding box center [495, 57] width 45 height 9
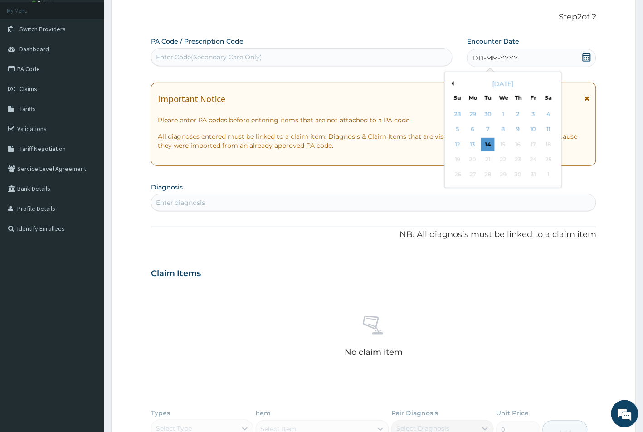
click at [452, 84] on button "Previous Month" at bounding box center [451, 83] width 5 height 5
click at [472, 175] on div "29" at bounding box center [473, 175] width 14 height 14
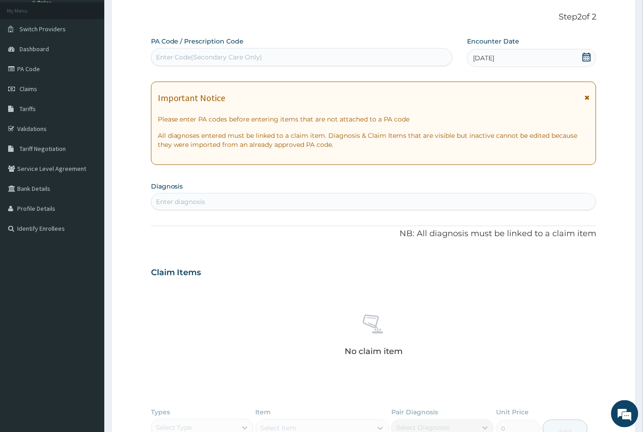
click at [194, 204] on div "Enter diagnosis" at bounding box center [180, 201] width 49 height 9
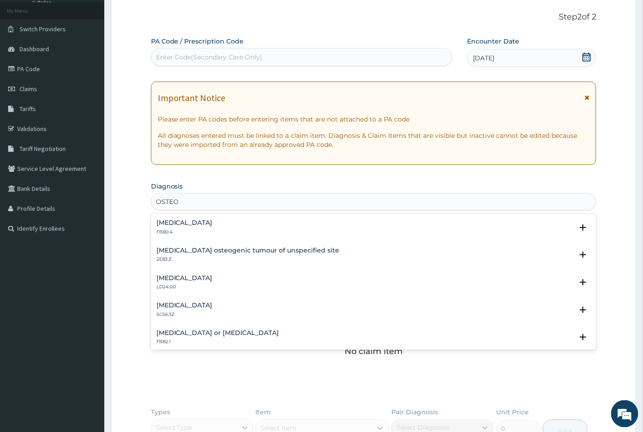
type input "OSTEO"
type input "O"
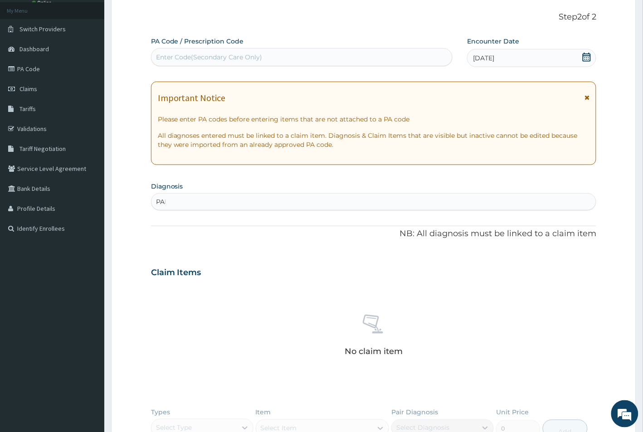
type input "PAIN"
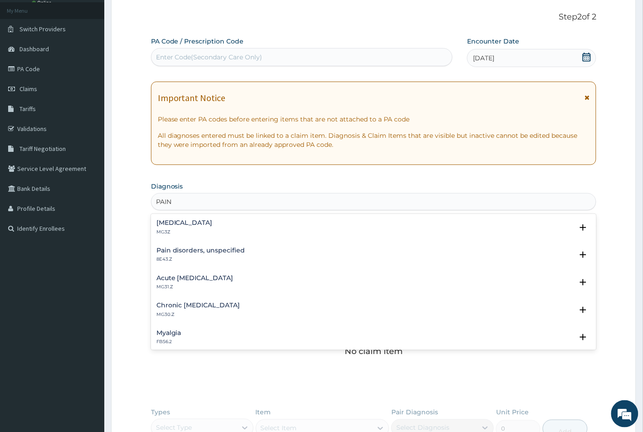
click at [177, 228] on div "Pain, unspecified MG3Z" at bounding box center [184, 227] width 56 height 16
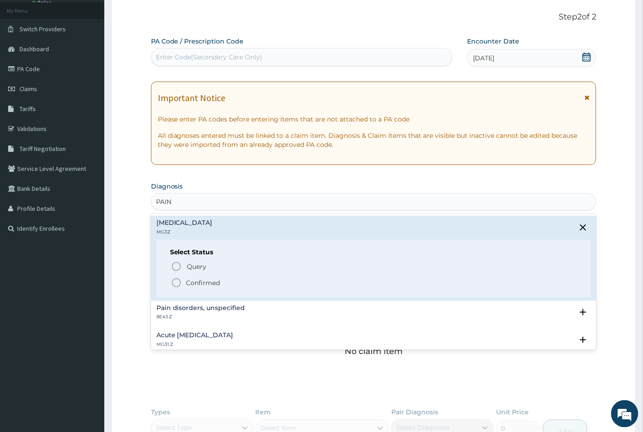
click at [174, 282] on icon "status option filled" at bounding box center [176, 282] width 11 height 11
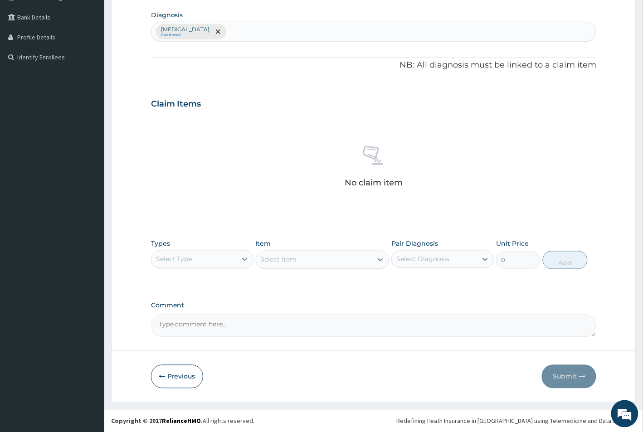
scroll to position [222, 0]
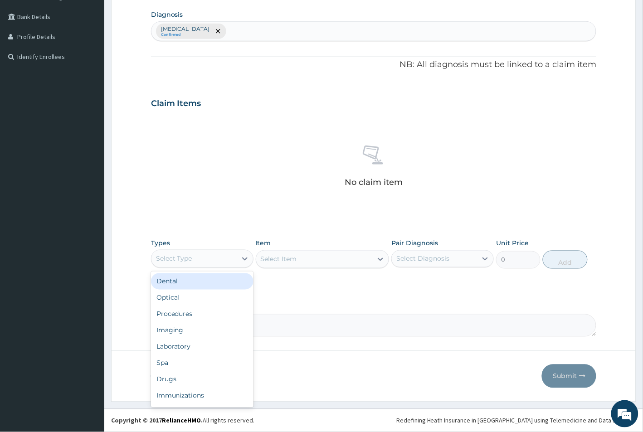
click at [205, 259] on div "Select Type" at bounding box center [193, 259] width 85 height 15
click at [187, 315] on div "Procedures" at bounding box center [202, 314] width 102 height 16
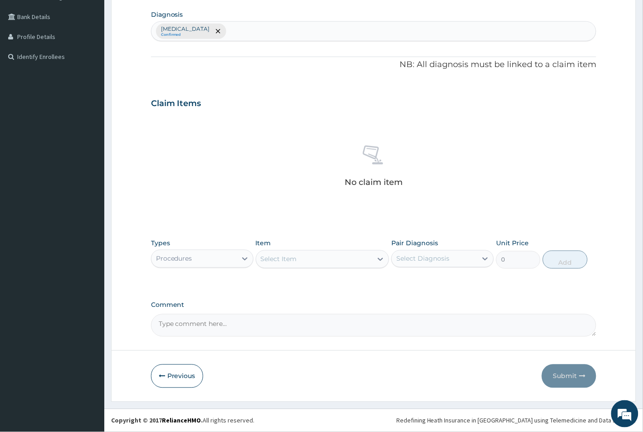
click at [304, 264] on div "Select Item" at bounding box center [314, 259] width 117 height 15
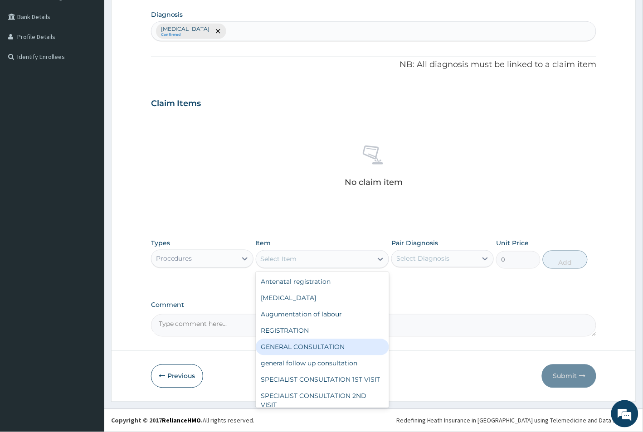
click at [283, 345] on div "GENERAL CONSULTATION" at bounding box center [323, 347] width 134 height 16
type input "1500"
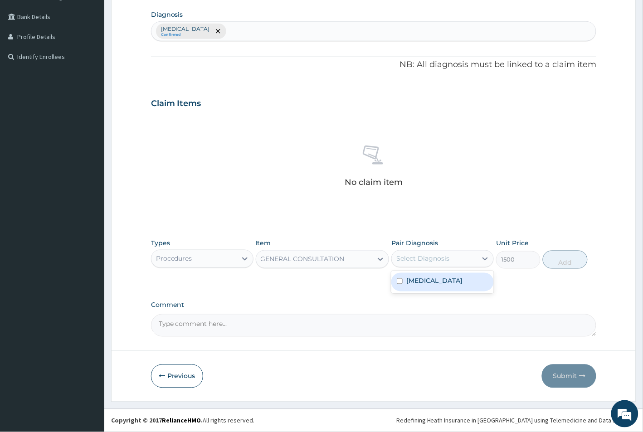
click at [427, 250] on div "Select Diagnosis" at bounding box center [442, 258] width 102 height 17
click at [400, 282] on input "checkbox" at bounding box center [400, 281] width 6 height 6
checkbox input "true"
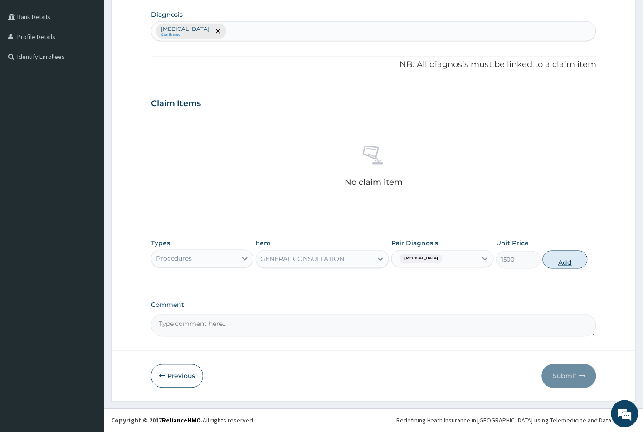
click at [563, 263] on button "Add" at bounding box center [565, 260] width 44 height 18
type input "0"
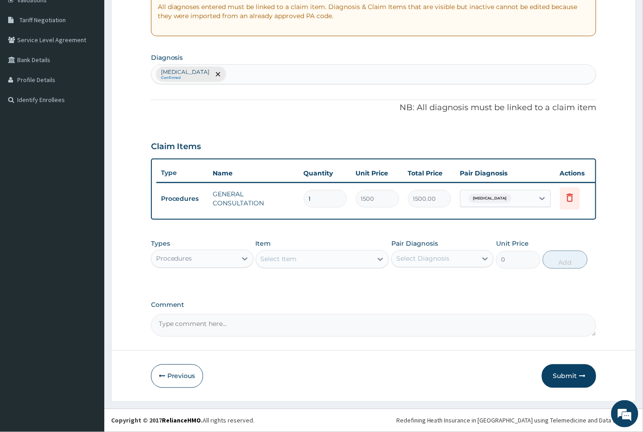
click at [166, 262] on div "Procedures" at bounding box center [174, 258] width 36 height 9
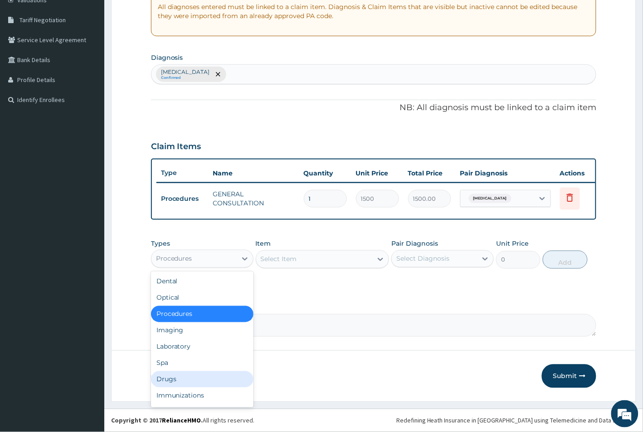
click at [167, 380] on div "Drugs" at bounding box center [202, 379] width 102 height 16
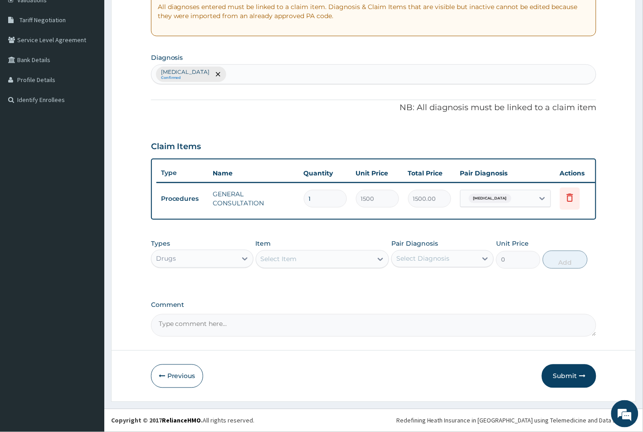
click at [311, 263] on div "Select Item" at bounding box center [314, 259] width 117 height 15
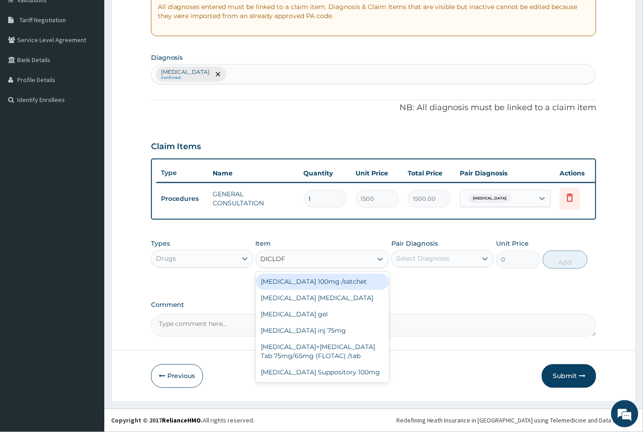
type input "DICLOFE"
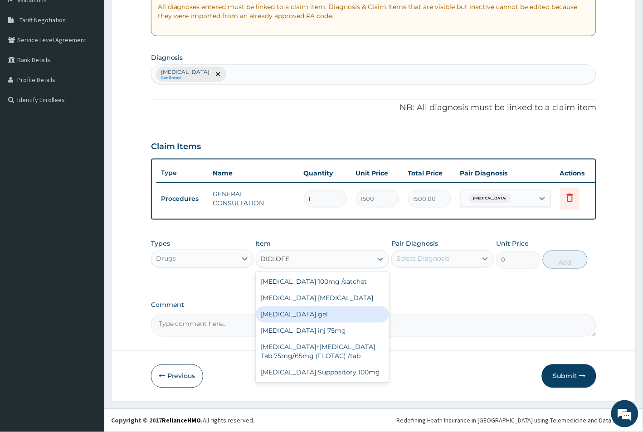
click at [280, 314] on div "[MEDICAL_DATA] gel" at bounding box center [323, 314] width 134 height 16
type input "800"
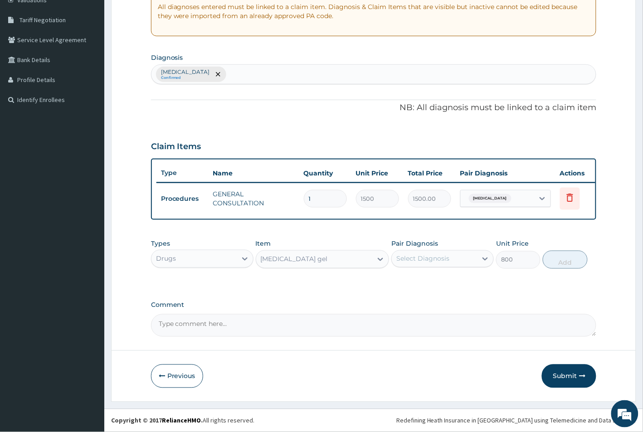
click at [433, 257] on div "Select Diagnosis" at bounding box center [422, 258] width 53 height 9
click at [412, 280] on label "Pain, unspecified" at bounding box center [434, 281] width 56 height 9
checkbox input "true"
click at [554, 264] on button "Add" at bounding box center [565, 260] width 44 height 18
type input "0"
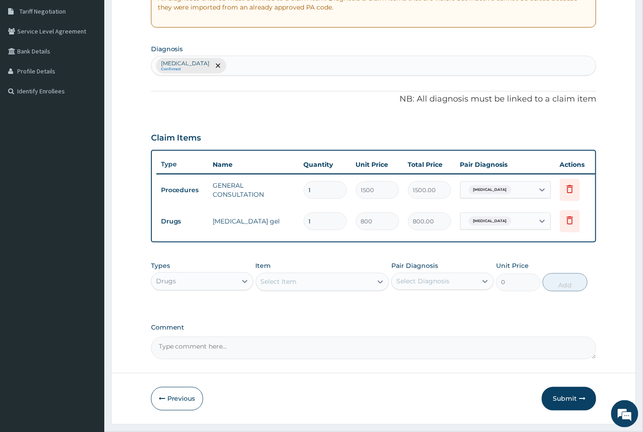
click at [288, 289] on div "Select Item" at bounding box center [314, 282] width 117 height 15
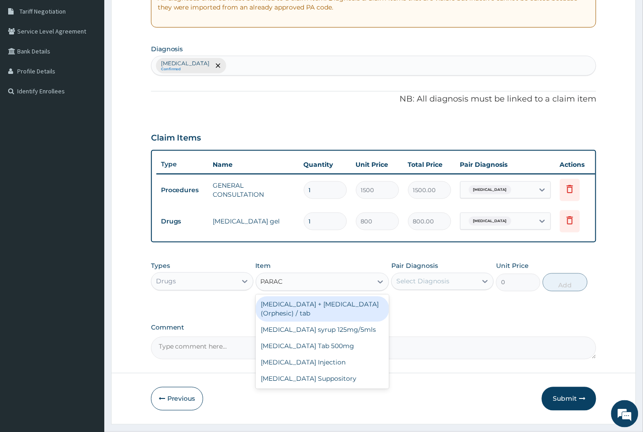
type input "PARACE"
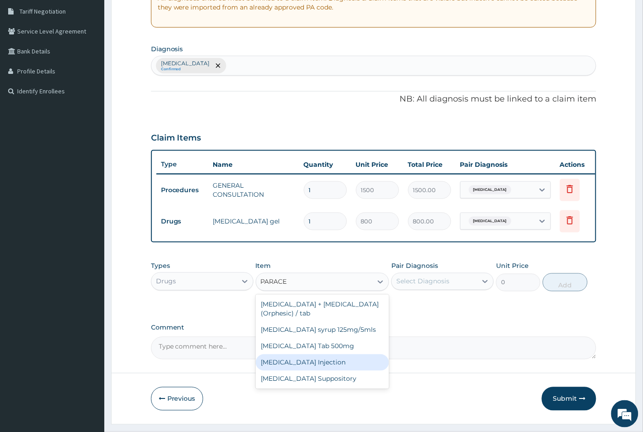
click at [286, 371] on div "[MEDICAL_DATA] Injection" at bounding box center [323, 363] width 134 height 16
type input "200"
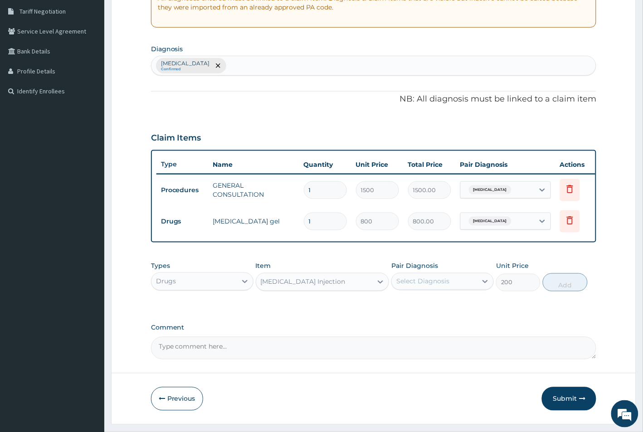
click at [435, 286] on div "Select Diagnosis" at bounding box center [422, 281] width 53 height 9
click at [399, 307] on input "checkbox" at bounding box center [400, 304] width 6 height 6
checkbox input "true"
click at [558, 291] on button "Add" at bounding box center [565, 282] width 44 height 18
type input "0"
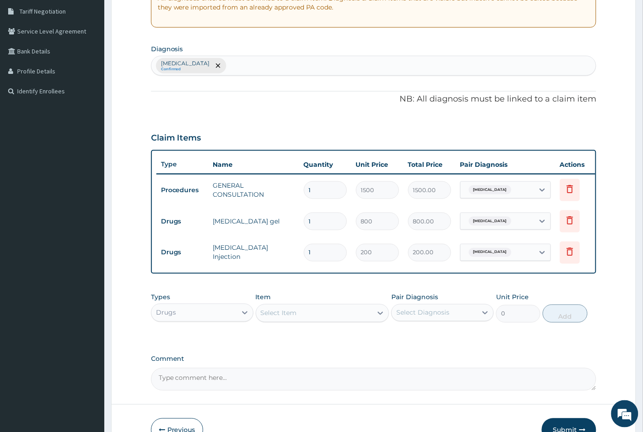
drag, startPoint x: 309, startPoint y: 253, endPoint x: 316, endPoint y: 253, distance: 6.8
click at [316, 253] on input "1" at bounding box center [325, 253] width 43 height 18
type input "4"
type input "800.00"
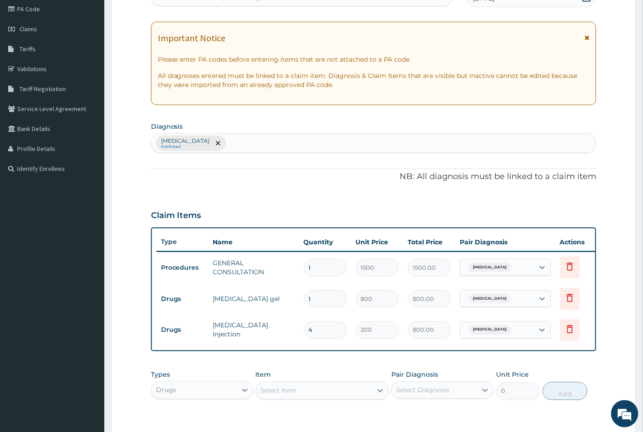
scroll to position [250, 0]
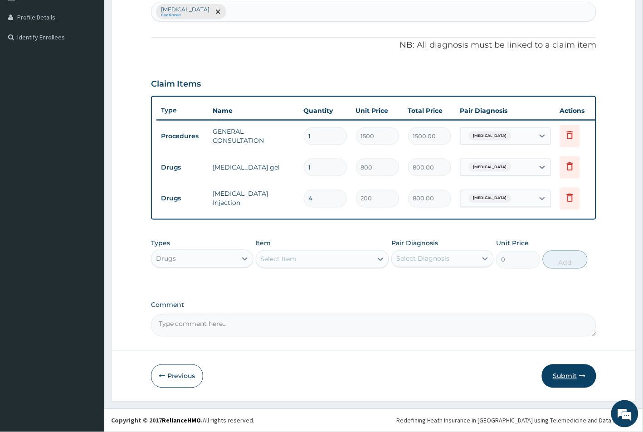
type input "4"
click at [560, 376] on button "Submit" at bounding box center [569, 376] width 54 height 24
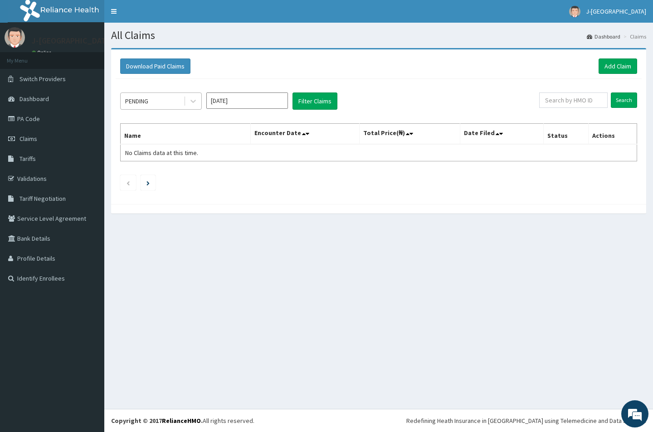
click at [145, 103] on div "PENDING" at bounding box center [136, 101] width 23 height 9
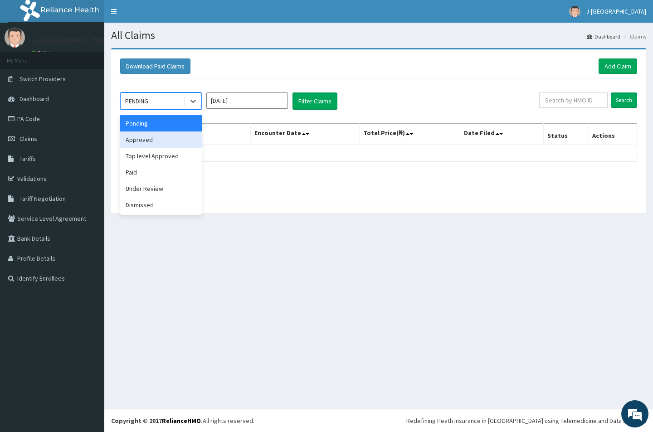
click at [140, 141] on div "Approved" at bounding box center [161, 139] width 82 height 16
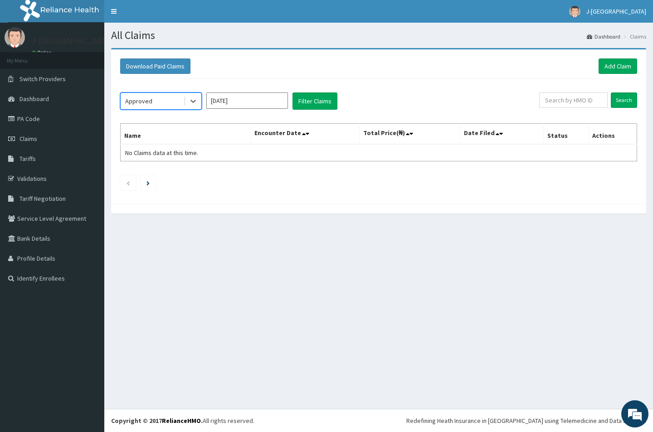
click at [229, 107] on input "[DATE]" at bounding box center [247, 100] width 82 height 16
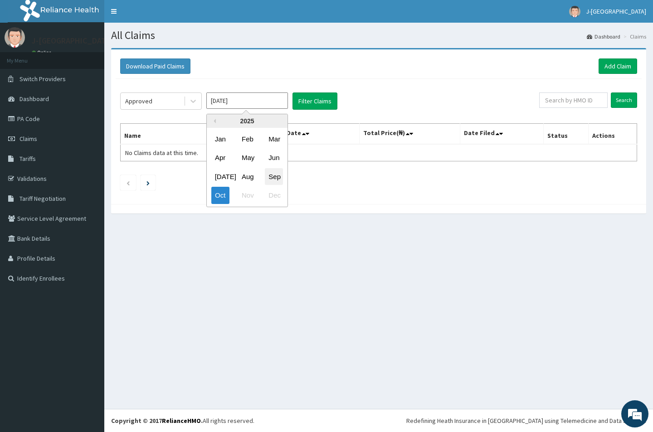
click at [274, 177] on div "Sep" at bounding box center [274, 176] width 18 height 17
type input "[DATE]"
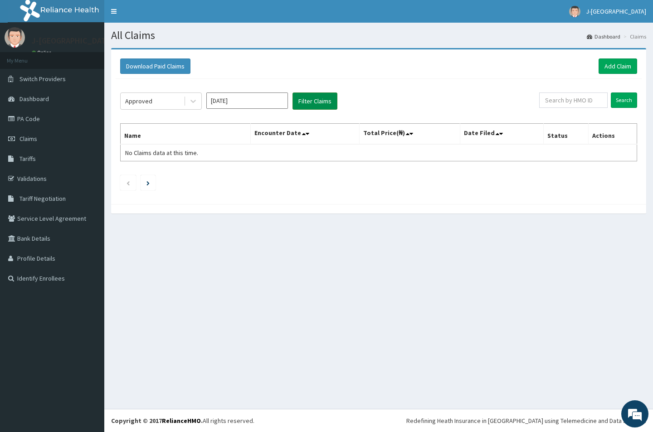
click at [313, 92] on button "Filter Claims" at bounding box center [314, 100] width 45 height 17
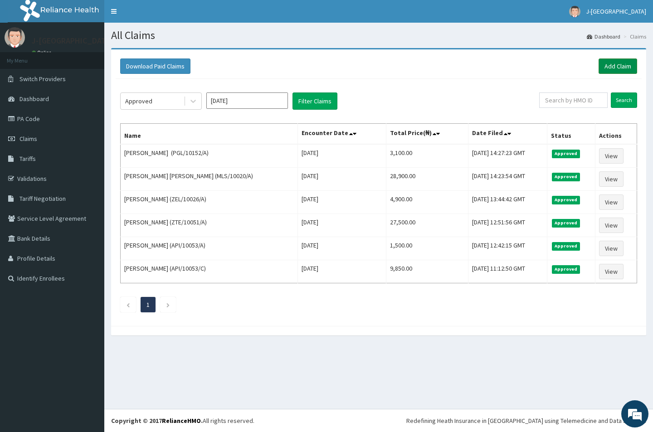
click at [607, 65] on link "Add Claim" at bounding box center [617, 65] width 39 height 15
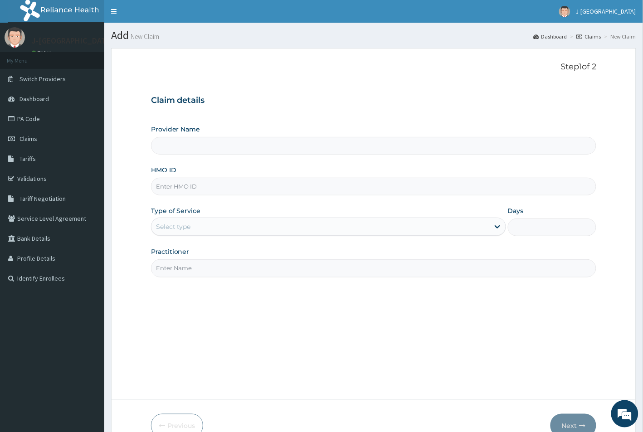
type input "J-[GEOGRAPHIC_DATA]"
click at [171, 190] on input "HMO ID" at bounding box center [374, 187] width 446 height 18
paste input "OHT/10508/B"
type input "OHT/10508/B"
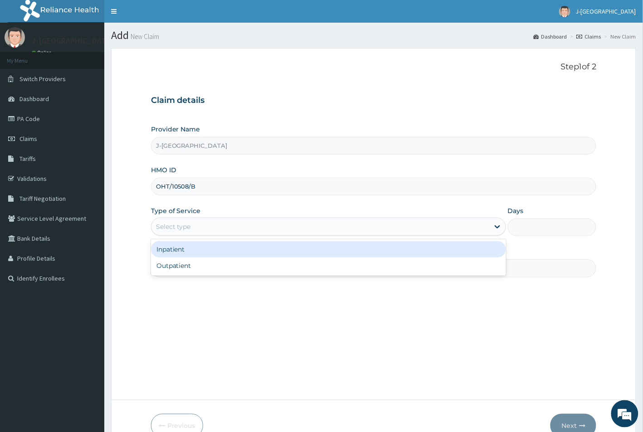
click at [187, 225] on div "Select type" at bounding box center [173, 226] width 35 height 9
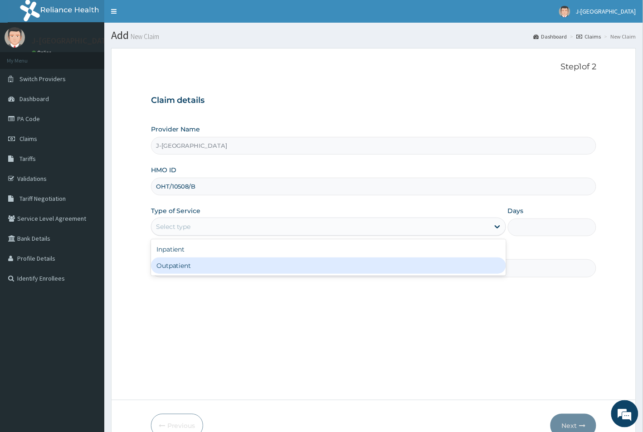
click at [180, 266] on div "Outpatient" at bounding box center [328, 265] width 355 height 16
type input "1"
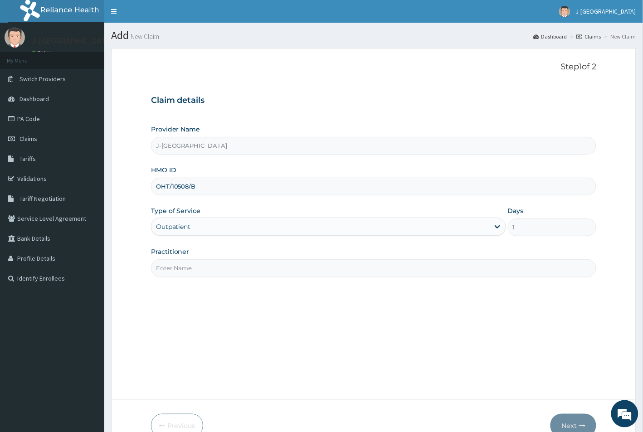
drag, startPoint x: 173, startPoint y: 263, endPoint x: 174, endPoint y: 268, distance: 5.0
click at [173, 264] on input "Practitioner" at bounding box center [374, 268] width 446 height 18
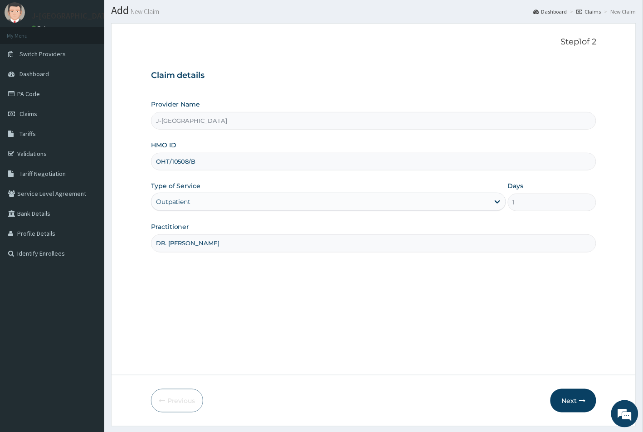
scroll to position [50, 0]
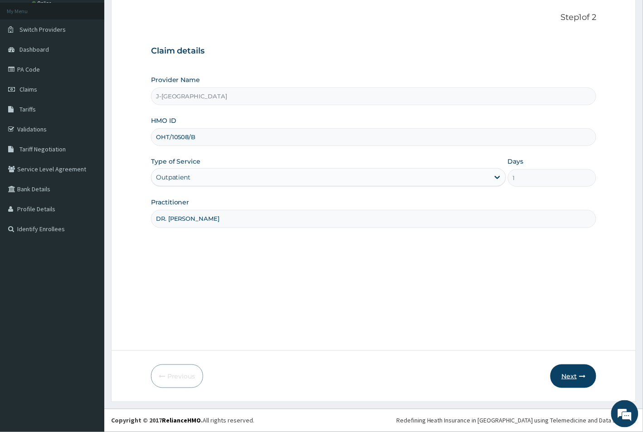
type input "DR. [PERSON_NAME]"
click at [570, 376] on button "Next" at bounding box center [573, 376] width 46 height 24
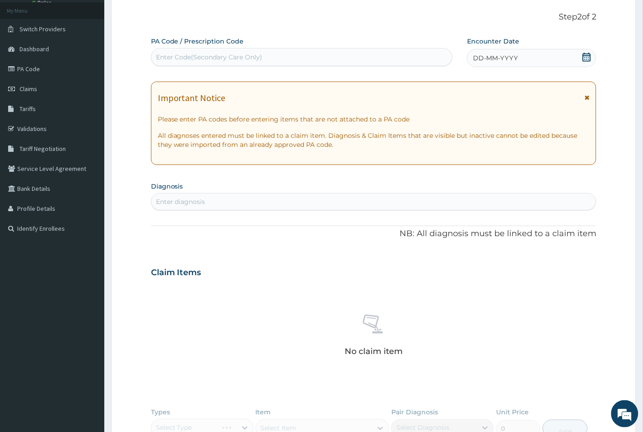
click at [207, 61] on div "Enter Code(Secondary Care Only)" at bounding box center [209, 57] width 107 height 9
click at [485, 60] on span "DD-MM-YYYY" at bounding box center [495, 57] width 45 height 9
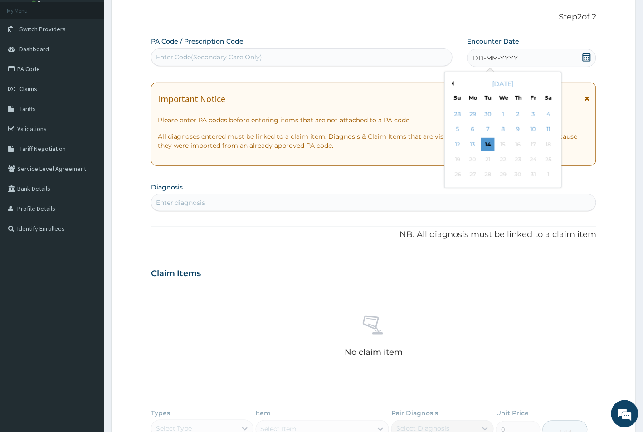
click at [452, 84] on button "Previous Month" at bounding box center [451, 83] width 5 height 5
click at [471, 174] on div "29" at bounding box center [473, 175] width 14 height 14
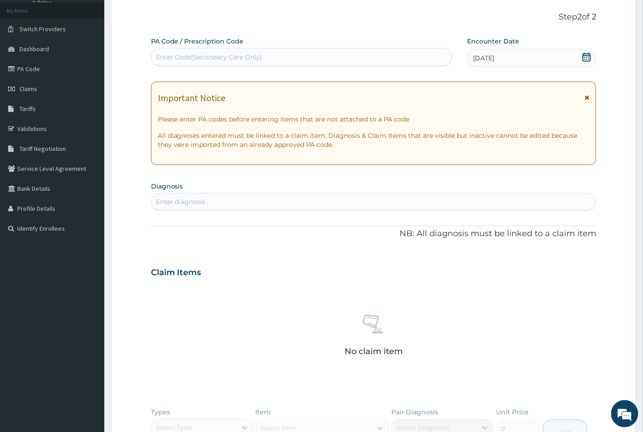
click at [195, 200] on div "Enter diagnosis" at bounding box center [180, 201] width 49 height 9
type input "U"
type input "[MEDICAL_DATA]"
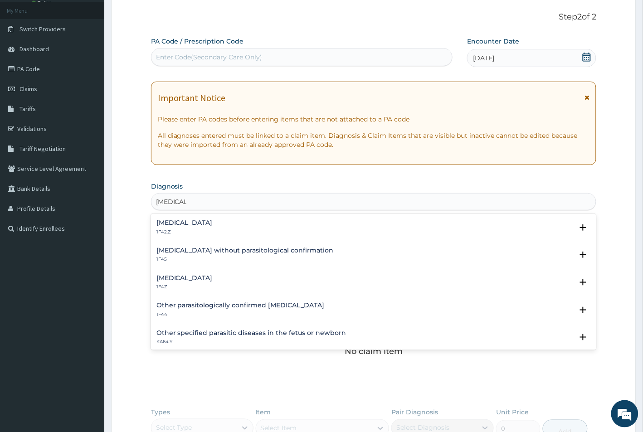
click at [192, 227] on div "[MEDICAL_DATA] 1F42.Z" at bounding box center [184, 227] width 56 height 16
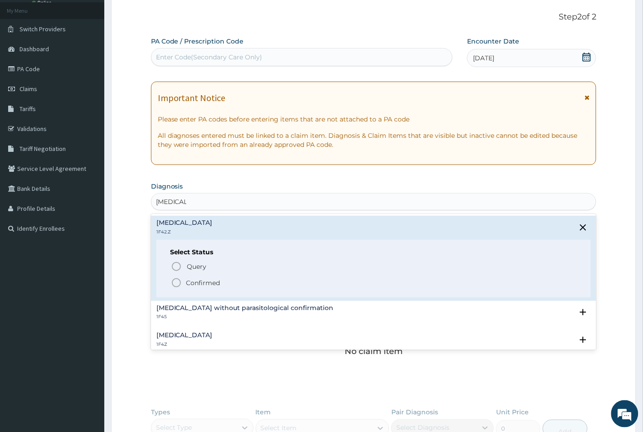
click at [175, 282] on icon "status option filled" at bounding box center [176, 282] width 11 height 11
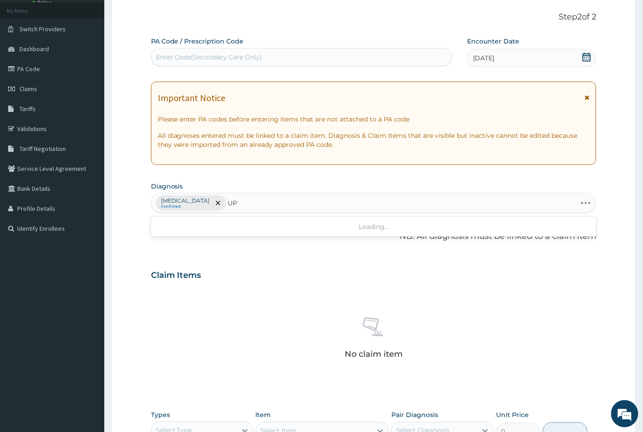
type input "U"
type input "[MEDICAL_DATA]"
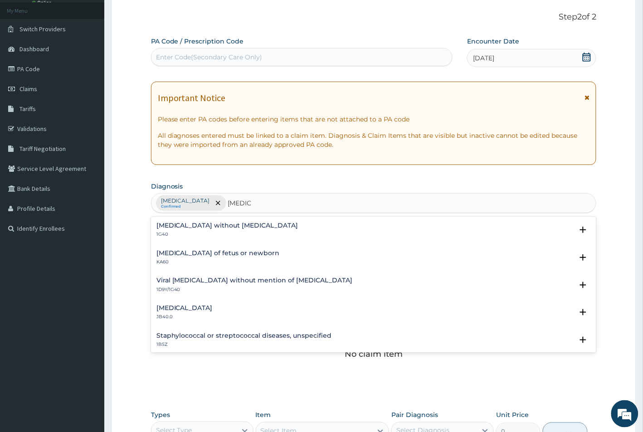
click at [173, 229] on h4 "[MEDICAL_DATA] without [MEDICAL_DATA]" at bounding box center [227, 225] width 142 height 7
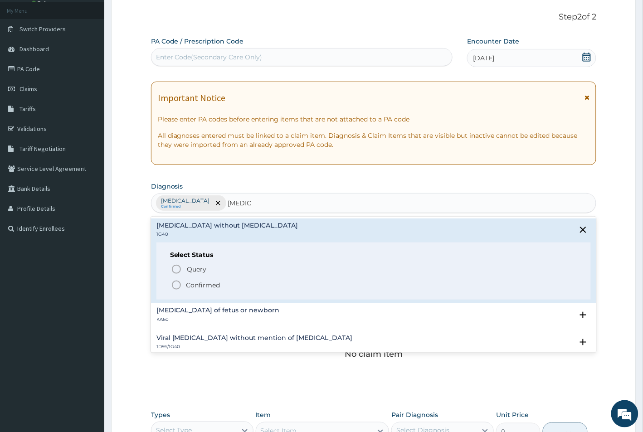
click at [175, 287] on icon "status option filled" at bounding box center [176, 285] width 11 height 11
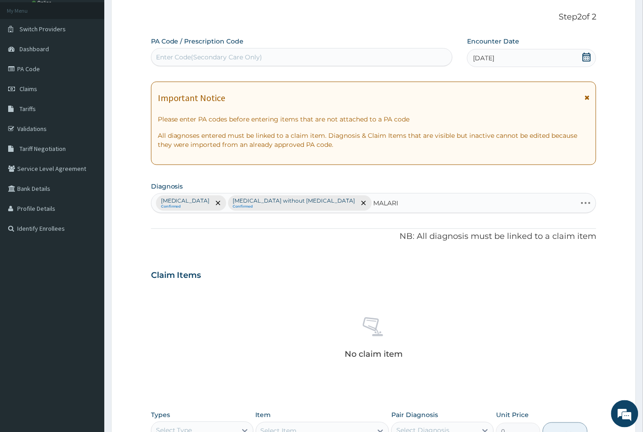
type input "[MEDICAL_DATA]"
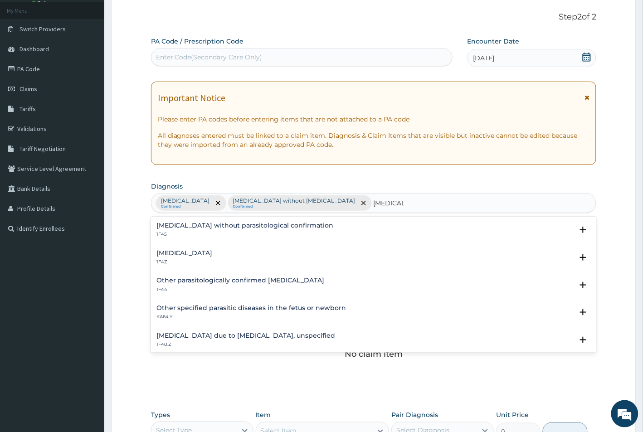
click at [197, 228] on h4 "Malaria without parasitological confirmation" at bounding box center [244, 225] width 177 height 7
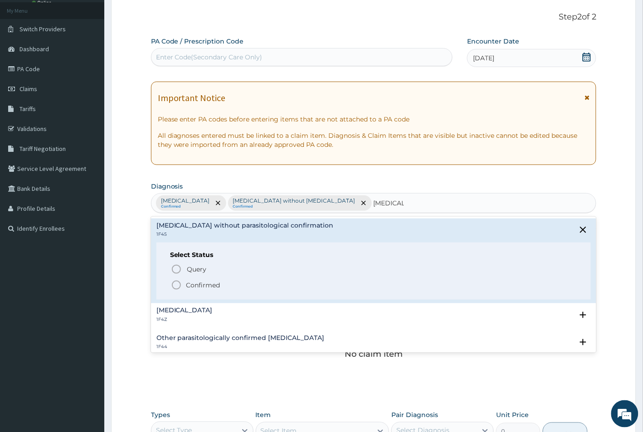
click at [175, 286] on icon "status option filled" at bounding box center [176, 285] width 11 height 11
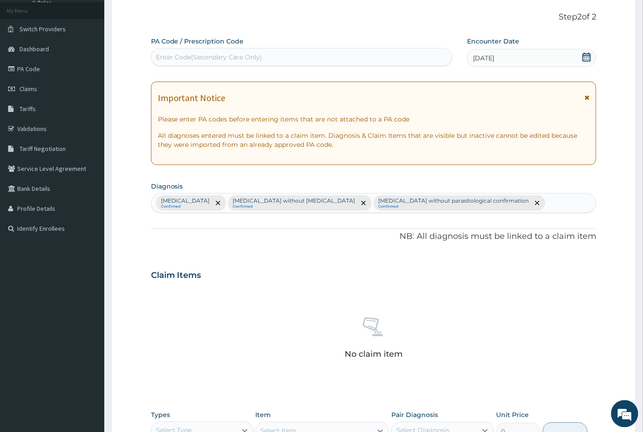
click at [591, 202] on div "Plasmodium malariae malaria without complication Confirmed Sepsis without septi…" at bounding box center [373, 203] width 445 height 19
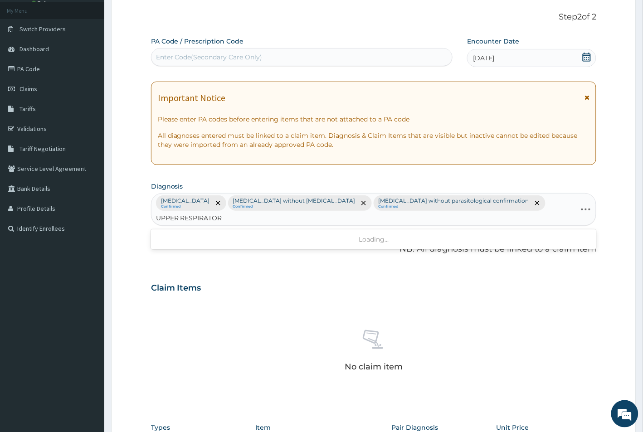
type input "UPPER RESPIRATORY"
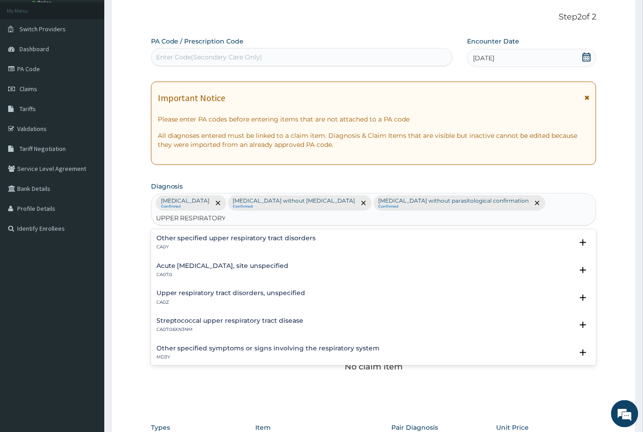
click at [175, 269] on h4 "Acute upper respiratory infection, site unspecified" at bounding box center [222, 265] width 132 height 7
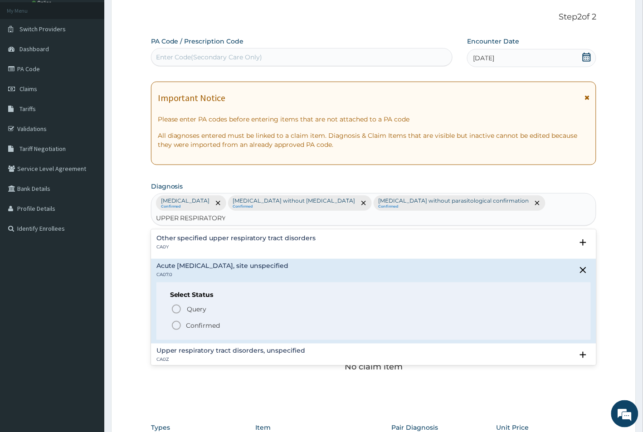
click at [175, 327] on icon "status option filled" at bounding box center [176, 325] width 11 height 11
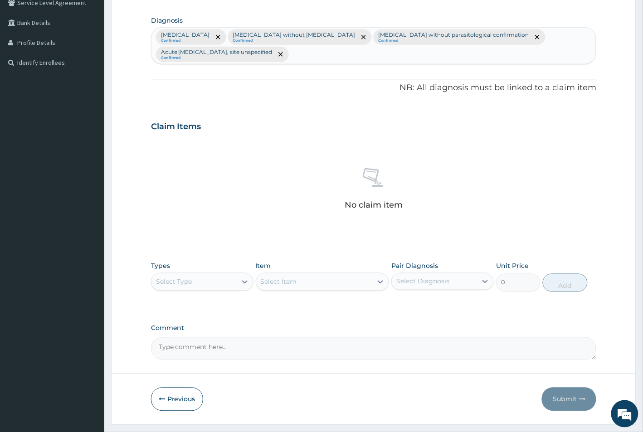
scroll to position [239, 0]
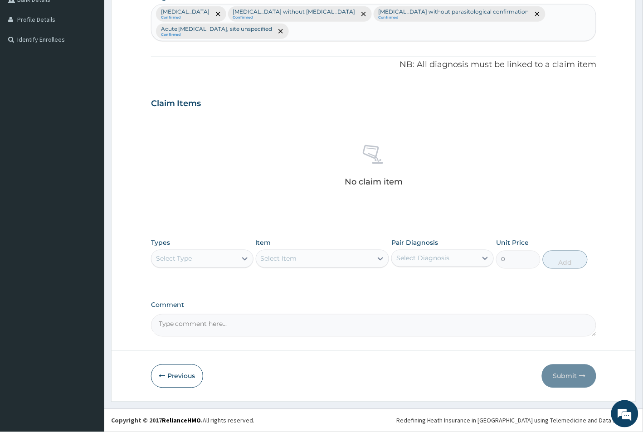
click at [194, 261] on div "Select Type" at bounding box center [193, 259] width 85 height 15
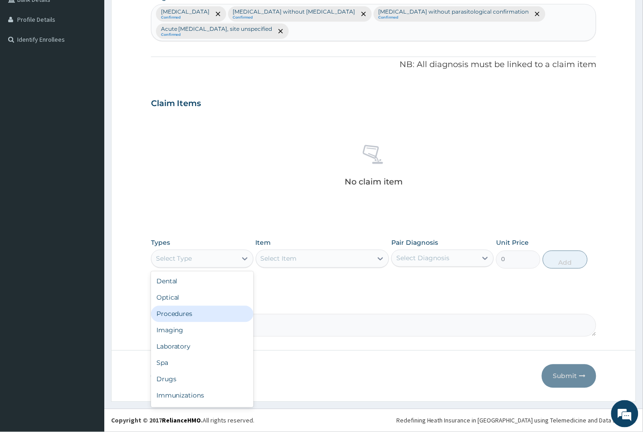
click at [177, 317] on div "Procedures" at bounding box center [202, 314] width 102 height 16
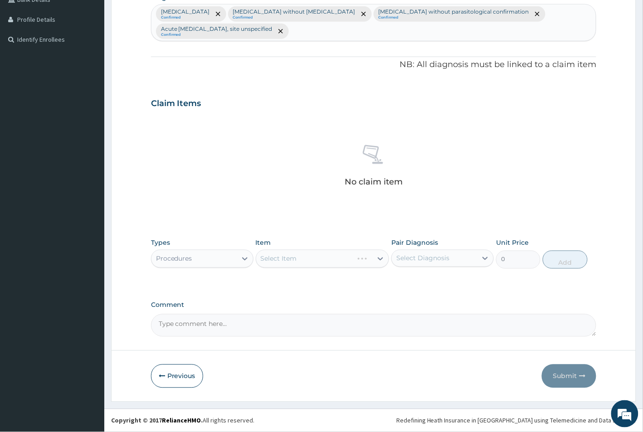
click at [327, 259] on div "Select Item" at bounding box center [323, 259] width 134 height 18
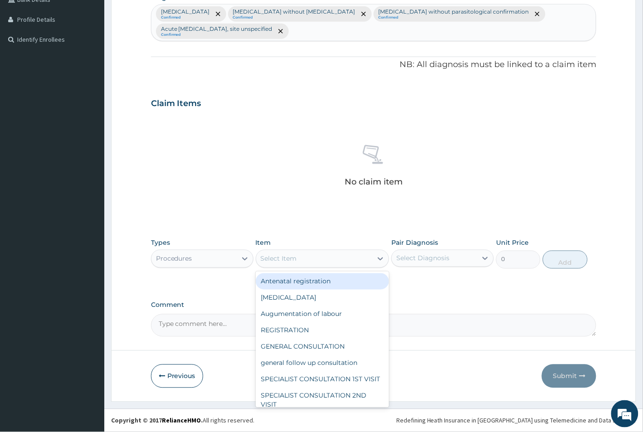
click at [327, 259] on div "Select Item" at bounding box center [314, 259] width 117 height 15
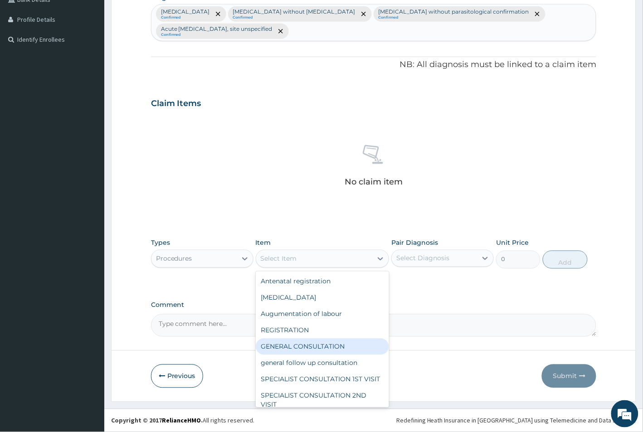
click at [286, 349] on div "GENERAL CONSULTATION" at bounding box center [323, 347] width 134 height 16
type input "1500"
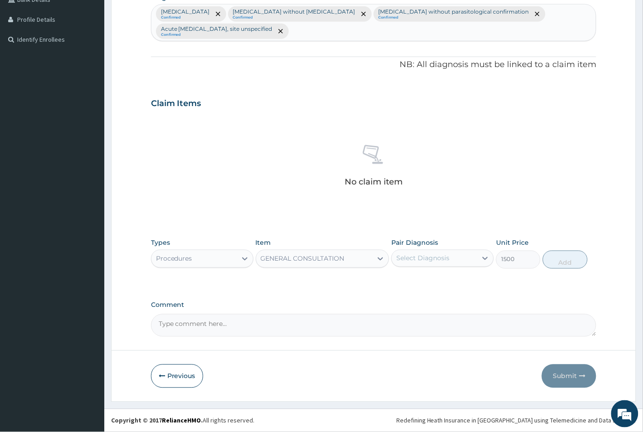
click at [415, 257] on div "Select Diagnosis" at bounding box center [422, 258] width 53 height 9
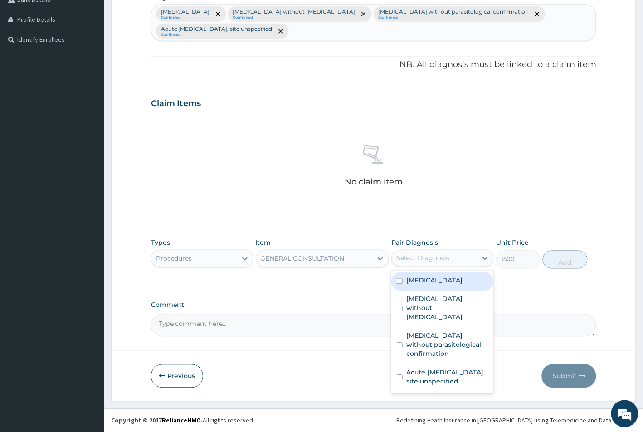
click at [399, 284] on input "checkbox" at bounding box center [400, 281] width 6 height 6
checkbox input "true"
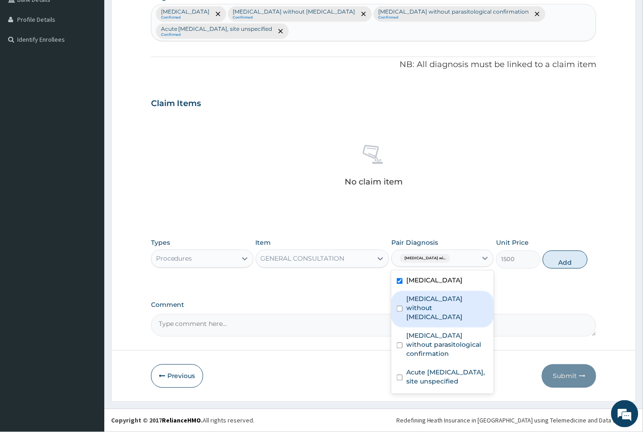
click at [399, 312] on input "checkbox" at bounding box center [400, 309] width 6 height 6
checkbox input "true"
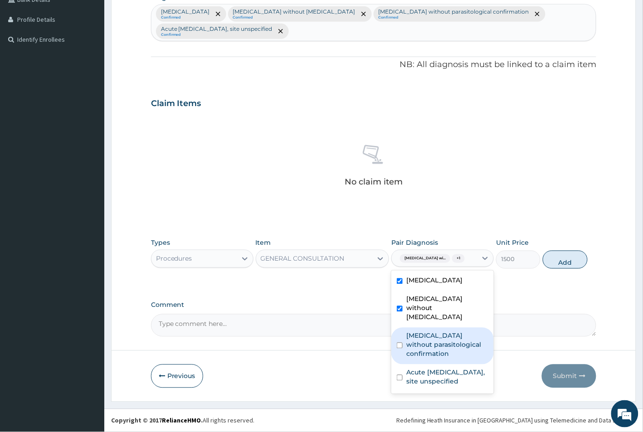
click at [399, 349] on input "checkbox" at bounding box center [400, 346] width 6 height 6
checkbox input "true"
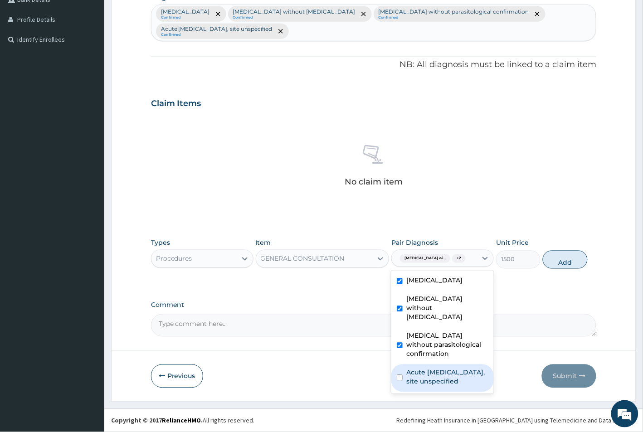
click at [400, 381] on input "checkbox" at bounding box center [400, 378] width 6 height 6
checkbox input "true"
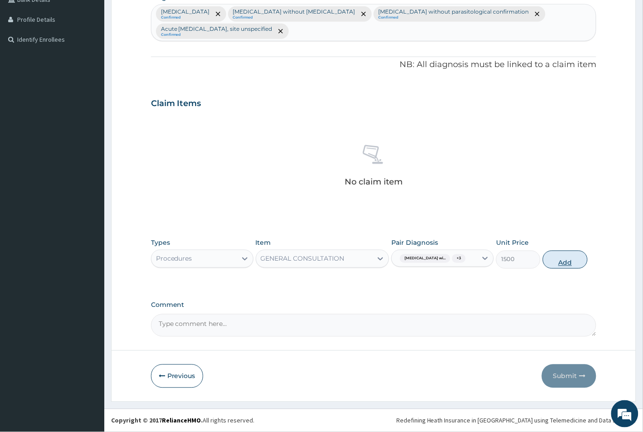
click at [562, 269] on button "Add" at bounding box center [565, 260] width 44 height 18
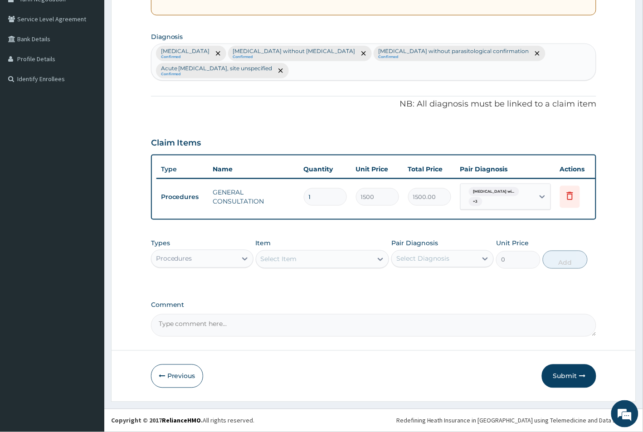
click at [286, 257] on div "Select Item" at bounding box center [279, 259] width 36 height 9
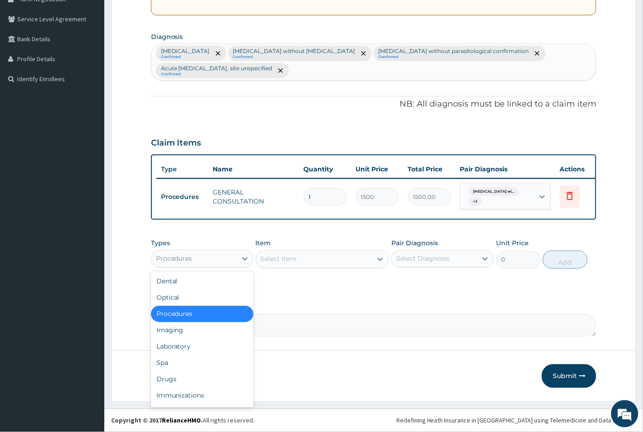
click at [194, 259] on div "Procedures" at bounding box center [193, 259] width 85 height 15
click at [178, 345] on div "Laboratory" at bounding box center [202, 347] width 102 height 16
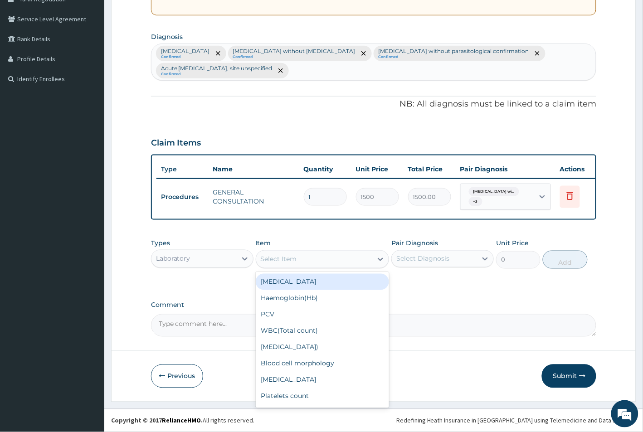
click at [329, 257] on div "Select Item" at bounding box center [314, 259] width 117 height 15
click at [308, 283] on div "Full Blood Count" at bounding box center [323, 282] width 134 height 16
type input "2500"
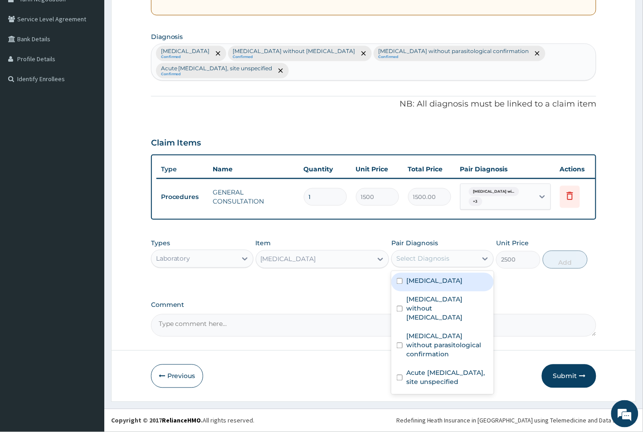
click at [415, 261] on div "Select Diagnosis" at bounding box center [422, 258] width 53 height 9
click at [400, 284] on input "checkbox" at bounding box center [400, 281] width 6 height 6
checkbox input "true"
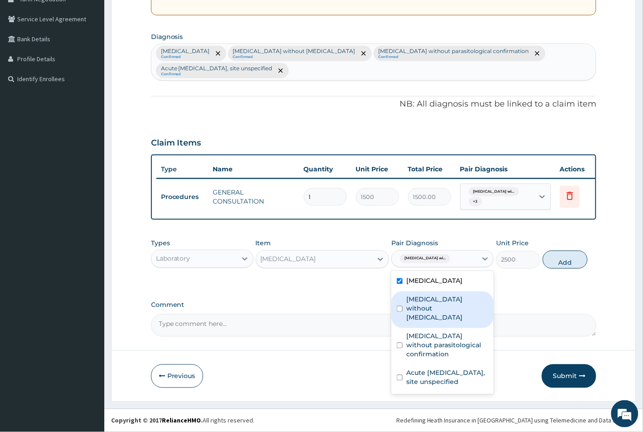
click at [399, 312] on input "checkbox" at bounding box center [400, 309] width 6 height 6
checkbox input "true"
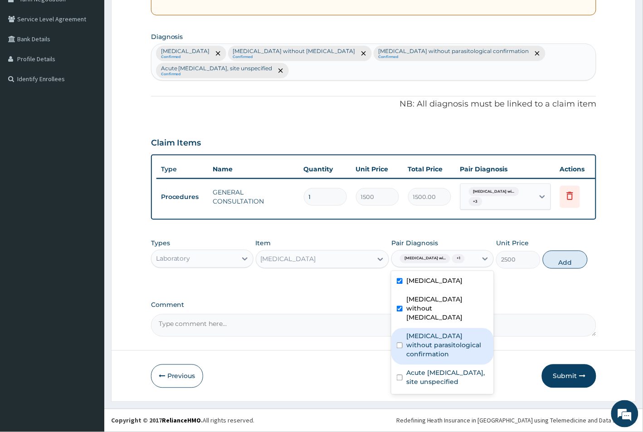
click at [399, 349] on input "checkbox" at bounding box center [400, 346] width 6 height 6
checkbox input "true"
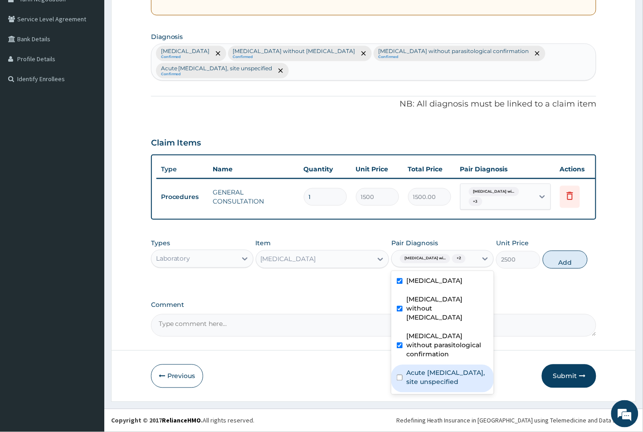
click at [399, 381] on input "checkbox" at bounding box center [400, 378] width 6 height 6
checkbox input "true"
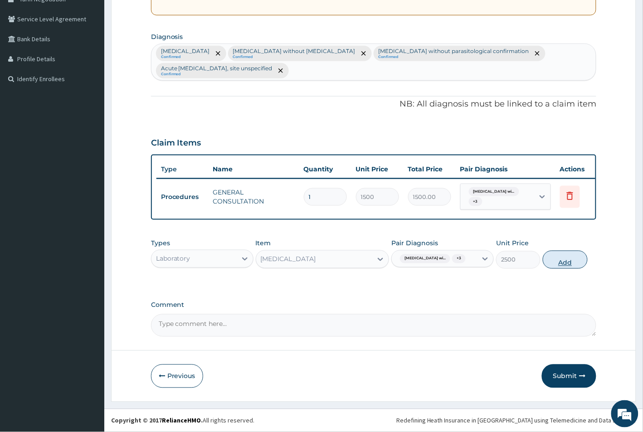
click at [567, 269] on button "Add" at bounding box center [565, 260] width 44 height 18
type input "0"
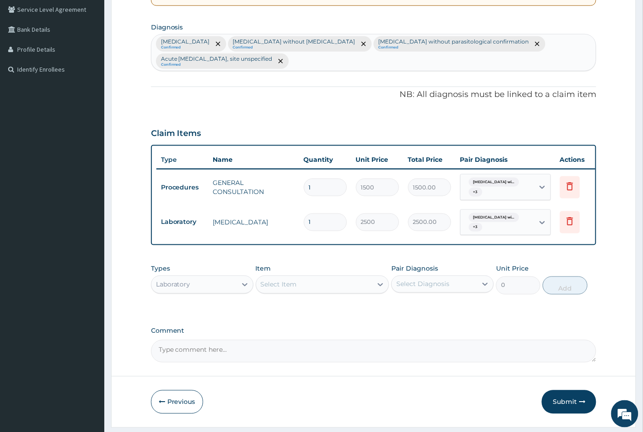
click at [285, 289] on div "Select Item" at bounding box center [279, 284] width 36 height 9
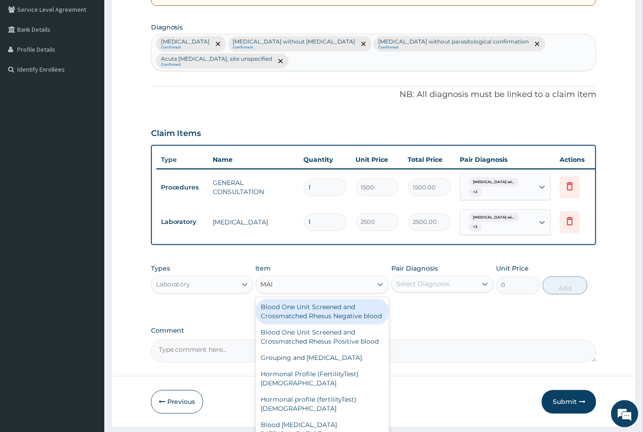
type input "MALA"
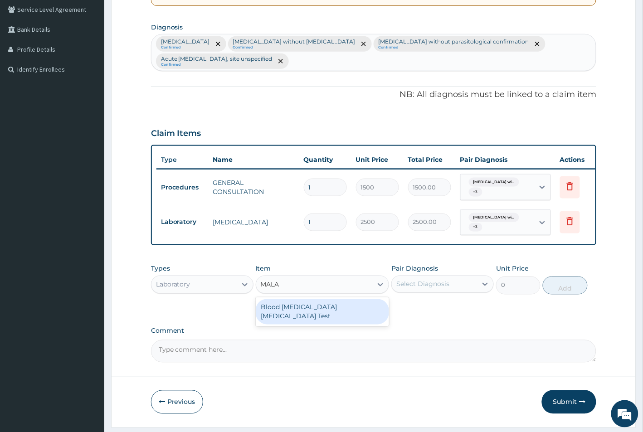
click at [300, 318] on div "Blood Malaria Parasite Test" at bounding box center [323, 311] width 134 height 25
type input "1500"
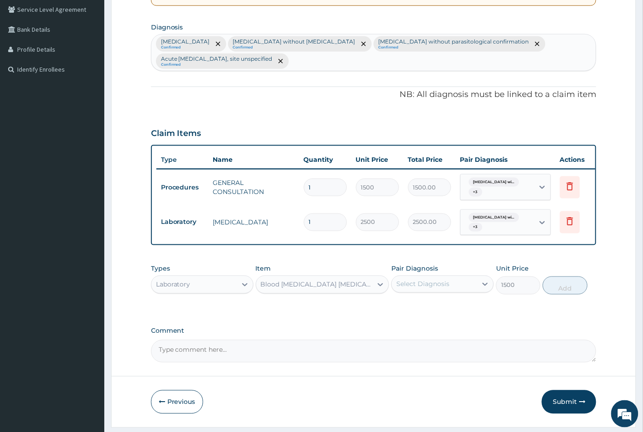
click at [425, 289] on div "Select Diagnosis" at bounding box center [422, 284] width 53 height 9
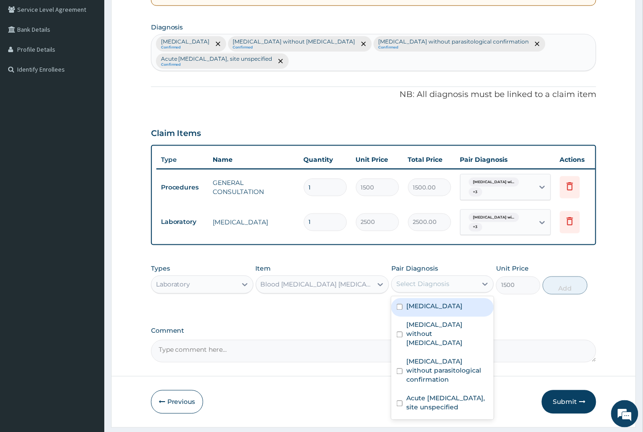
click at [400, 310] on input "checkbox" at bounding box center [400, 307] width 6 height 6
checkbox input "true"
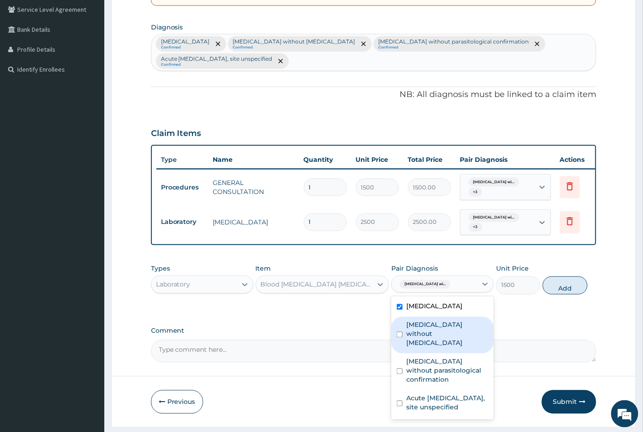
click at [401, 338] on input "checkbox" at bounding box center [400, 335] width 6 height 6
checkbox input "true"
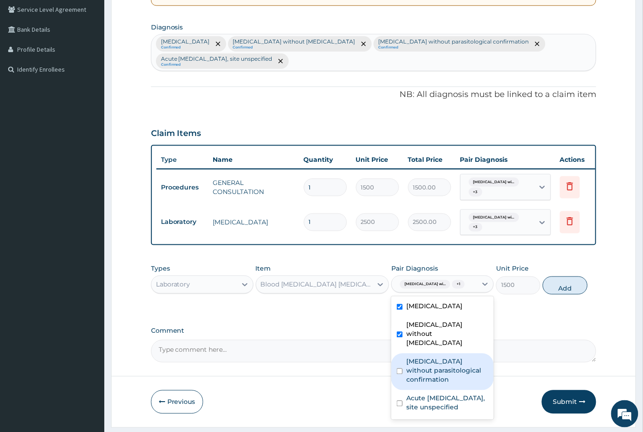
click at [399, 374] on input "checkbox" at bounding box center [400, 372] width 6 height 6
checkbox input "true"
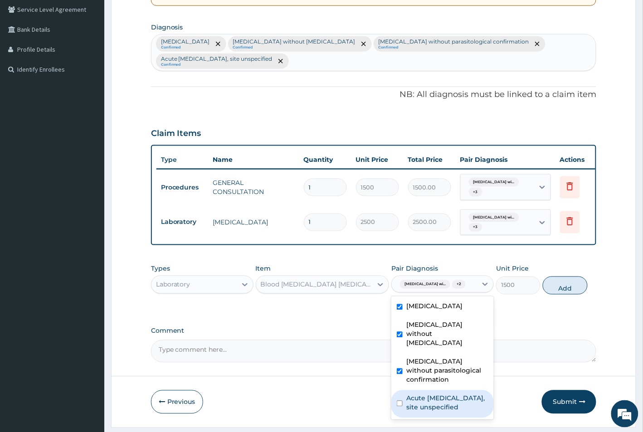
click at [400, 407] on input "checkbox" at bounding box center [400, 404] width 6 height 6
checkbox input "true"
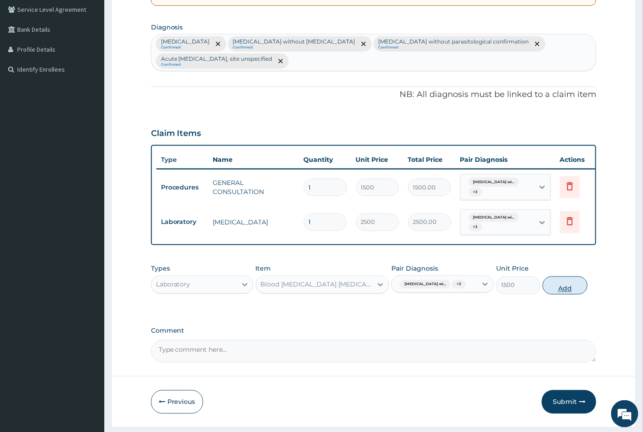
click at [562, 295] on button "Add" at bounding box center [565, 286] width 44 height 18
type input "0"
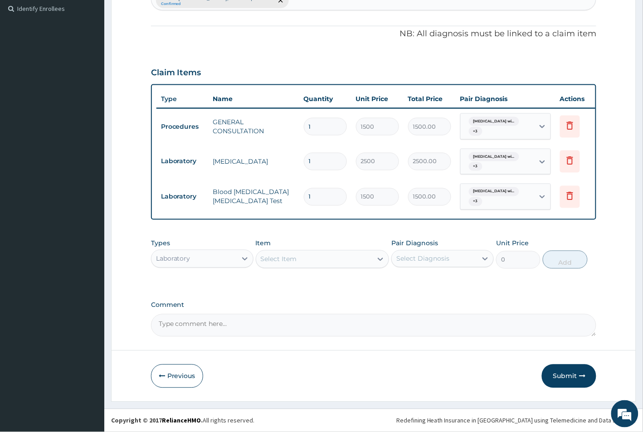
scroll to position [279, 0]
click at [203, 260] on div "Laboratory" at bounding box center [193, 259] width 85 height 15
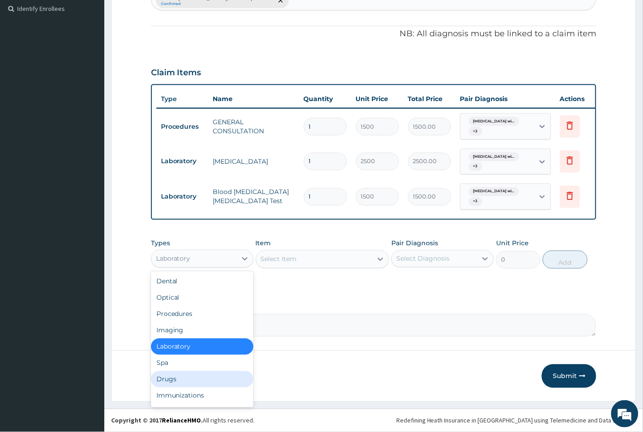
click at [174, 378] on div "Drugs" at bounding box center [202, 379] width 102 height 16
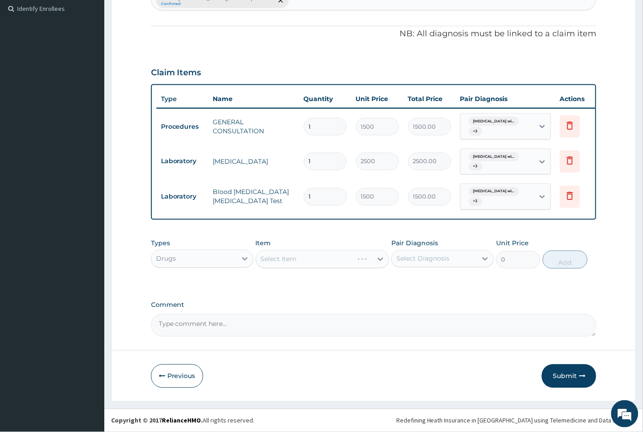
click at [314, 257] on div "Select Item" at bounding box center [323, 259] width 134 height 18
click at [314, 257] on div "Select Item" at bounding box center [304, 259] width 97 height 15
type input "COUGH"
click at [323, 277] on div "Cough syrup (adult)" at bounding box center [323, 282] width 134 height 16
type input "500"
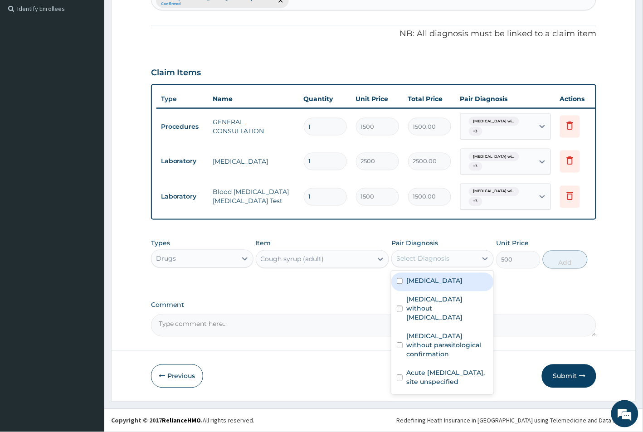
click at [428, 257] on div "Select Diagnosis" at bounding box center [422, 258] width 53 height 9
click at [399, 284] on input "checkbox" at bounding box center [400, 281] width 6 height 6
checkbox input "true"
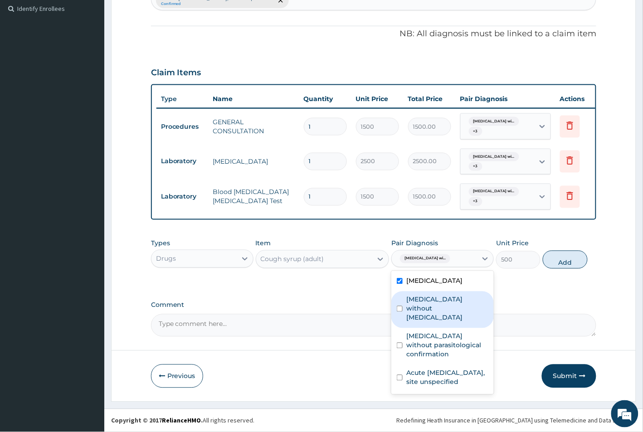
click at [400, 312] on input "checkbox" at bounding box center [400, 309] width 6 height 6
checkbox input "true"
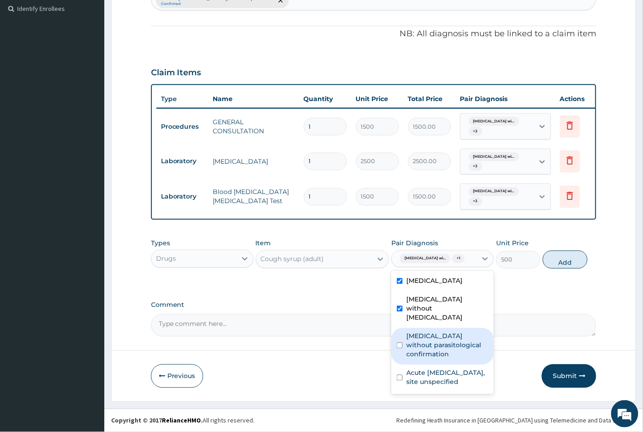
click at [399, 349] on input "checkbox" at bounding box center [400, 346] width 6 height 6
checkbox input "true"
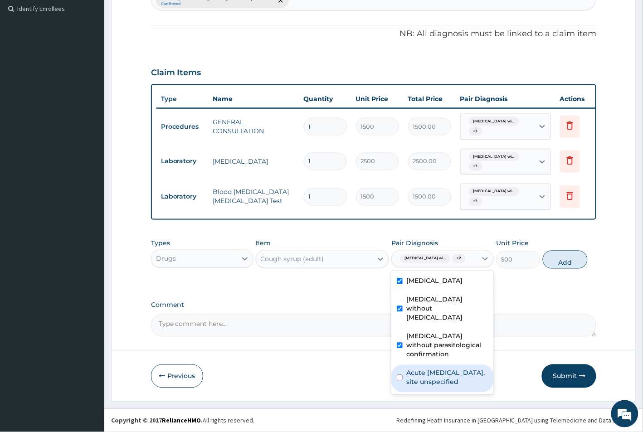
click at [398, 381] on input "checkbox" at bounding box center [400, 378] width 6 height 6
checkbox input "true"
click at [563, 269] on button "Add" at bounding box center [565, 260] width 44 height 18
type input "0"
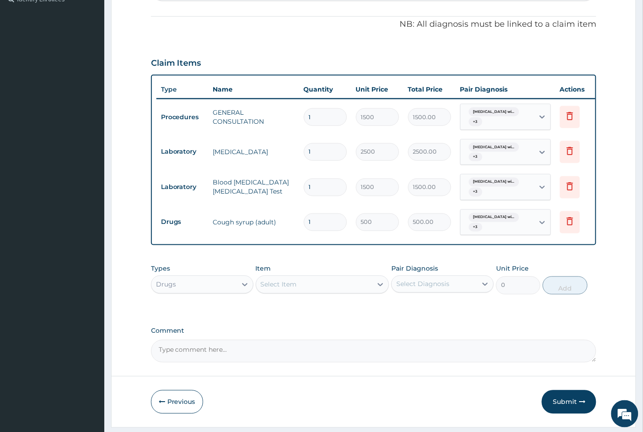
click at [296, 289] on div "Select Item" at bounding box center [279, 284] width 36 height 9
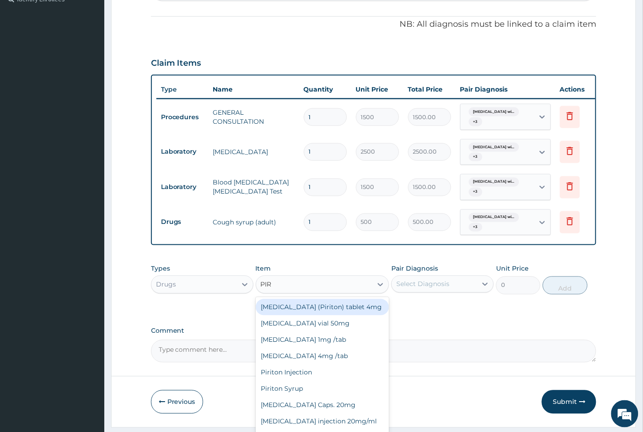
type input "PIRI"
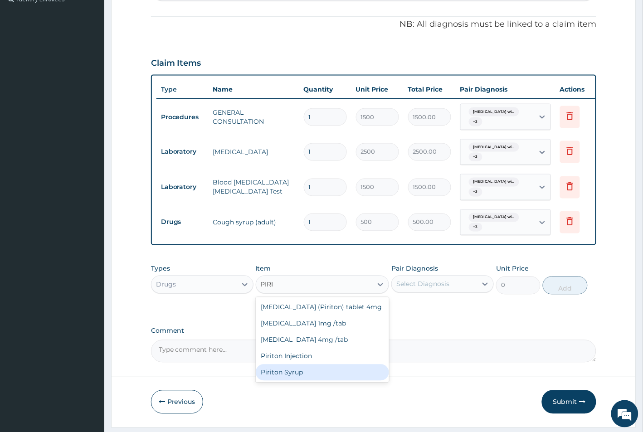
click at [284, 381] on div "Piriton Syrup" at bounding box center [323, 372] width 134 height 16
type input "800"
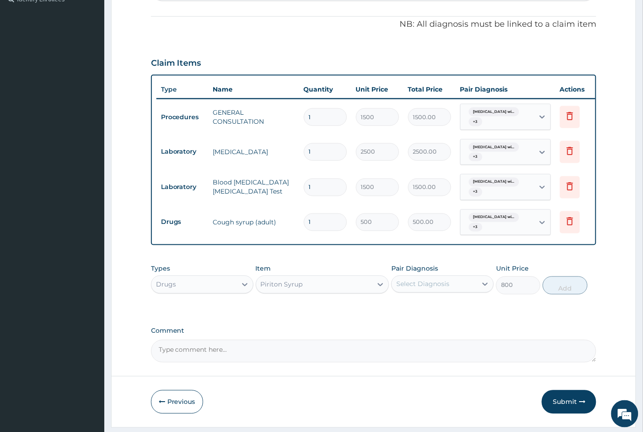
click at [440, 289] on div "Select Diagnosis" at bounding box center [422, 284] width 53 height 9
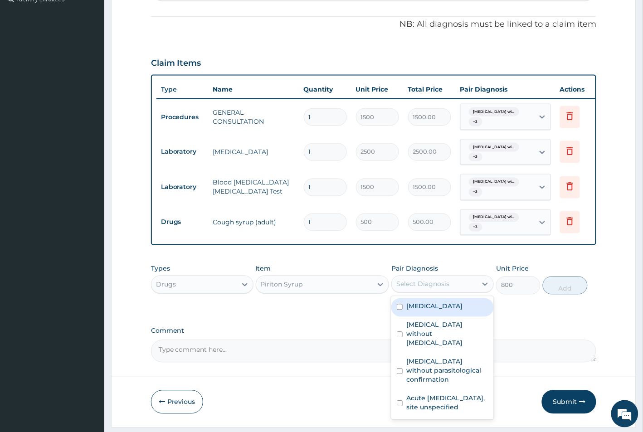
click at [400, 310] on input "checkbox" at bounding box center [400, 307] width 6 height 6
checkbox input "true"
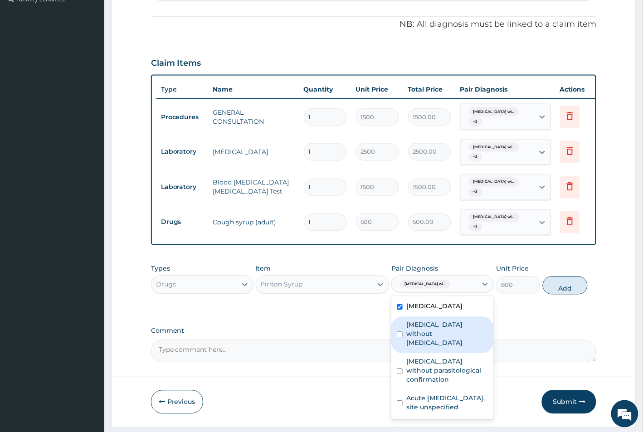
click at [400, 338] on input "checkbox" at bounding box center [400, 335] width 6 height 6
checkbox input "true"
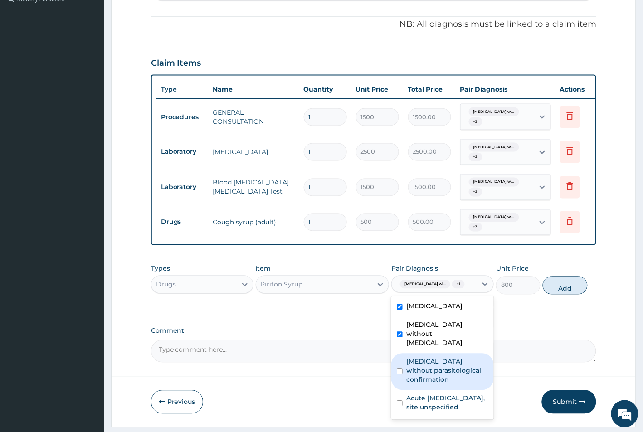
click at [402, 374] on input "checkbox" at bounding box center [400, 372] width 6 height 6
checkbox input "true"
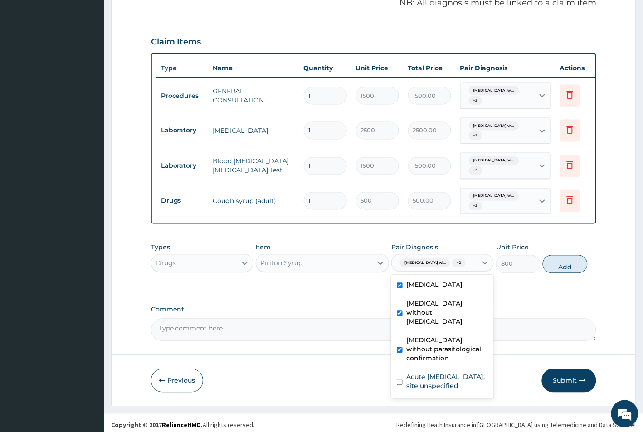
scroll to position [322, 0]
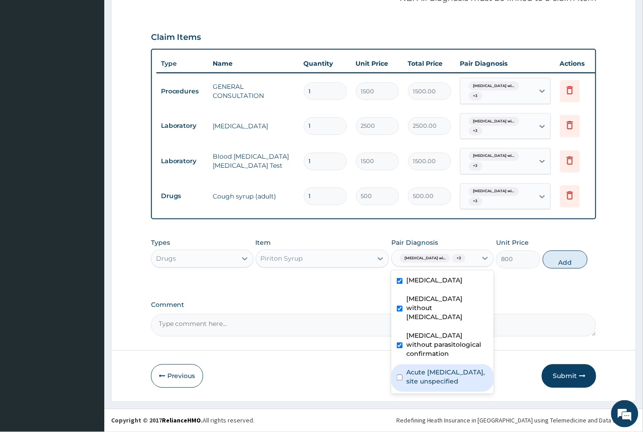
click at [397, 381] on input "checkbox" at bounding box center [400, 378] width 6 height 6
checkbox input "true"
click at [562, 261] on button "Add" at bounding box center [565, 260] width 44 height 18
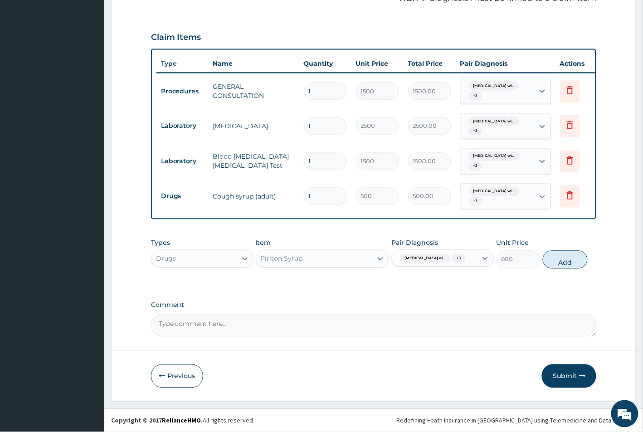
type input "0"
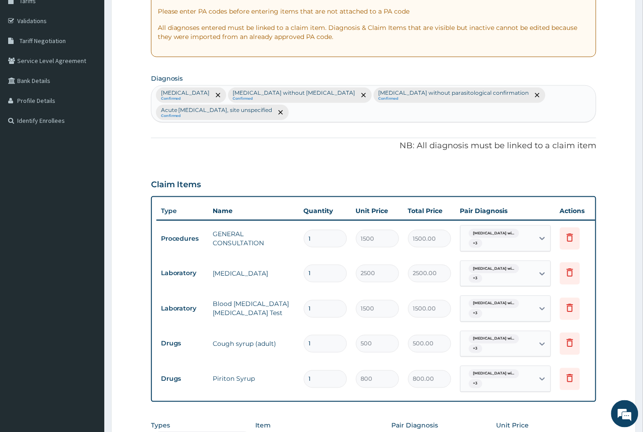
scroll to position [350, 0]
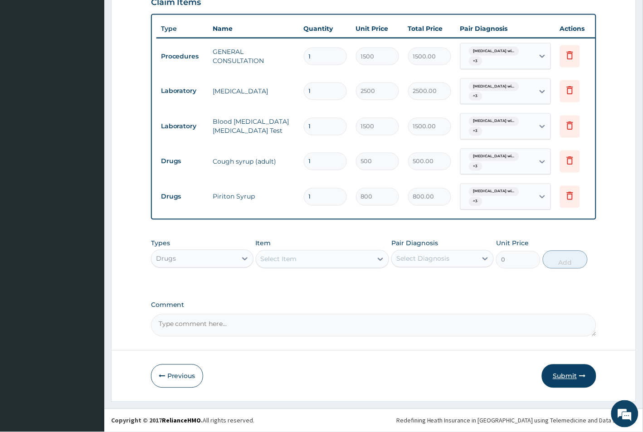
click at [559, 370] on button "Submit" at bounding box center [569, 376] width 54 height 24
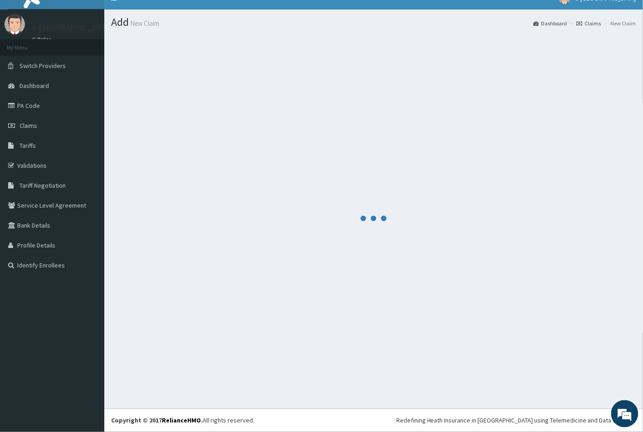
scroll to position [14, 0]
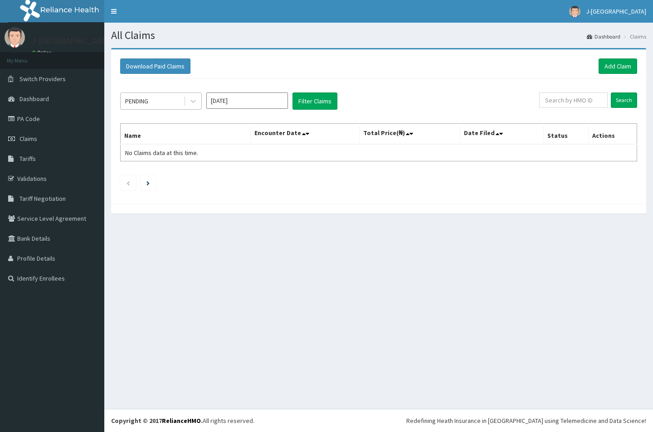
click at [155, 102] on div "PENDING" at bounding box center [152, 101] width 63 height 15
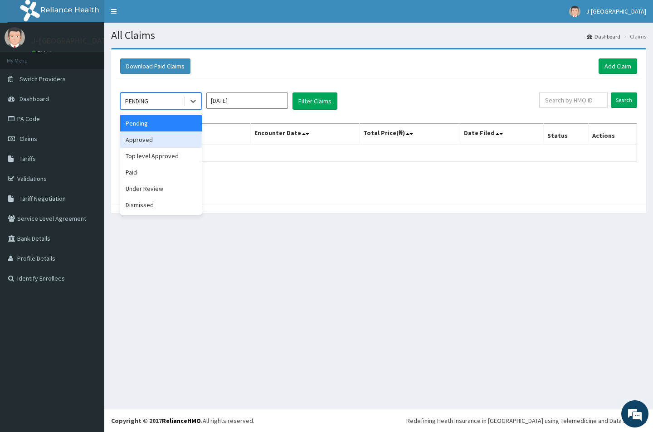
click at [149, 143] on div "Approved" at bounding box center [161, 139] width 82 height 16
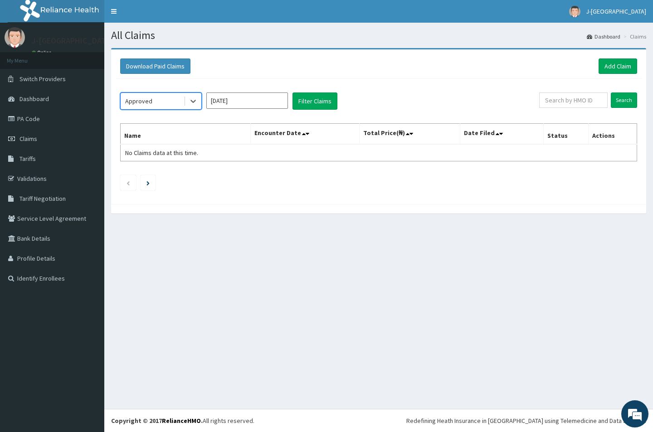
click at [225, 100] on input "[DATE]" at bounding box center [247, 100] width 82 height 16
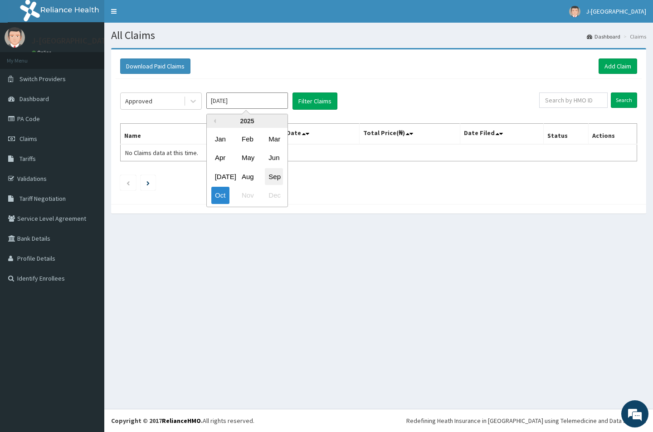
click at [271, 172] on div "Sep" at bounding box center [274, 176] width 18 height 17
type input "[DATE]"
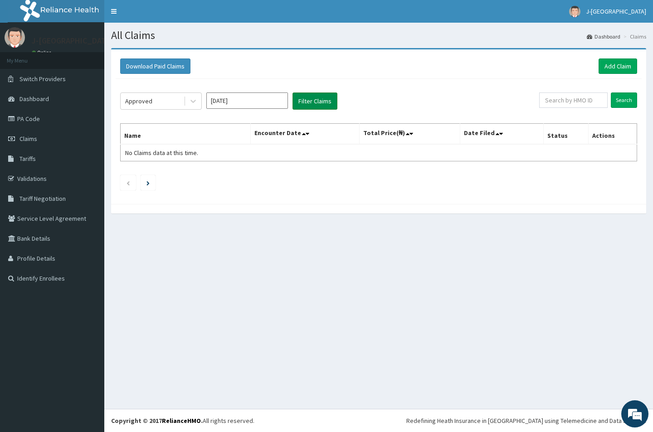
click at [311, 101] on button "Filter Claims" at bounding box center [314, 100] width 45 height 17
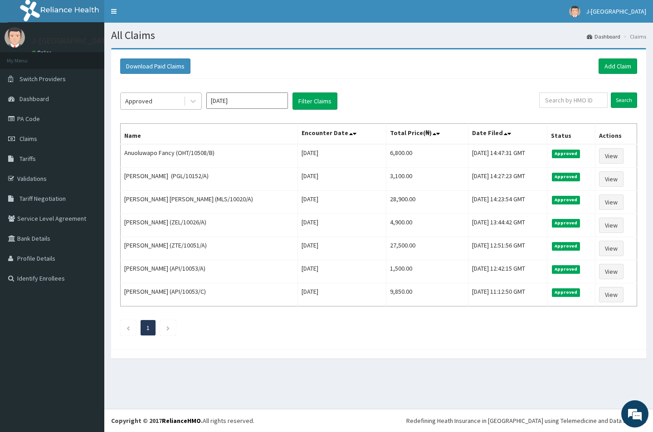
click at [139, 100] on div "Approved" at bounding box center [138, 101] width 27 height 9
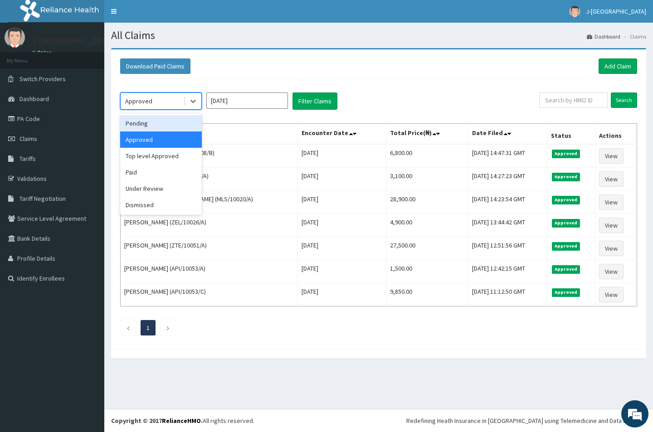
click at [142, 123] on div "Pending" at bounding box center [161, 123] width 82 height 16
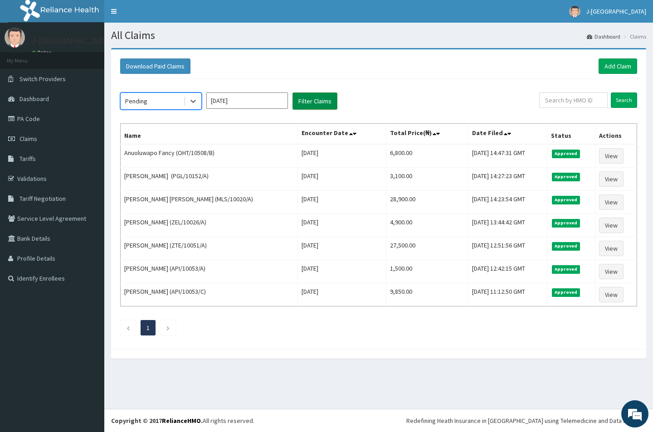
click at [316, 104] on button "Filter Claims" at bounding box center [314, 100] width 45 height 17
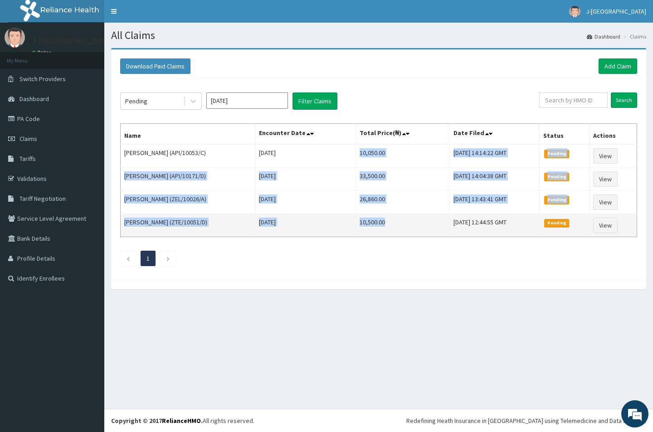
drag, startPoint x: 354, startPoint y: 152, endPoint x: 382, endPoint y: 226, distance: 78.6
click at [382, 226] on tbody "Moboluwarin Monehin (API/10053/C) [DATE] 10,050.00 [DATE] 14:14:22 GMT Pending …" at bounding box center [379, 190] width 516 height 93
copy tbody "10,050.00 [DATE] 14:14:22 GMT Pending View [PERSON_NAME] (API/10171/D) [DATE] 3…"
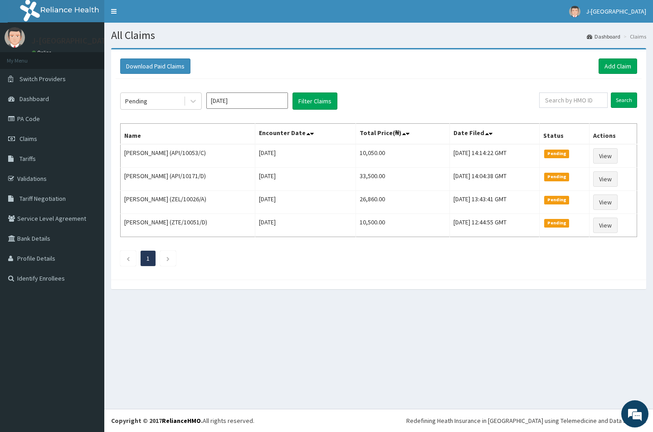
click at [226, 313] on div "All Claims Dashboard Claims Download Paid Claims Add Claim × Note you can only …" at bounding box center [378, 216] width 549 height 386
click at [145, 101] on div "Pending" at bounding box center [136, 101] width 22 height 9
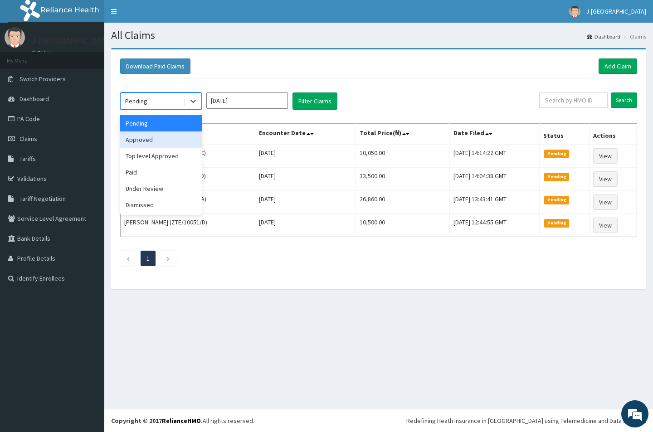
click at [144, 138] on div "Approved" at bounding box center [161, 139] width 82 height 16
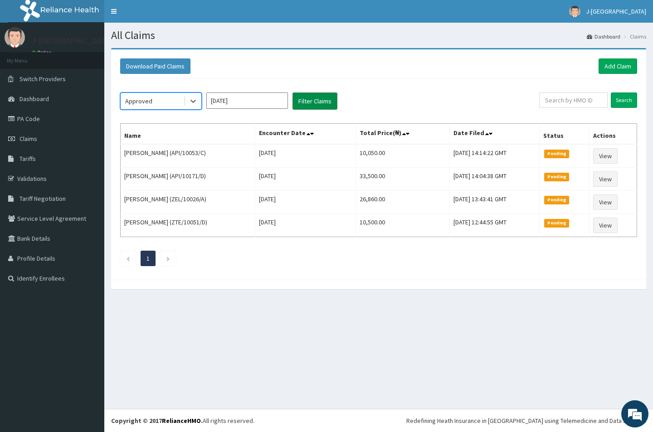
click at [307, 101] on button "Filter Claims" at bounding box center [314, 100] width 45 height 17
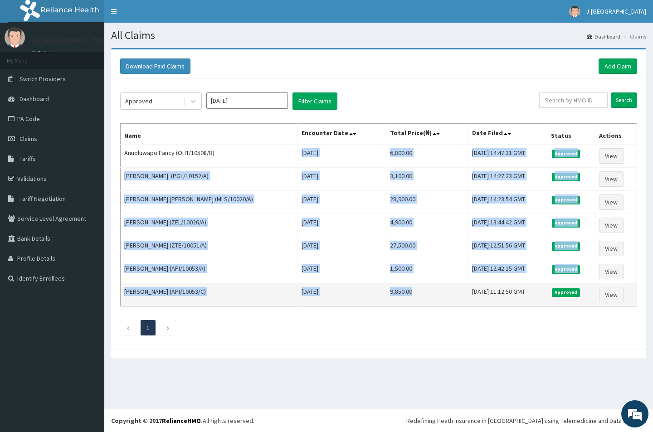
drag, startPoint x: 289, startPoint y: 153, endPoint x: 395, endPoint y: 304, distance: 184.2
click at [395, 304] on tbody "Anuoluwapo Fancy (OHT/10508/B) [DATE] 6,800.00 [DATE] 14:47:31 GMT Approved Vie…" at bounding box center [379, 225] width 516 height 162
copy tbody "[DATE] 6,800.00 [DATE] 14:47:31 GMT Approved View [PERSON_NAME] (PGL/10152/A) […"
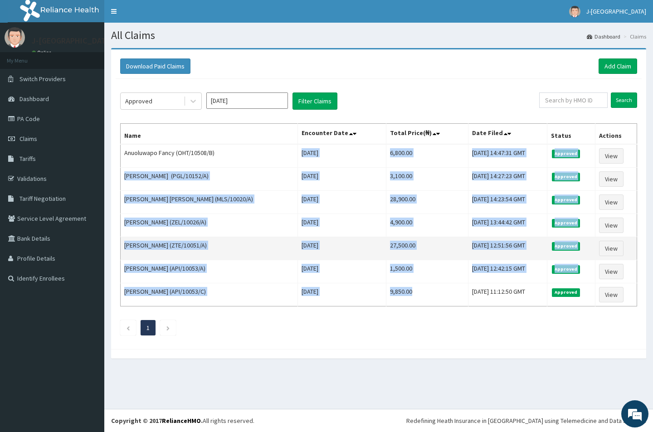
click at [267, 243] on td "[PERSON_NAME] (ZTE/10051/A)" at bounding box center [209, 248] width 177 height 23
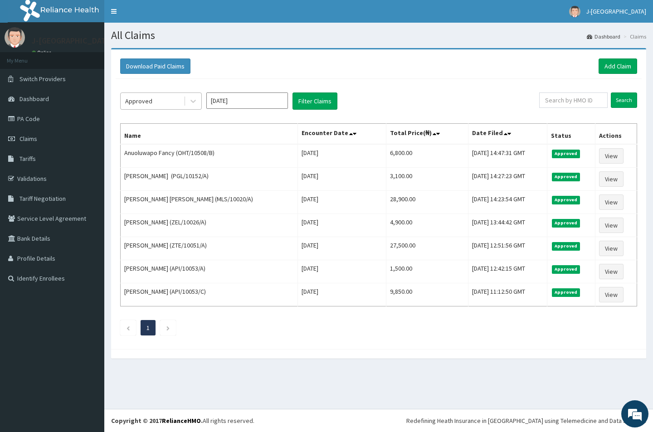
click at [137, 98] on div "Approved" at bounding box center [138, 101] width 27 height 9
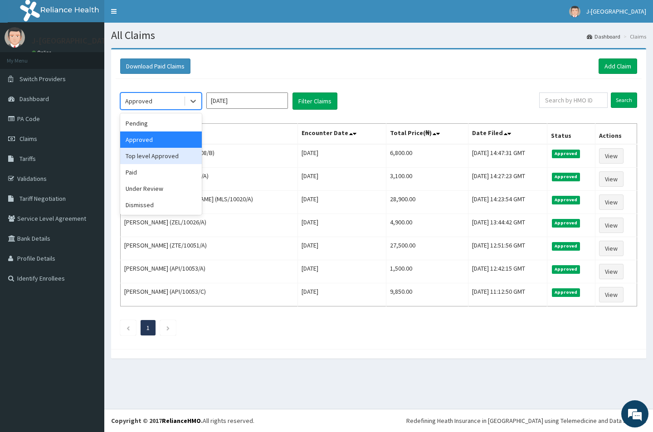
click at [151, 157] on div "Top level Approved" at bounding box center [161, 156] width 82 height 16
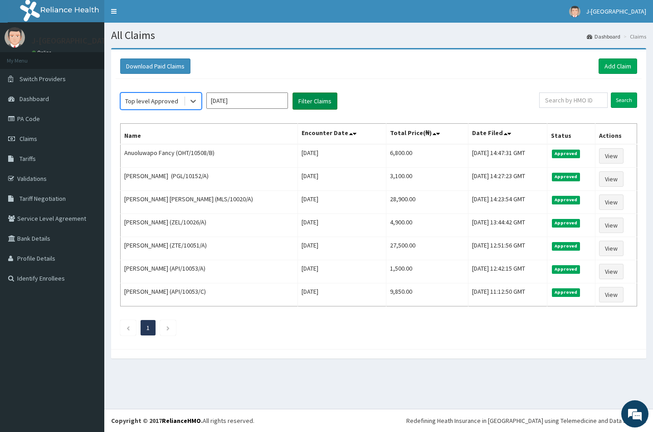
click at [331, 101] on button "Filter Claims" at bounding box center [314, 100] width 45 height 17
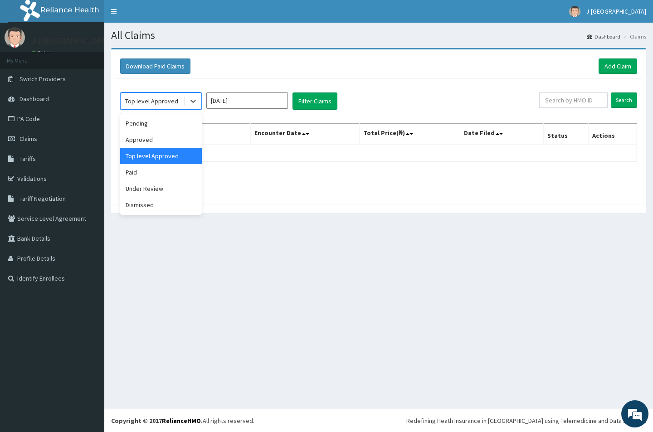
click at [153, 101] on div "Top level Approved" at bounding box center [151, 101] width 53 height 9
click at [134, 171] on div "Paid" at bounding box center [161, 172] width 82 height 16
click at [152, 100] on div "Paid" at bounding box center [152, 101] width 63 height 15
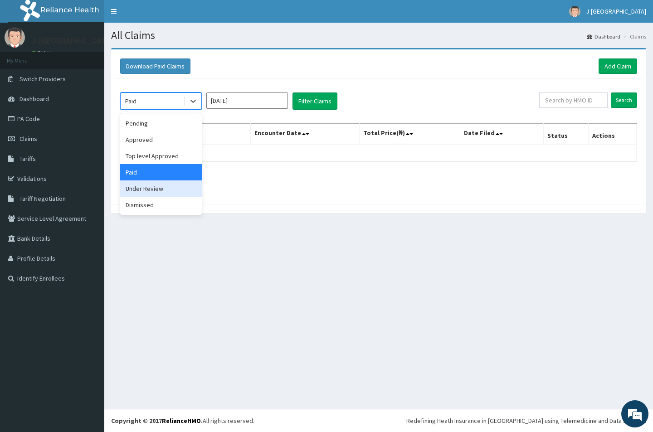
click at [136, 184] on div "Under Review" at bounding box center [161, 188] width 82 height 16
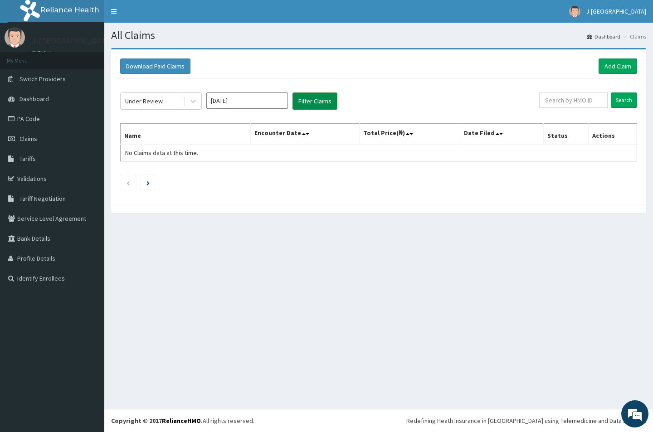
click at [306, 102] on button "Filter Claims" at bounding box center [314, 100] width 45 height 17
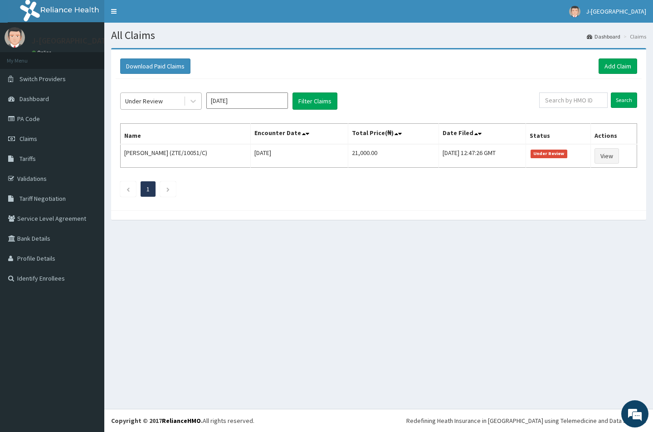
click at [155, 107] on div "Under Review" at bounding box center [152, 101] width 63 height 15
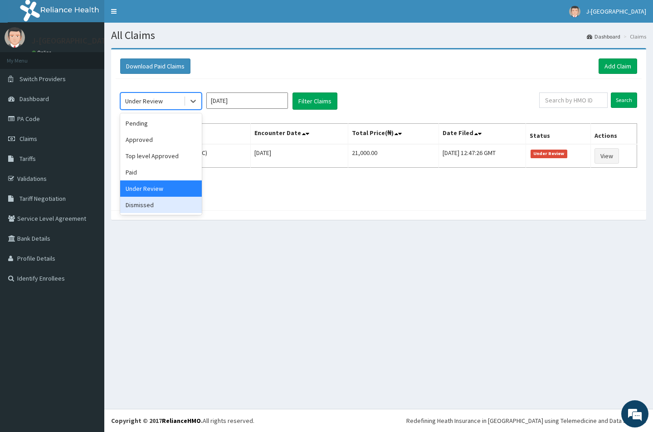
click at [152, 211] on div "Dismissed" at bounding box center [161, 205] width 82 height 16
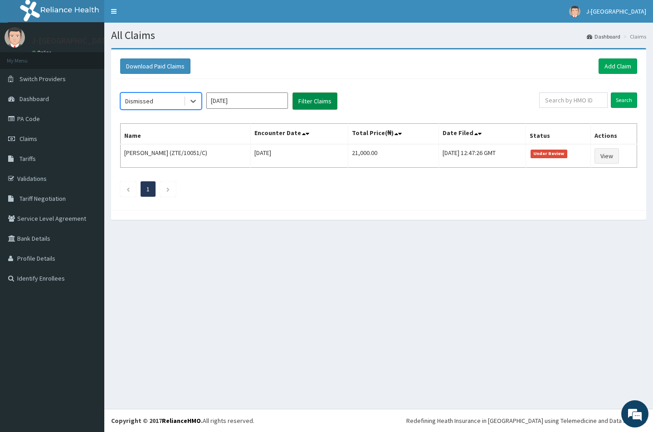
click at [321, 99] on button "Filter Claims" at bounding box center [314, 100] width 45 height 17
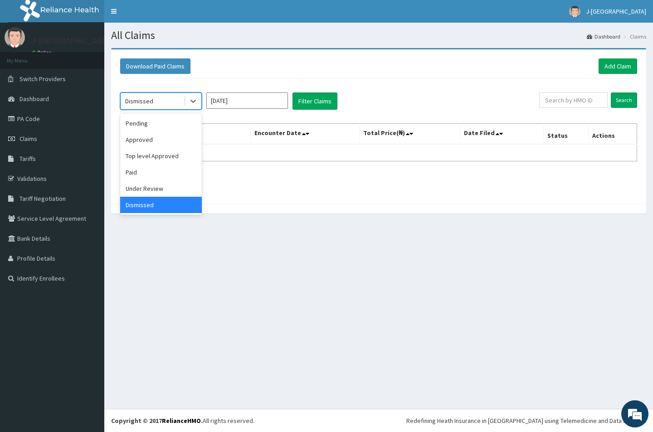
click at [142, 98] on div "Dismissed" at bounding box center [139, 101] width 28 height 9
click at [134, 170] on div "Paid" at bounding box center [161, 172] width 82 height 16
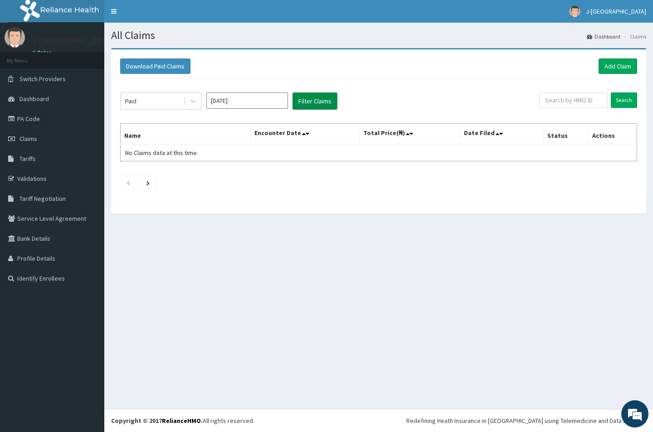
click at [328, 102] on button "Filter Claims" at bounding box center [314, 100] width 45 height 17
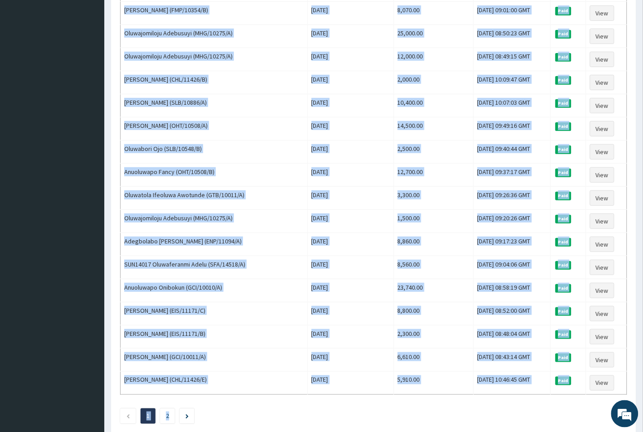
scroll to position [976, 0]
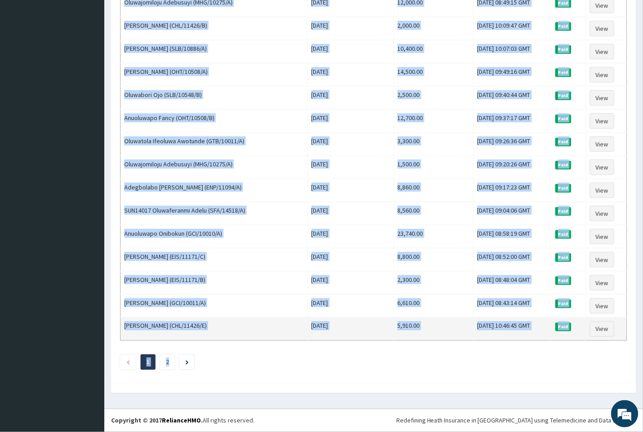
drag, startPoint x: 124, startPoint y: 152, endPoint x: 534, endPoint y: 327, distance: 445.4
copy tbody "[PERSON_NAME] (TOO/10283/B) [DATE] 9,000.00 [DATE] 21:29:29 GMT Paid View [PERS…"
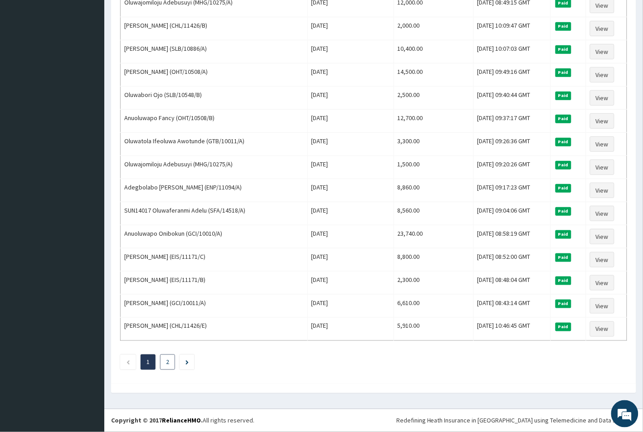
click at [167, 361] on link "2" at bounding box center [167, 362] width 3 height 8
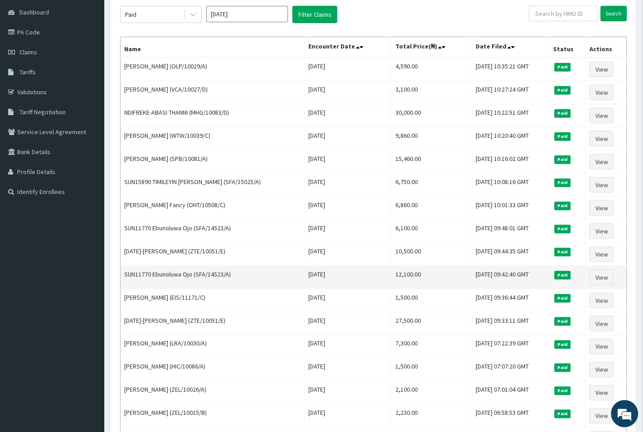
scroll to position [437, 0]
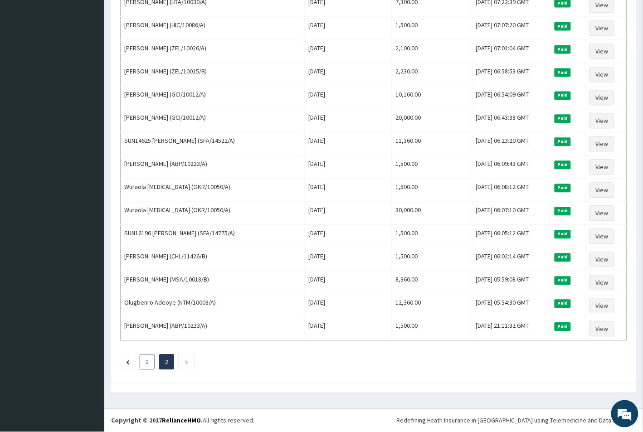
click at [144, 362] on li "1" at bounding box center [147, 362] width 15 height 15
click at [149, 363] on link "1" at bounding box center [147, 362] width 3 height 8
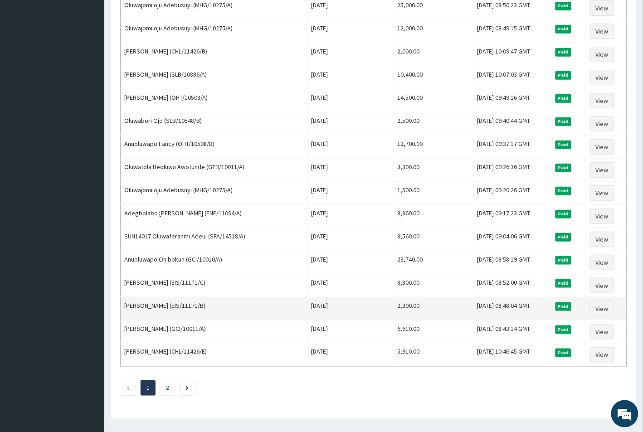
scroll to position [976, 0]
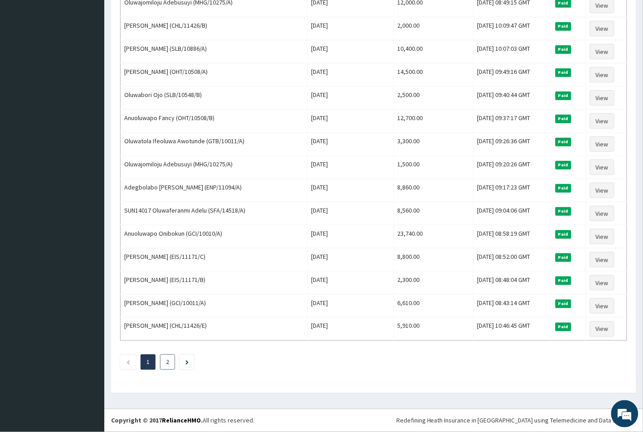
click at [171, 366] on li "2" at bounding box center [167, 362] width 15 height 15
click at [169, 362] on link "2" at bounding box center [167, 362] width 3 height 8
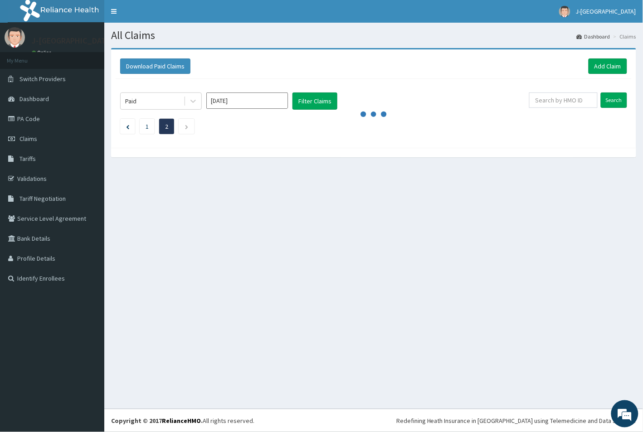
scroll to position [0, 0]
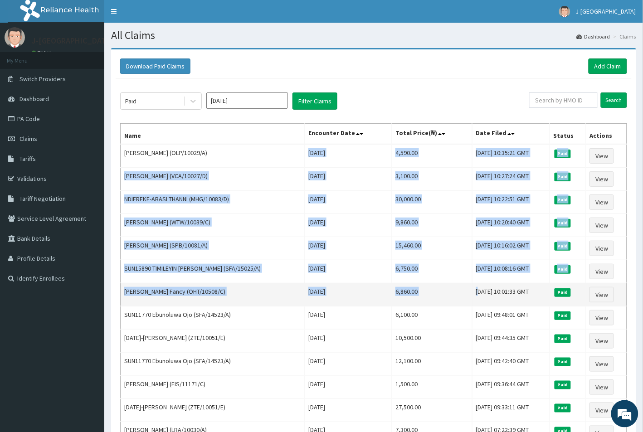
drag, startPoint x: 304, startPoint y: 153, endPoint x: 459, endPoint y: 307, distance: 218.3
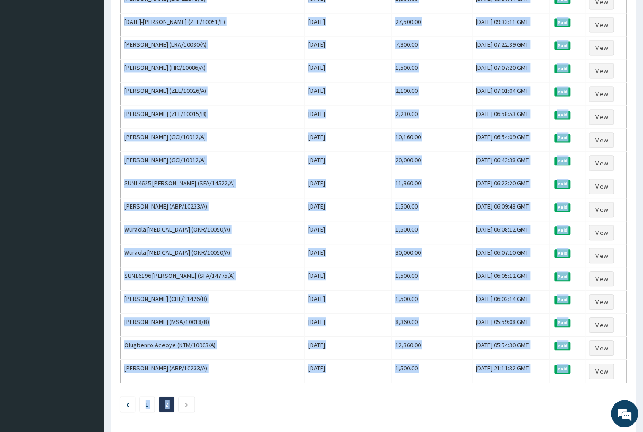
scroll to position [437, 0]
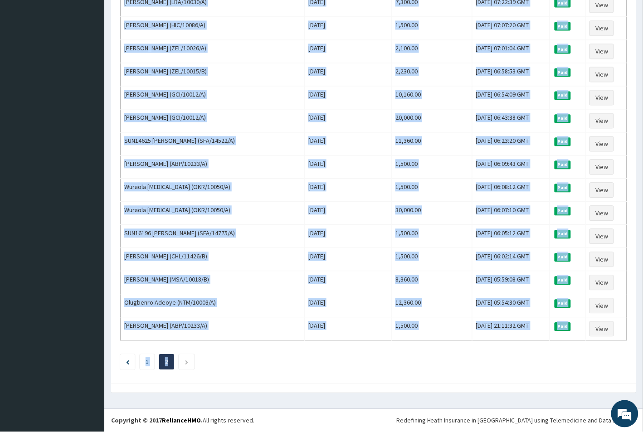
drag, startPoint x: 125, startPoint y: 151, endPoint x: 569, endPoint y: 375, distance: 497.9
click at [569, 375] on div "Paid [DATE] Filter Claims Search Name Encounter Date Total Price(₦) Date Filed …" at bounding box center [374, 15] width 516 height 728
copy div "LOREMIPSU DOLORSI (AME/32742/C) Adi Eli 80 1378 1,335.16 Sed, 74 Doe 6675 06:08…"
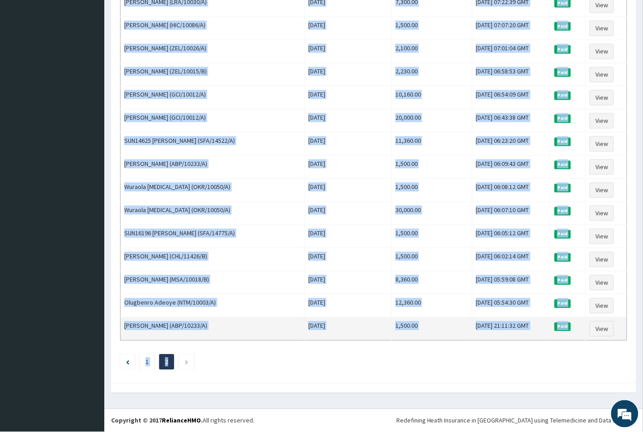
scroll to position [97, 0]
